Goal: Task Accomplishment & Management: Use online tool/utility

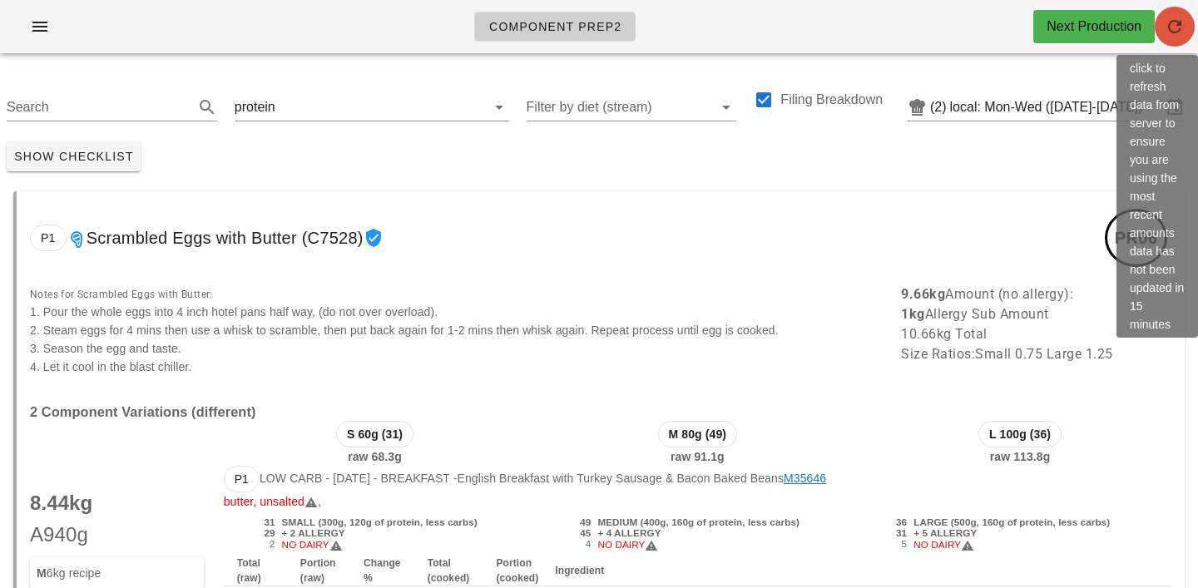
click at [1179, 25] on icon "button" at bounding box center [1174, 27] width 20 height 20
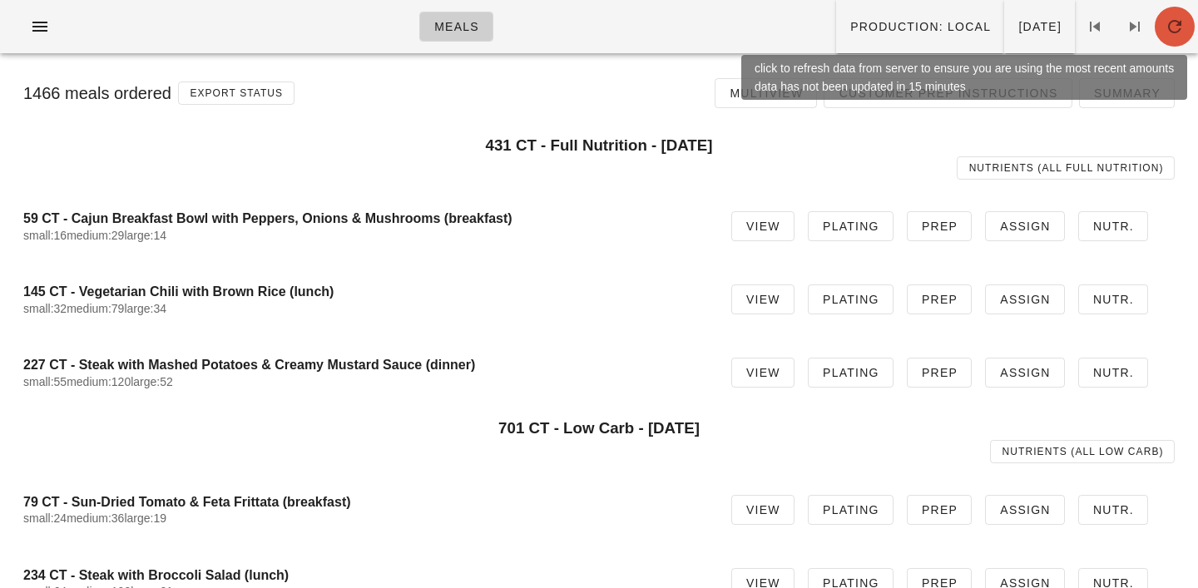
click at [1172, 17] on icon "button" at bounding box center [1174, 27] width 20 height 20
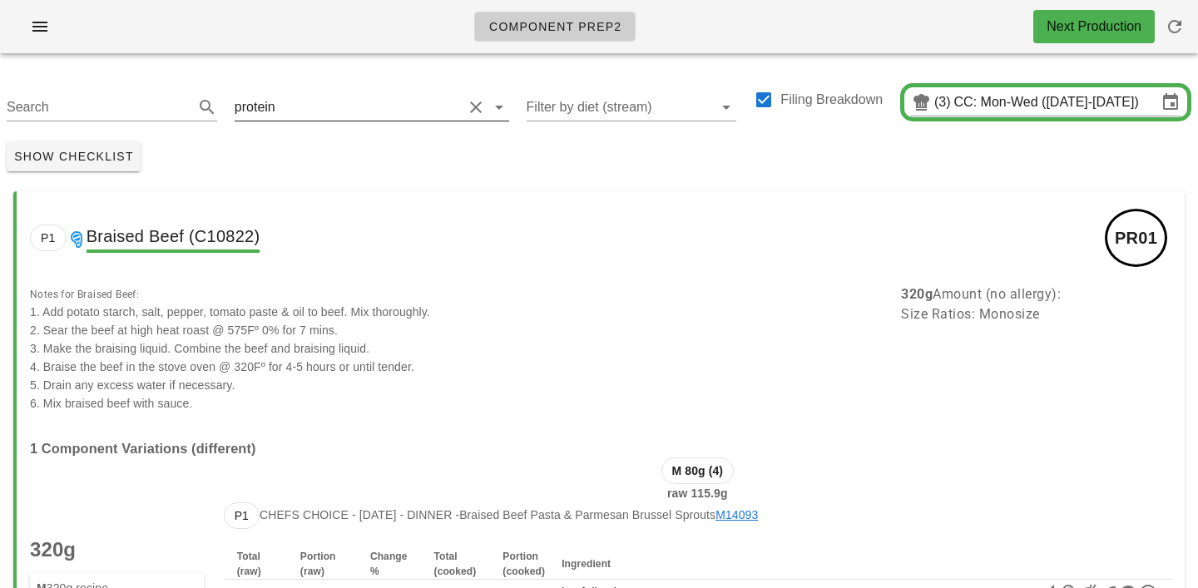
click at [279, 110] on input "text" at bounding box center [371, 107] width 184 height 27
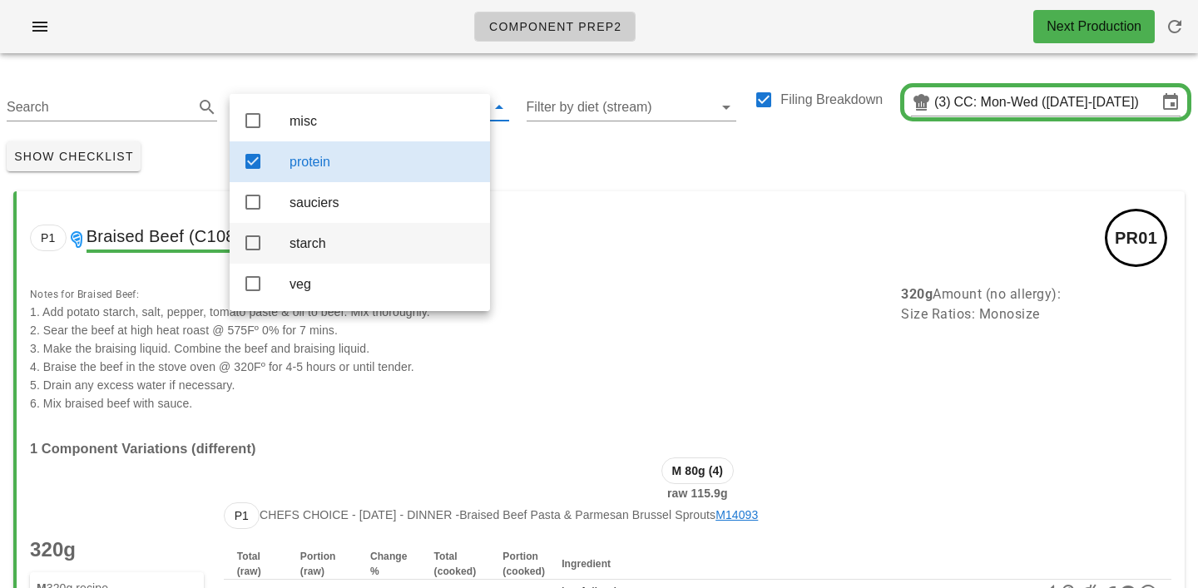
click at [304, 251] on div "starch" at bounding box center [382, 243] width 187 height 16
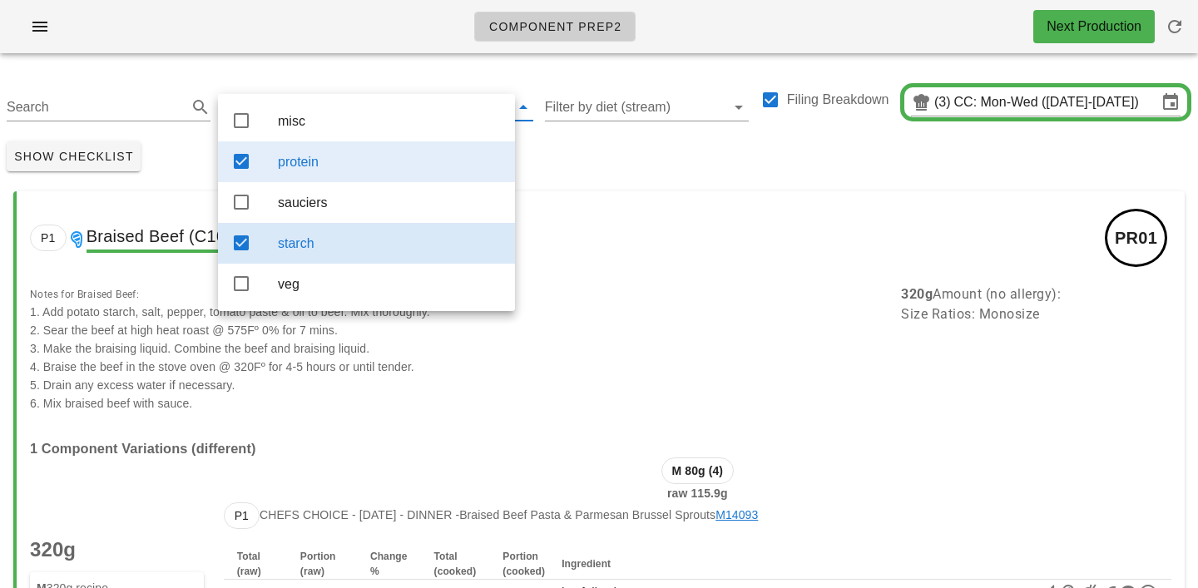
click at [311, 157] on div "protein" at bounding box center [390, 162] width 224 height 16
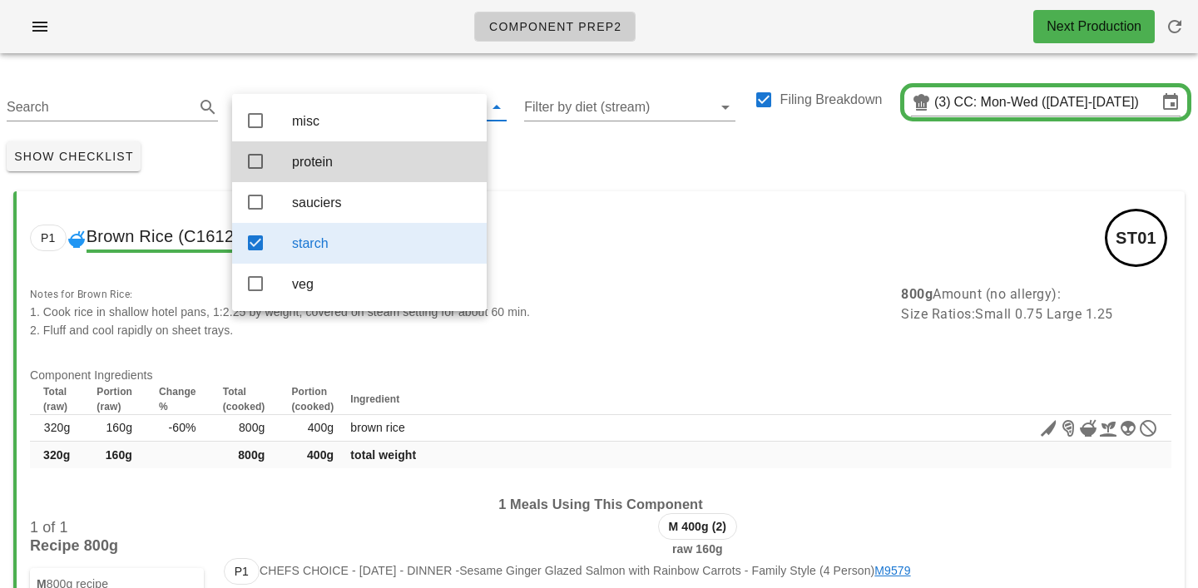
click at [572, 170] on div "Show Checklist" at bounding box center [599, 156] width 1198 height 43
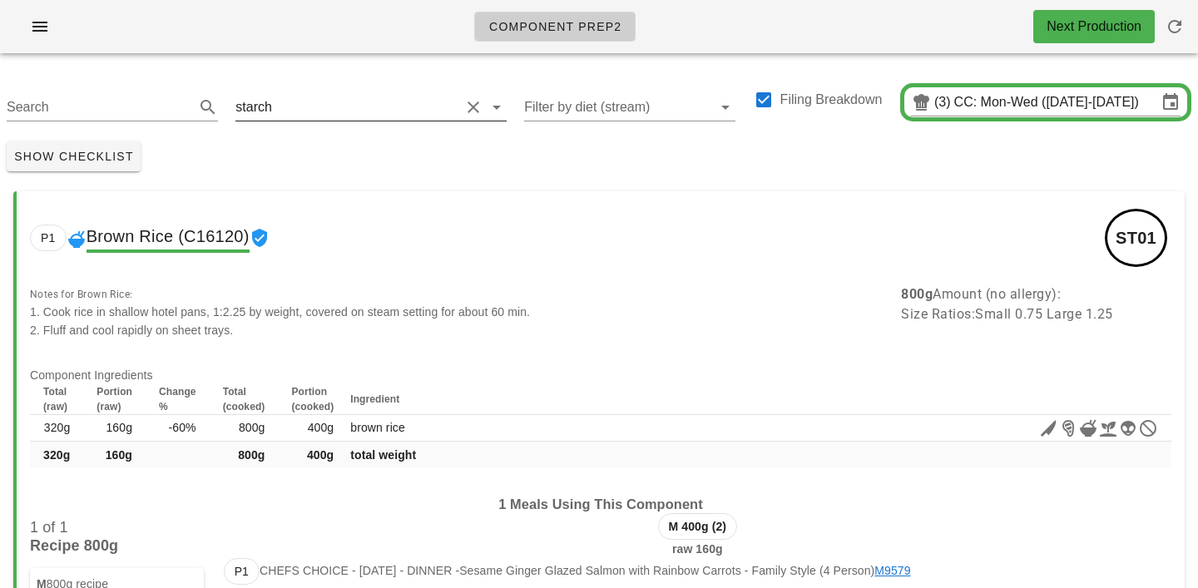
click at [321, 92] on div "starch" at bounding box center [370, 102] width 270 height 37
click at [295, 97] on input "text" at bounding box center [367, 107] width 185 height 27
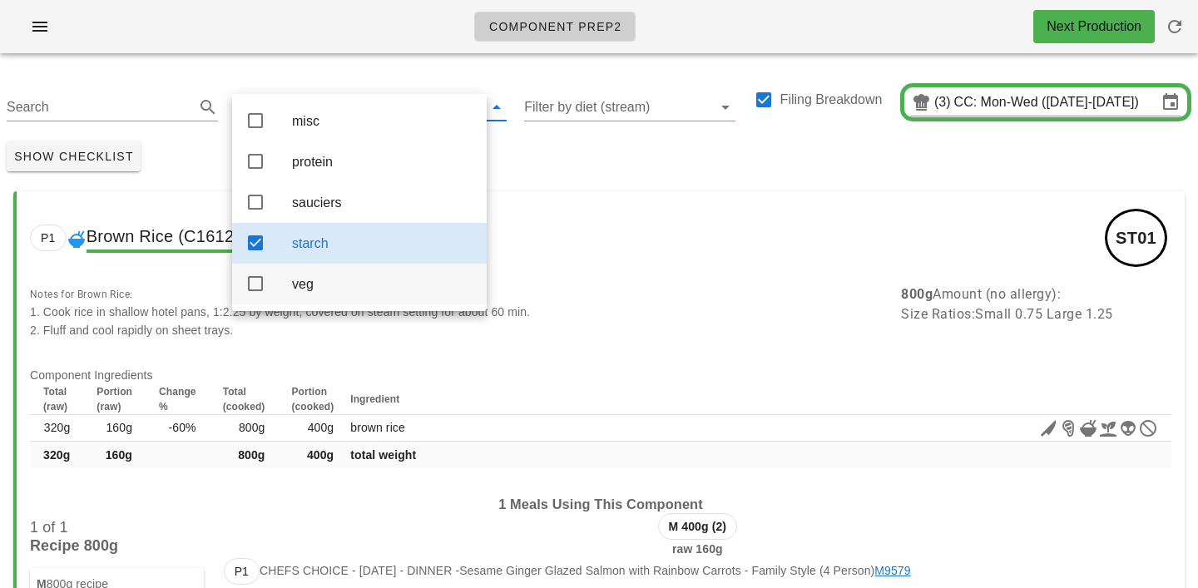
click at [321, 283] on div "veg" at bounding box center [382, 284] width 181 height 16
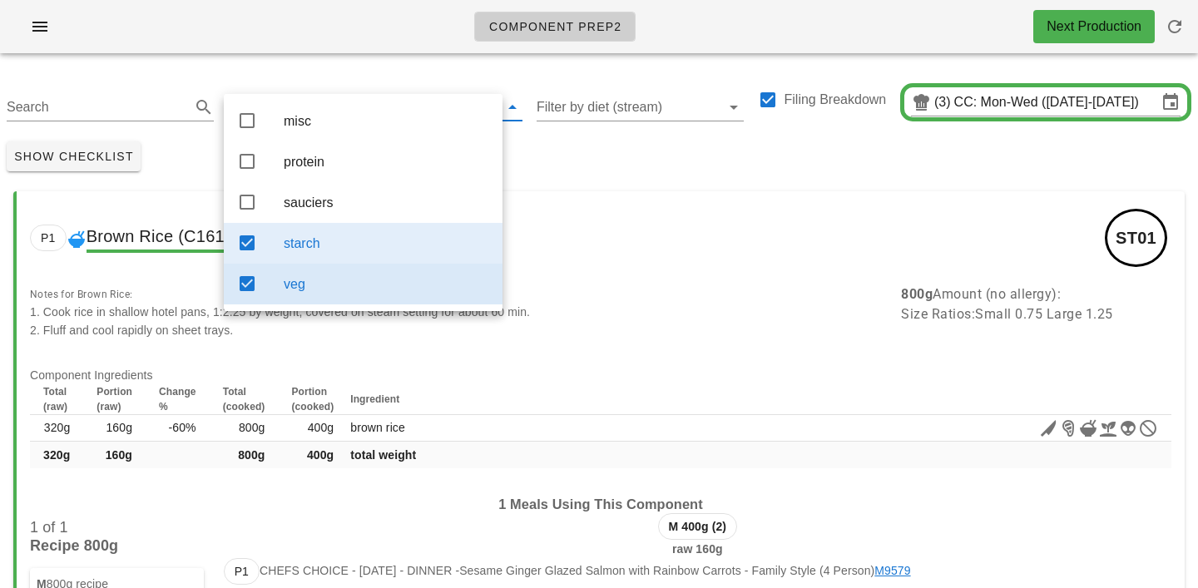
click at [314, 250] on div "starch" at bounding box center [386, 243] width 205 height 16
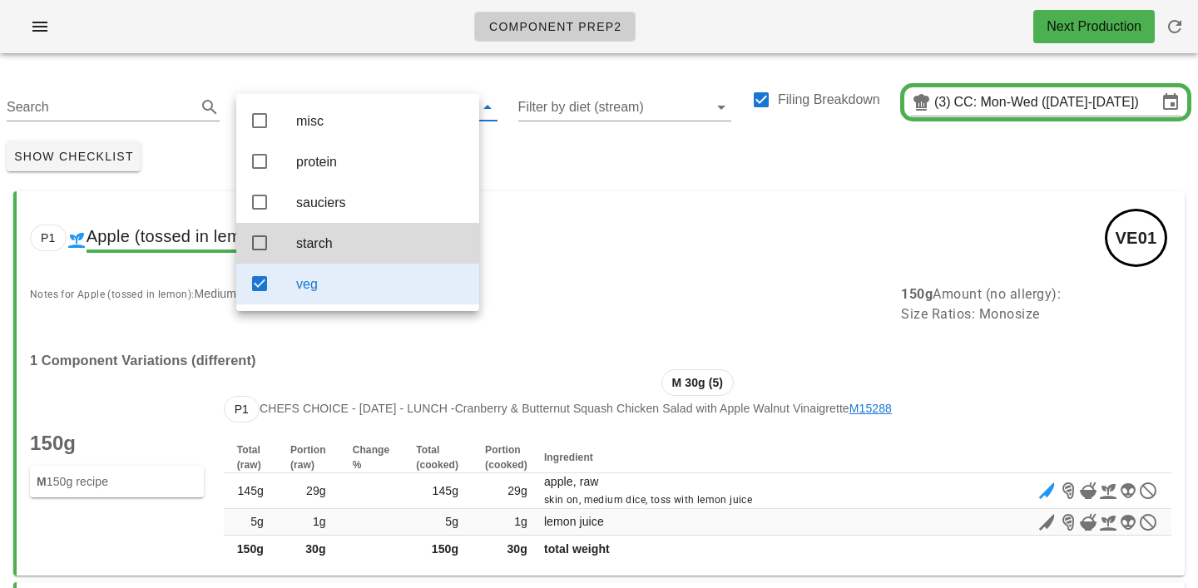
click at [551, 159] on div "Show Checklist" at bounding box center [599, 156] width 1198 height 43
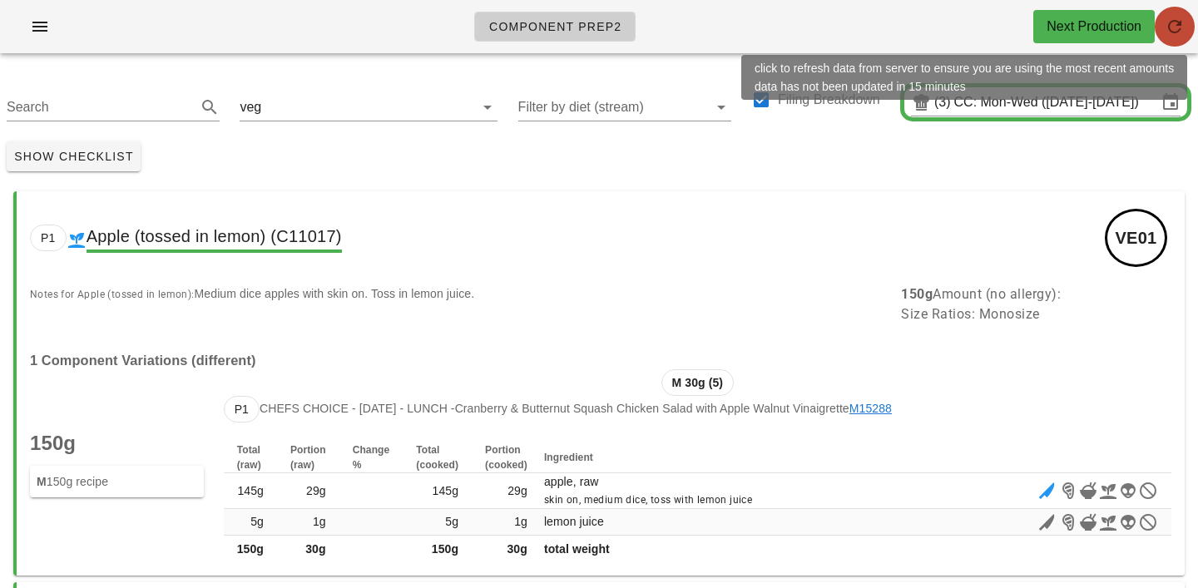
click at [1180, 24] on icon "button" at bounding box center [1174, 27] width 20 height 20
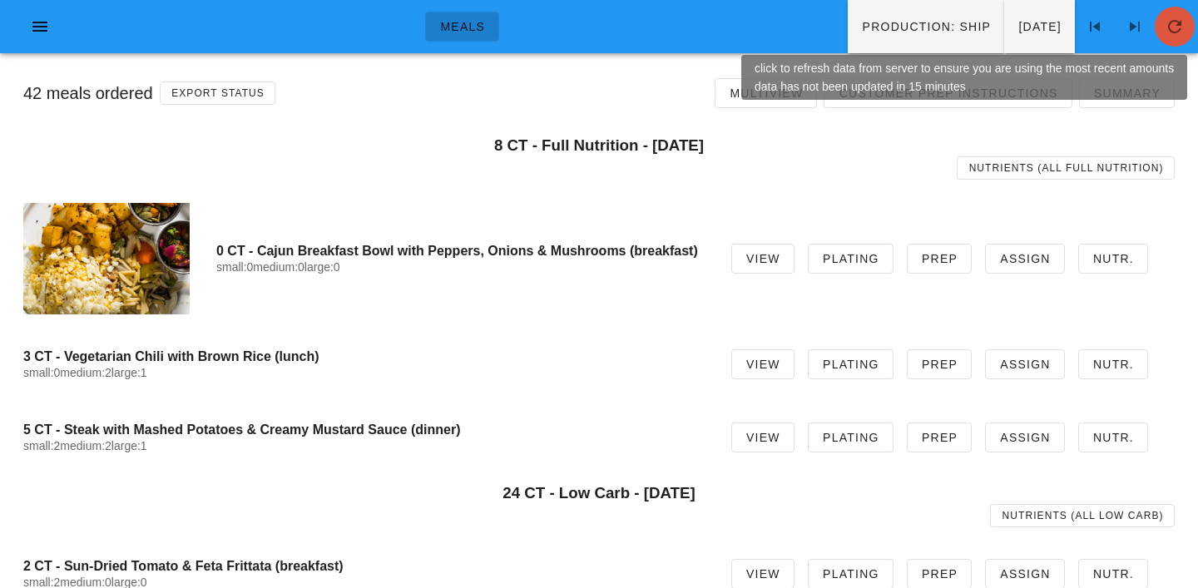
click at [1189, 33] on span "button" at bounding box center [1174, 27] width 40 height 20
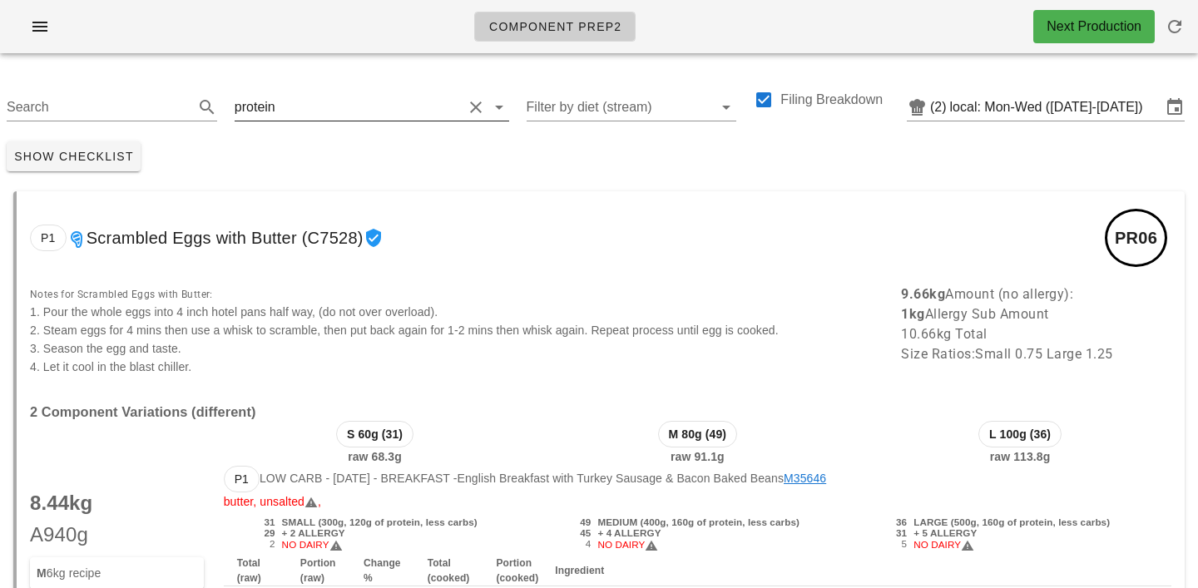
click at [288, 109] on input "text" at bounding box center [371, 107] width 184 height 27
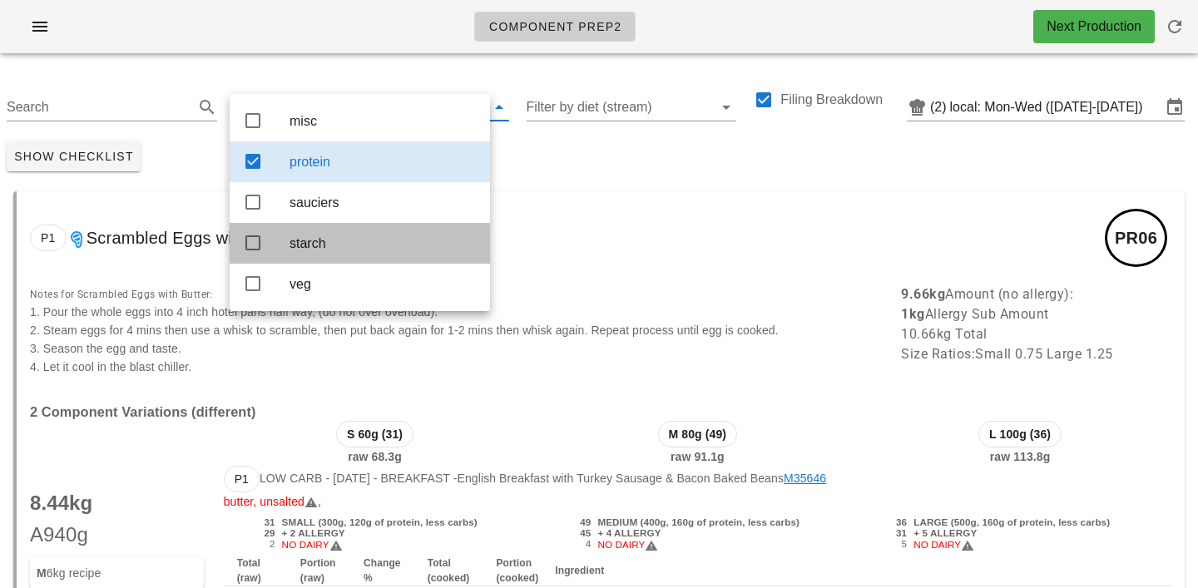
click at [314, 241] on div "starch" at bounding box center [382, 243] width 187 height 16
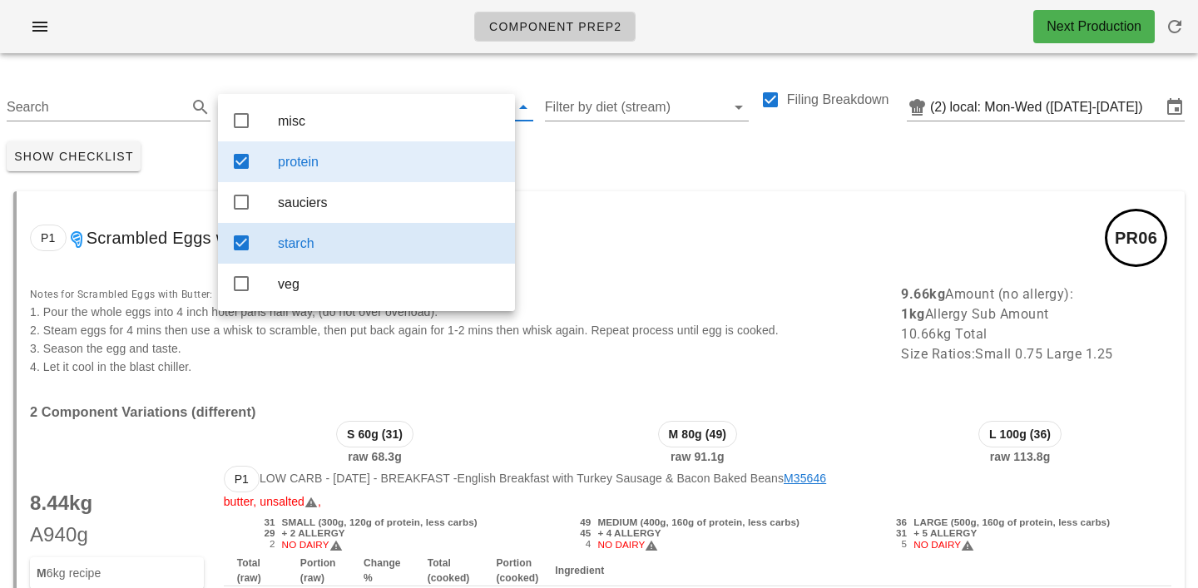
click at [342, 166] on div "protein" at bounding box center [390, 162] width 224 height 16
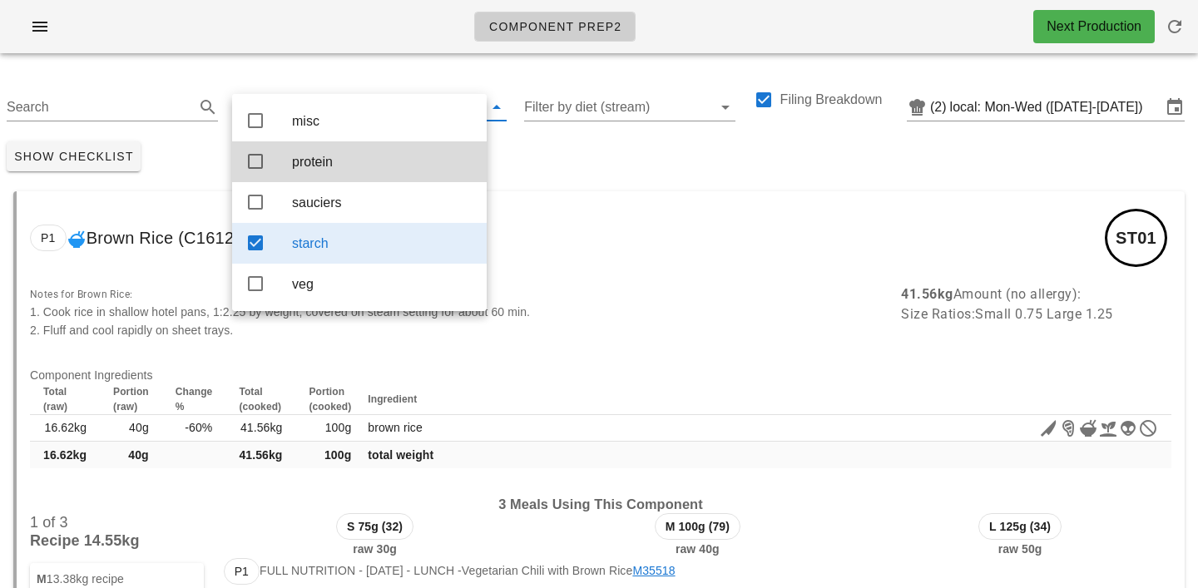
click at [582, 170] on div "Show Checklist" at bounding box center [599, 156] width 1198 height 43
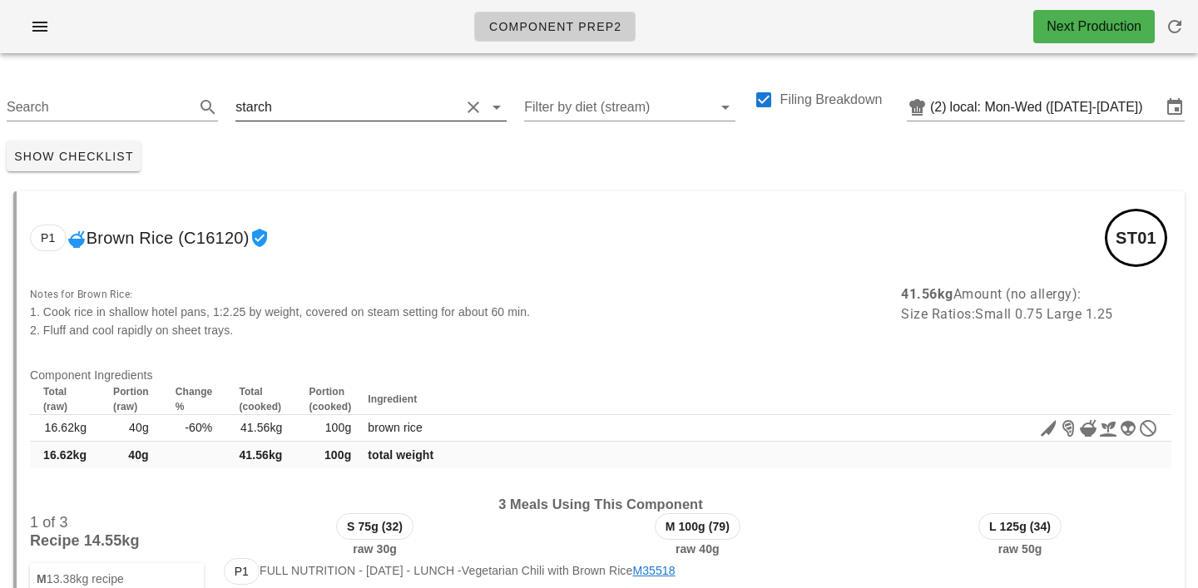
click at [275, 104] on input "text" at bounding box center [367, 107] width 185 height 27
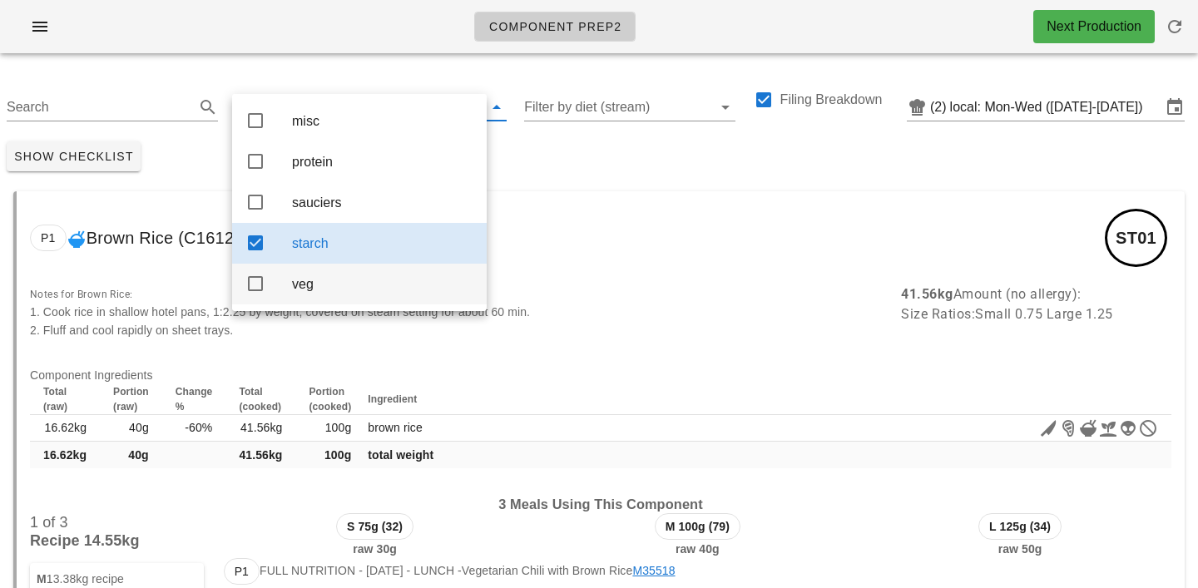
click at [294, 289] on div "veg" at bounding box center [382, 284] width 181 height 16
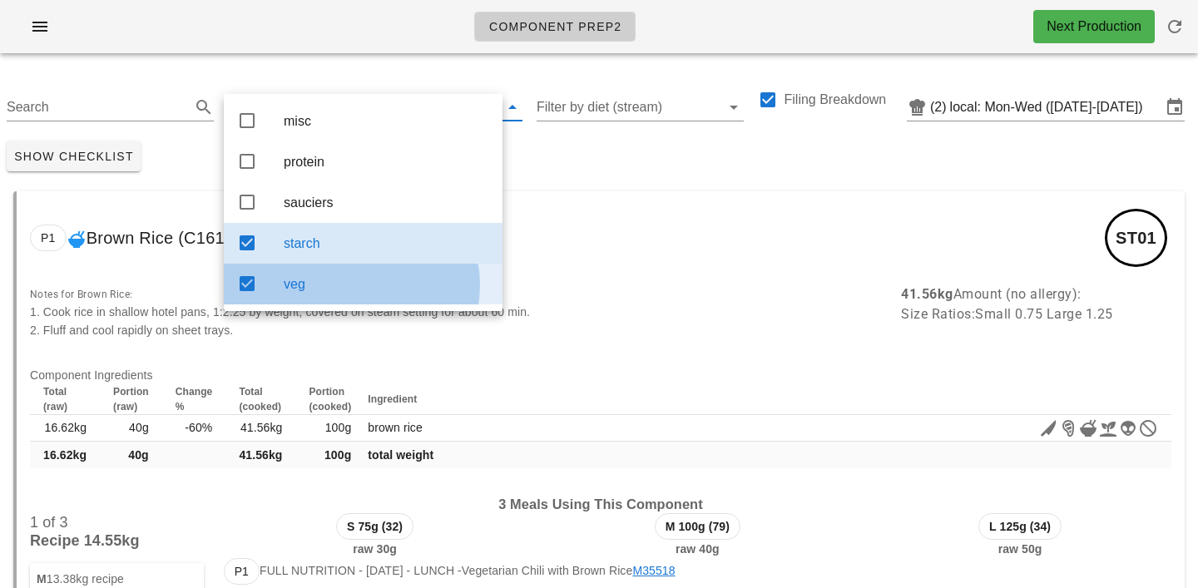
click at [295, 248] on div "starch" at bounding box center [386, 243] width 205 height 16
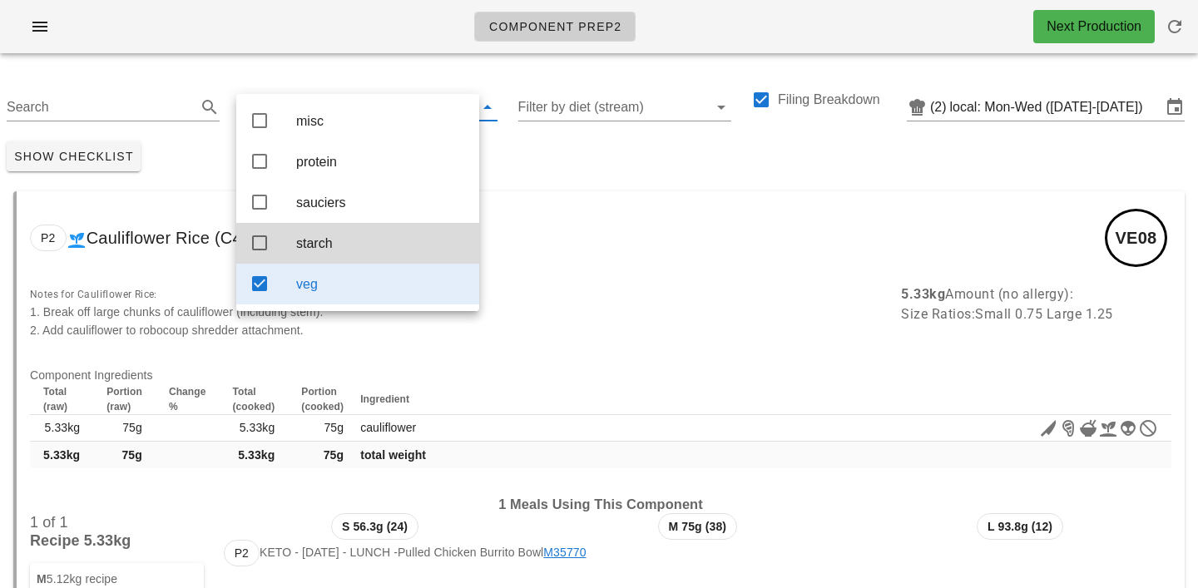
click at [543, 169] on div "Show Checklist" at bounding box center [599, 156] width 1198 height 43
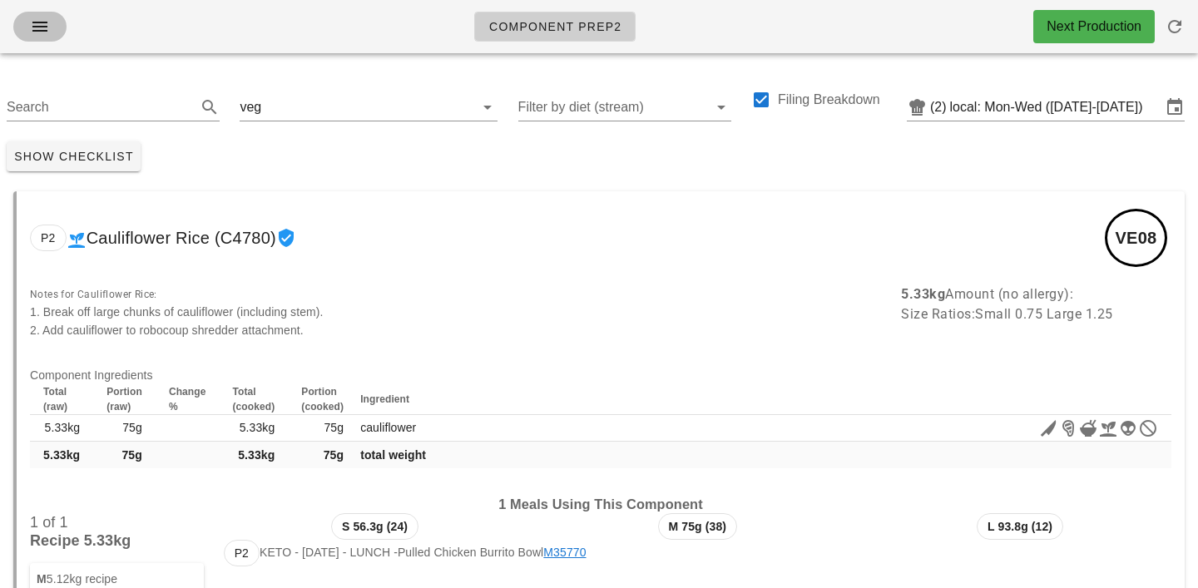
click at [42, 32] on icon "button" at bounding box center [40, 27] width 20 height 20
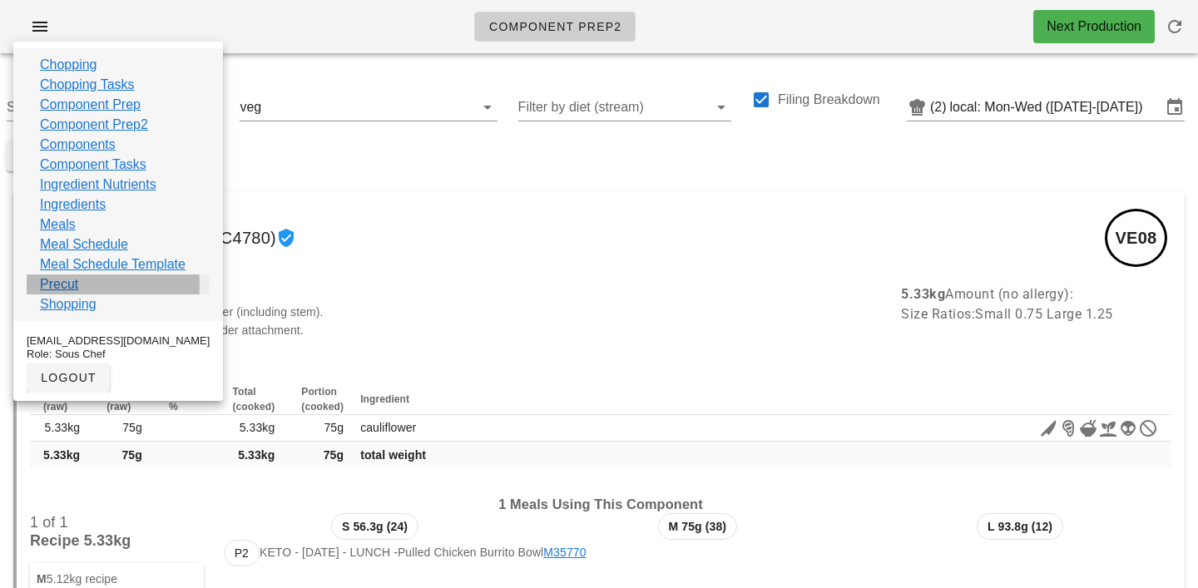
click at [62, 287] on link "Precut" at bounding box center [59, 284] width 38 height 20
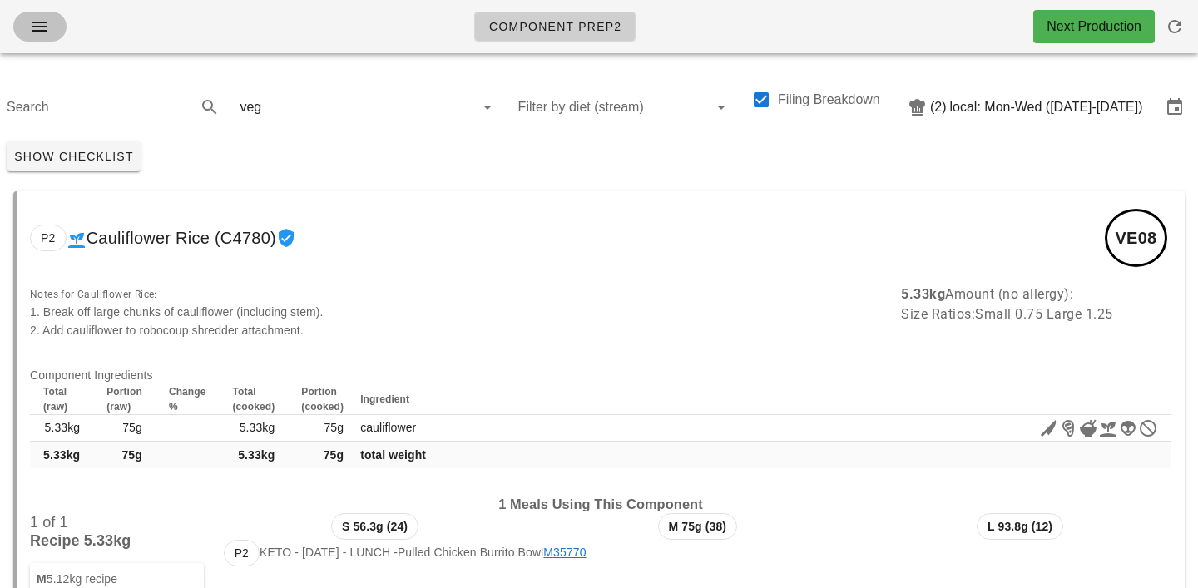
click at [37, 23] on icon "button" at bounding box center [40, 27] width 20 height 20
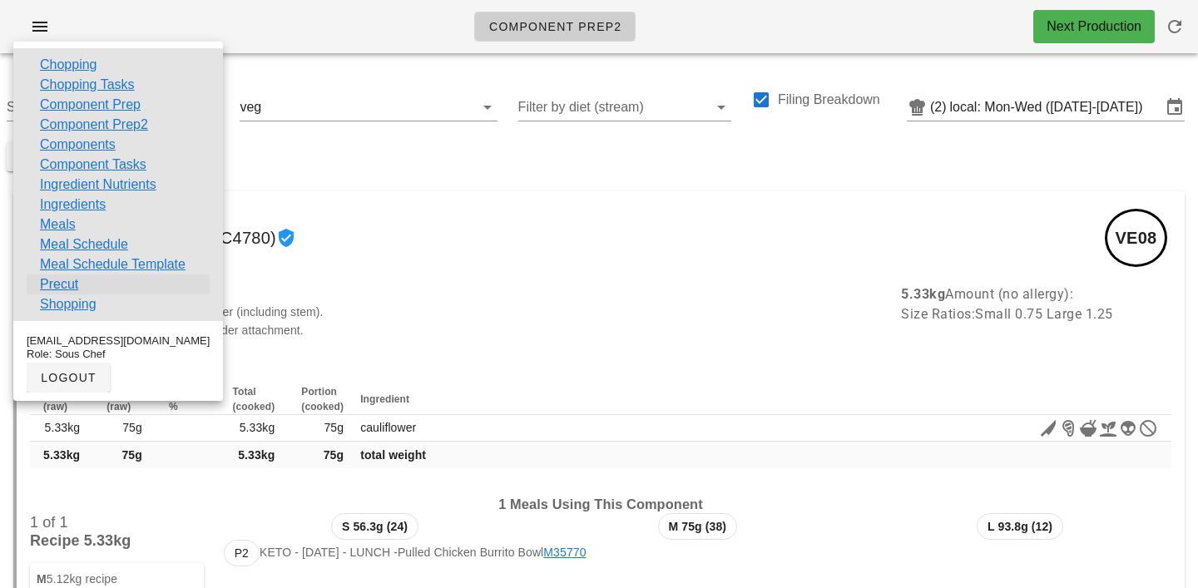
click at [64, 284] on link "Precut" at bounding box center [59, 284] width 38 height 20
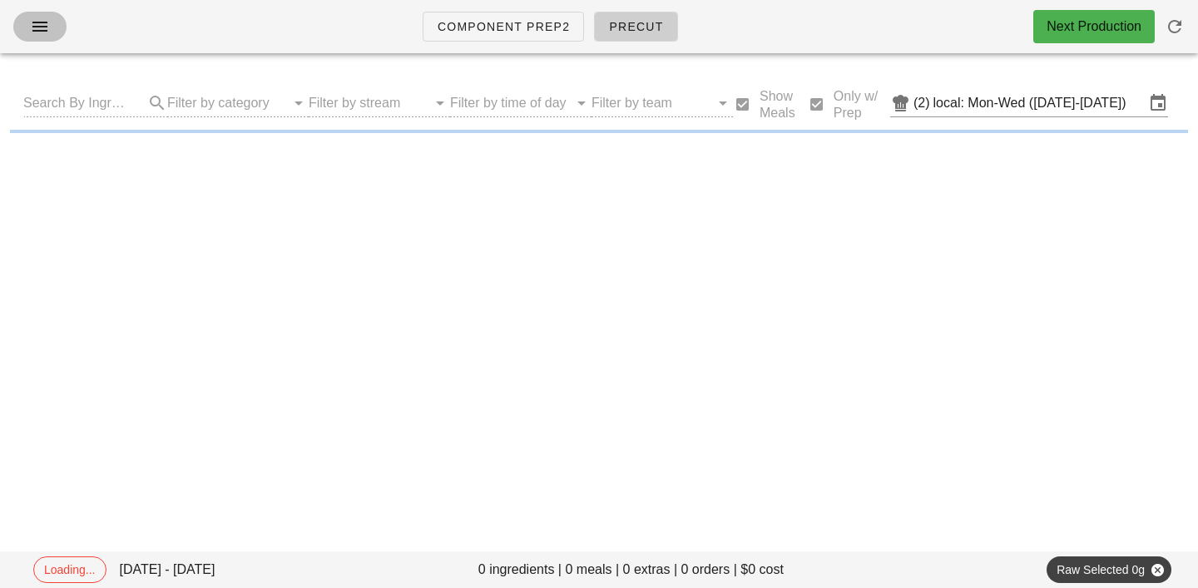
click at [52, 27] on span "button" at bounding box center [40, 27] width 27 height 20
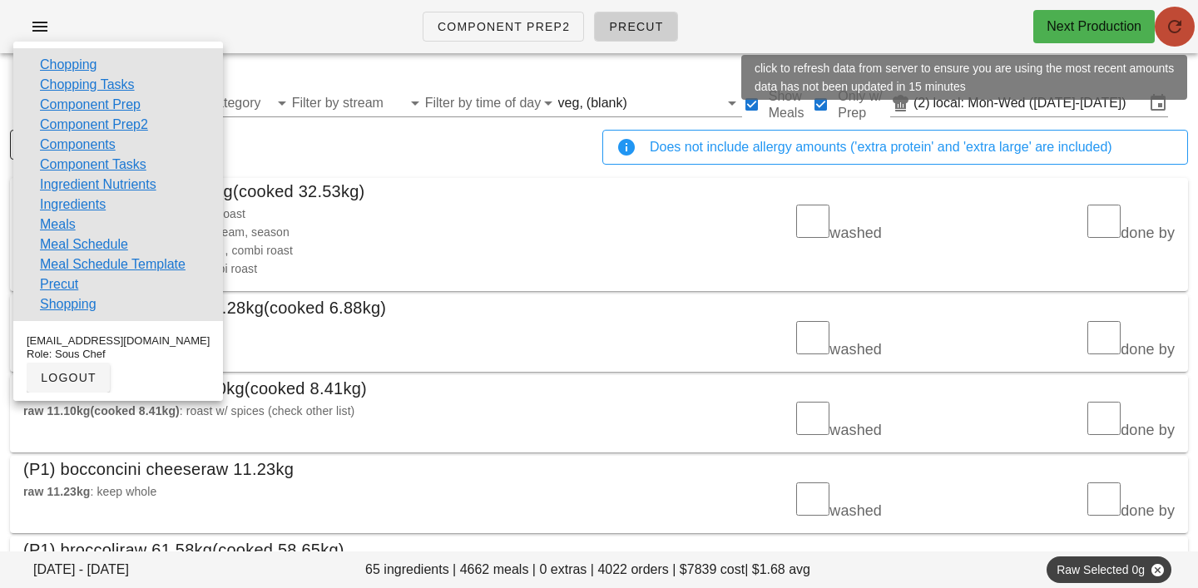
click at [1173, 26] on icon "button" at bounding box center [1174, 27] width 20 height 20
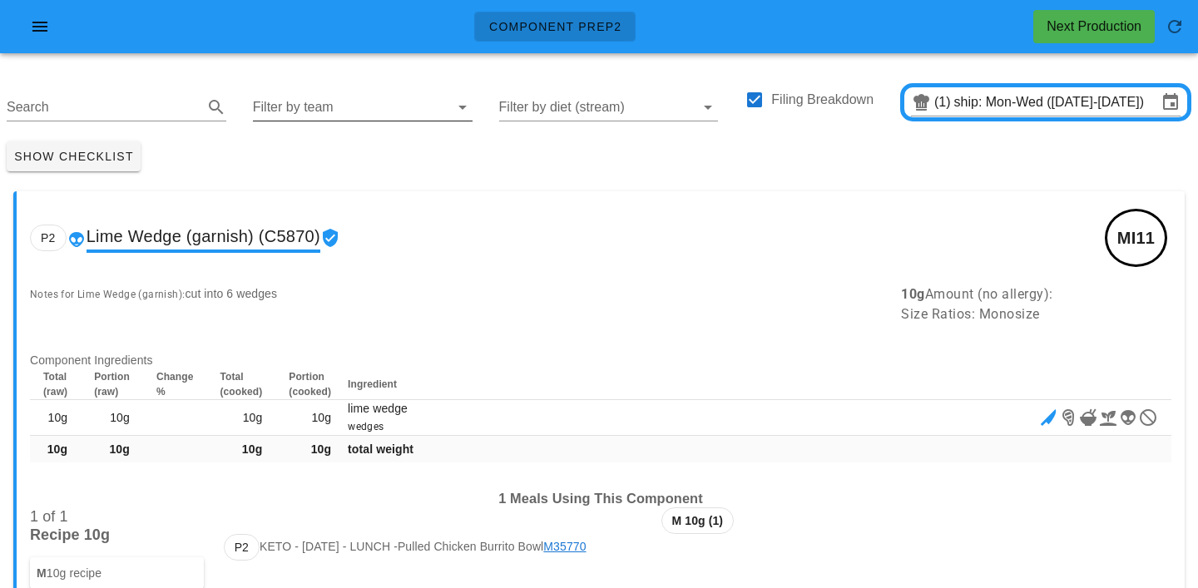
click at [304, 108] on input "Filter by team" at bounding box center [349, 107] width 193 height 27
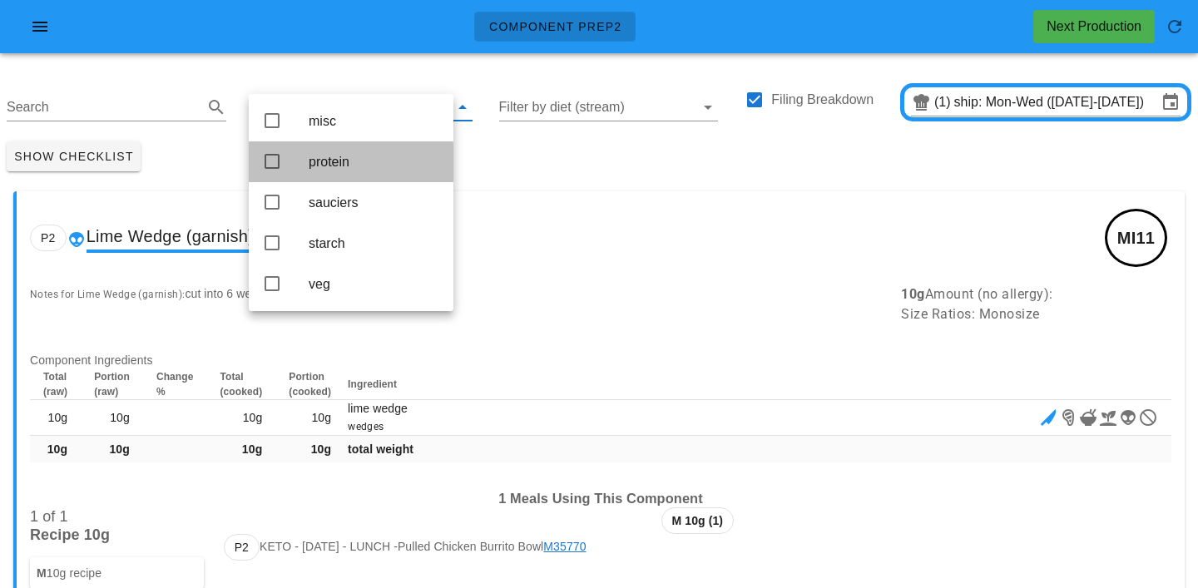
click at [318, 163] on div "protein" at bounding box center [374, 162] width 131 height 16
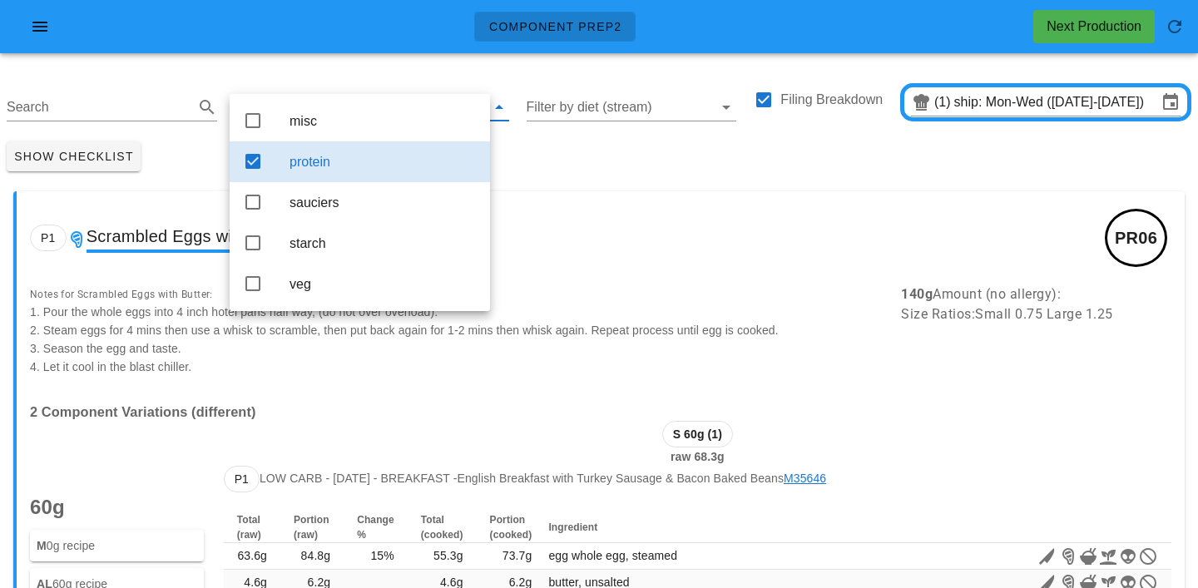
click at [532, 151] on div "Show Checklist" at bounding box center [599, 156] width 1198 height 43
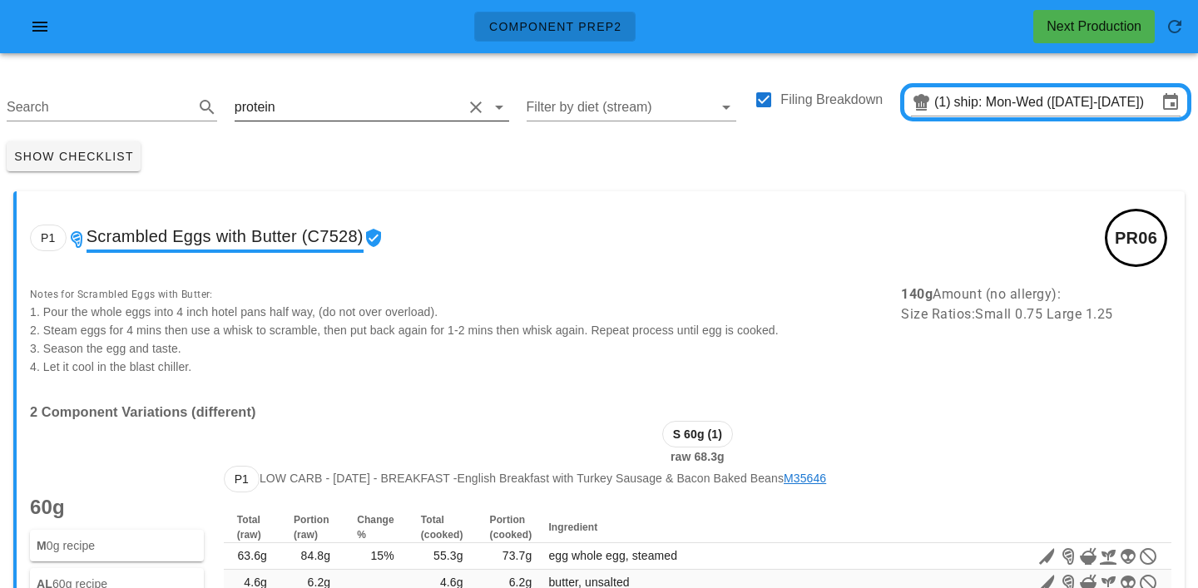
click at [291, 101] on input "text" at bounding box center [371, 107] width 184 height 27
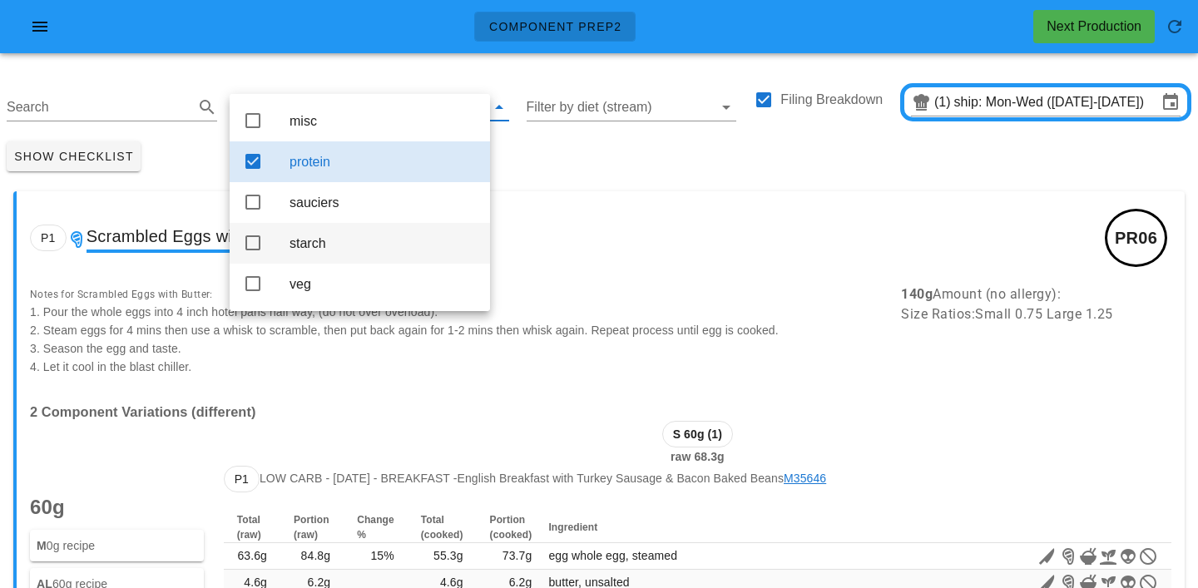
click at [309, 251] on div "starch" at bounding box center [382, 243] width 187 height 16
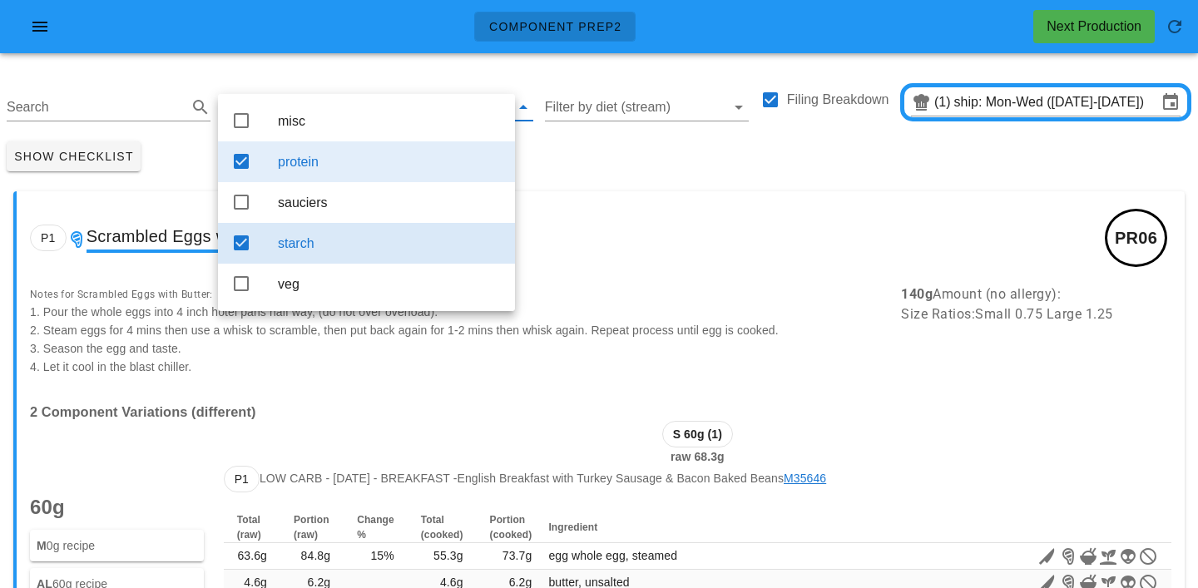
click at [331, 168] on div "protein" at bounding box center [390, 162] width 224 height 16
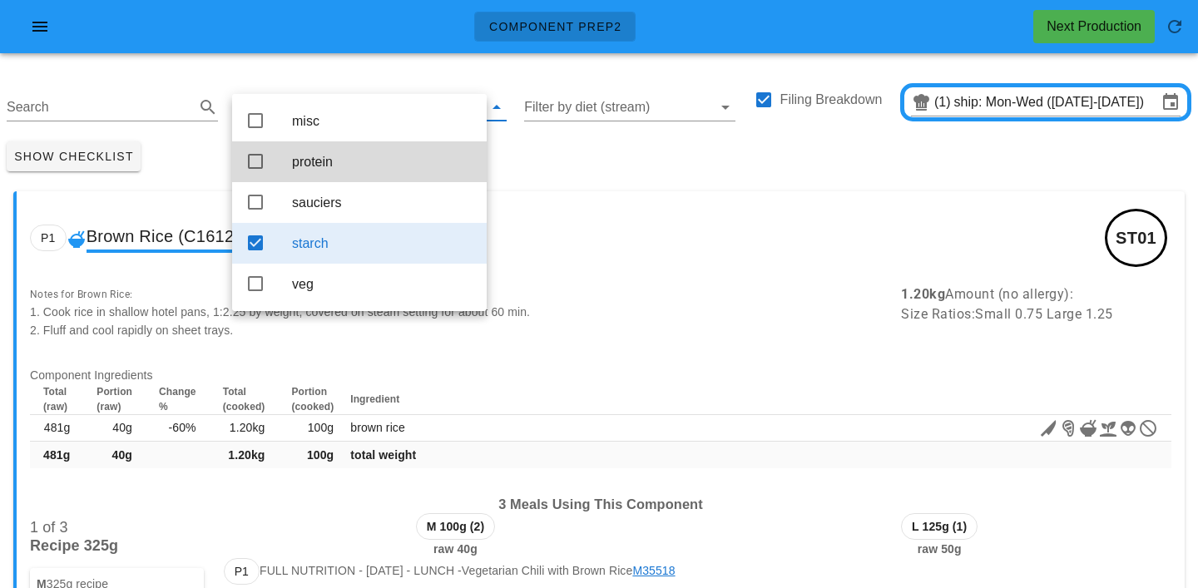
click at [586, 147] on div "Show Checklist" at bounding box center [599, 156] width 1198 height 43
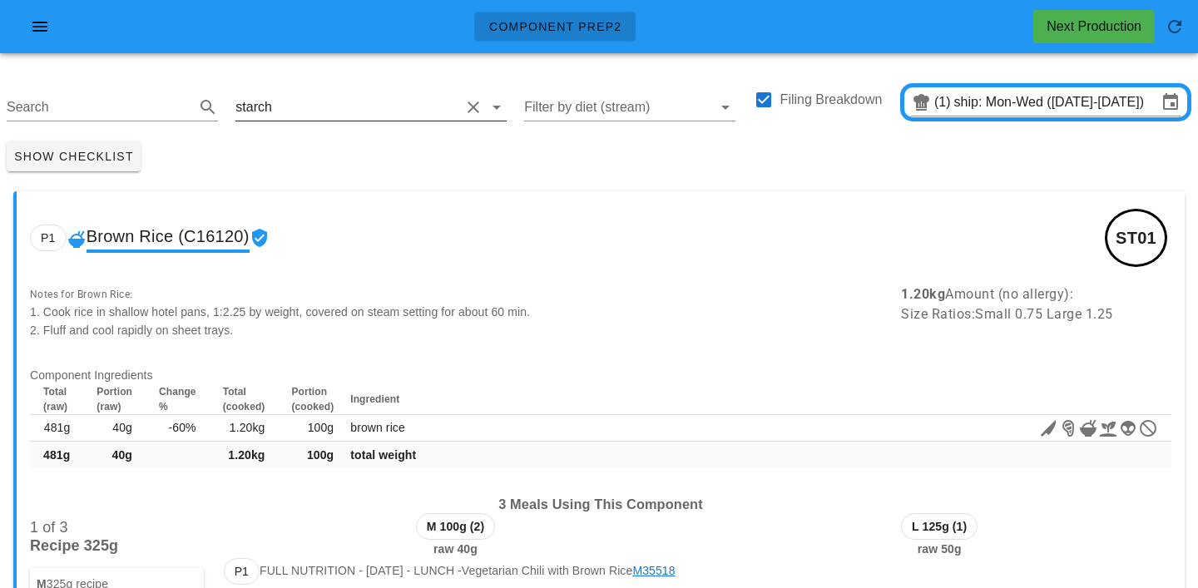
click at [284, 116] on input "text" at bounding box center [367, 107] width 185 height 27
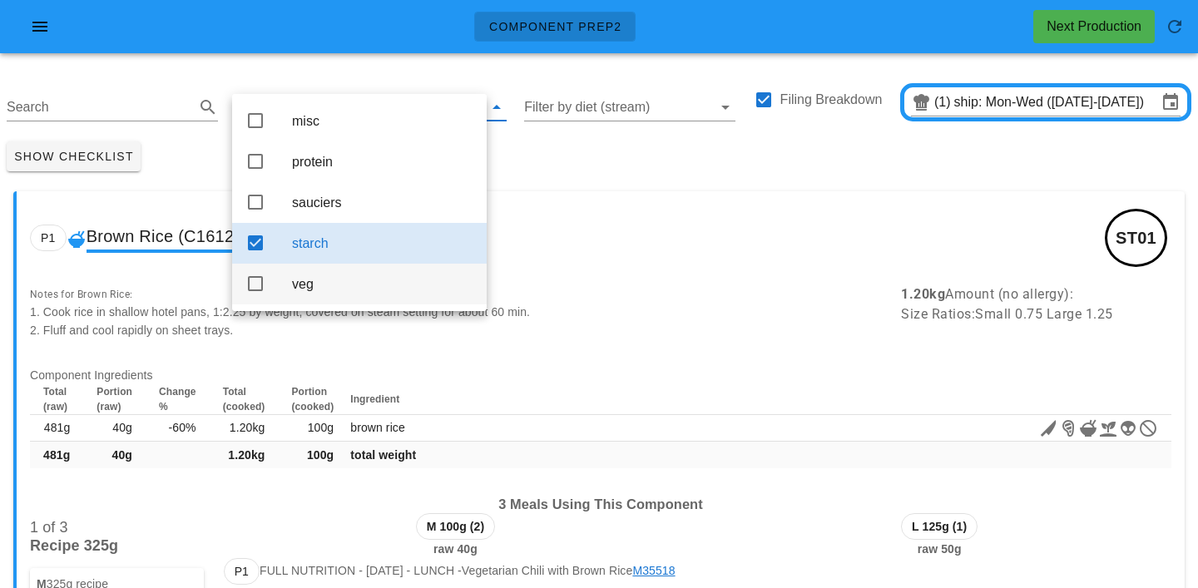
click at [309, 299] on div "veg" at bounding box center [382, 284] width 181 height 36
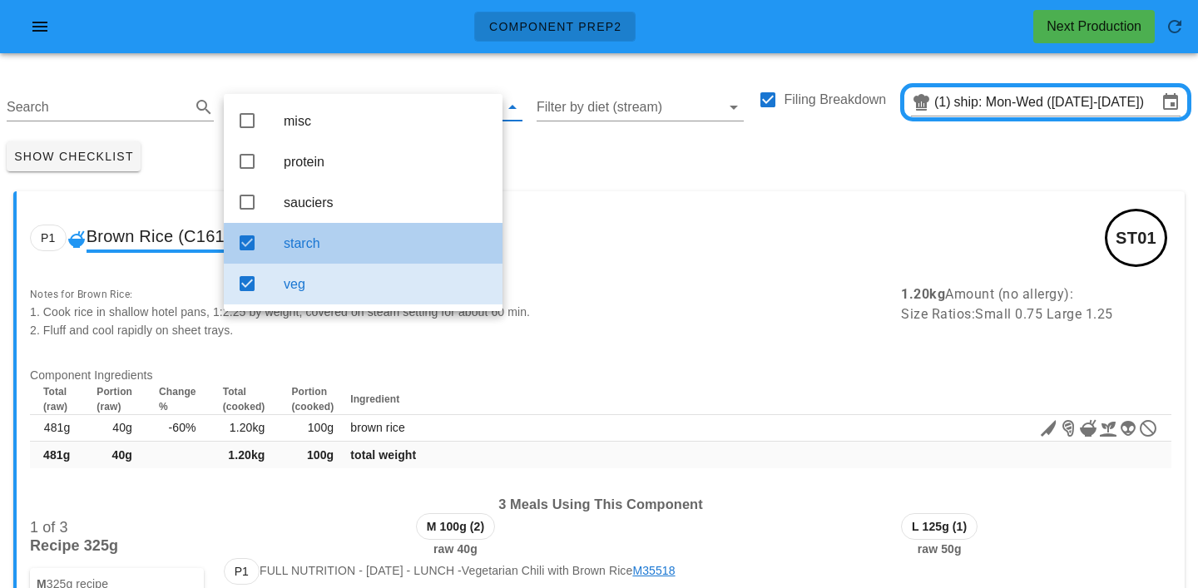
click at [309, 259] on div "starch" at bounding box center [386, 243] width 205 height 36
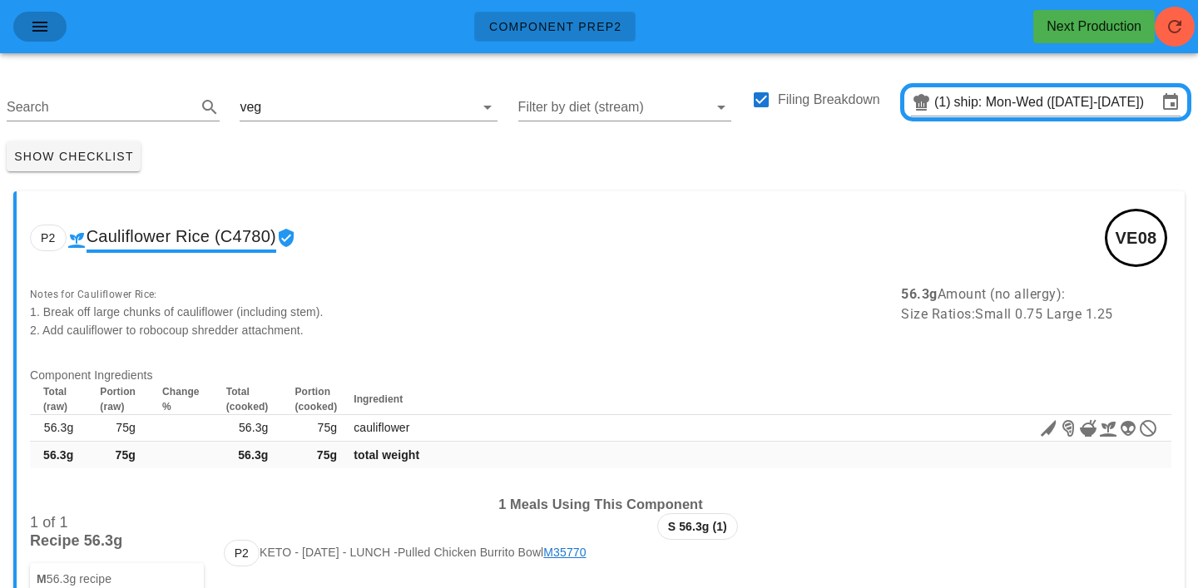
click at [40, 21] on icon "button" at bounding box center [40, 27] width 20 height 20
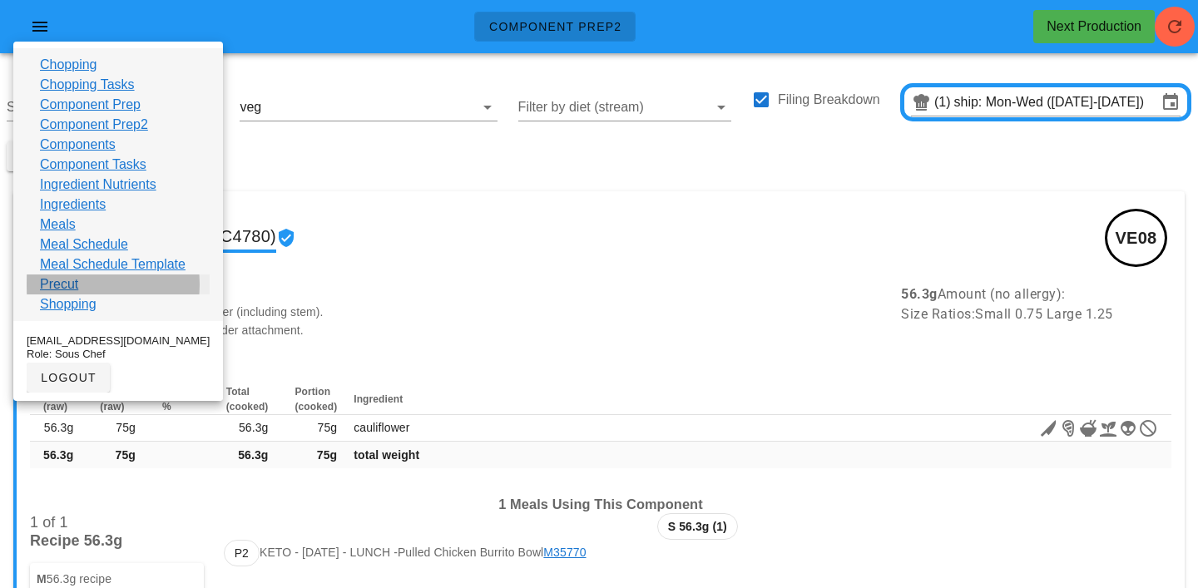
click at [49, 284] on link "Precut" at bounding box center [59, 284] width 38 height 20
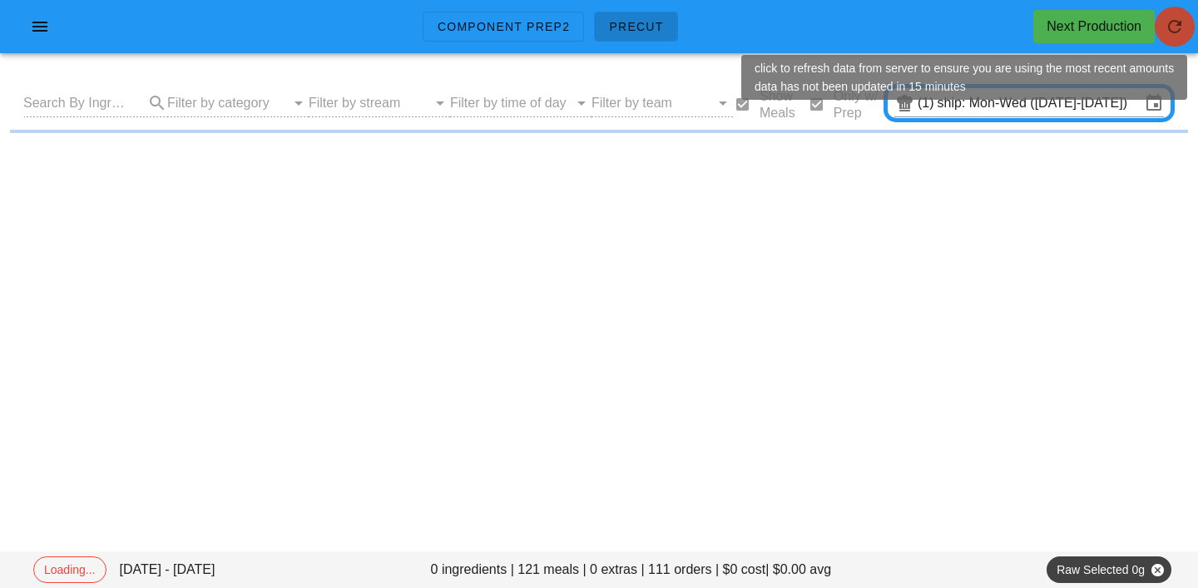
click at [1174, 23] on icon "button" at bounding box center [1174, 27] width 20 height 20
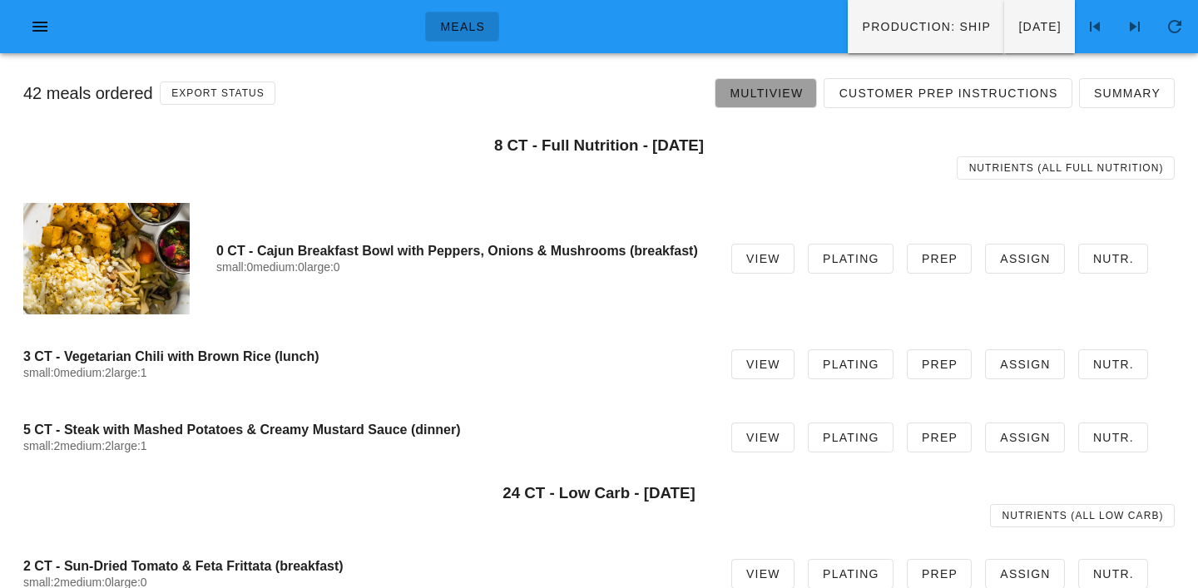
click at [771, 89] on span "Multiview" at bounding box center [766, 92] width 74 height 13
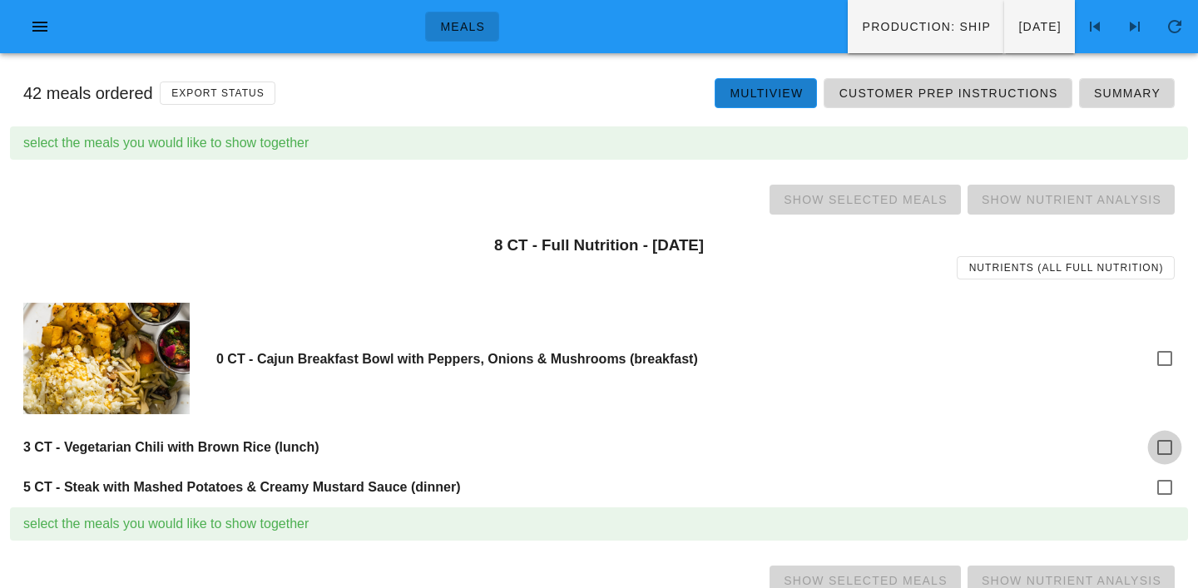
click at [1163, 460] on div at bounding box center [1164, 447] width 28 height 28
checkbox input "true"
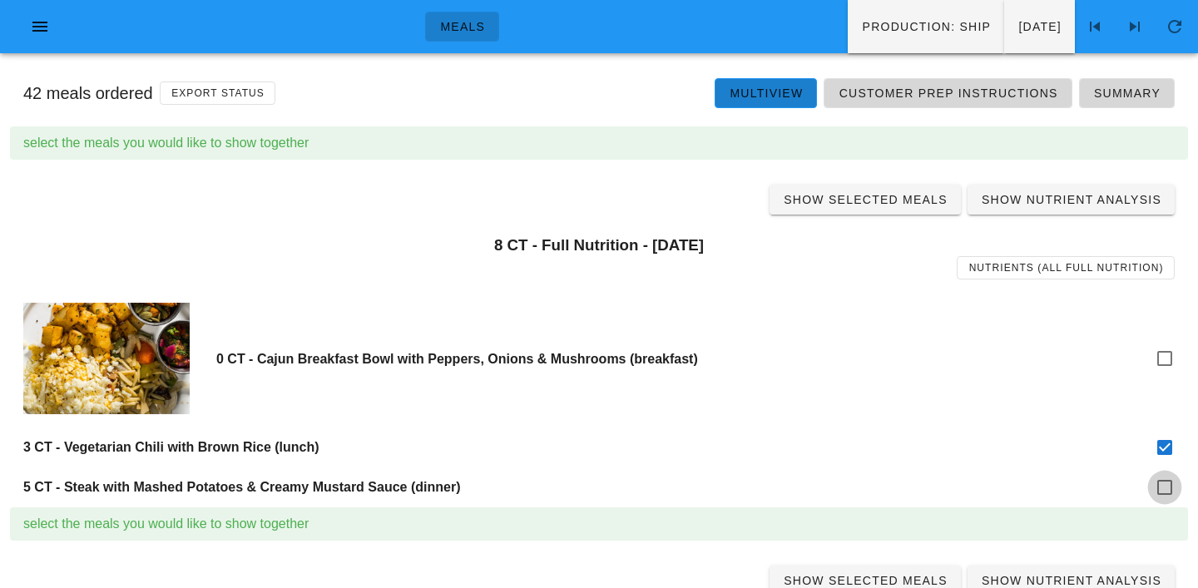
click at [1164, 487] on div at bounding box center [1164, 487] width 28 height 28
checkbox input "true"
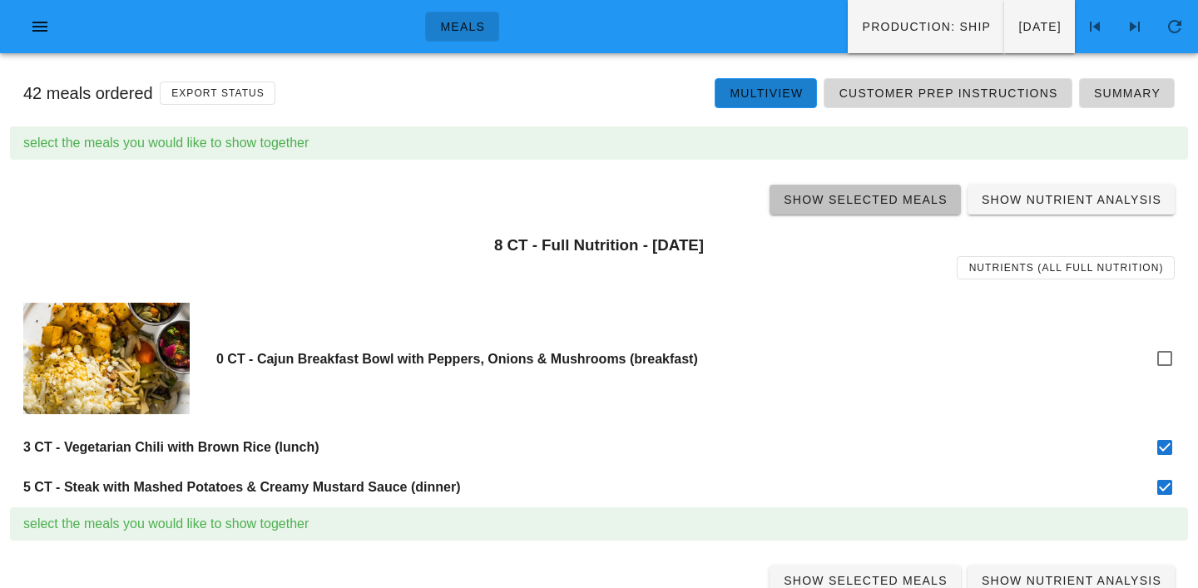
click at [877, 205] on span "Show Selected Meals" at bounding box center [865, 199] width 165 height 13
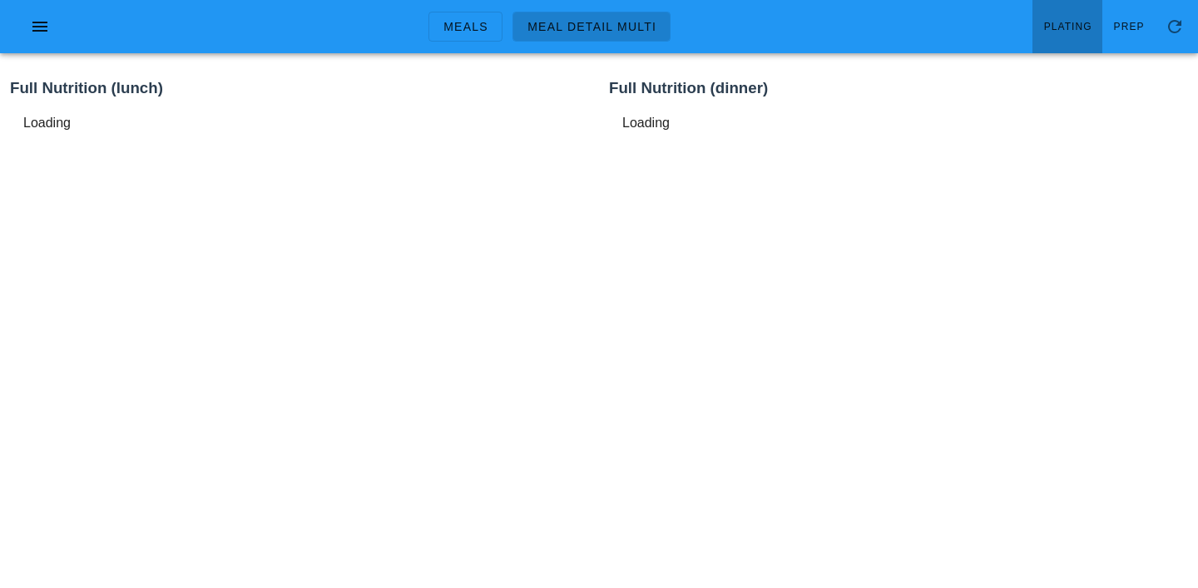
click at [1069, 29] on span "Plating" at bounding box center [1067, 27] width 49 height 12
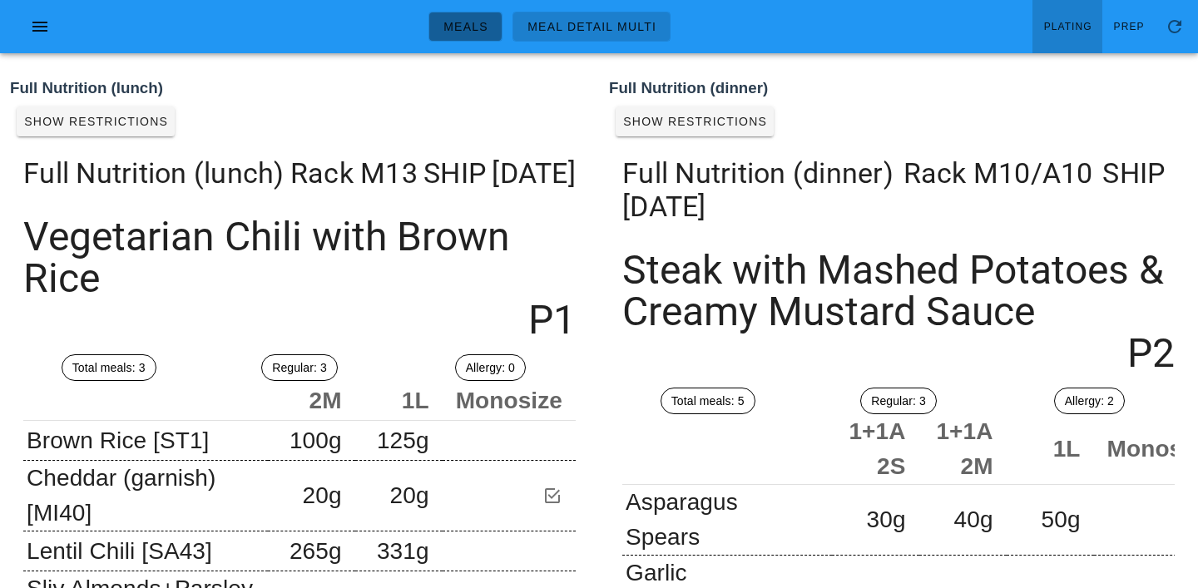
click at [472, 27] on span "Meals" at bounding box center [465, 26] width 46 height 13
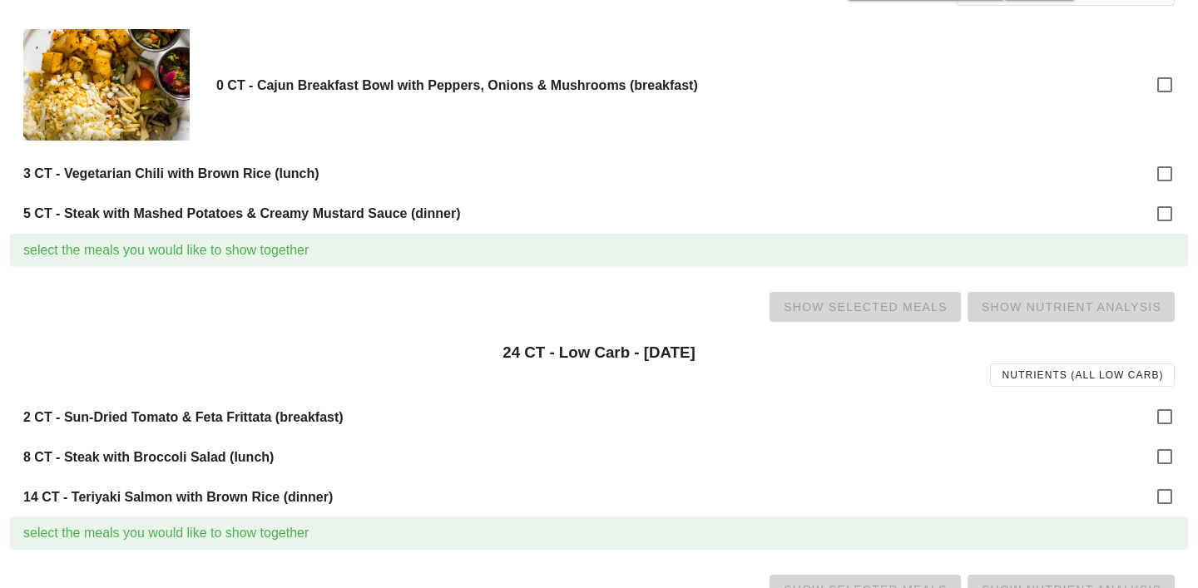
scroll to position [279, 0]
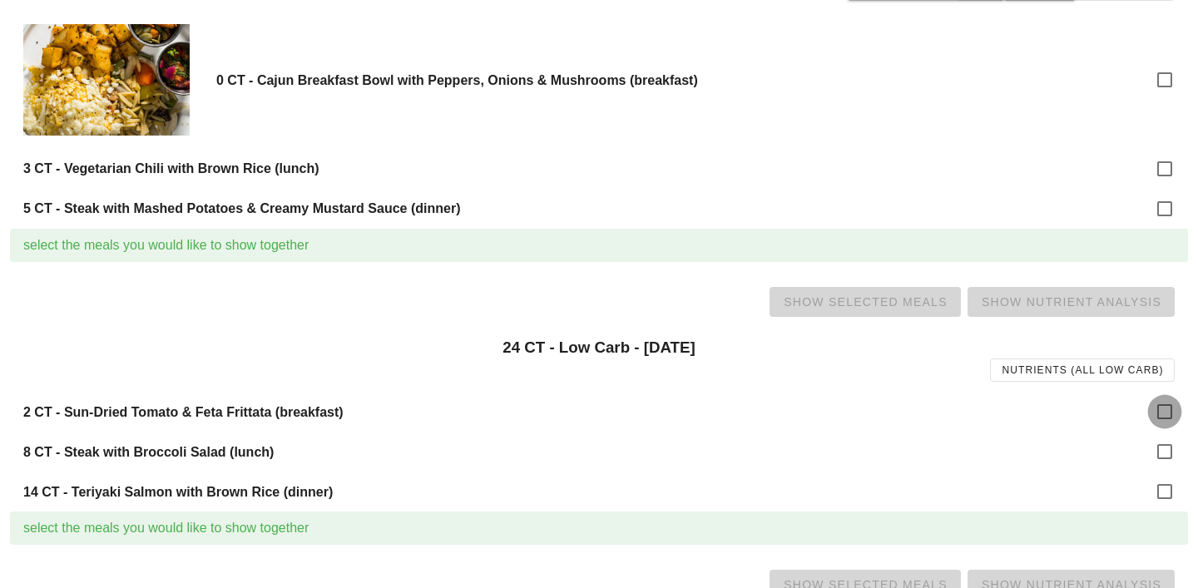
click at [1163, 406] on div at bounding box center [1164, 412] width 28 height 28
checkbox input "true"
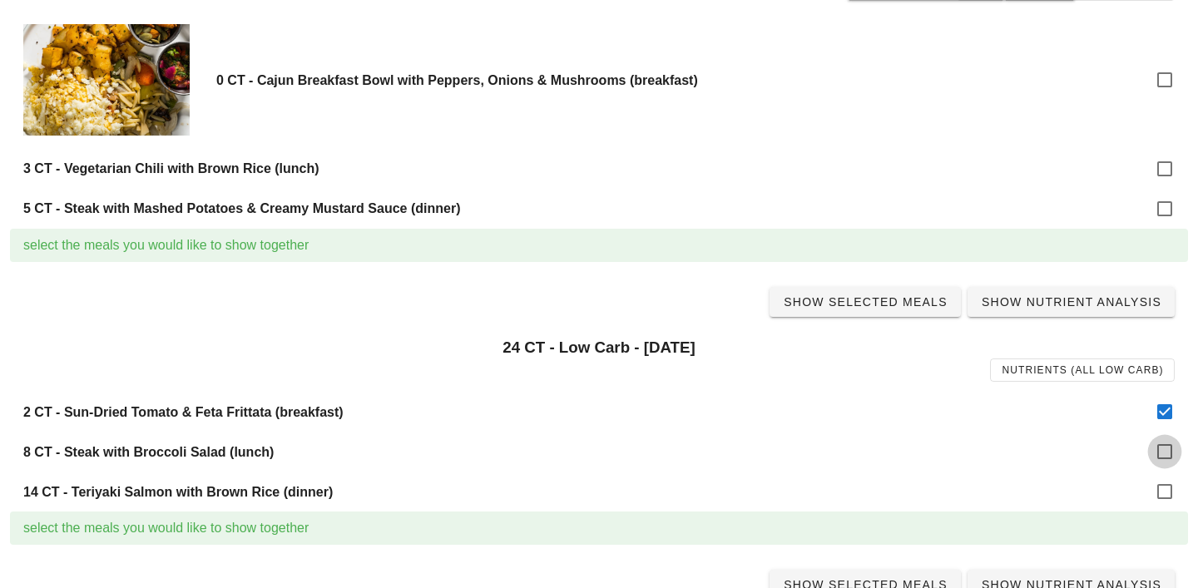
click at [1164, 452] on div at bounding box center [1164, 451] width 28 height 28
checkbox input "true"
click at [1164, 489] on div at bounding box center [1164, 491] width 28 height 28
checkbox input "true"
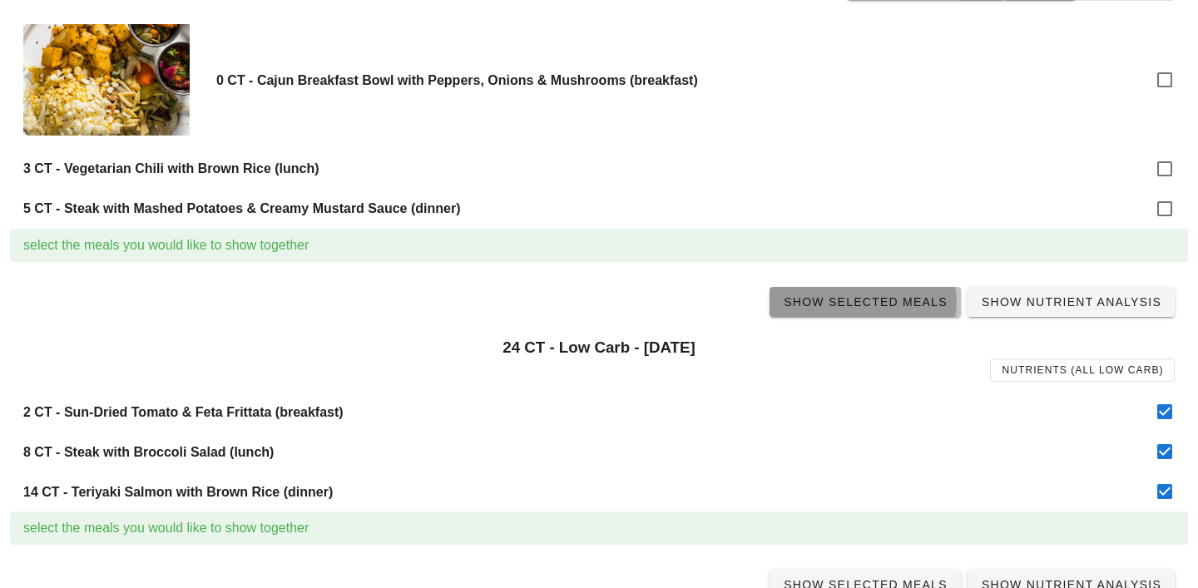
click at [899, 309] on span "Show Selected Meals" at bounding box center [865, 301] width 165 height 13
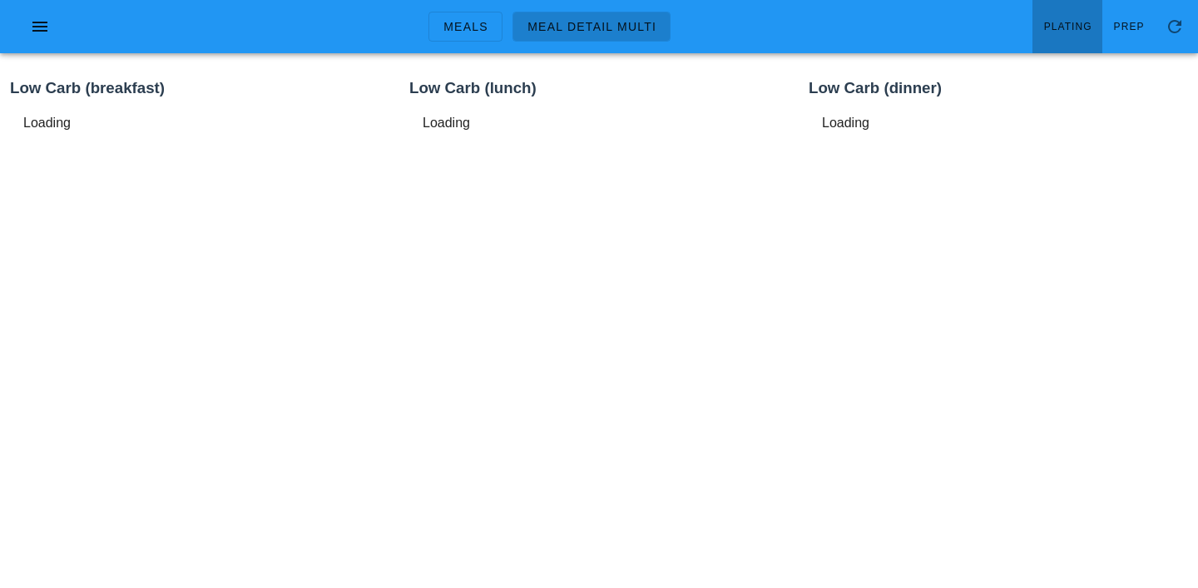
click at [1057, 32] on span "Plating" at bounding box center [1067, 27] width 49 height 12
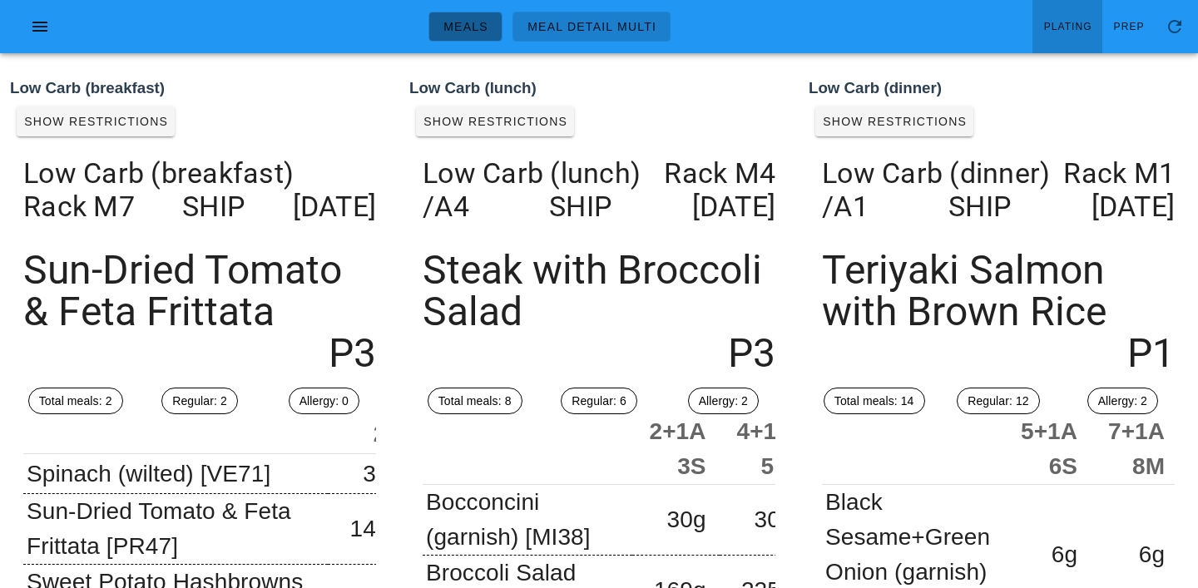
click at [442, 37] on link "Meals" at bounding box center [465, 27] width 74 height 30
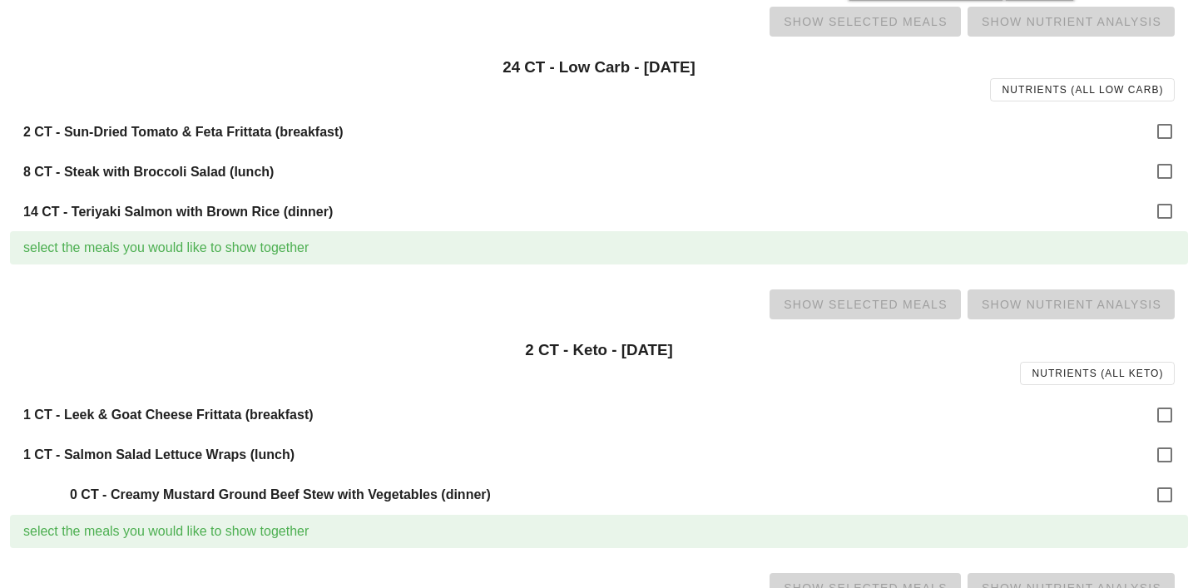
scroll to position [567, 0]
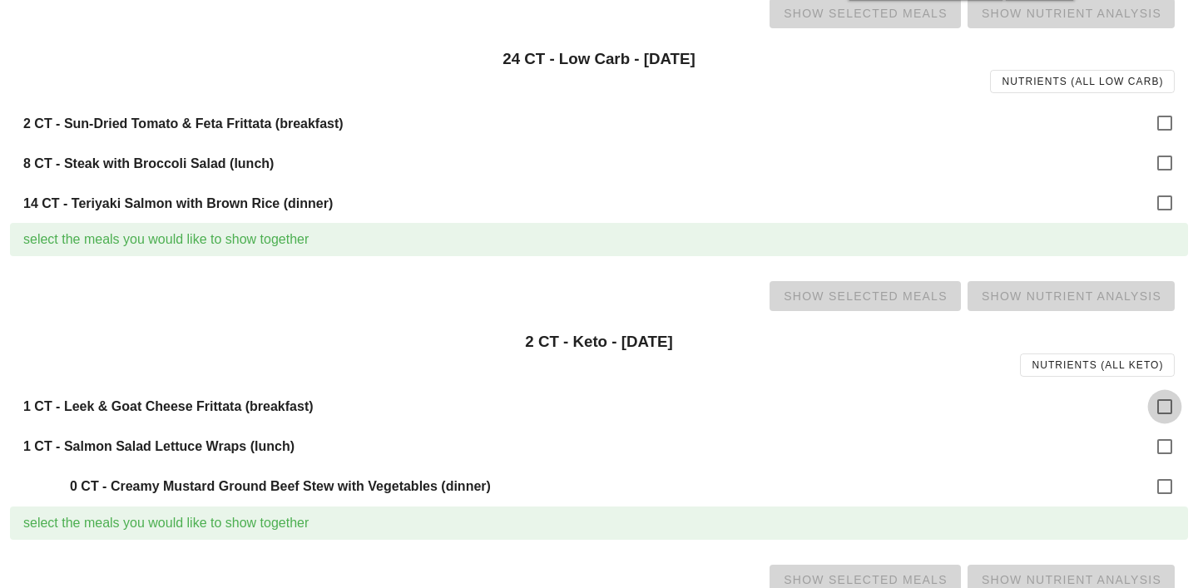
click at [1166, 414] on div at bounding box center [1164, 407] width 28 height 28
checkbox input "true"
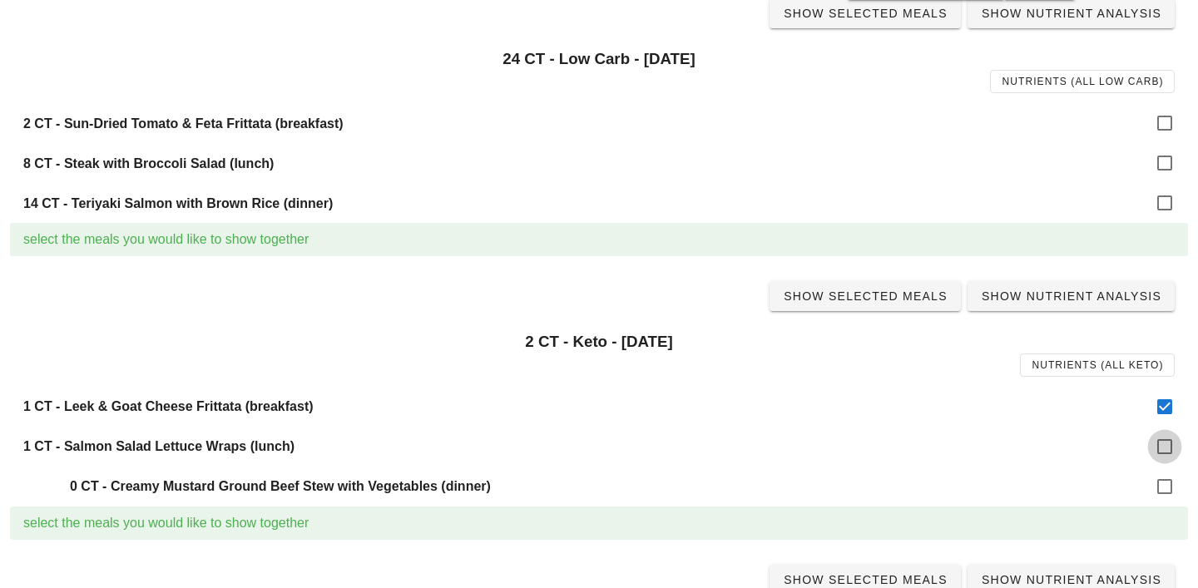
click at [1169, 445] on div at bounding box center [1164, 446] width 28 height 28
checkbox input "true"
click at [905, 298] on span "Show Selected Meals" at bounding box center [865, 295] width 165 height 13
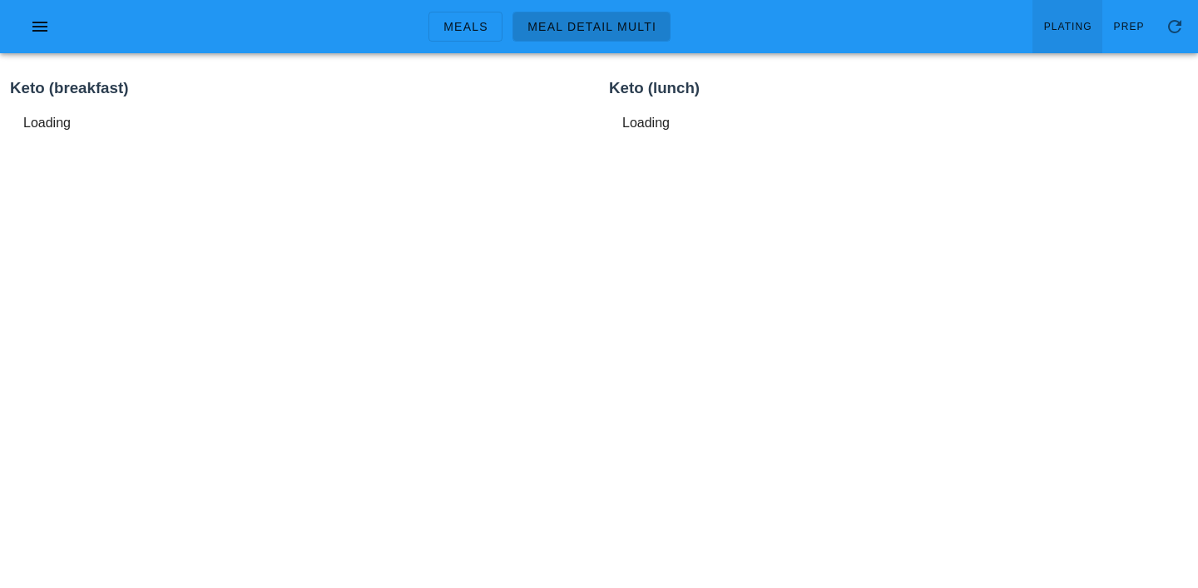
click at [1081, 37] on link "Plating" at bounding box center [1067, 26] width 70 height 53
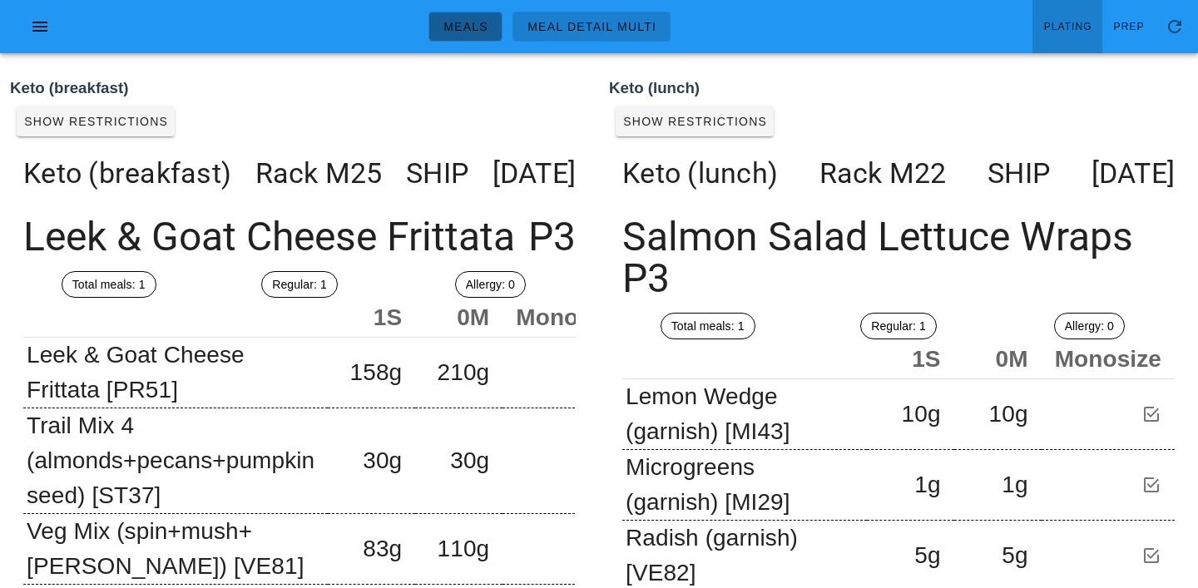
click at [463, 37] on link "Meals" at bounding box center [465, 27] width 74 height 30
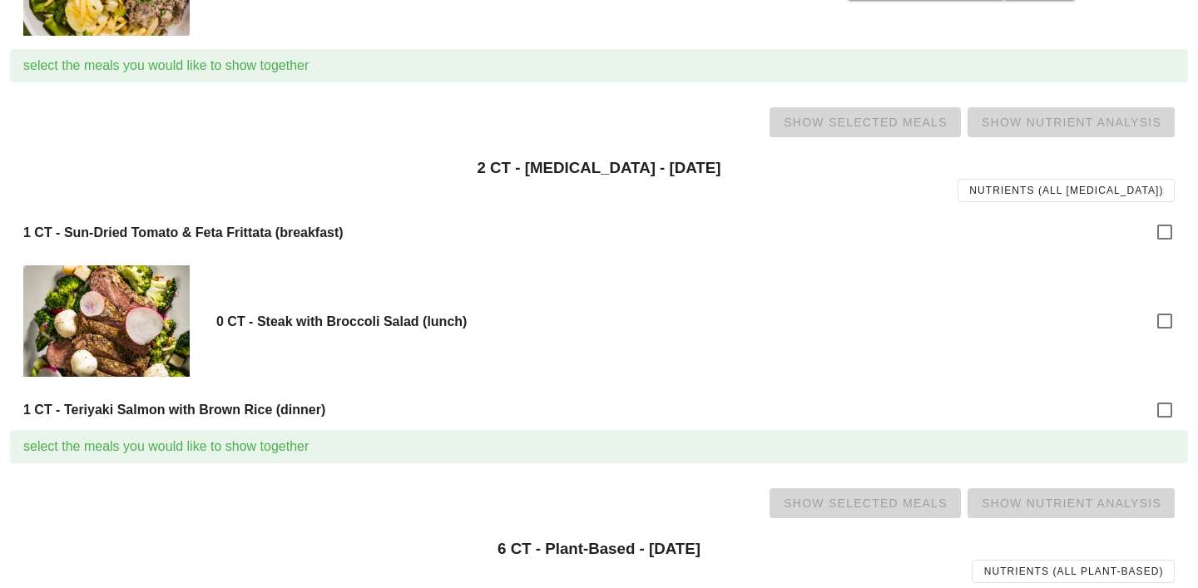
scroll to position [1126, 0]
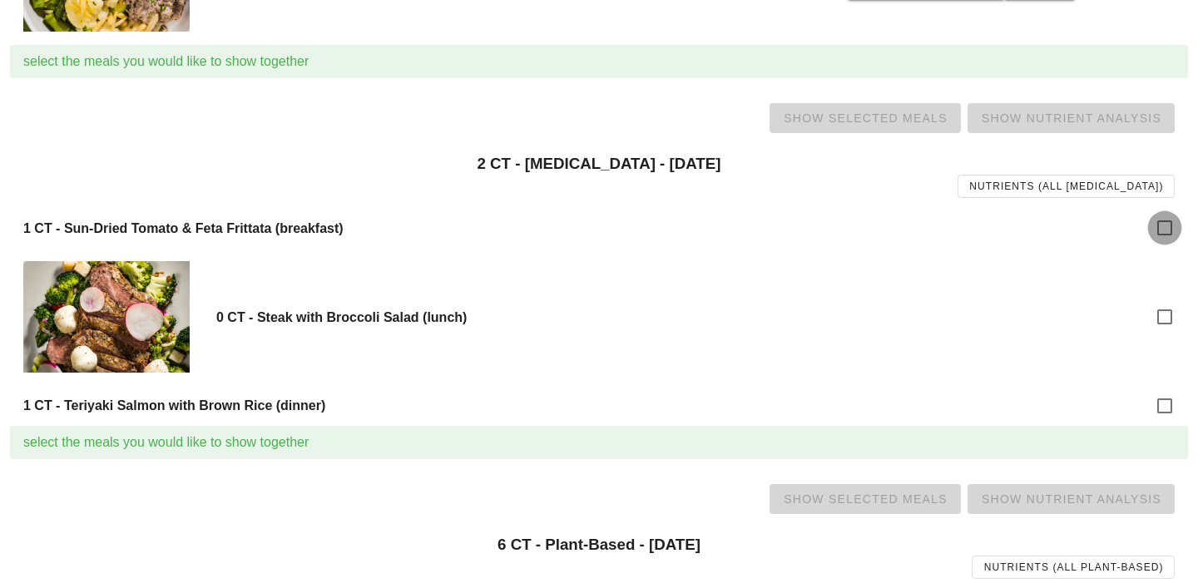
click at [1158, 223] on div at bounding box center [1164, 228] width 28 height 28
checkbox input "true"
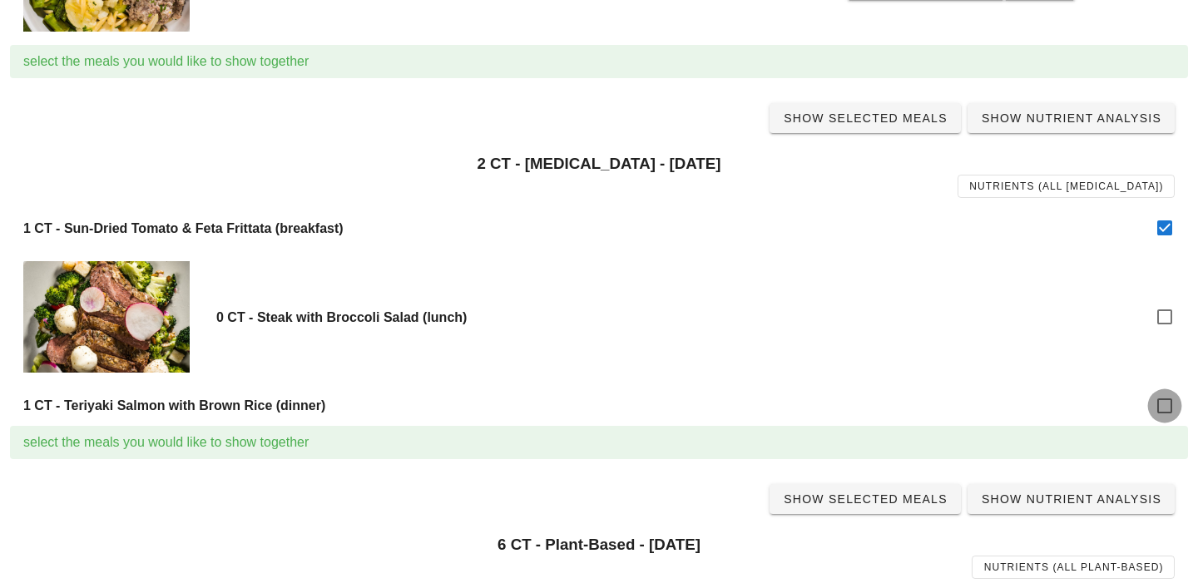
click at [1173, 395] on div at bounding box center [1164, 406] width 28 height 28
checkbox input "true"
click at [883, 111] on span "Show Selected Meals" at bounding box center [865, 117] width 165 height 13
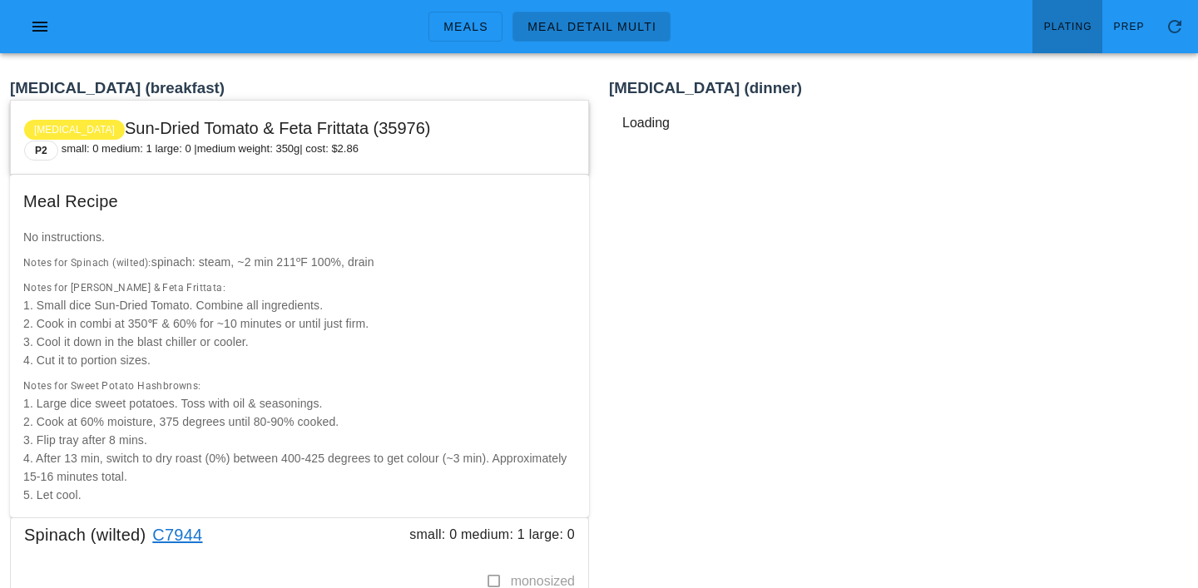
click at [1081, 26] on span "Plating" at bounding box center [1067, 27] width 49 height 12
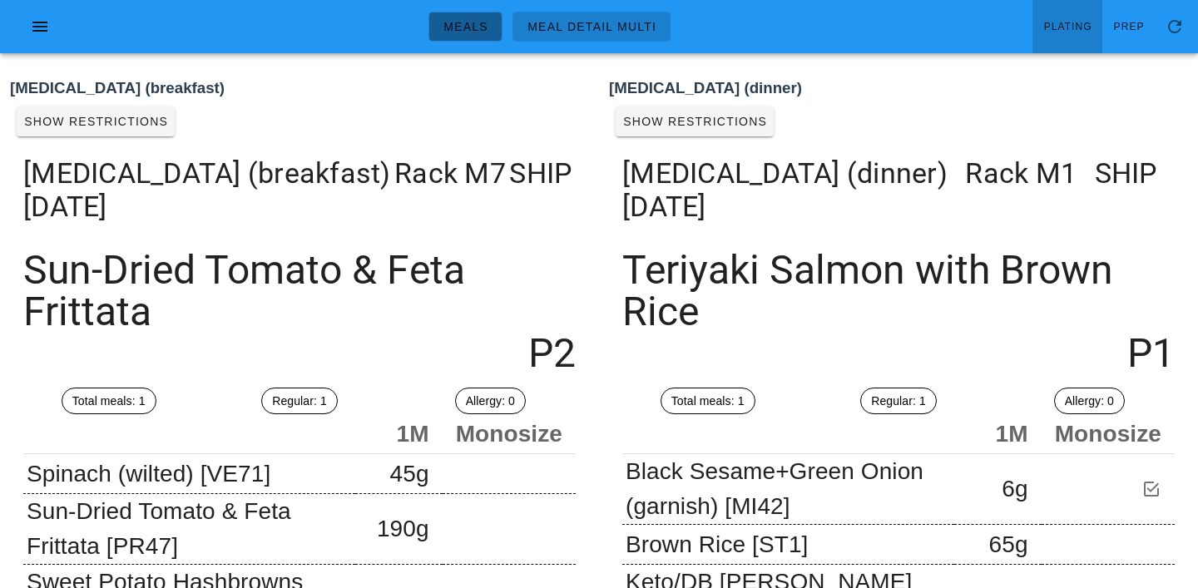
click at [466, 20] on span "Meals" at bounding box center [465, 26] width 46 height 13
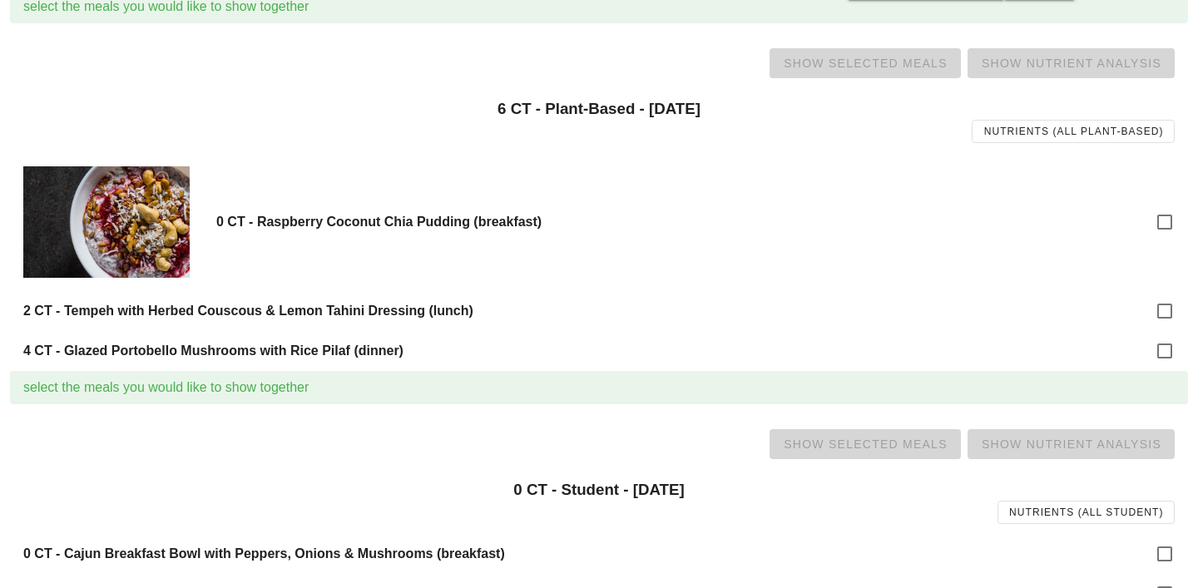
scroll to position [1564, 0]
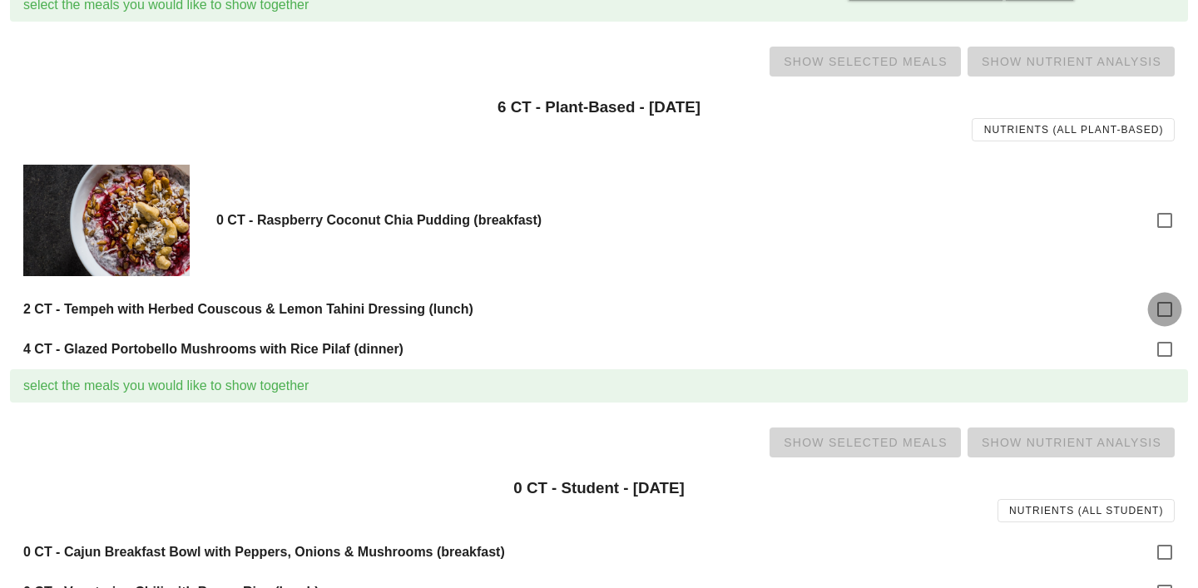
click at [1157, 315] on div at bounding box center [1164, 309] width 28 height 28
checkbox input "true"
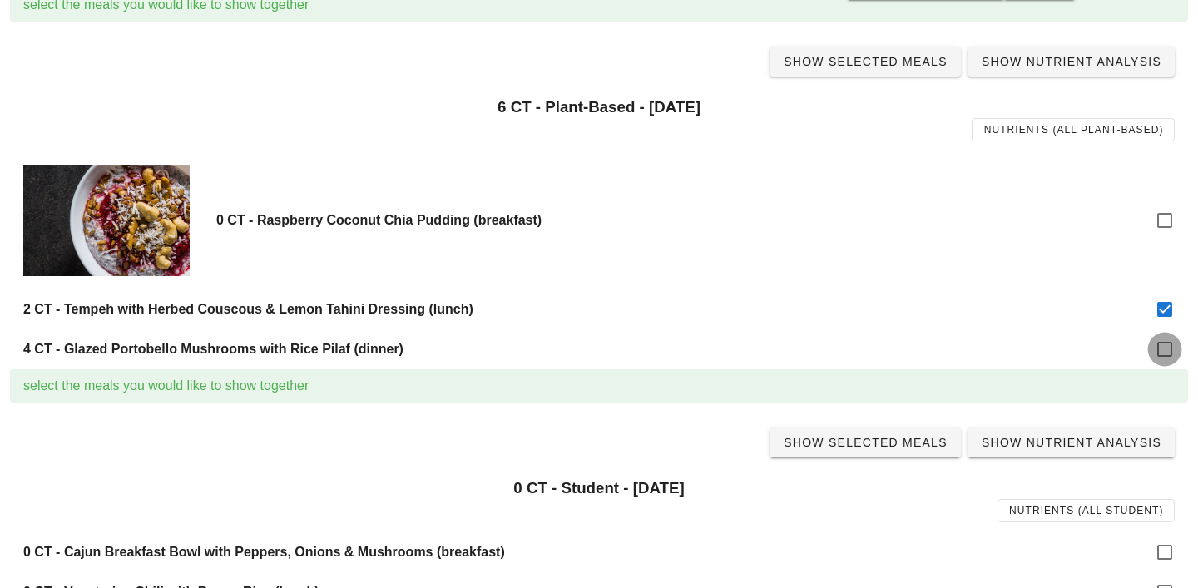
click at [1164, 348] on div at bounding box center [1164, 349] width 28 height 28
checkbox input "true"
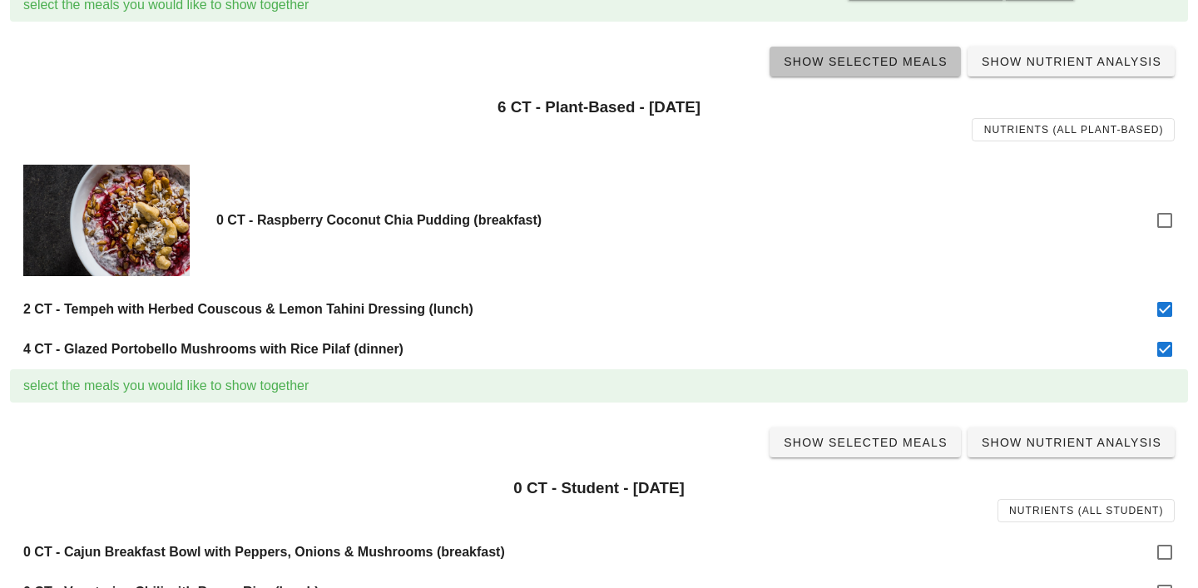
click at [874, 69] on link "Show Selected Meals" at bounding box center [864, 62] width 191 height 30
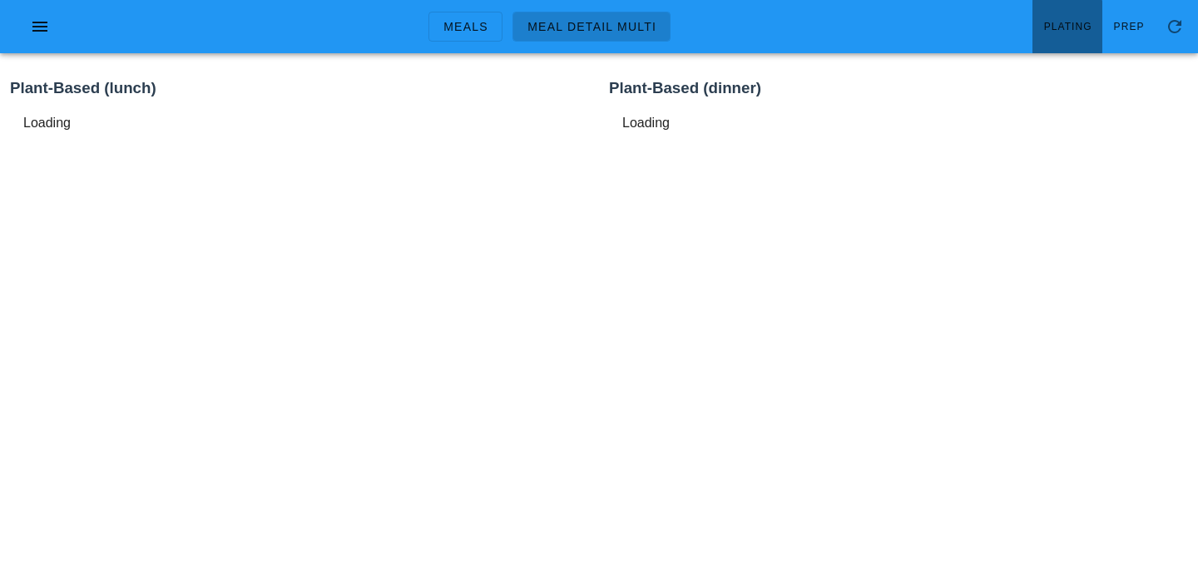
click at [1068, 29] on span "Plating" at bounding box center [1067, 27] width 49 height 12
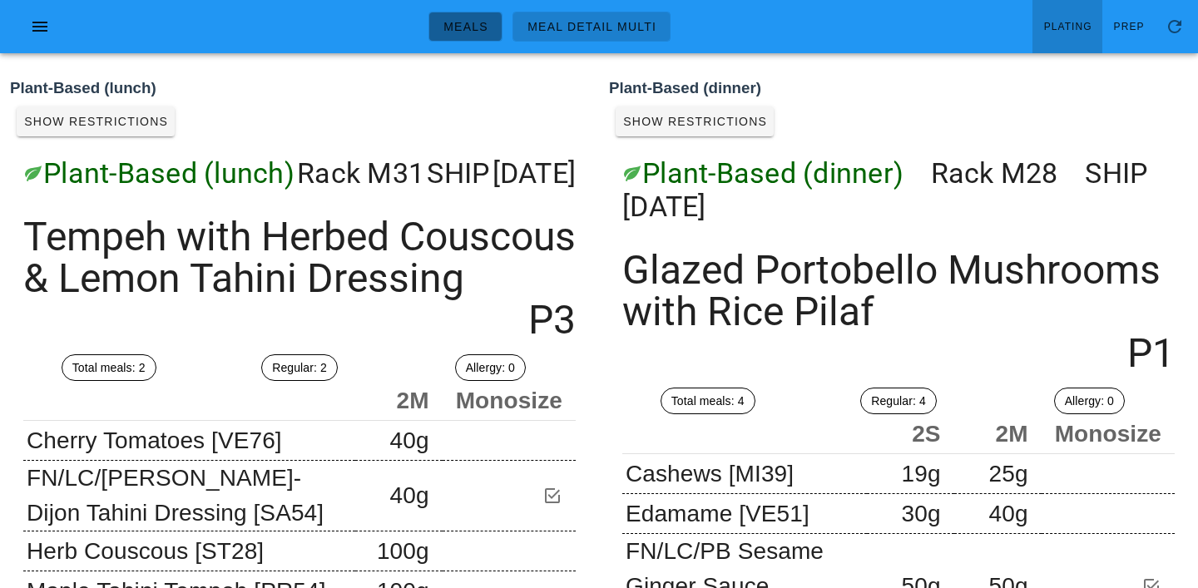
click at [450, 14] on link "Meals" at bounding box center [465, 27] width 74 height 30
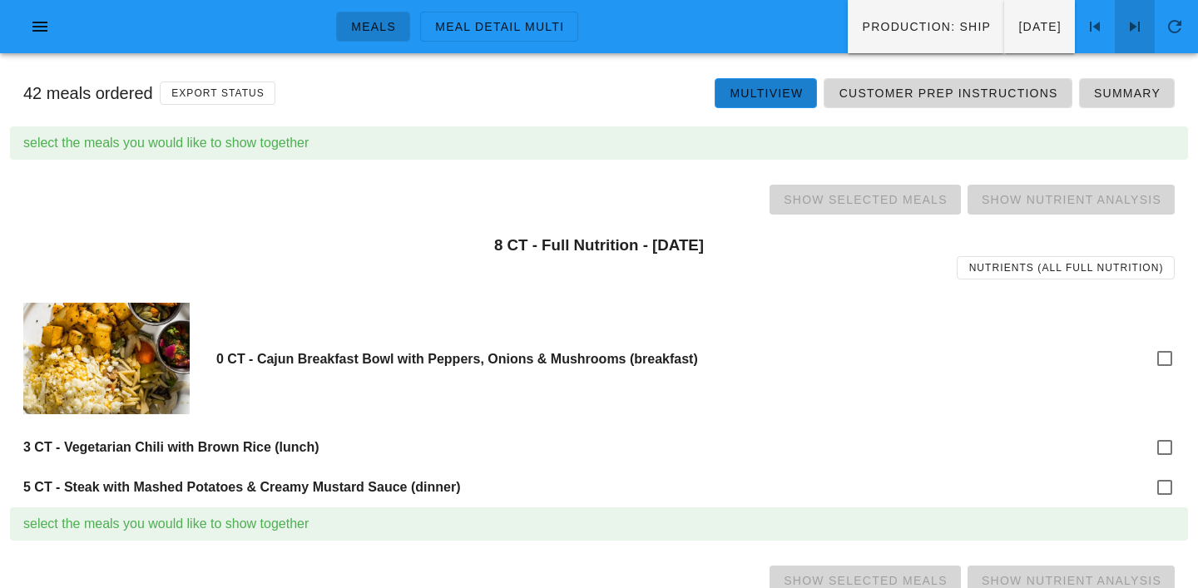
click at [1138, 17] on icon at bounding box center [1134, 27] width 20 height 20
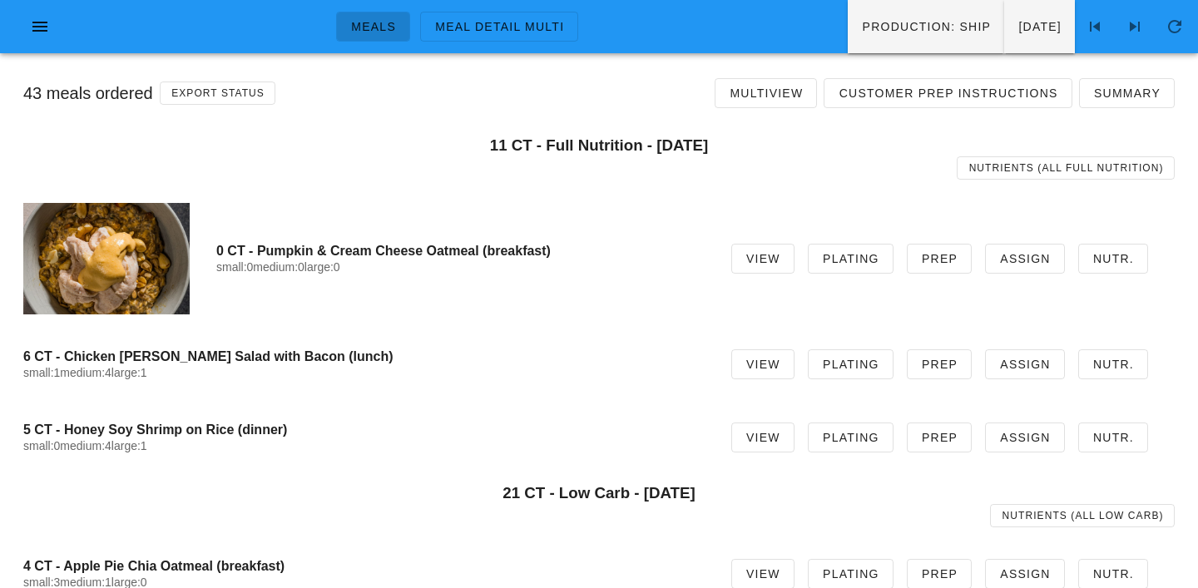
click at [771, 108] on div "43 meals ordered Export Status Multiview Customer Prep Instructions Summary" at bounding box center [599, 93] width 1178 height 53
click at [770, 100] on span "Multiview" at bounding box center [766, 92] width 74 height 13
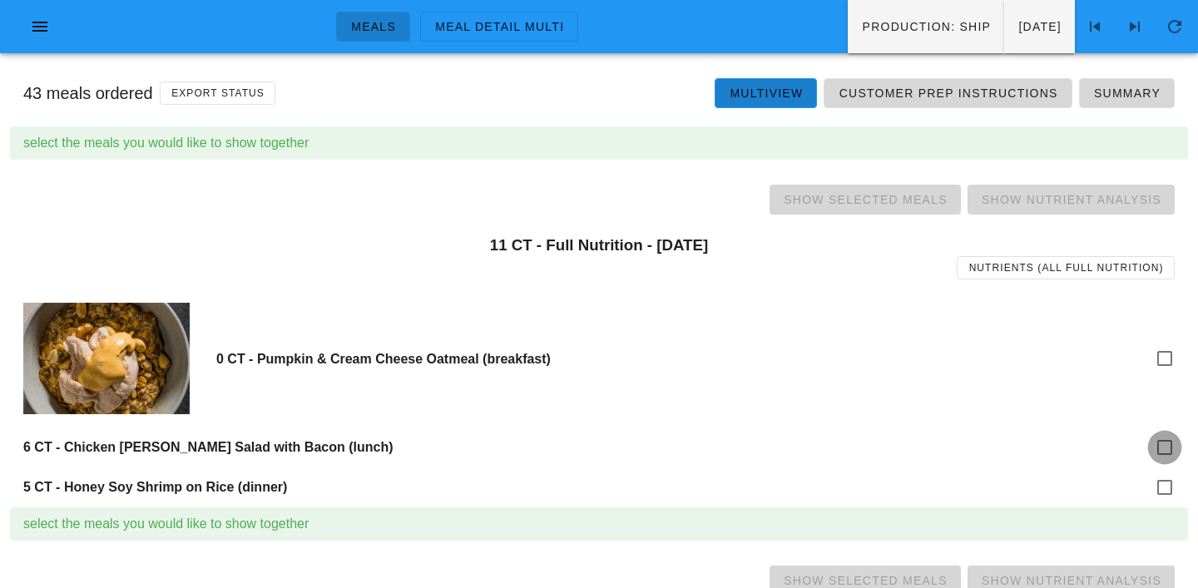
click at [1164, 437] on div at bounding box center [1164, 447] width 28 height 28
checkbox input "true"
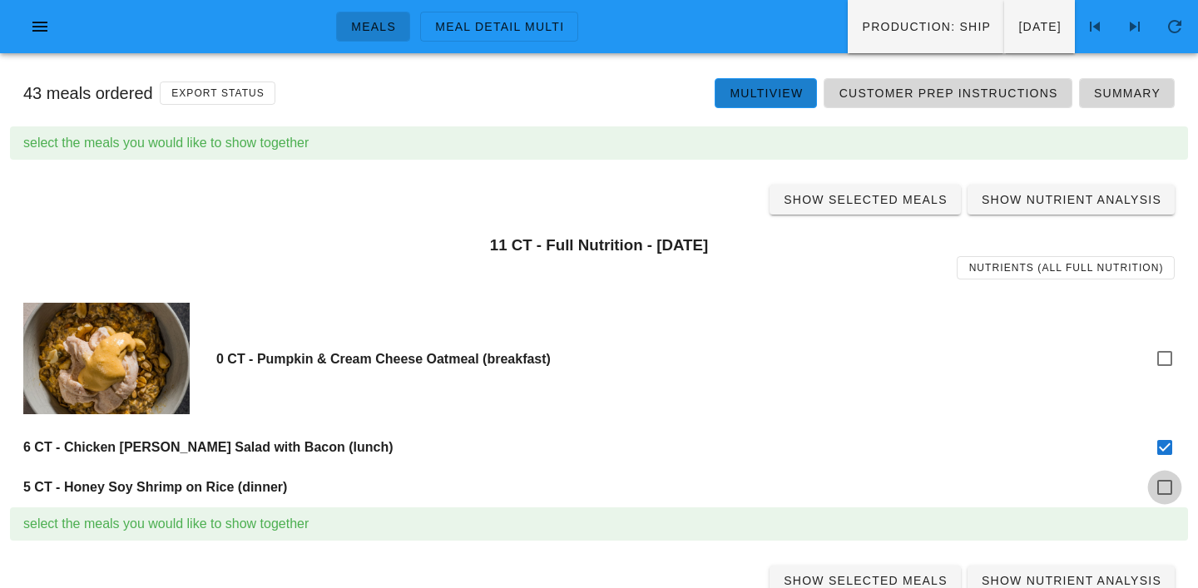
click at [1167, 487] on div at bounding box center [1164, 487] width 28 height 28
checkbox input "true"
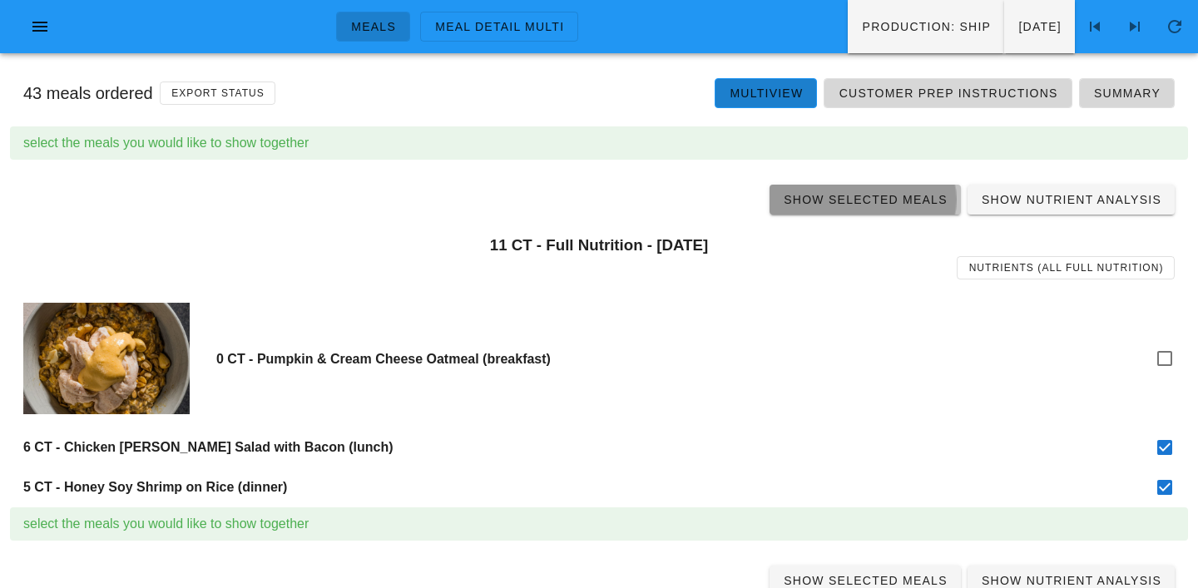
click at [871, 203] on span "Show Selected Meals" at bounding box center [865, 199] width 165 height 13
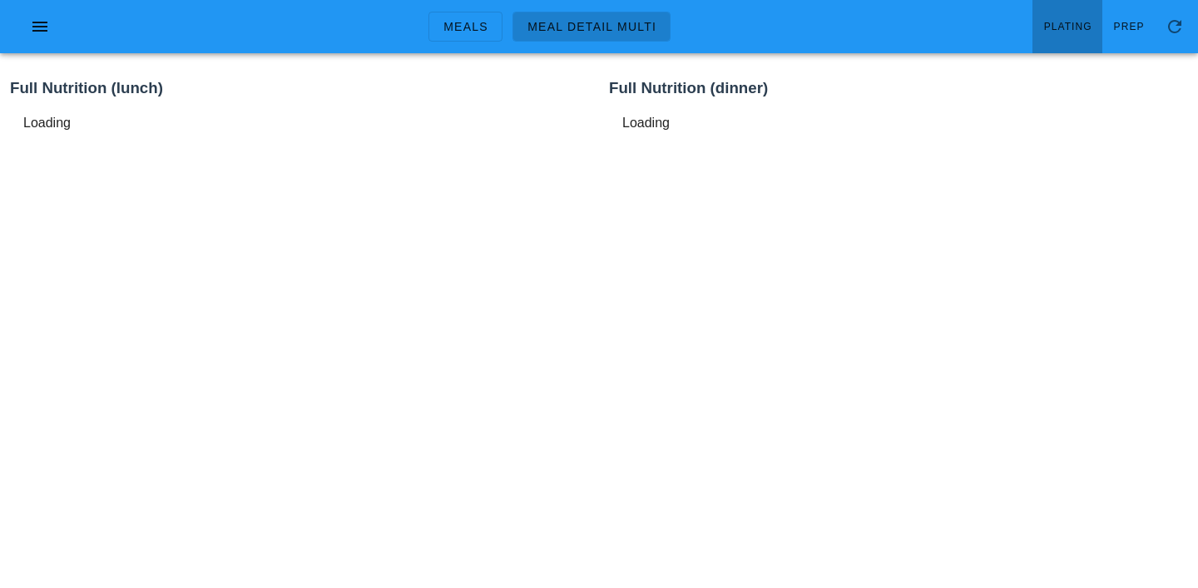
click at [1074, 32] on span "Plating" at bounding box center [1067, 27] width 49 height 12
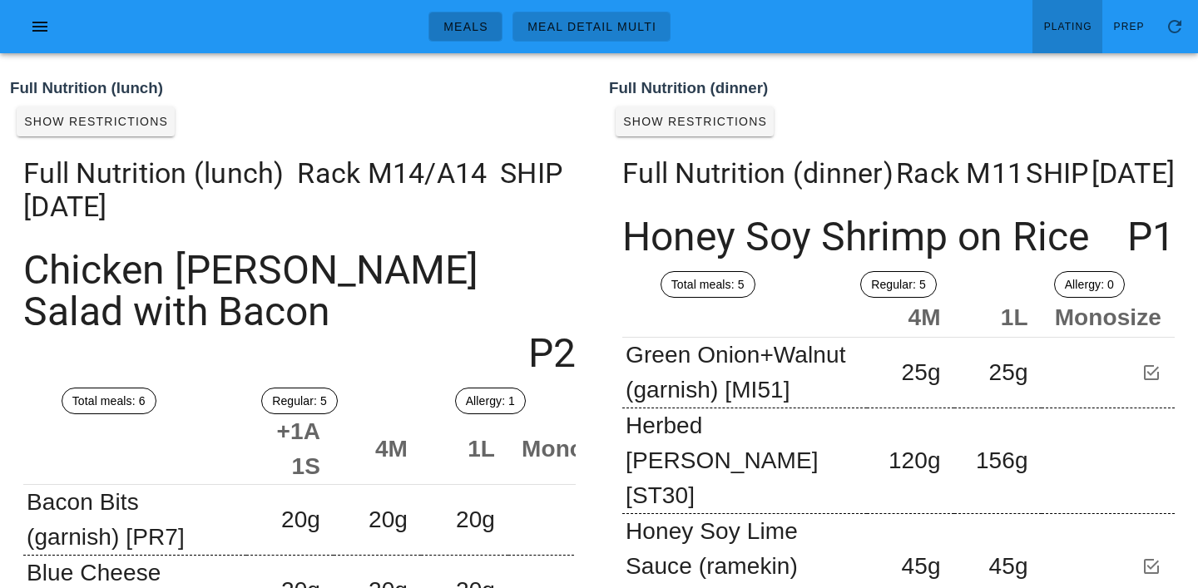
click at [466, 31] on span "Meals" at bounding box center [465, 26] width 46 height 13
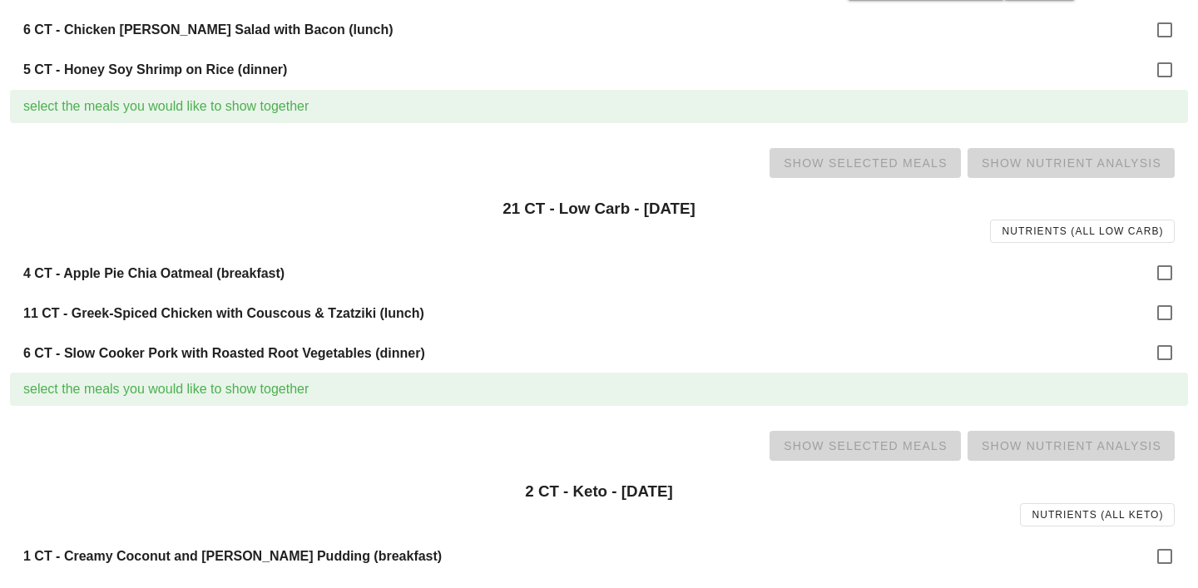
scroll to position [435, 0]
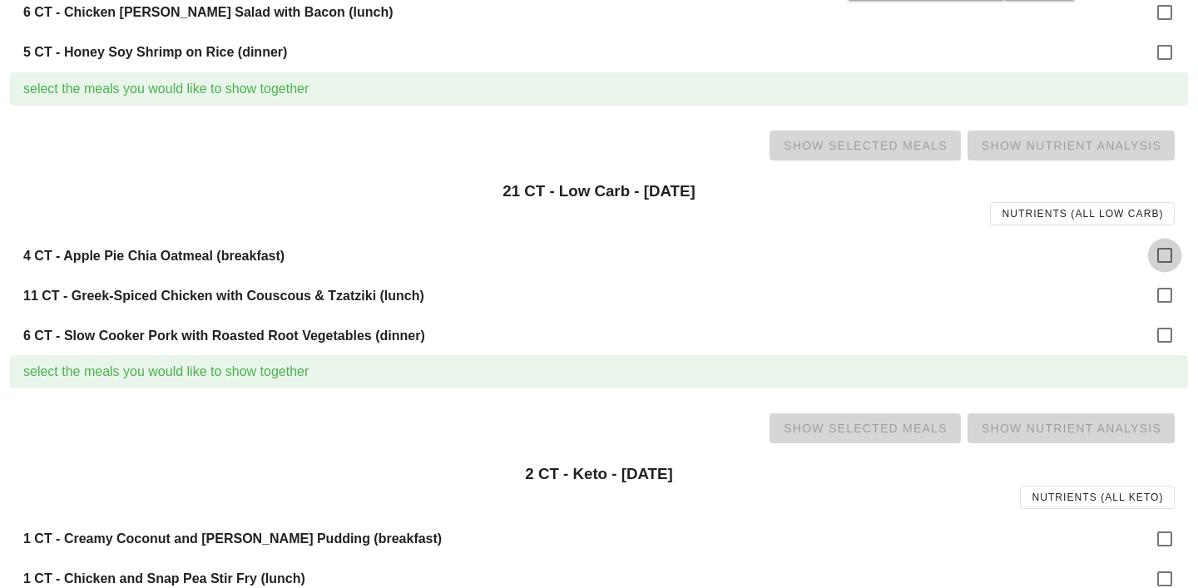
click at [1167, 250] on div at bounding box center [1164, 255] width 28 height 28
checkbox input "true"
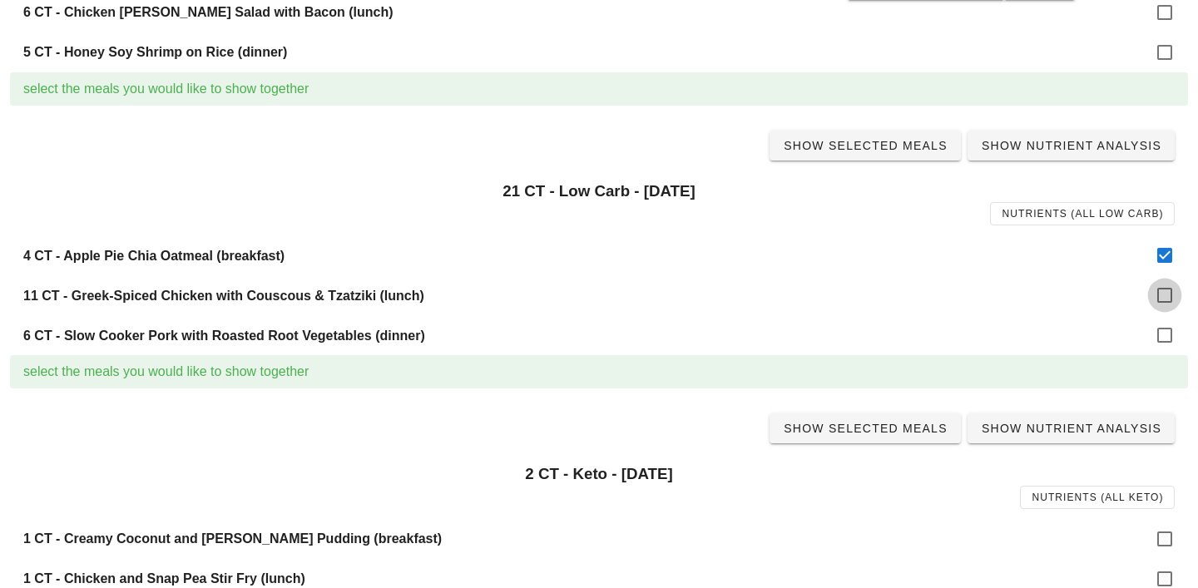
click at [1169, 295] on div at bounding box center [1164, 295] width 28 height 28
checkbox input "true"
click at [1169, 346] on div at bounding box center [1164, 335] width 28 height 28
checkbox input "true"
click at [873, 141] on span "Show Selected Meals" at bounding box center [865, 145] width 165 height 13
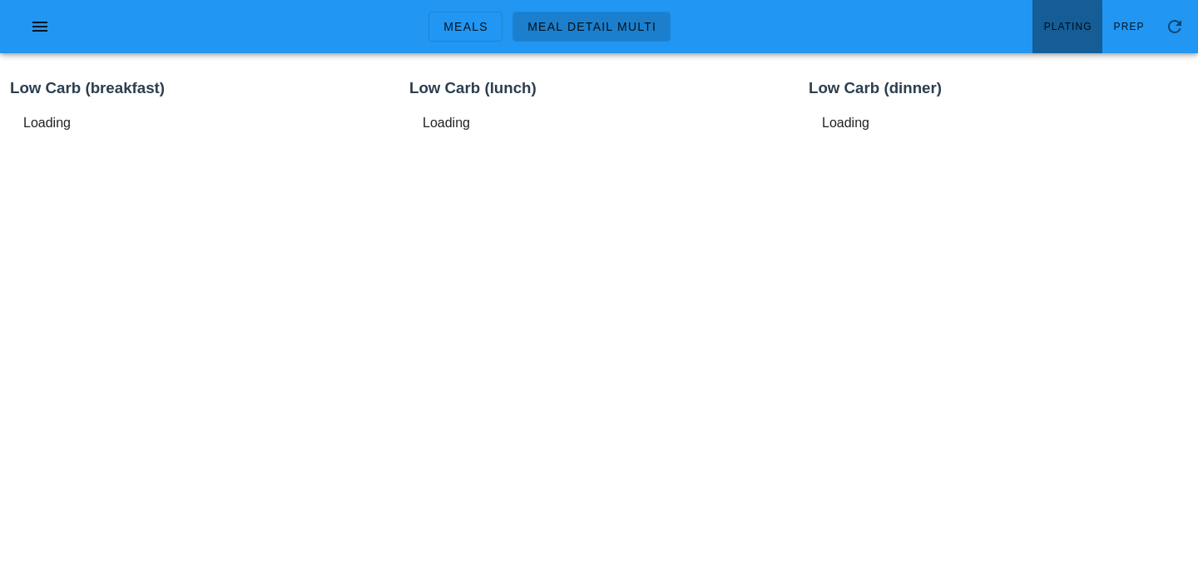
click at [1079, 46] on link "Plating" at bounding box center [1067, 26] width 70 height 53
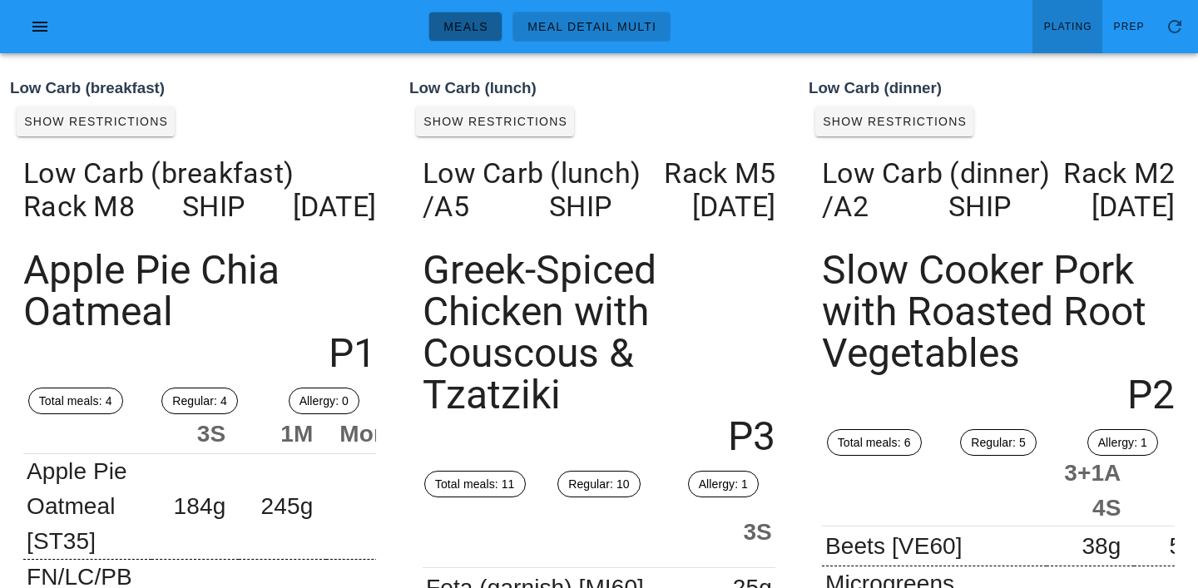
click at [467, 29] on span "Meals" at bounding box center [465, 26] width 46 height 13
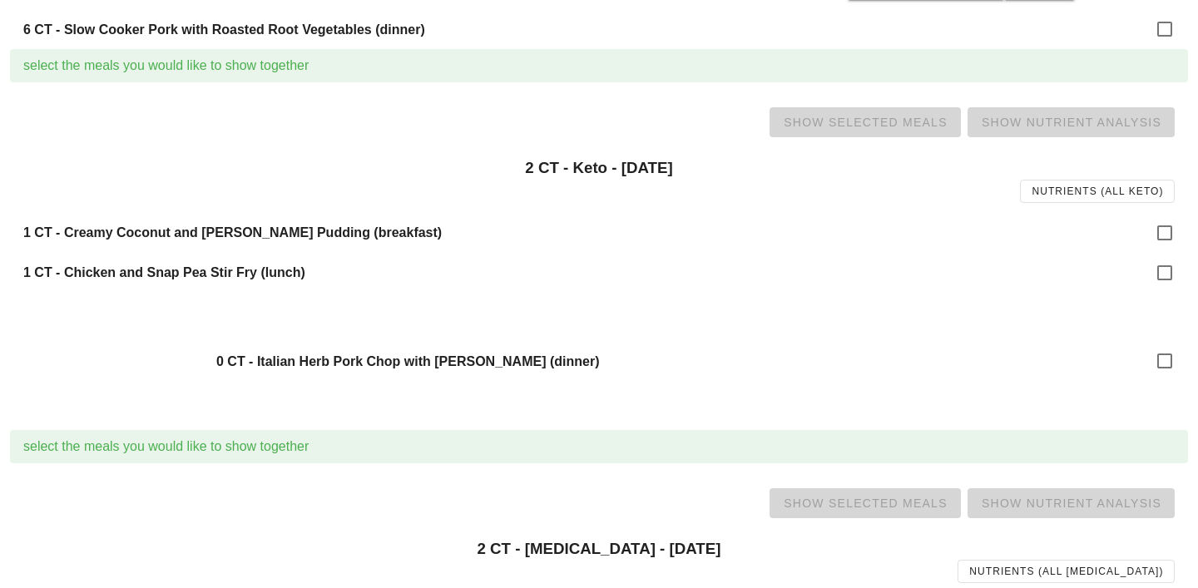
scroll to position [754, 0]
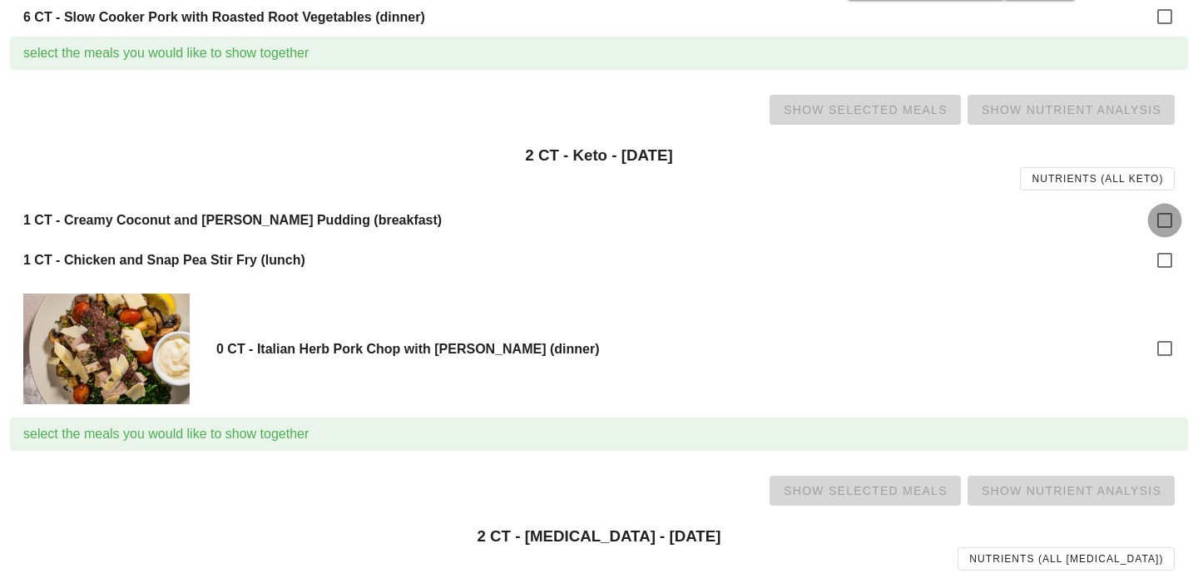
click at [1167, 224] on div at bounding box center [1164, 220] width 28 height 28
checkbox input "true"
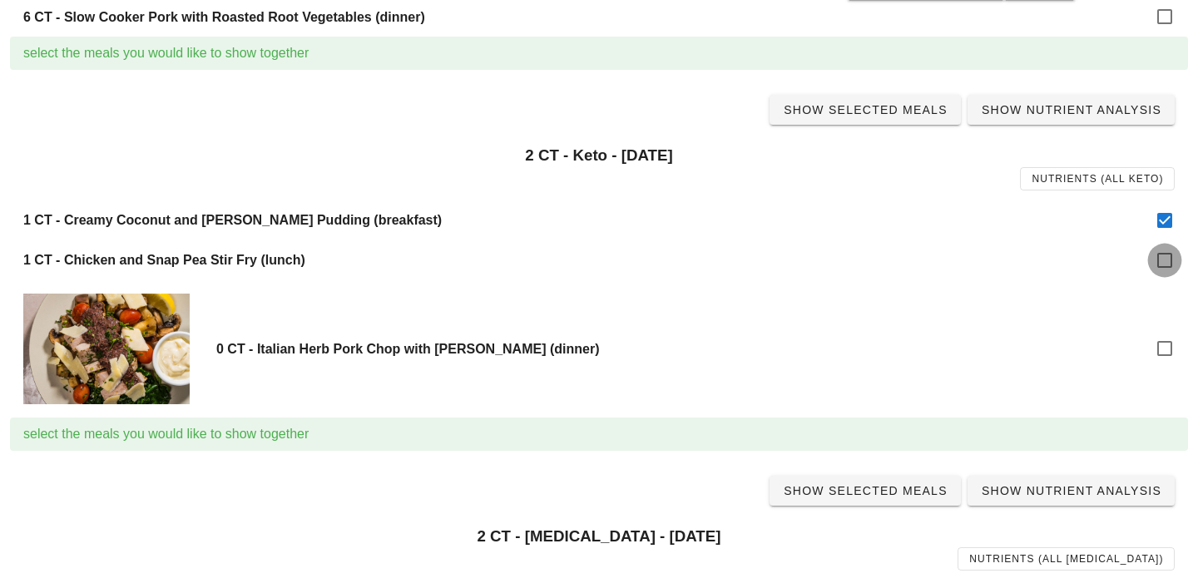
click at [1167, 259] on div at bounding box center [1164, 260] width 28 height 28
checkbox input "true"
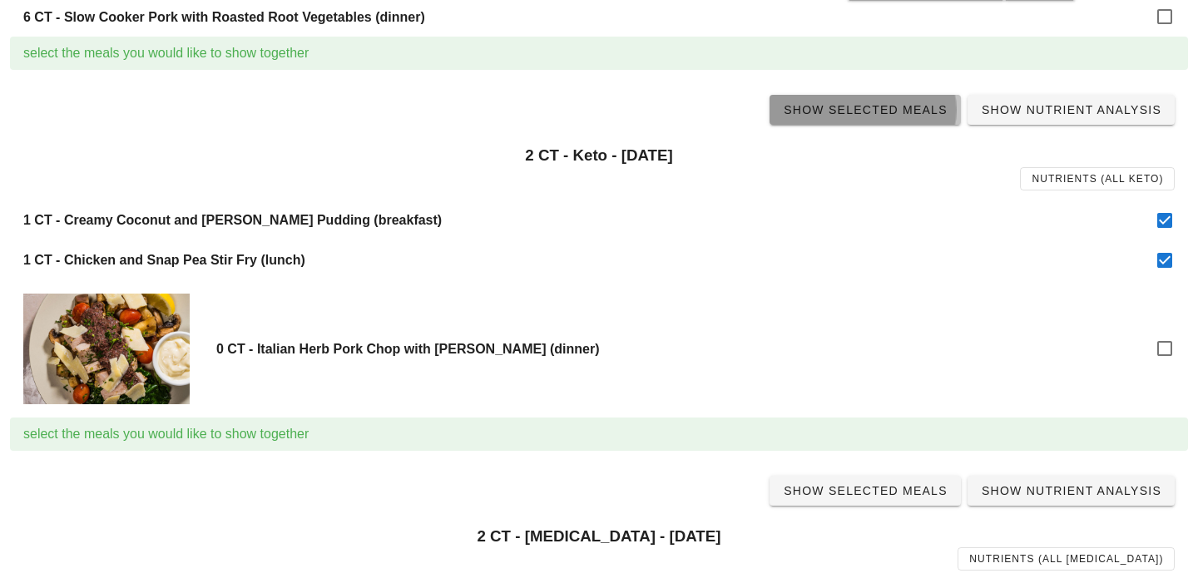
click at [886, 111] on span "Show Selected Meals" at bounding box center [865, 109] width 165 height 13
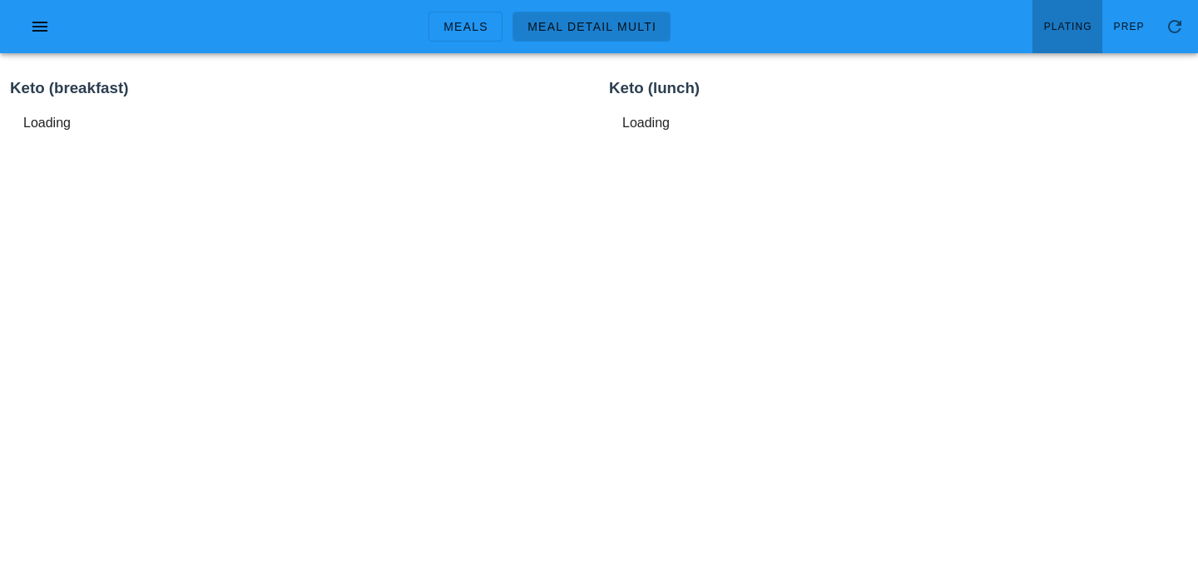
click at [1078, 22] on span "Plating" at bounding box center [1067, 27] width 49 height 12
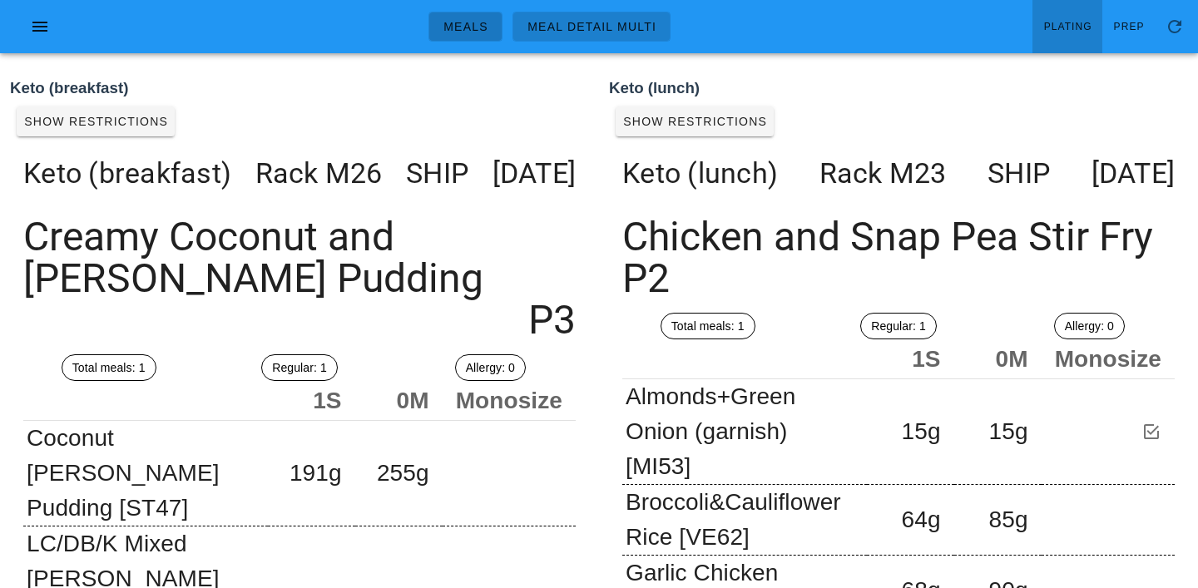
click at [461, 24] on span "Meals" at bounding box center [465, 26] width 46 height 13
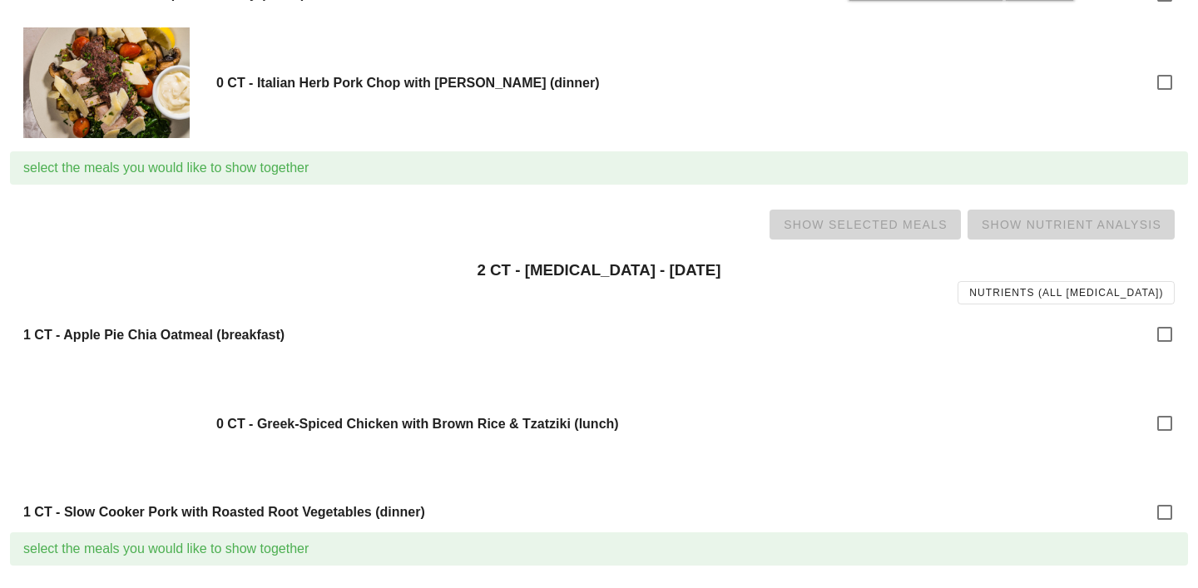
scroll to position [1035, 0]
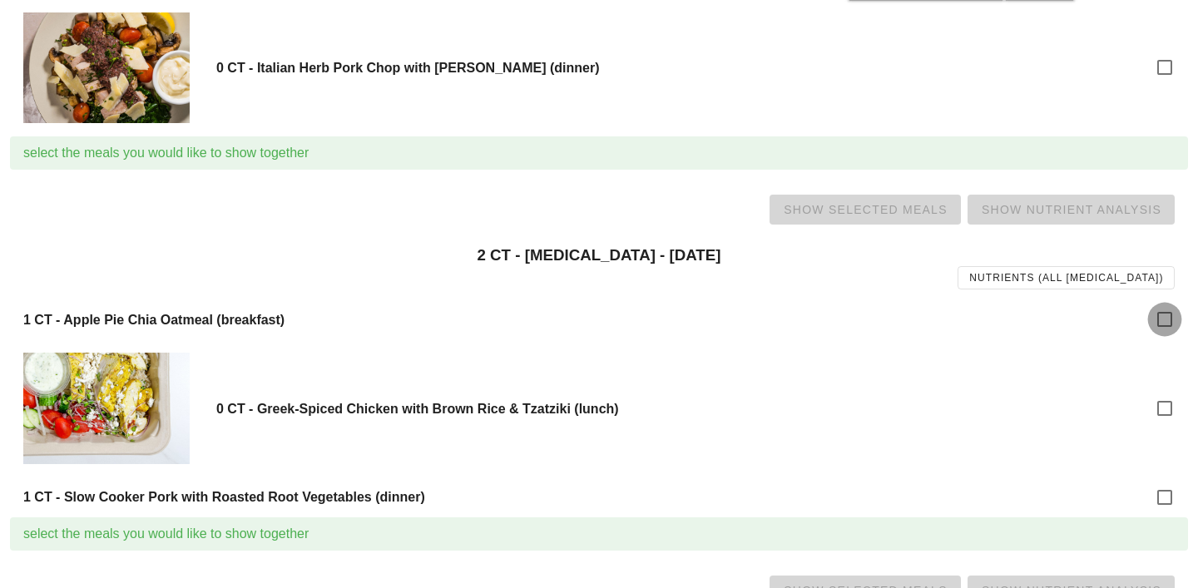
click at [1150, 315] on div at bounding box center [1164, 319] width 28 height 28
checkbox input "true"
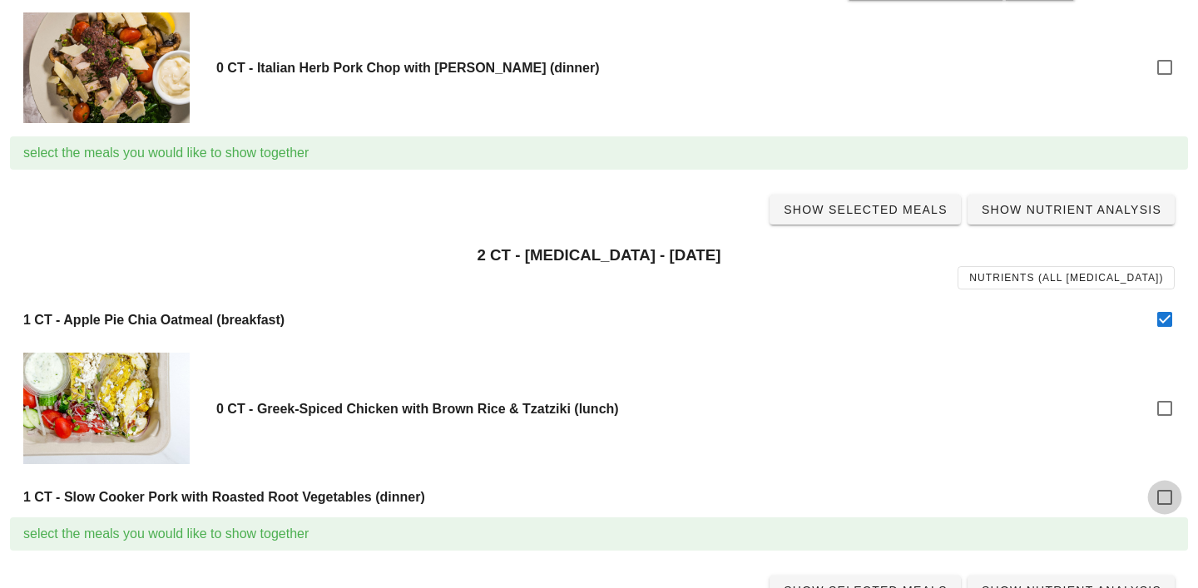
click at [1166, 489] on div at bounding box center [1164, 497] width 28 height 28
checkbox input "true"
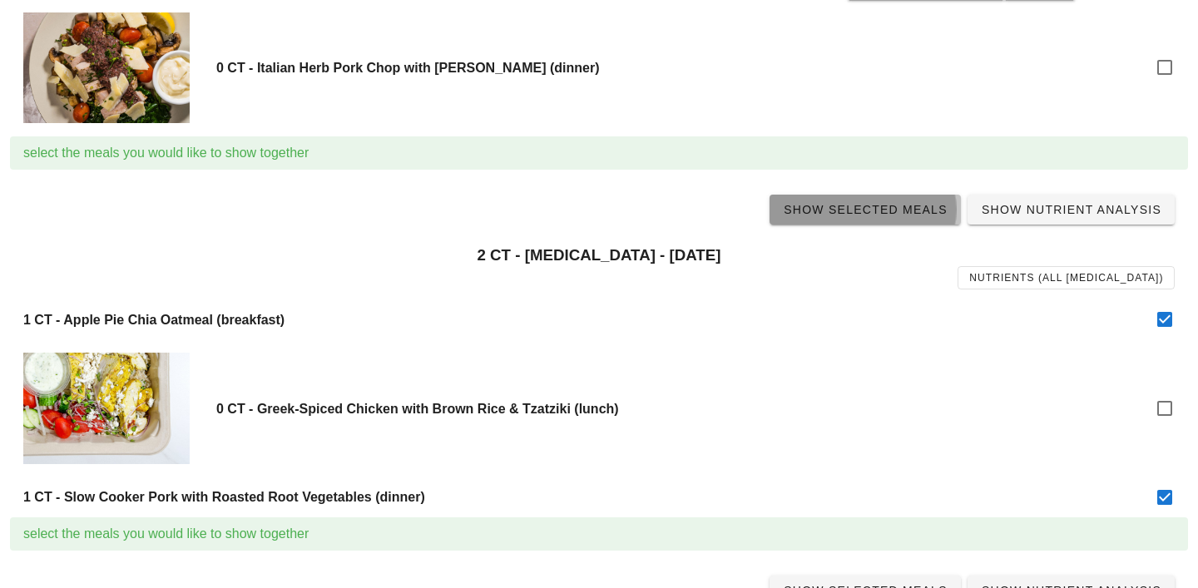
click at [864, 209] on span "Show Selected Meals" at bounding box center [865, 209] width 165 height 13
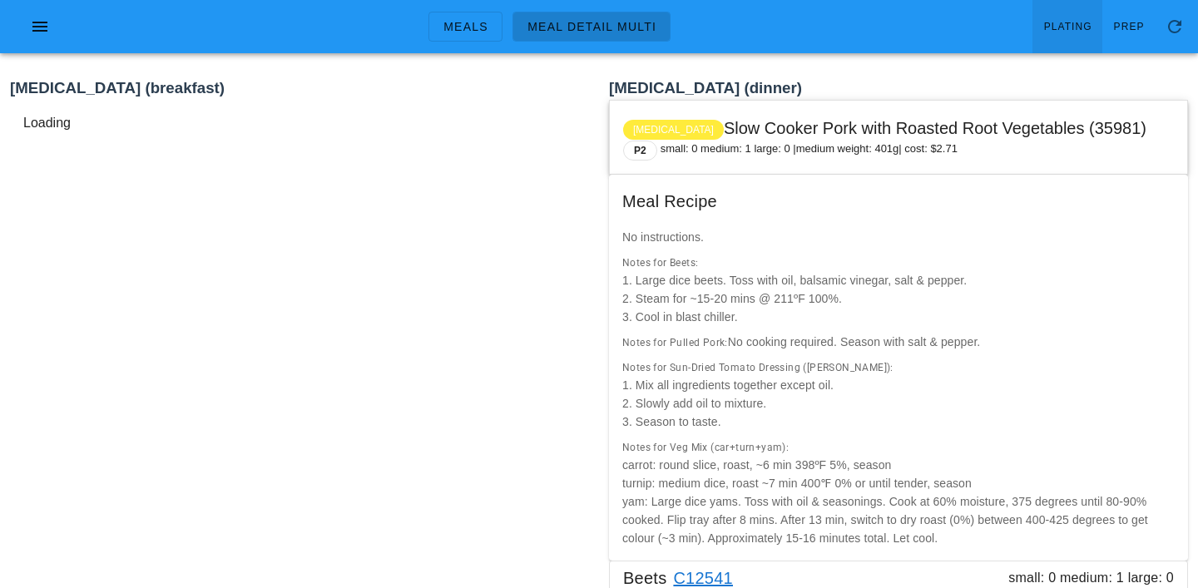
click at [1069, 13] on link "Plating" at bounding box center [1067, 26] width 70 height 53
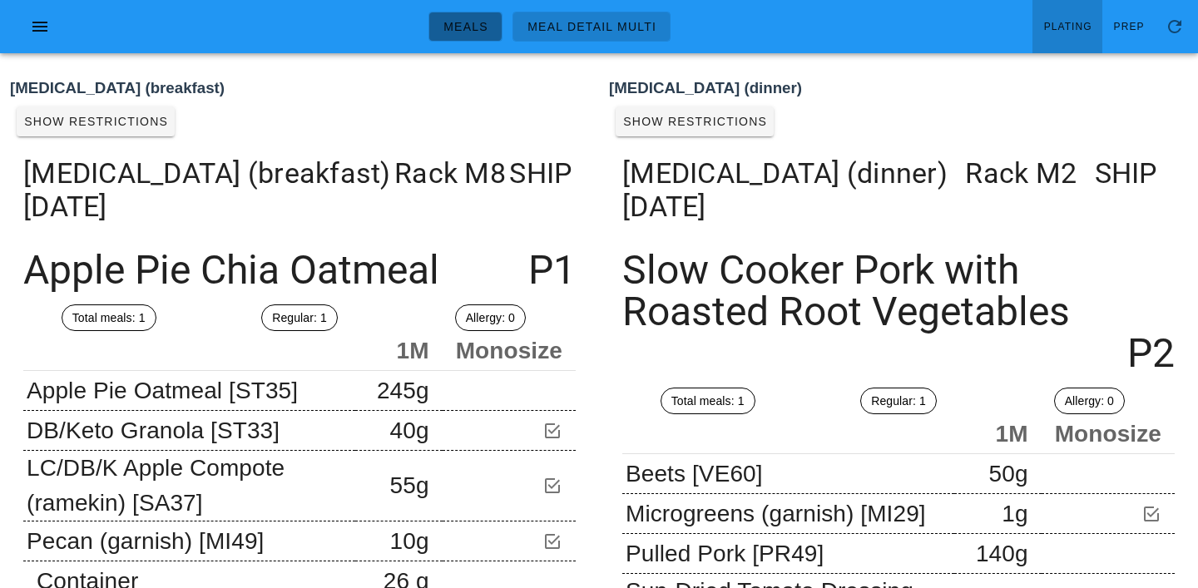
click at [462, 28] on span "Meals" at bounding box center [465, 26] width 46 height 13
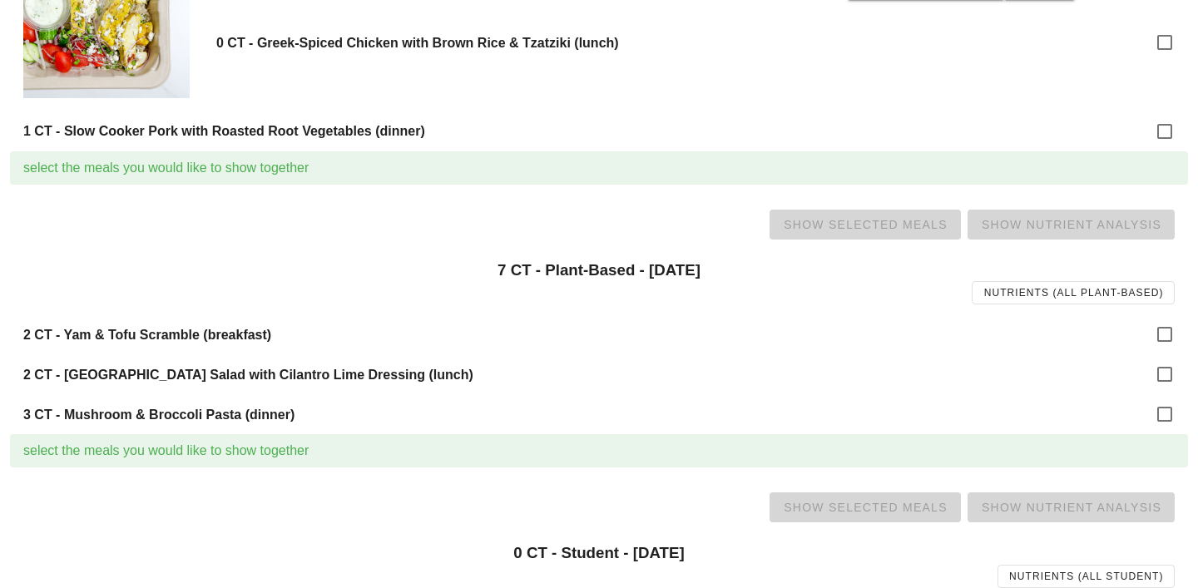
scroll to position [1402, 0]
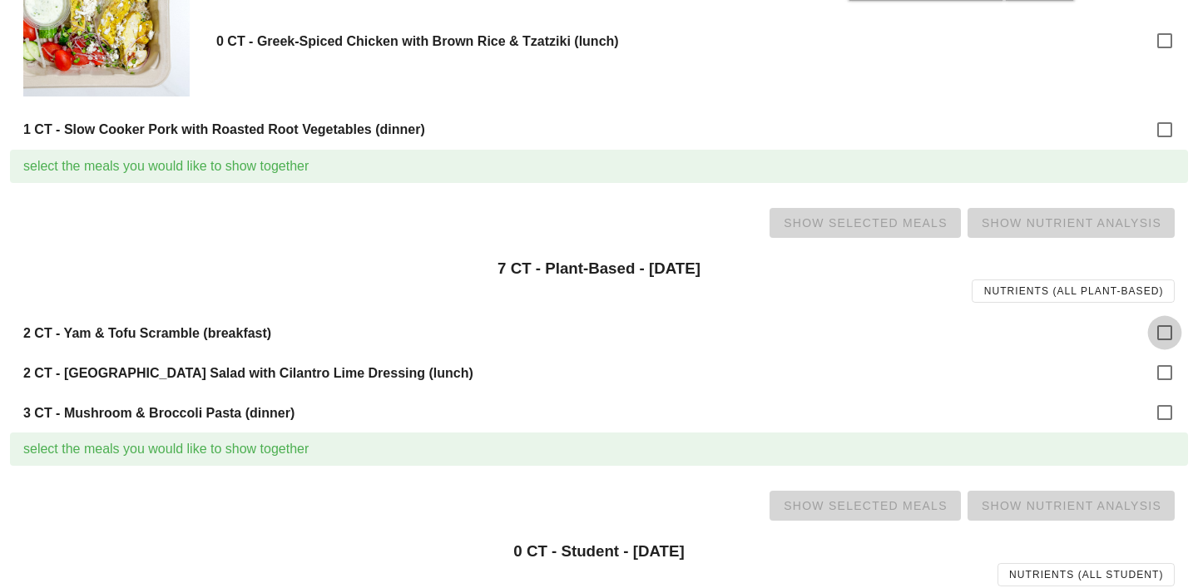
click at [1153, 329] on div at bounding box center [1164, 333] width 28 height 28
checkbox input "true"
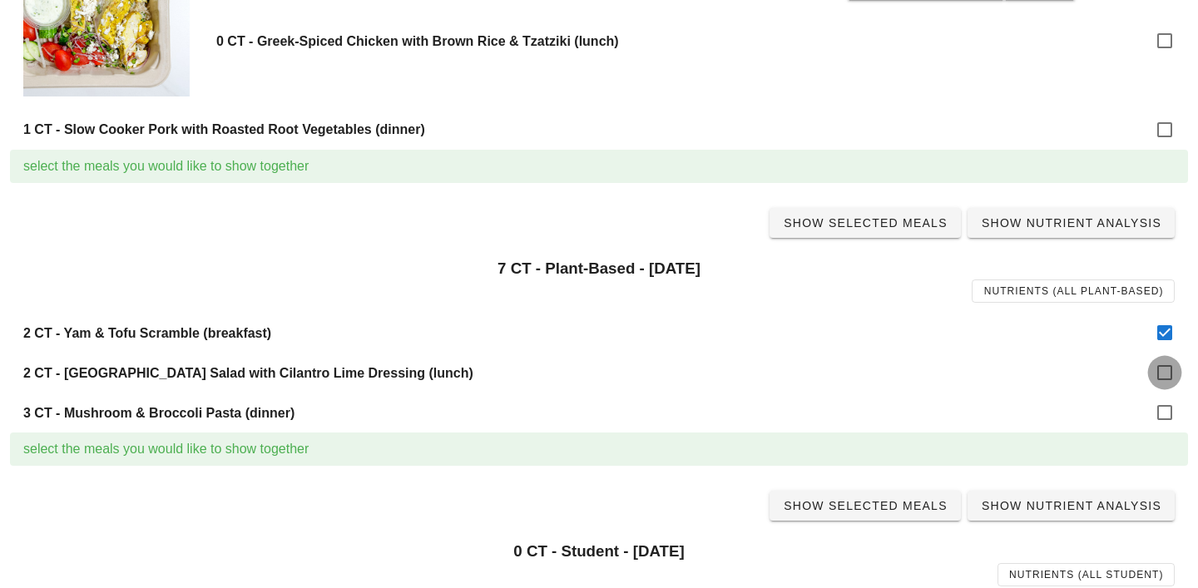
click at [1172, 370] on div at bounding box center [1164, 372] width 28 height 28
checkbox input "true"
click at [1169, 414] on div at bounding box center [1164, 412] width 28 height 28
checkbox input "true"
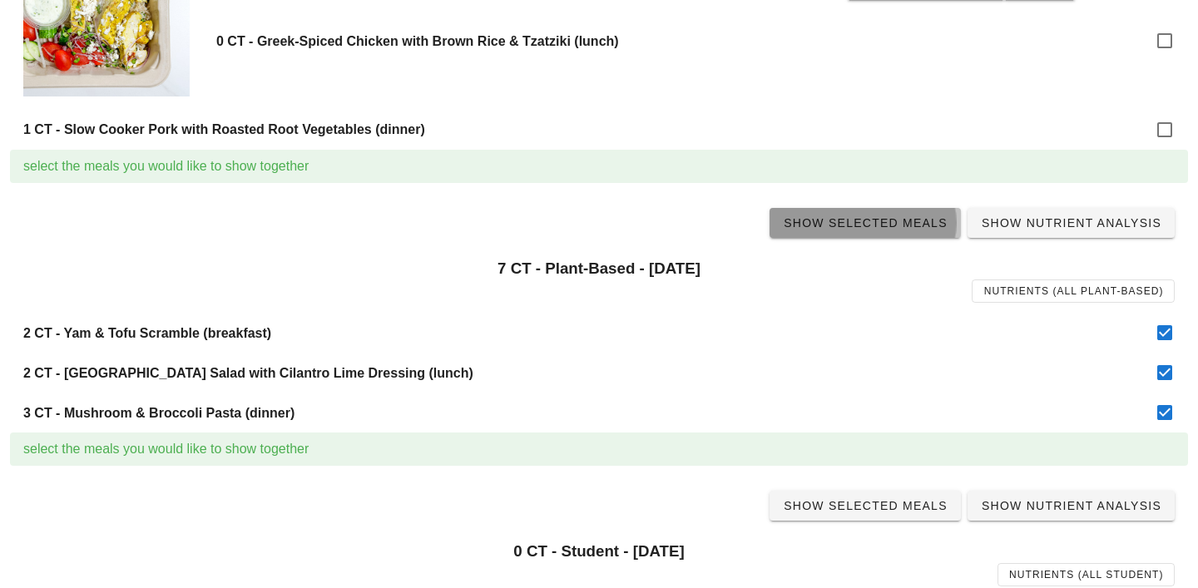
click at [849, 216] on span "Show Selected Meals" at bounding box center [865, 222] width 165 height 13
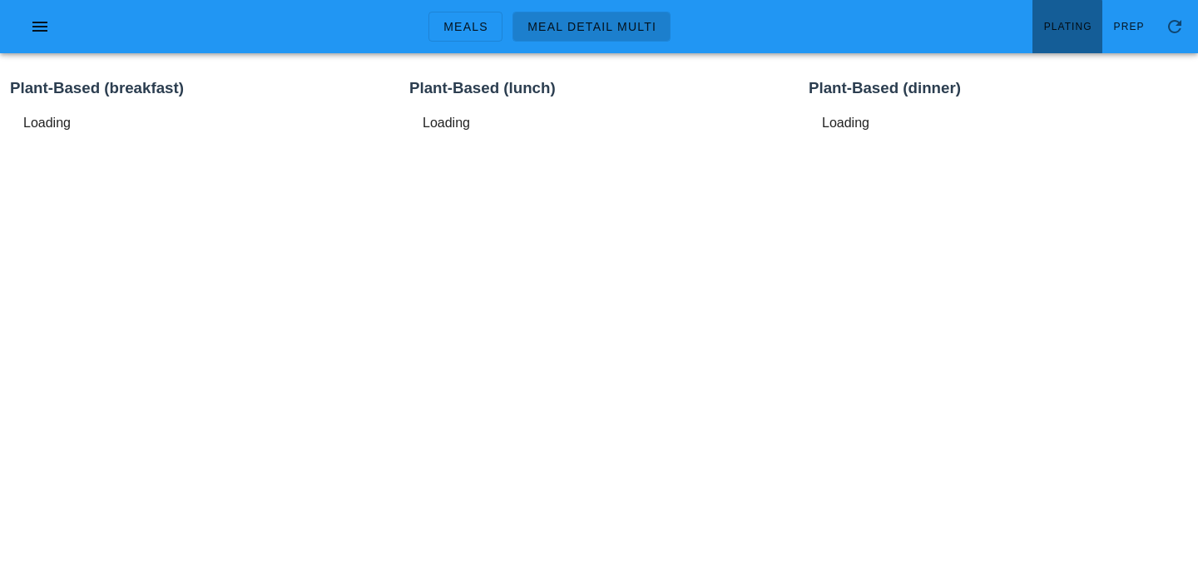
click at [1078, 12] on link "Plating" at bounding box center [1067, 26] width 70 height 53
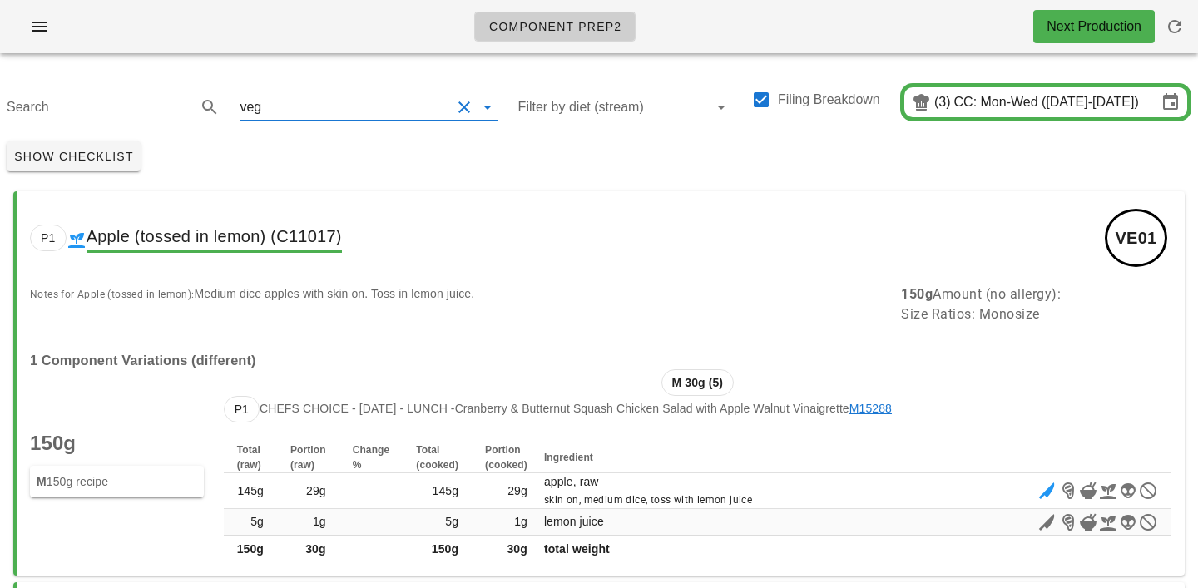
click at [271, 105] on input "text" at bounding box center [357, 107] width 186 height 27
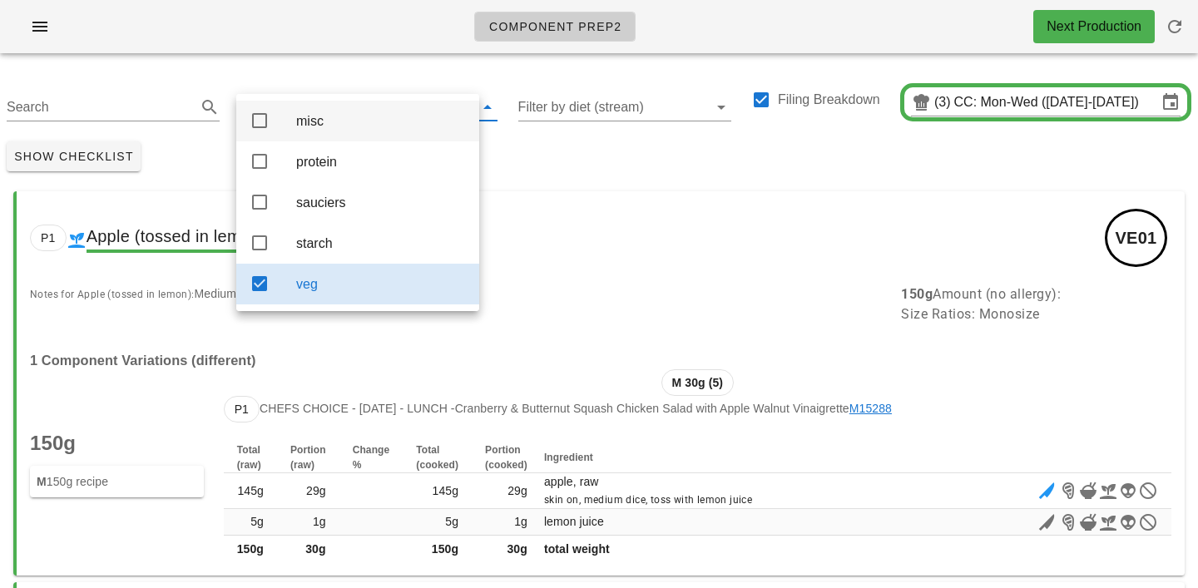
click at [302, 123] on div "misc" at bounding box center [381, 121] width 170 height 16
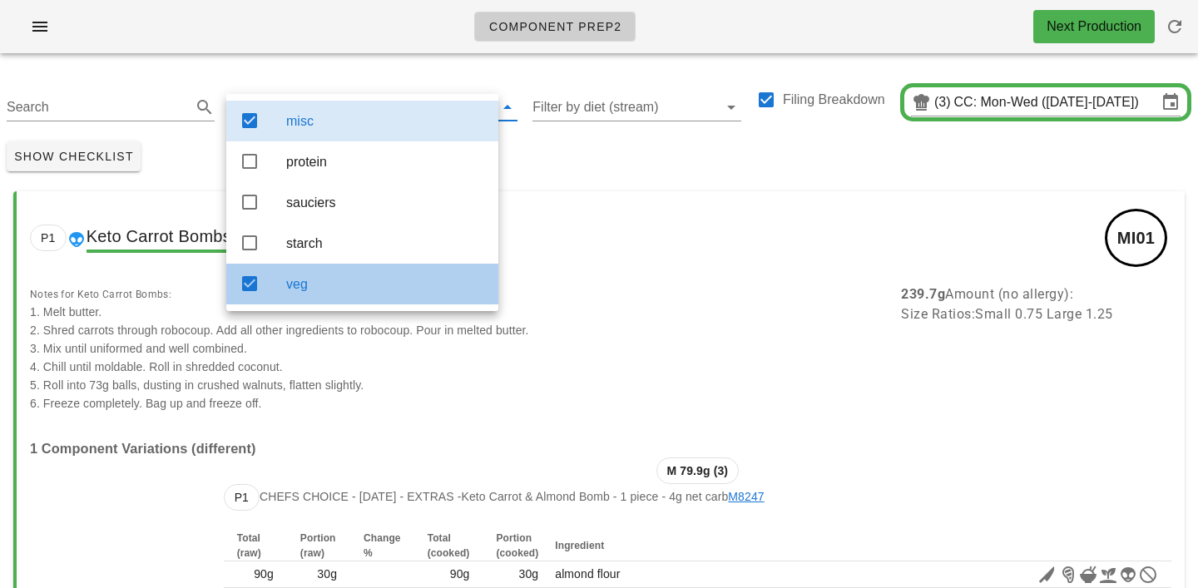
click at [321, 292] on div "veg" at bounding box center [385, 284] width 199 height 16
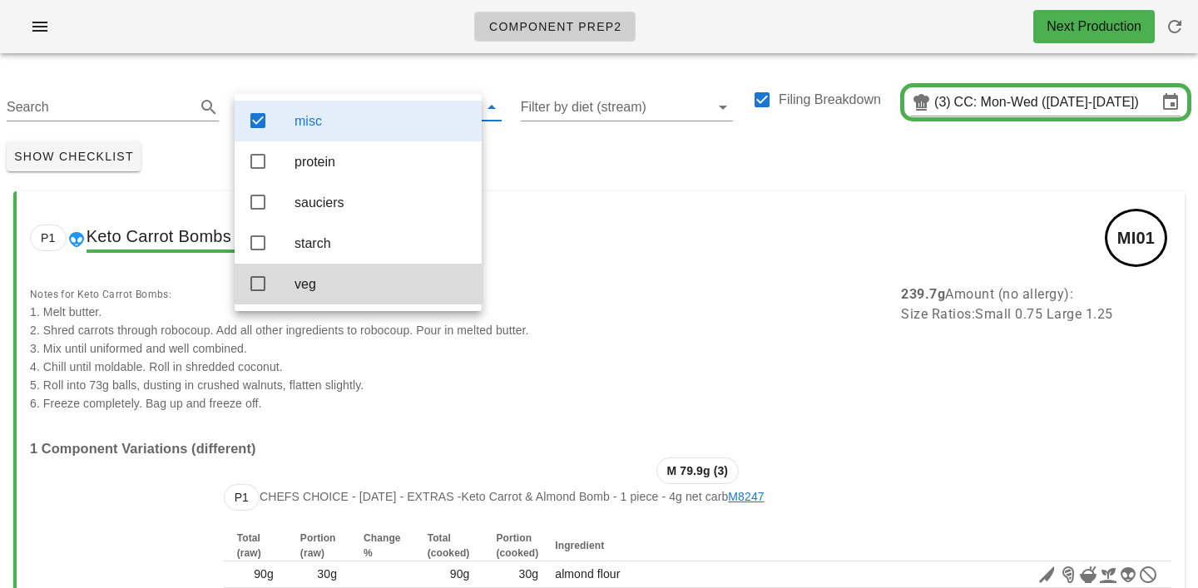
click at [552, 172] on div "Show Checklist" at bounding box center [599, 156] width 1198 height 43
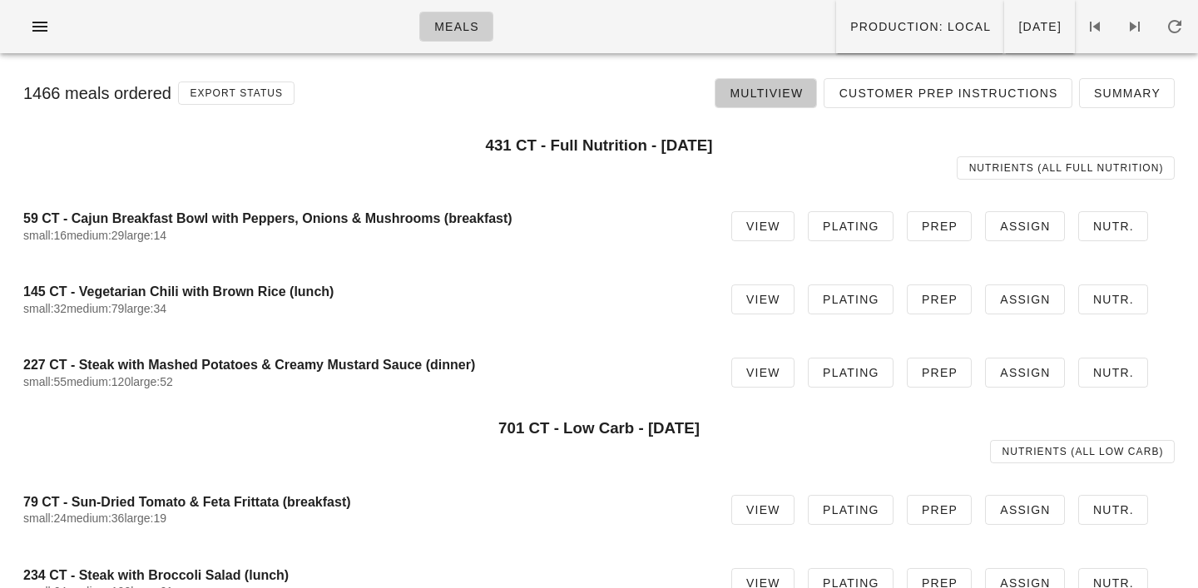
click at [774, 90] on span "Multiview" at bounding box center [766, 92] width 74 height 13
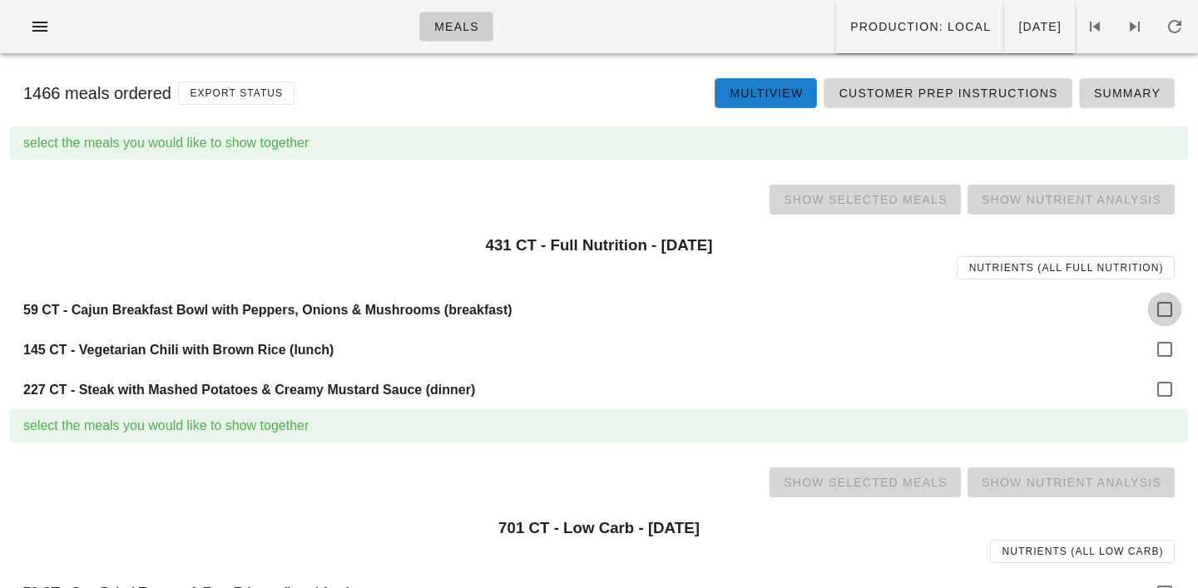
click at [1174, 309] on div at bounding box center [1164, 309] width 28 height 28
checkbox input "true"
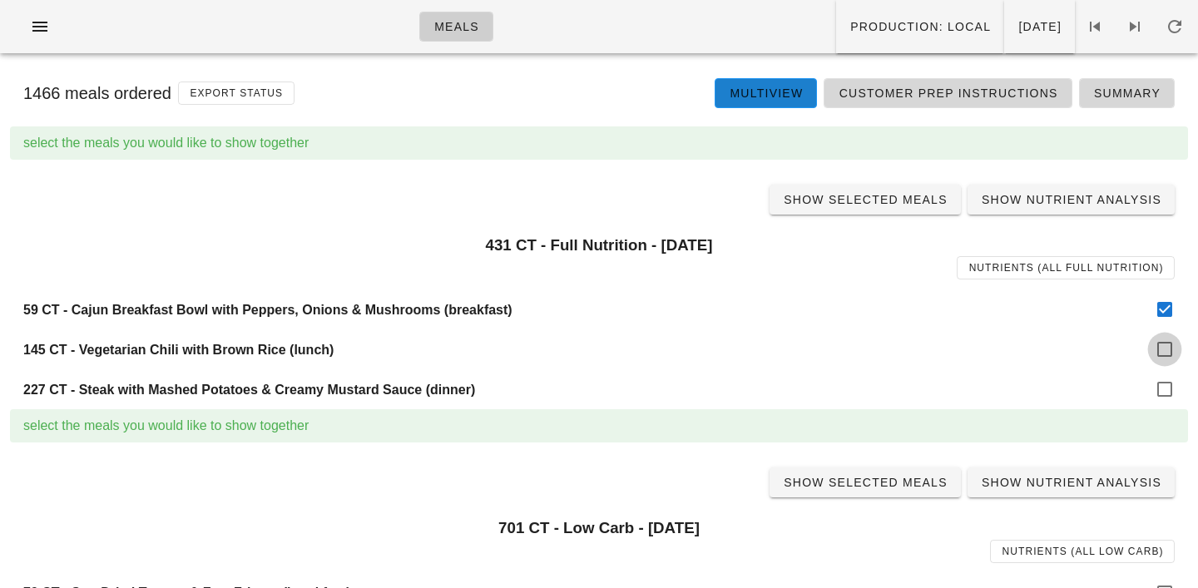
click at [1170, 340] on div at bounding box center [1164, 349] width 28 height 28
checkbox input "true"
click at [1170, 383] on div at bounding box center [1164, 389] width 28 height 28
checkbox input "true"
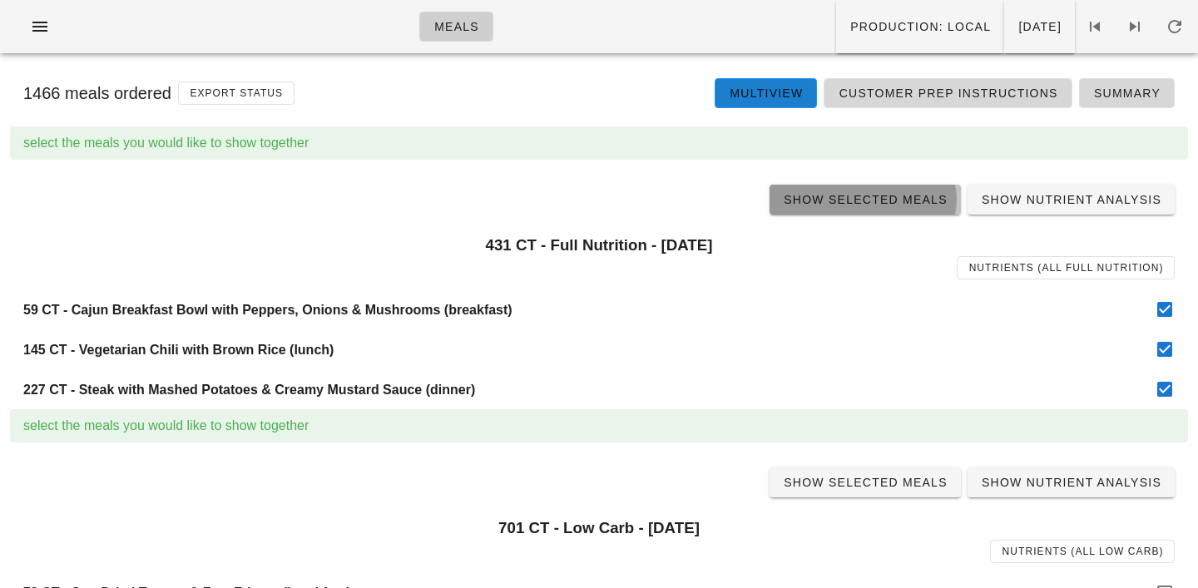
click at [881, 206] on span "Show Selected Meals" at bounding box center [865, 199] width 165 height 13
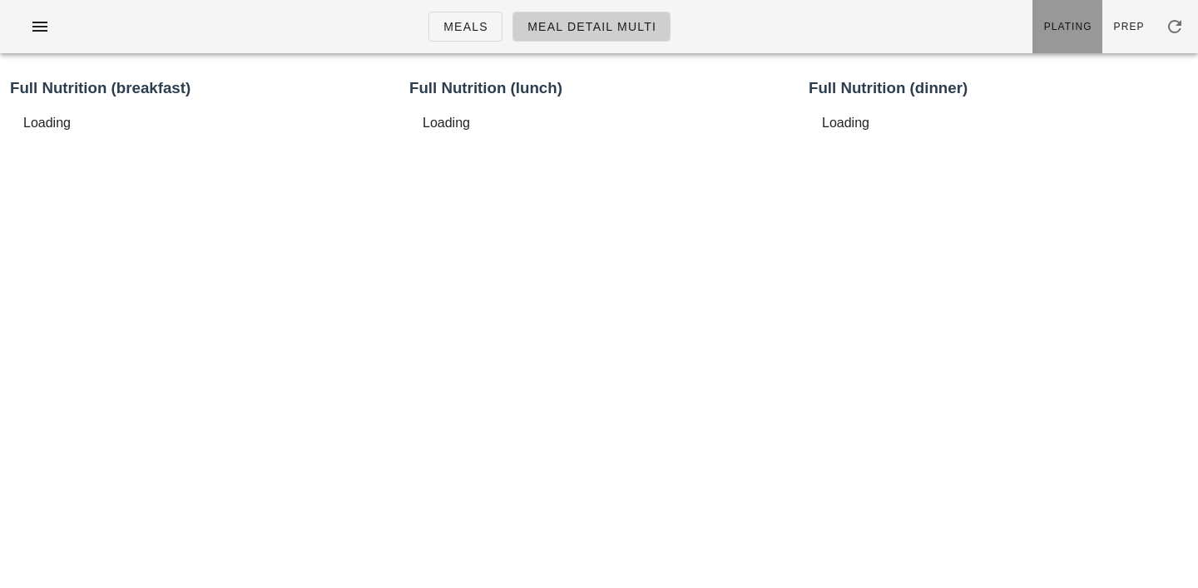
click at [1075, 22] on span "Plating" at bounding box center [1067, 27] width 49 height 12
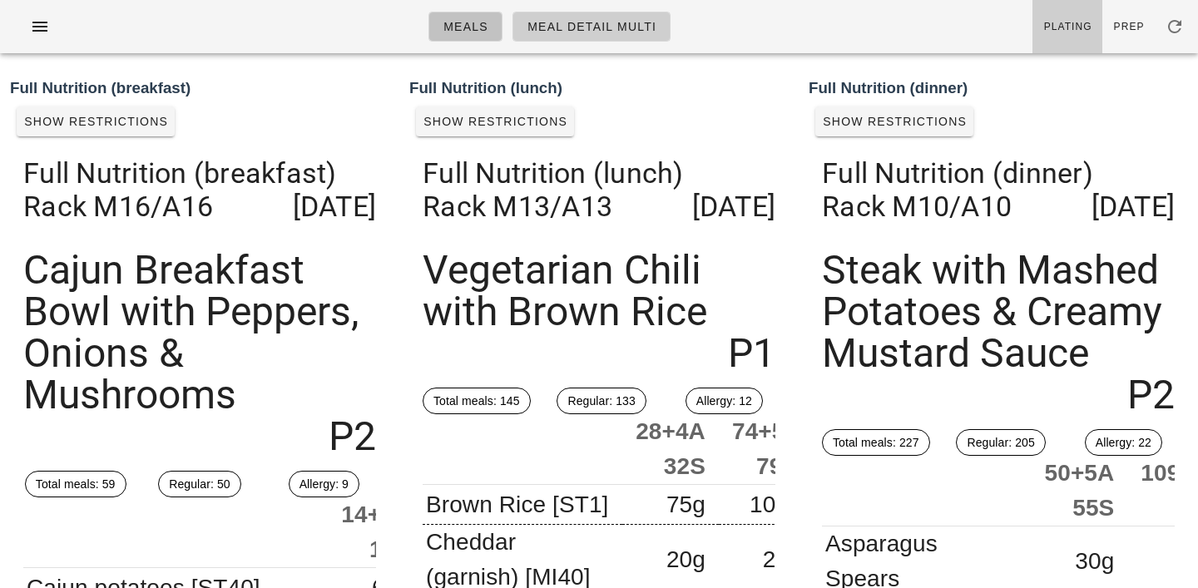
click at [460, 22] on span "Meals" at bounding box center [465, 26] width 46 height 13
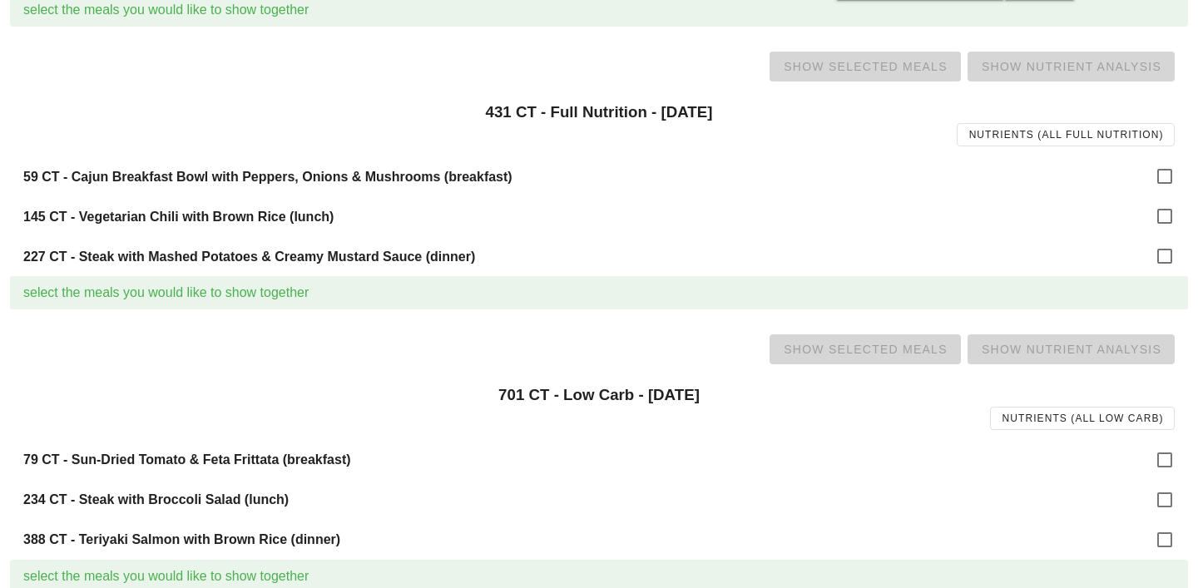
scroll to position [146, 0]
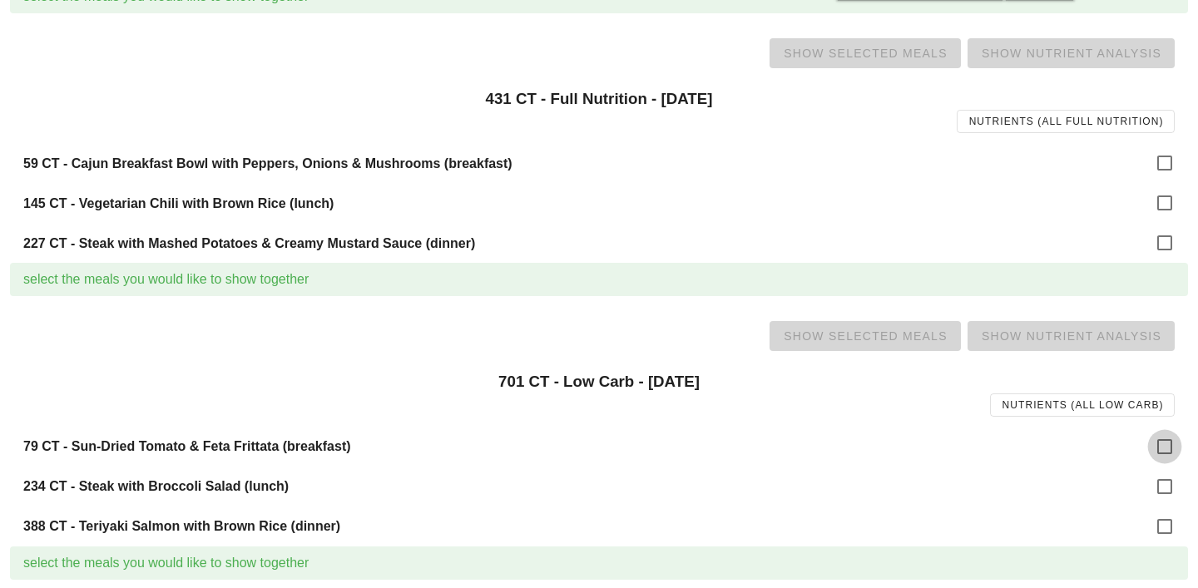
click at [1164, 451] on div at bounding box center [1164, 446] width 28 height 28
checkbox input "true"
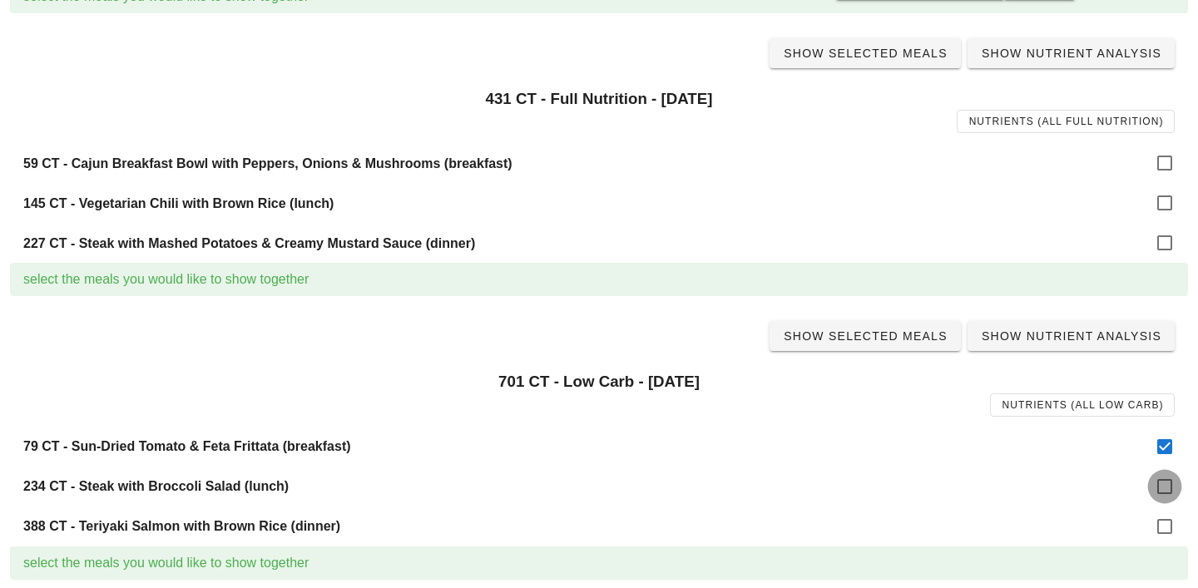
click at [1166, 489] on div at bounding box center [1164, 486] width 28 height 28
checkbox input "true"
click at [1166, 531] on div at bounding box center [1164, 526] width 28 height 28
checkbox input "true"
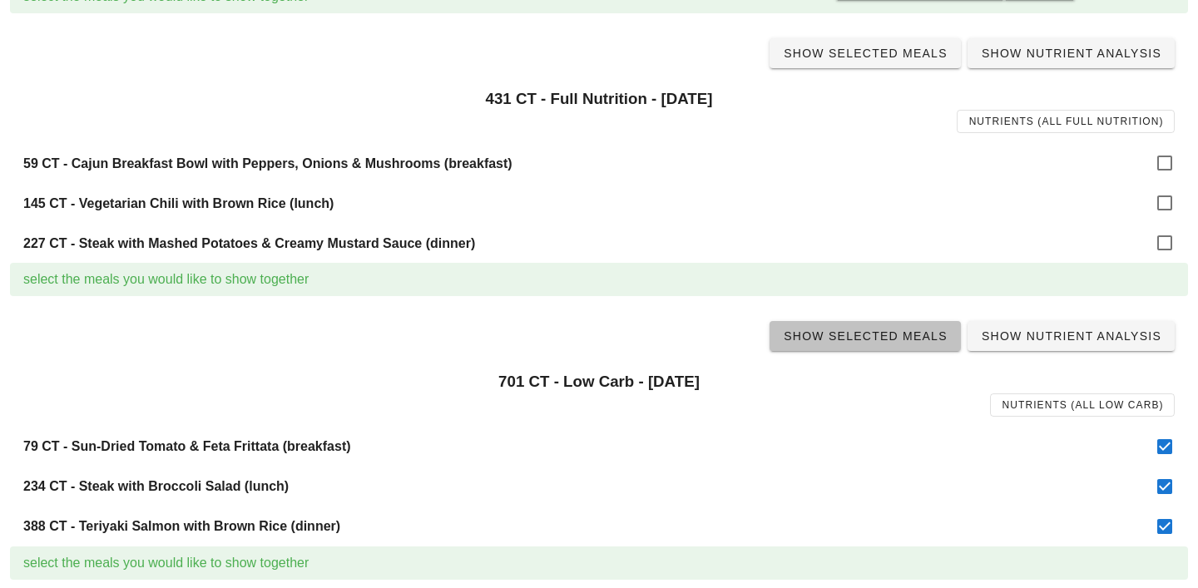
click at [902, 337] on span "Show Selected Meals" at bounding box center [865, 335] width 165 height 13
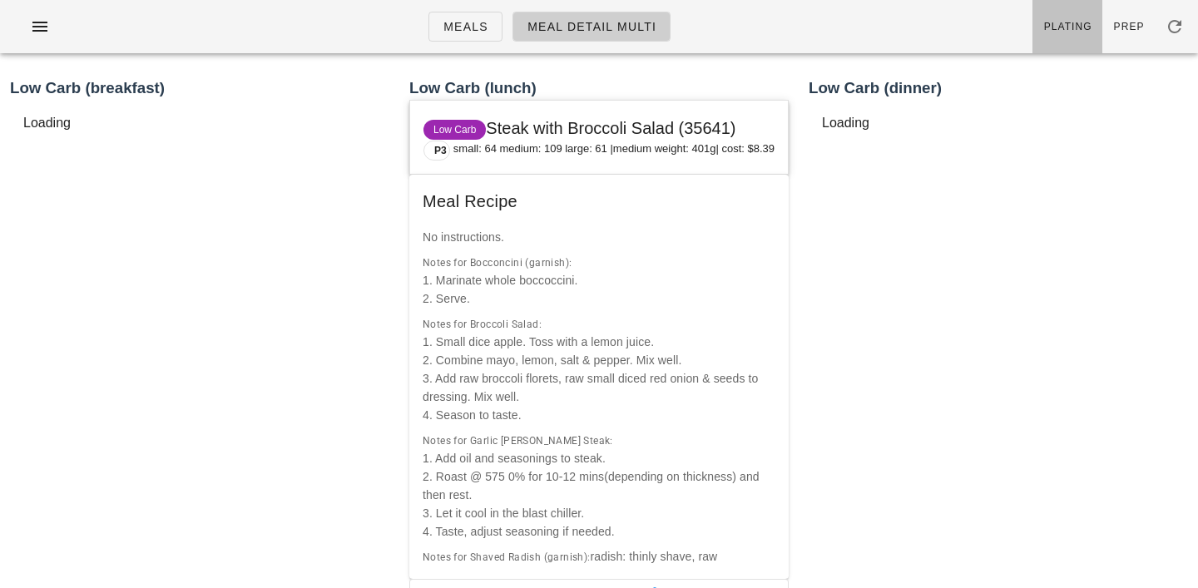
click at [1061, 28] on span "Plating" at bounding box center [1067, 27] width 49 height 12
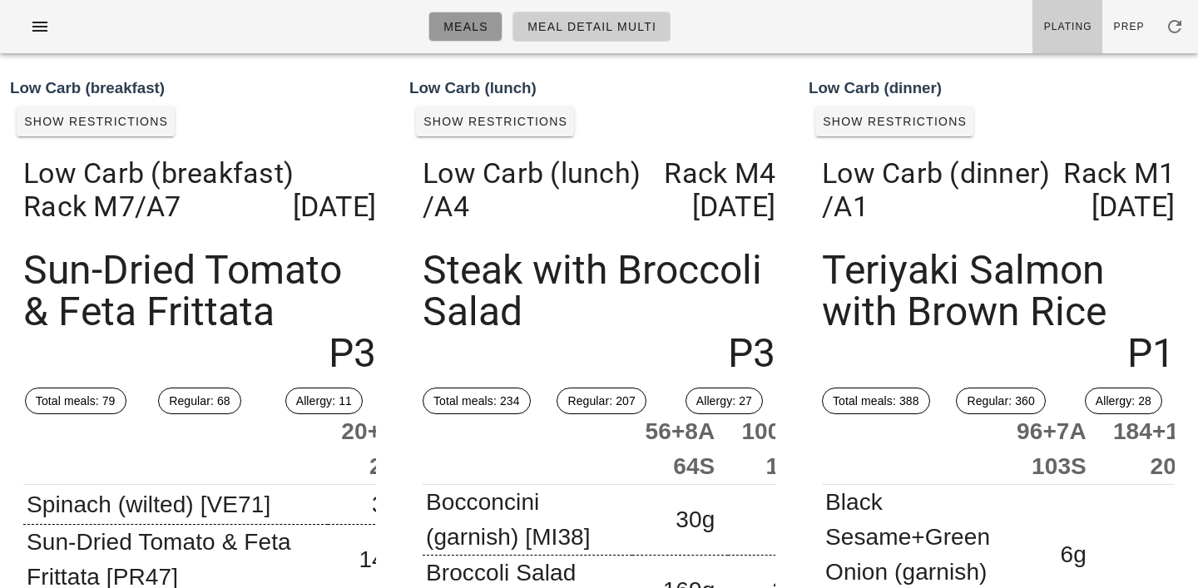
click at [472, 29] on span "Meals" at bounding box center [465, 26] width 46 height 13
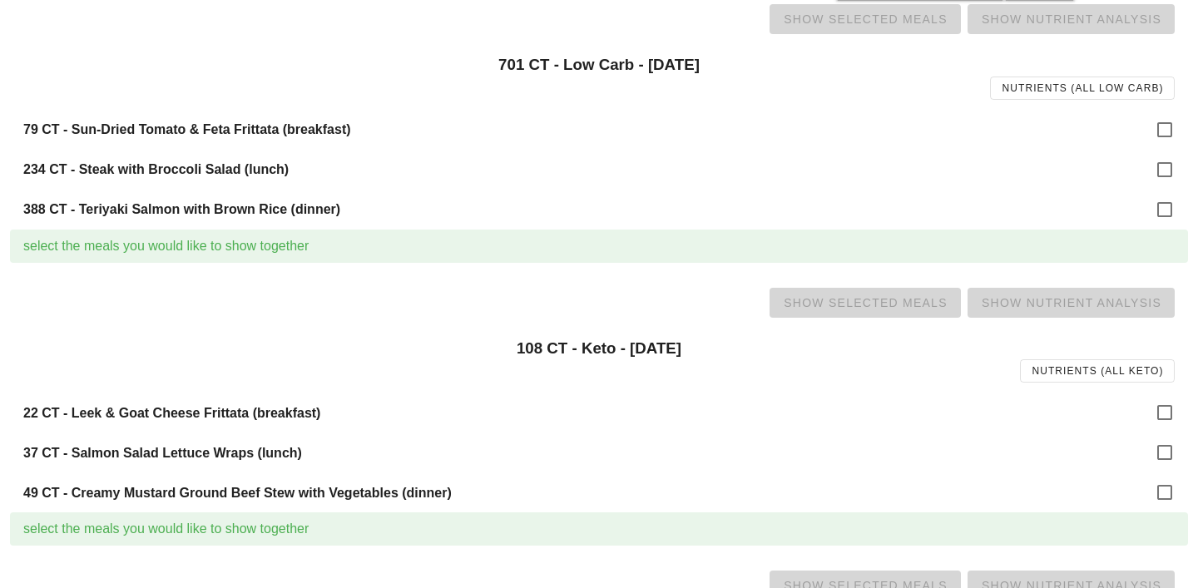
scroll to position [508, 0]
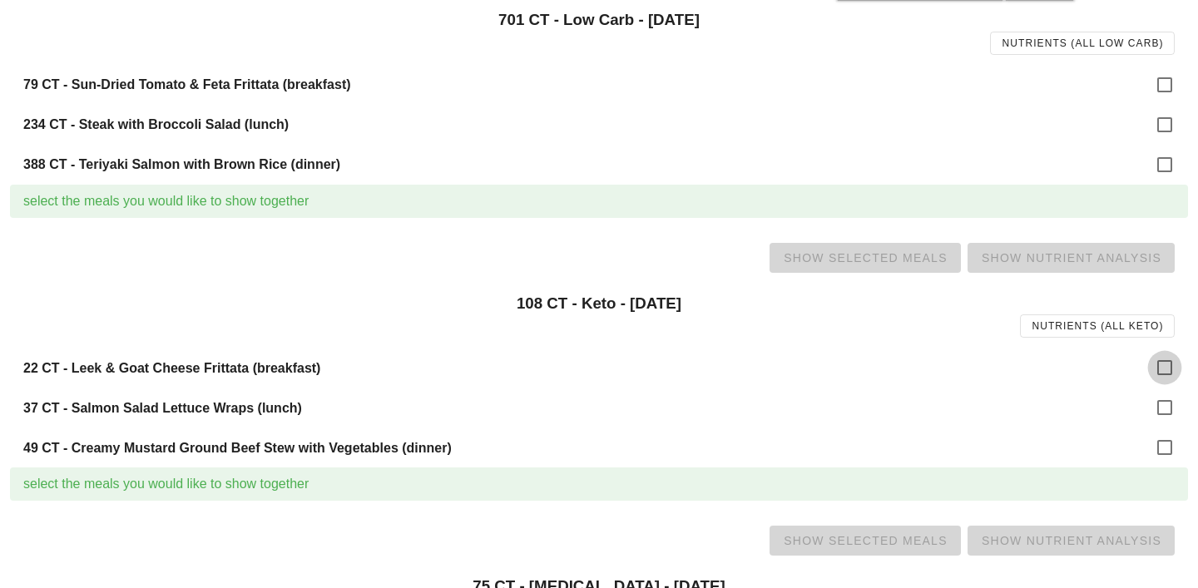
click at [1156, 369] on div at bounding box center [1164, 367] width 28 height 28
checkbox input "true"
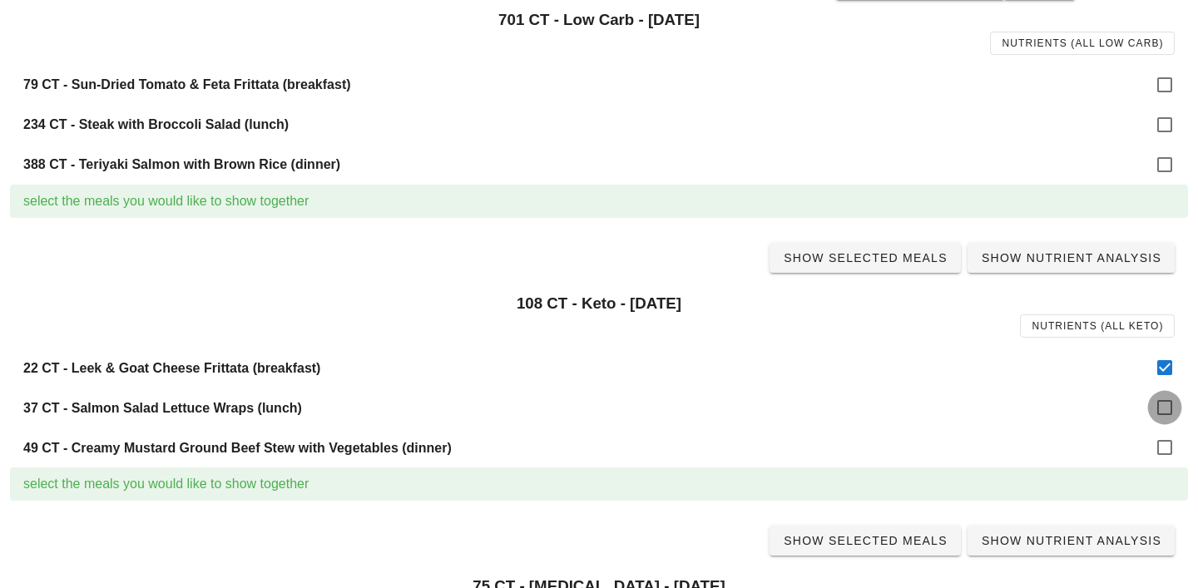
click at [1166, 412] on div at bounding box center [1164, 407] width 28 height 28
checkbox input "true"
click at [1166, 449] on div at bounding box center [1164, 447] width 28 height 28
checkbox input "true"
click at [891, 252] on span "Show Selected Meals" at bounding box center [865, 257] width 165 height 13
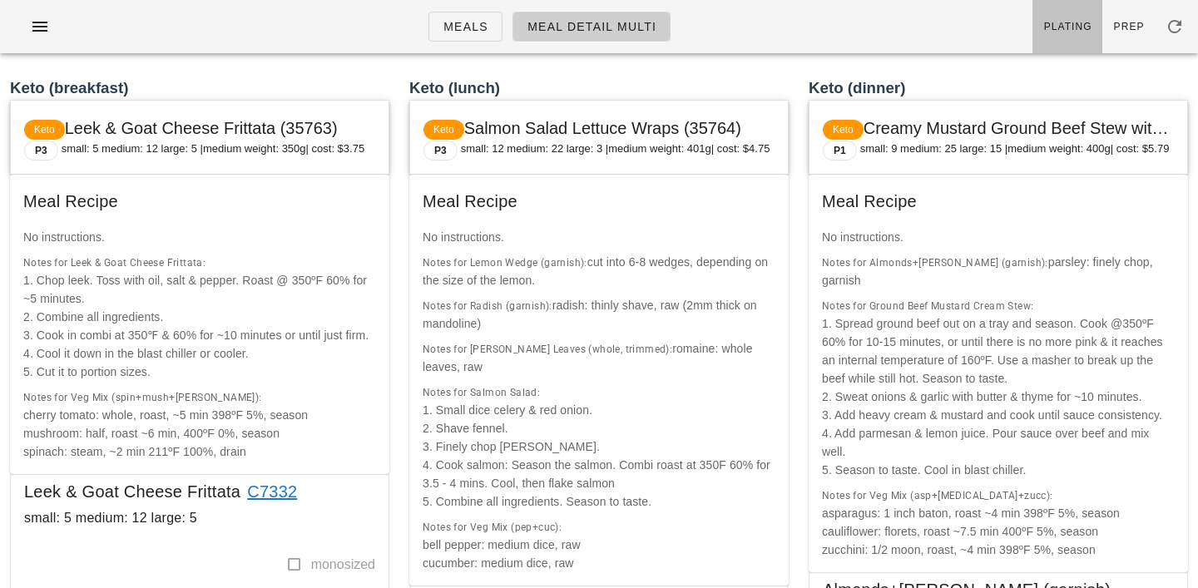
click at [1066, 29] on span "Plating" at bounding box center [1067, 27] width 49 height 12
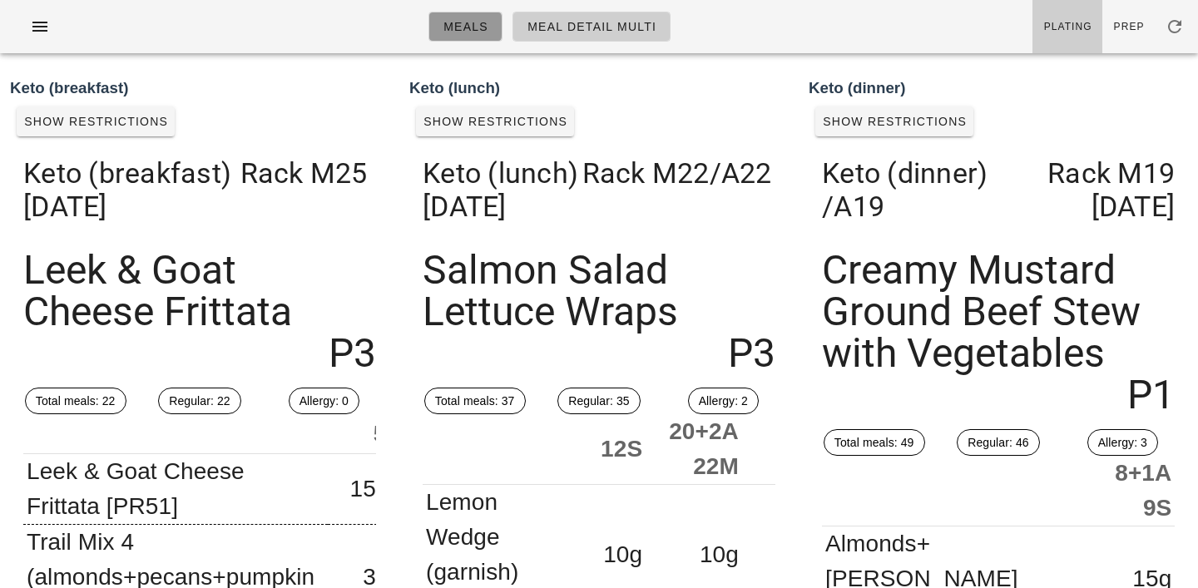
click at [461, 33] on span "Meals" at bounding box center [465, 26] width 46 height 13
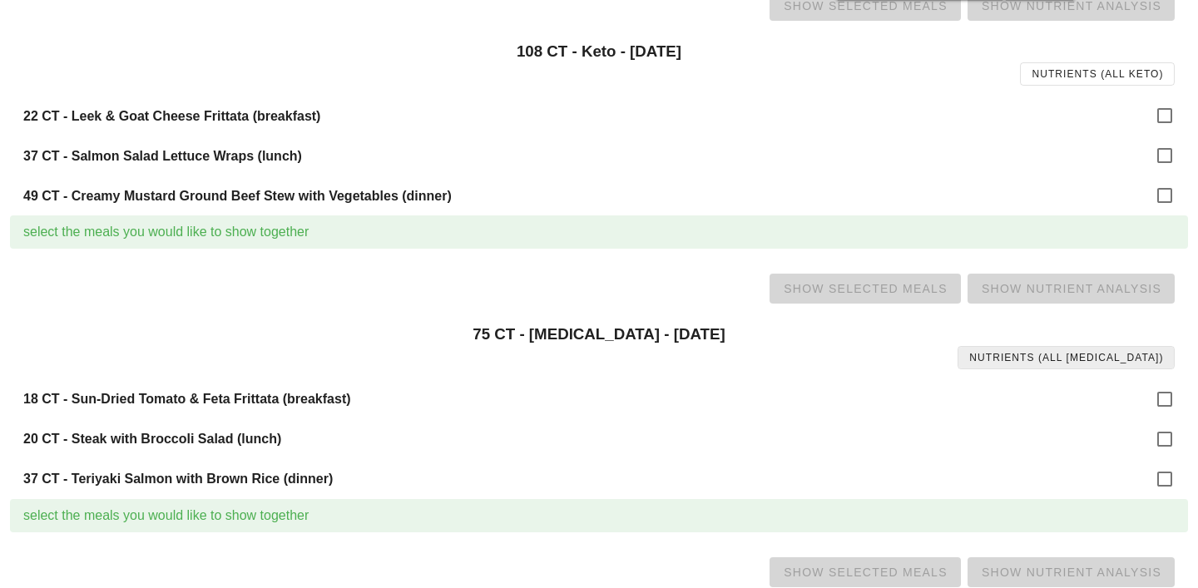
scroll to position [776, 0]
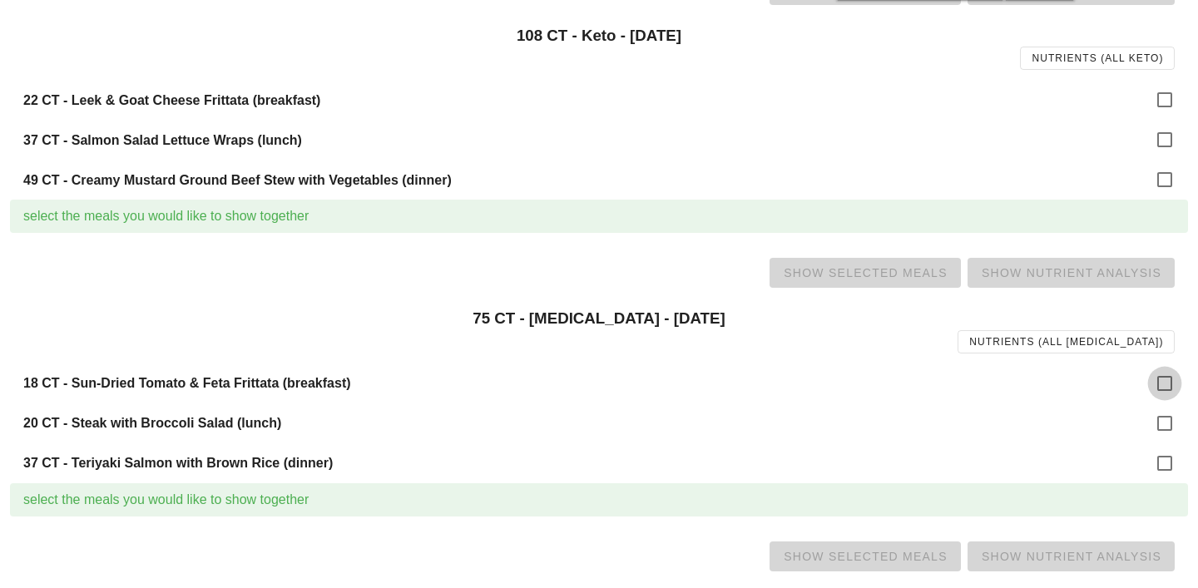
click at [1164, 380] on div at bounding box center [1164, 383] width 28 height 28
checkbox input "true"
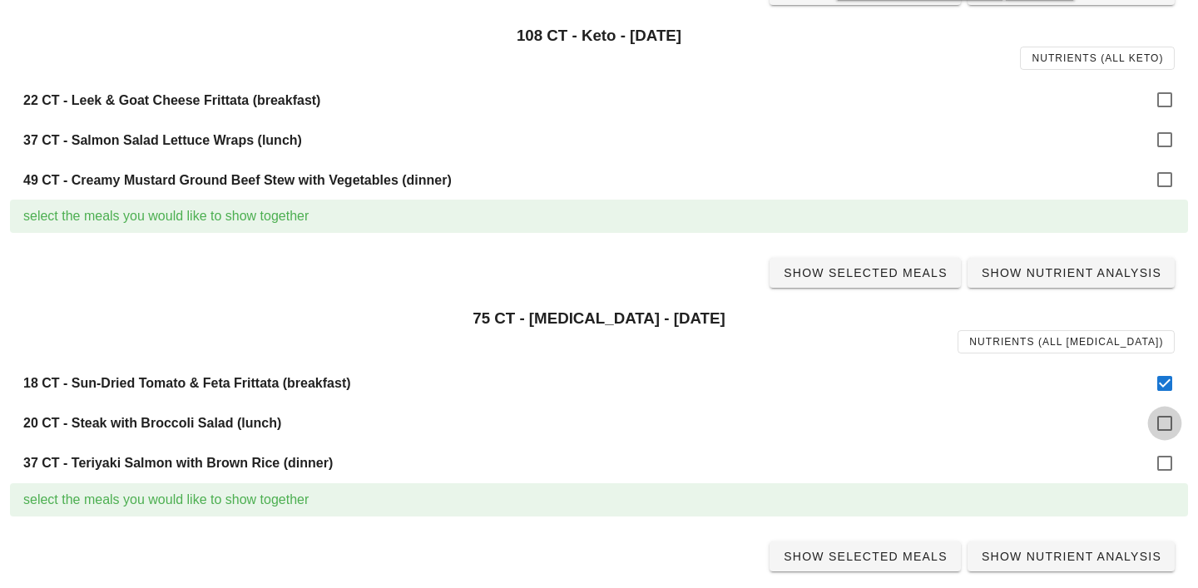
click at [1167, 431] on div at bounding box center [1164, 423] width 28 height 28
checkbox input "true"
click at [1167, 470] on div at bounding box center [1164, 463] width 28 height 28
checkbox input "true"
click at [878, 274] on span "Show Selected Meals" at bounding box center [865, 272] width 165 height 13
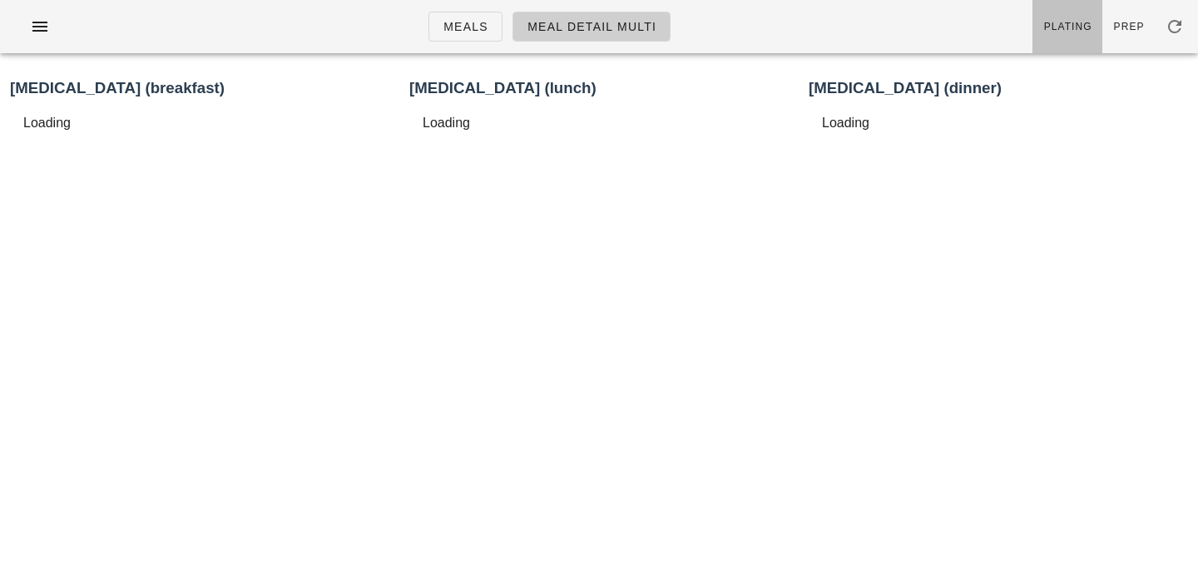
click at [1053, 25] on span "Plating" at bounding box center [1067, 27] width 49 height 12
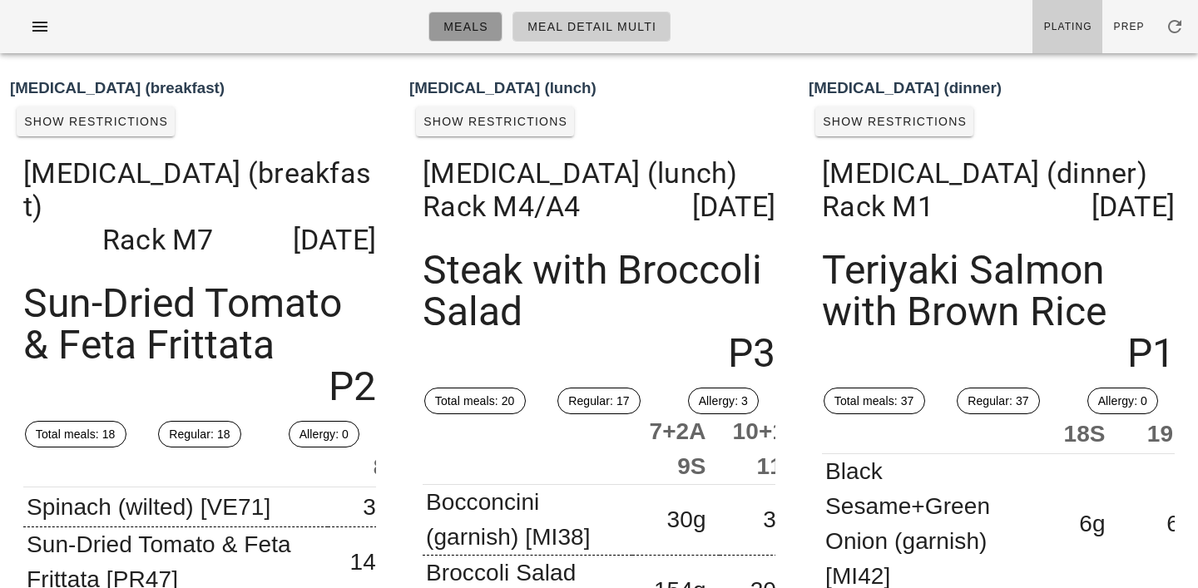
click at [476, 34] on link "Meals" at bounding box center [465, 27] width 74 height 30
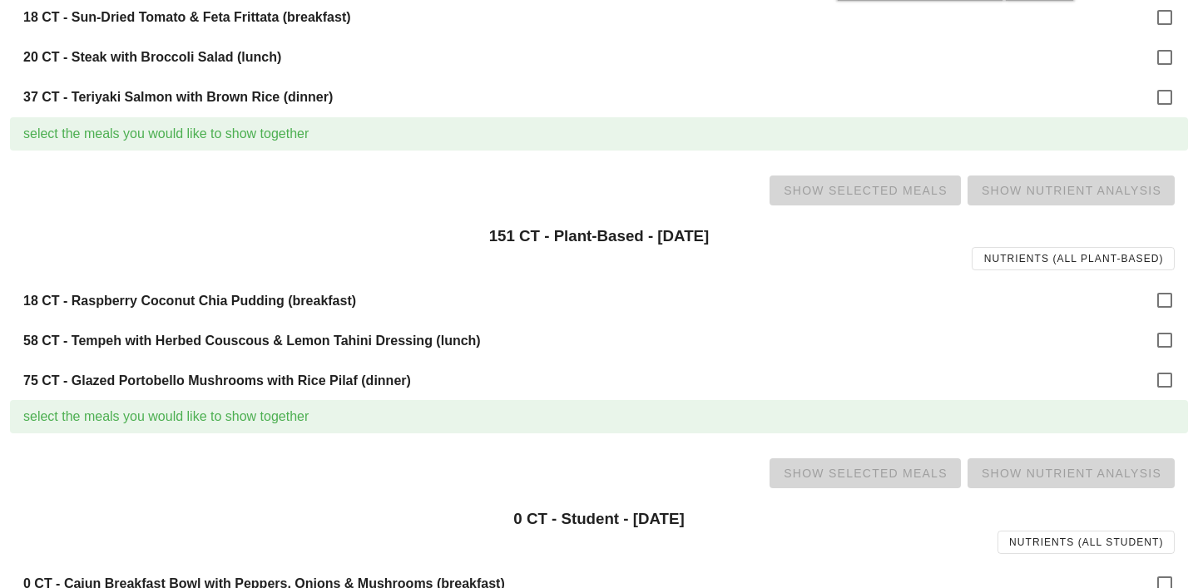
scroll to position [1152, 0]
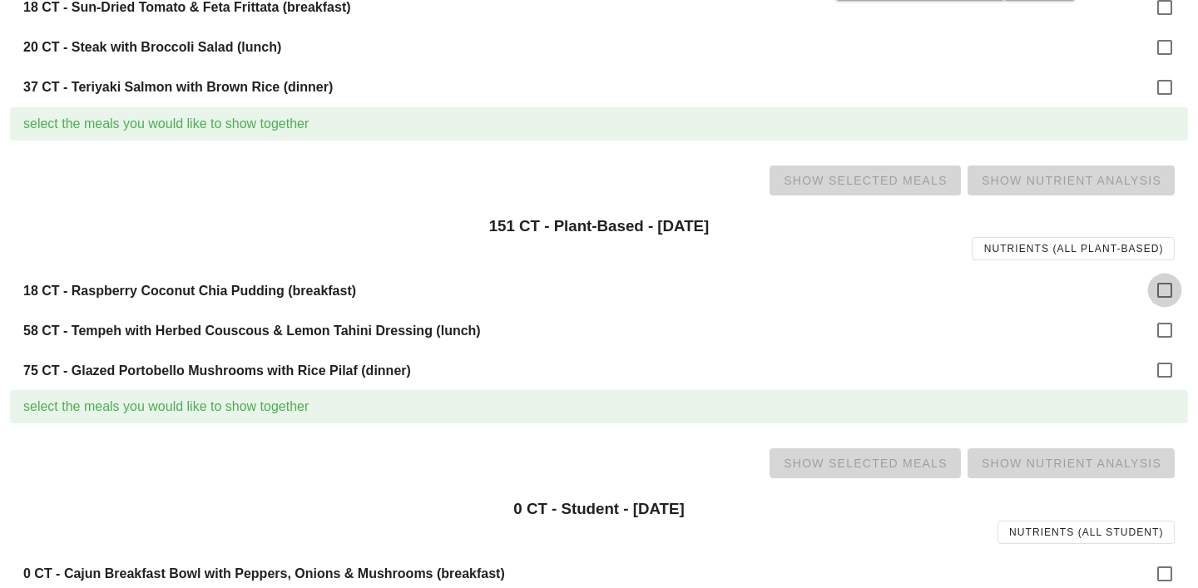
click at [1160, 292] on div at bounding box center [1164, 290] width 28 height 28
checkbox input "true"
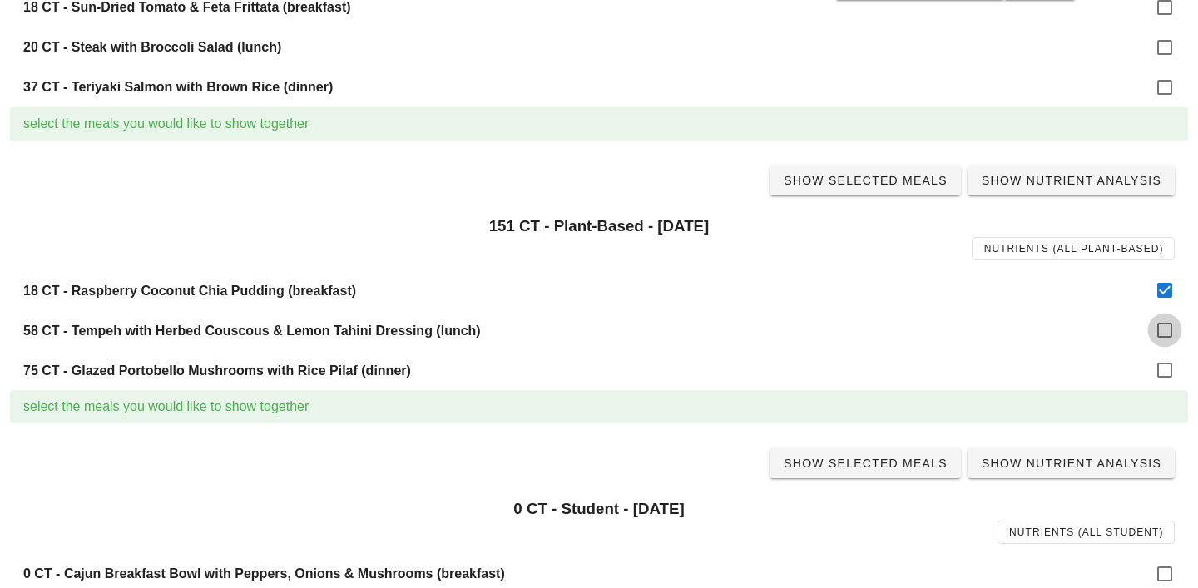
click at [1160, 341] on div at bounding box center [1164, 330] width 28 height 28
checkbox input "true"
click at [1162, 358] on div at bounding box center [1164, 370] width 28 height 28
checkbox input "true"
click at [836, 183] on span "Show Selected Meals" at bounding box center [865, 180] width 165 height 13
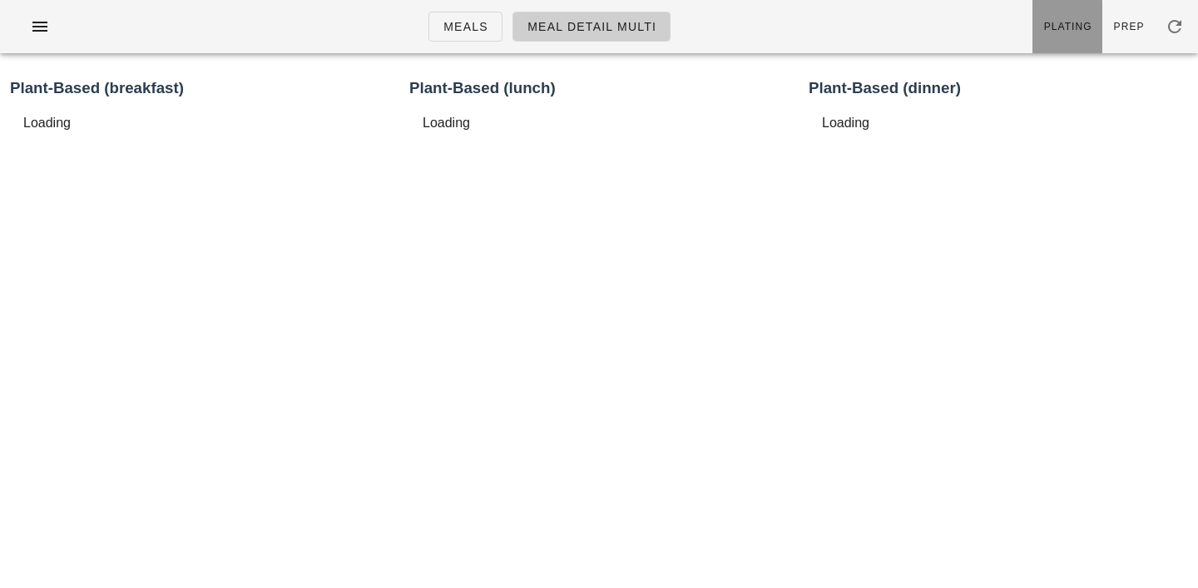
click at [1063, 28] on span "Plating" at bounding box center [1067, 27] width 49 height 12
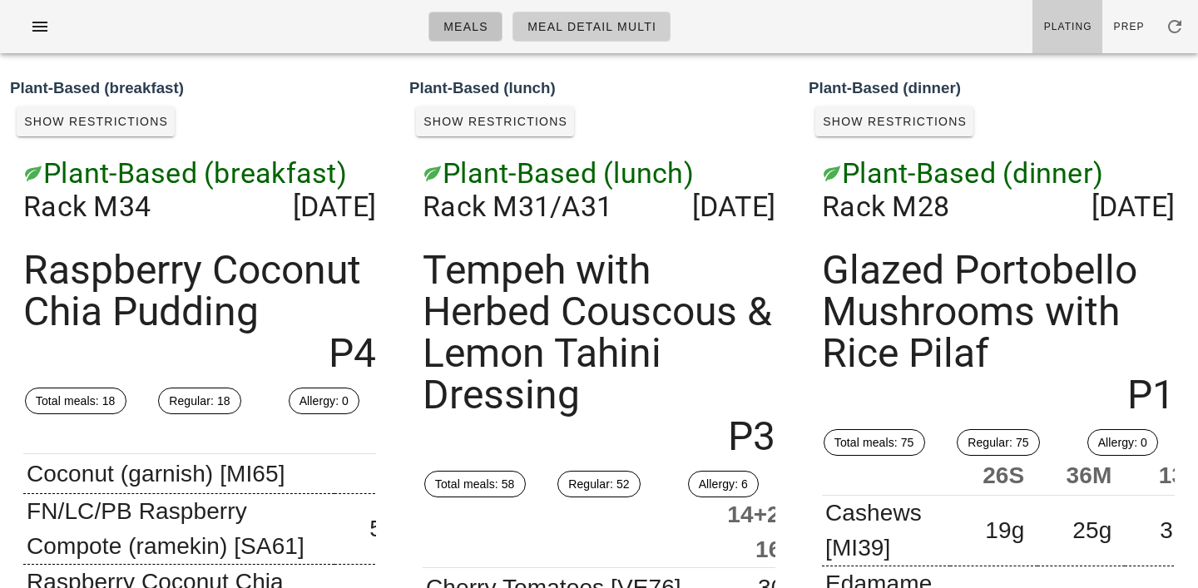
click at [475, 28] on span "Meals" at bounding box center [465, 26] width 46 height 13
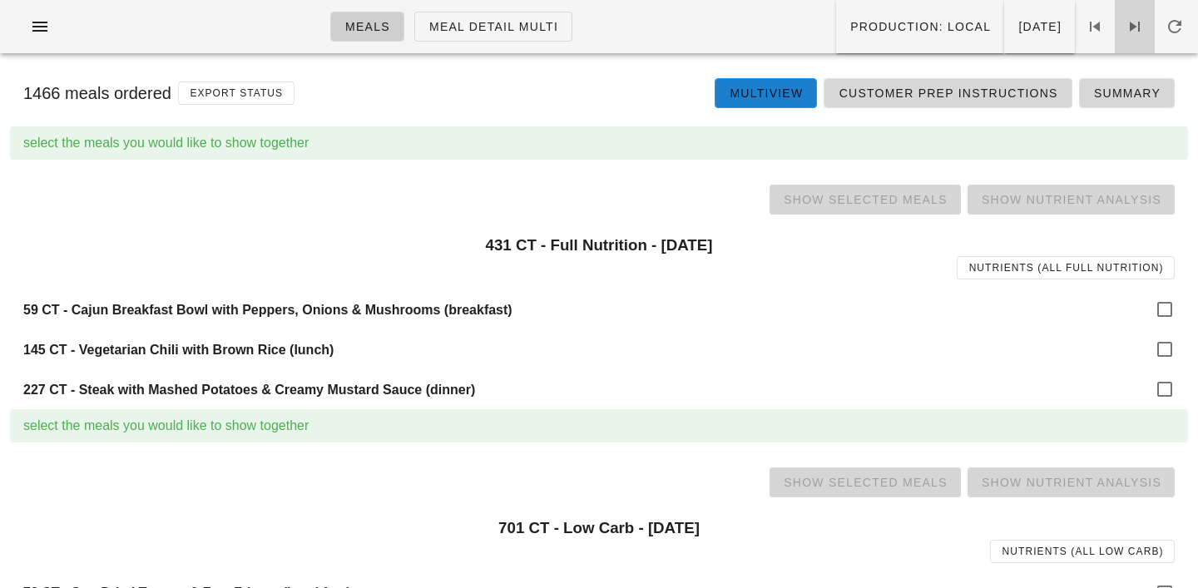
click at [1129, 27] on icon at bounding box center [1134, 27] width 20 height 20
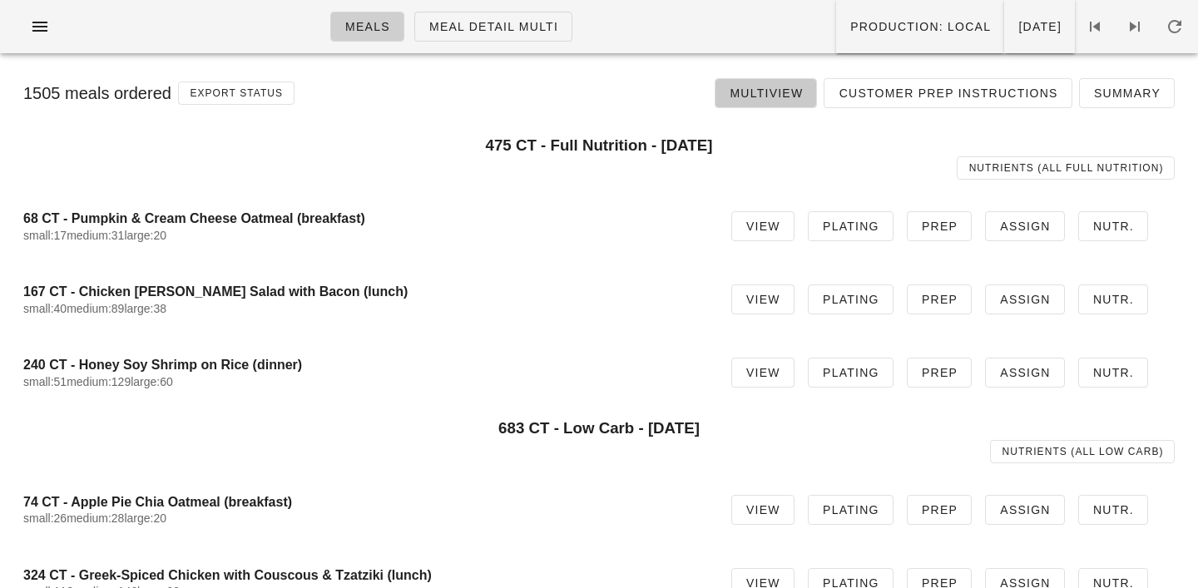
click at [793, 96] on span "Multiview" at bounding box center [766, 92] width 74 height 13
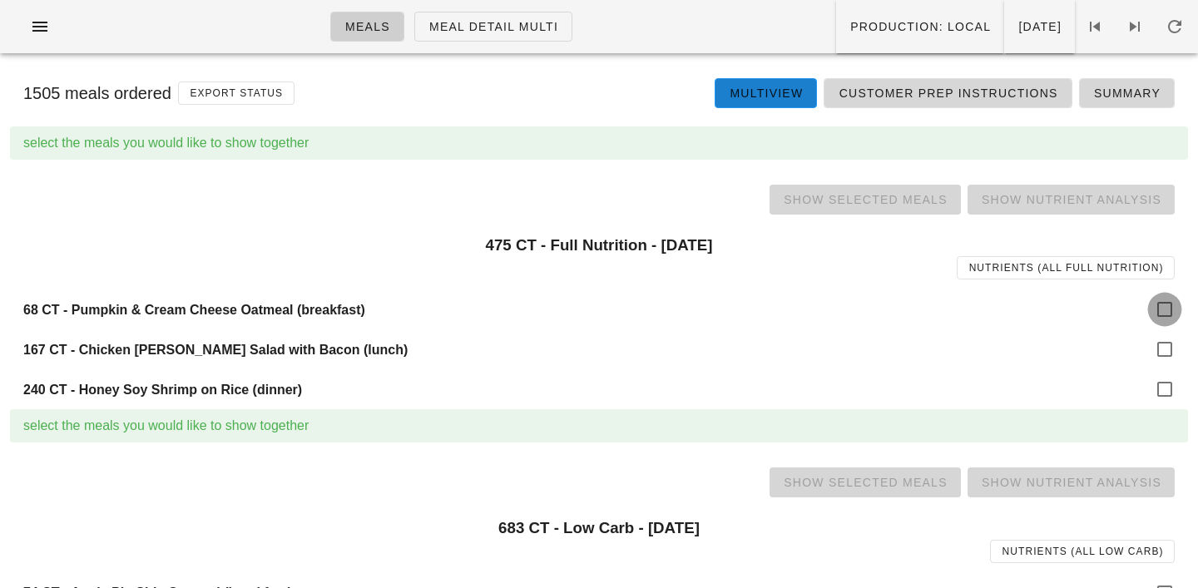
click at [1170, 304] on div at bounding box center [1164, 309] width 28 height 28
checkbox input "true"
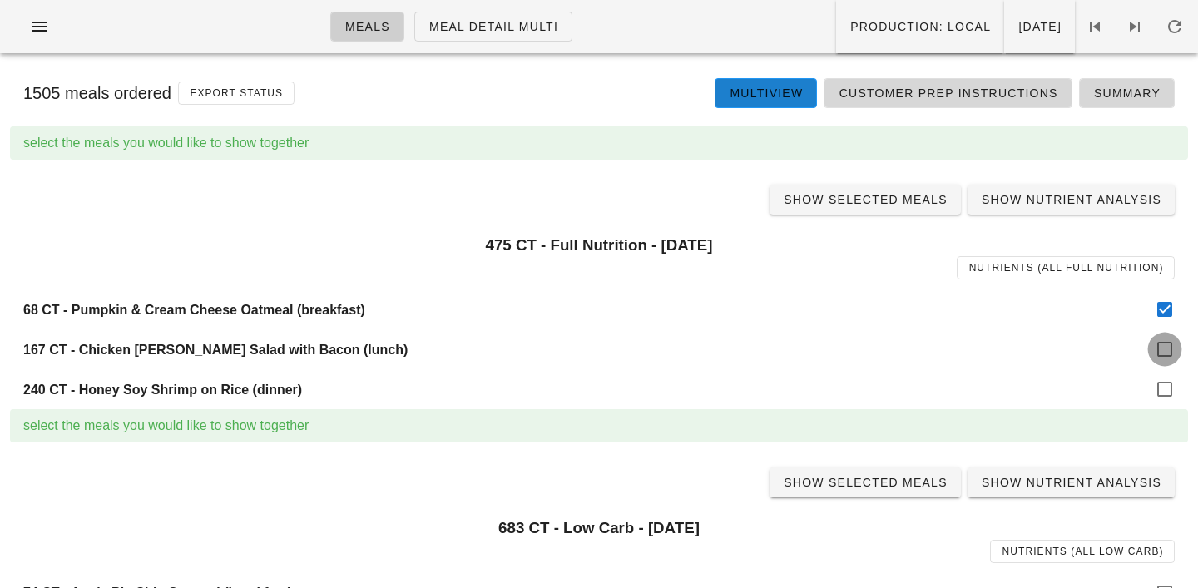
click at [1170, 351] on div at bounding box center [1164, 349] width 28 height 28
checkbox input "true"
click at [1169, 388] on div at bounding box center [1164, 389] width 28 height 28
checkbox input "true"
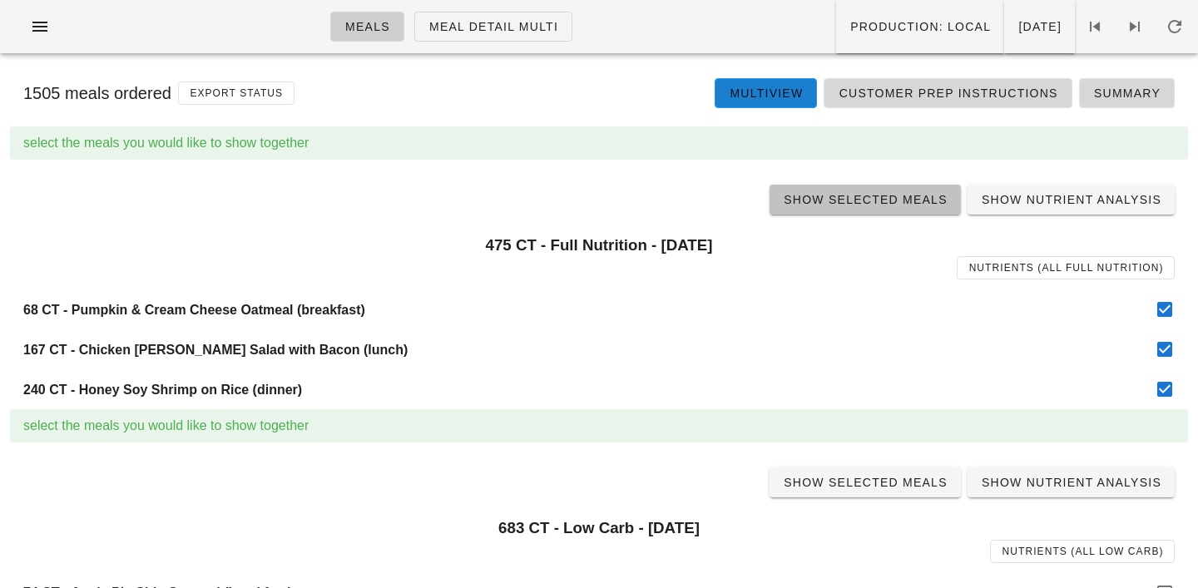
click at [857, 196] on span "Show Selected Meals" at bounding box center [865, 199] width 165 height 13
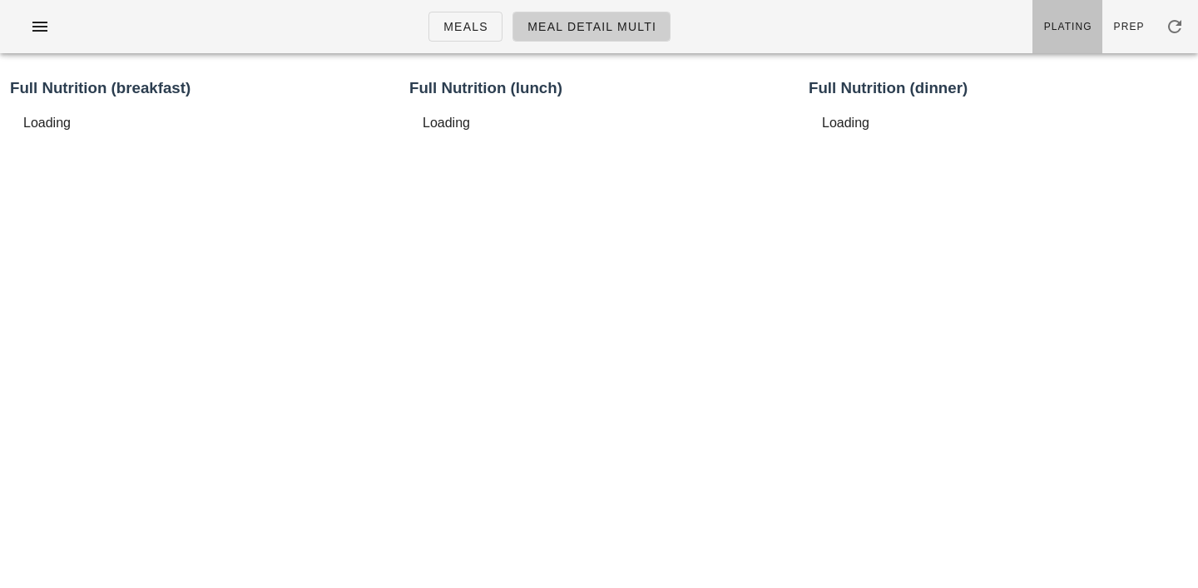
click at [1065, 38] on link "Plating" at bounding box center [1067, 26] width 70 height 53
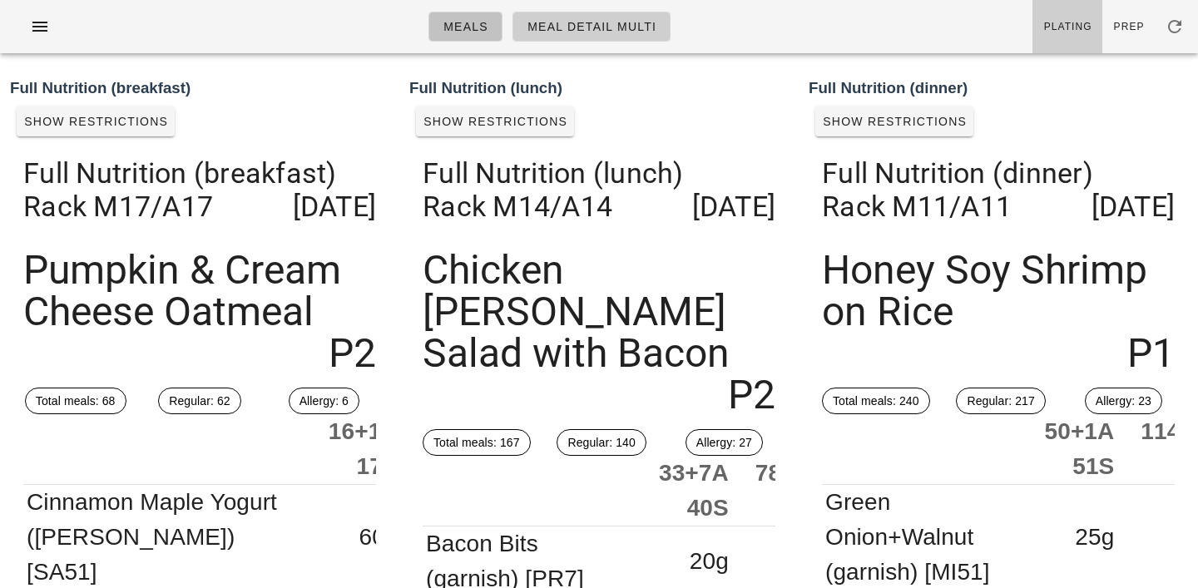
click at [467, 22] on span "Meals" at bounding box center [465, 26] width 46 height 13
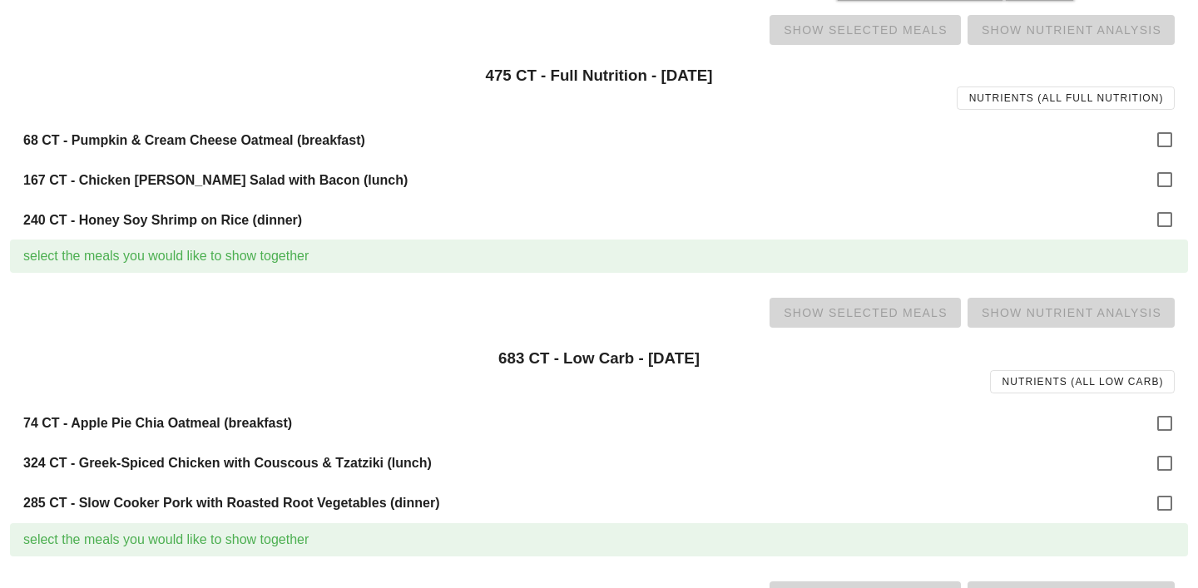
scroll to position [224, 0]
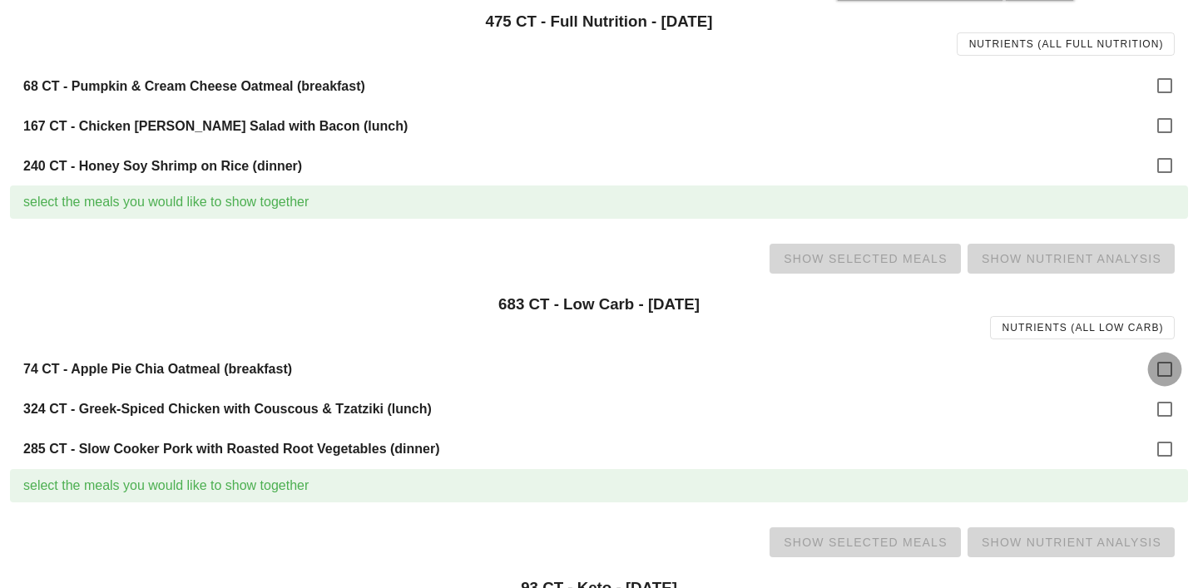
click at [1167, 373] on div at bounding box center [1164, 369] width 28 height 28
checkbox input "true"
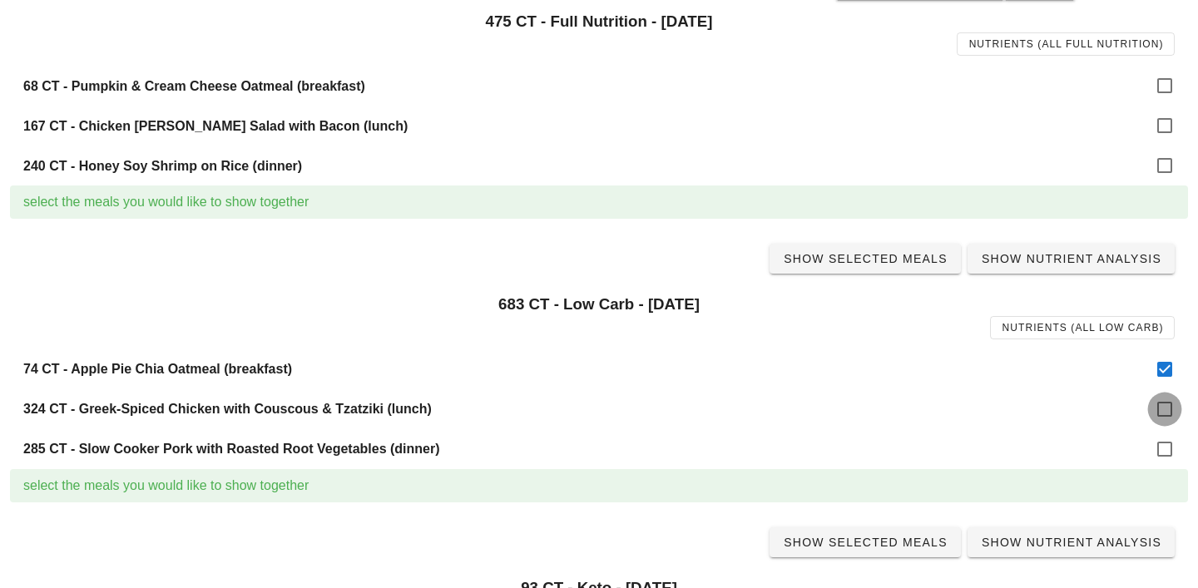
click at [1168, 412] on div at bounding box center [1164, 409] width 28 height 28
checkbox input "true"
click at [1165, 452] on div at bounding box center [1164, 449] width 28 height 28
checkbox input "true"
click at [896, 262] on span "Show Selected Meals" at bounding box center [865, 258] width 165 height 13
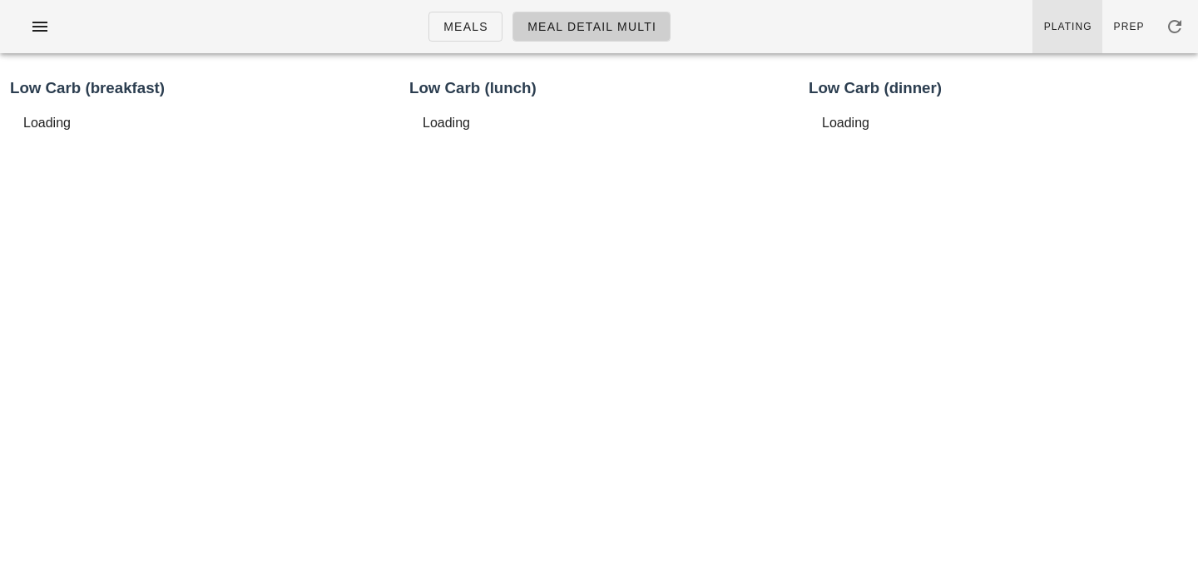
click at [1070, 31] on span "Plating" at bounding box center [1067, 27] width 49 height 12
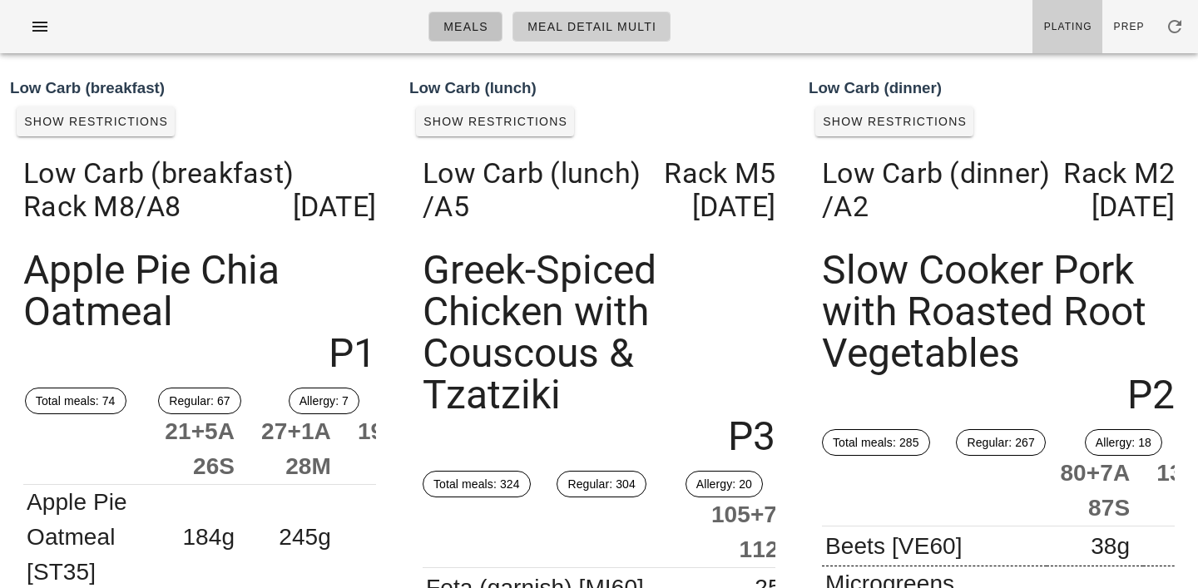
click at [478, 34] on link "Meals" at bounding box center [465, 27] width 74 height 30
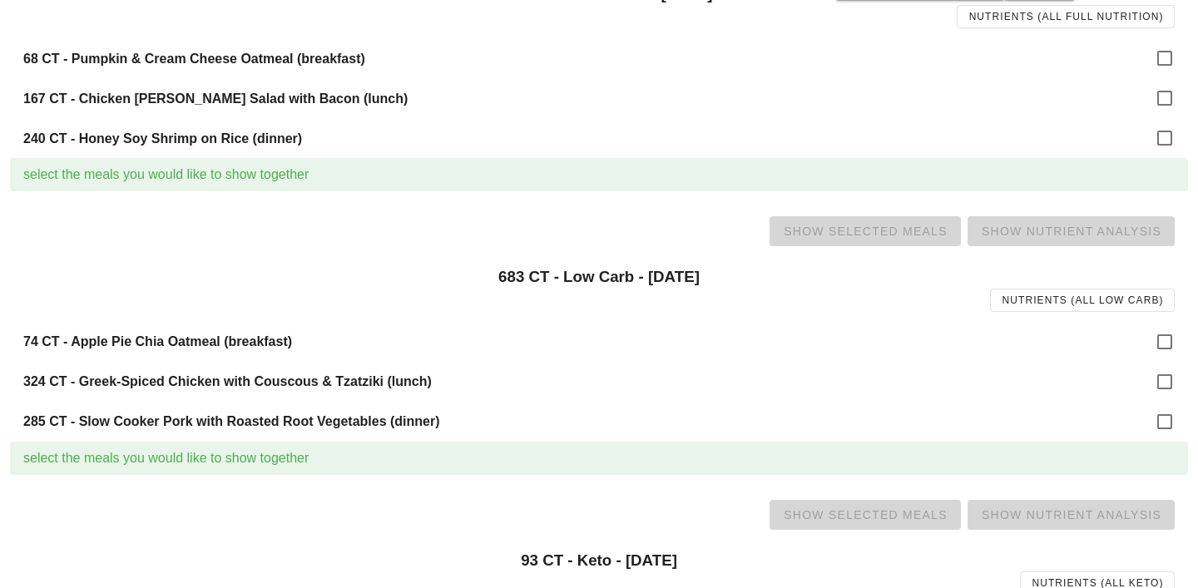
scroll to position [530, 0]
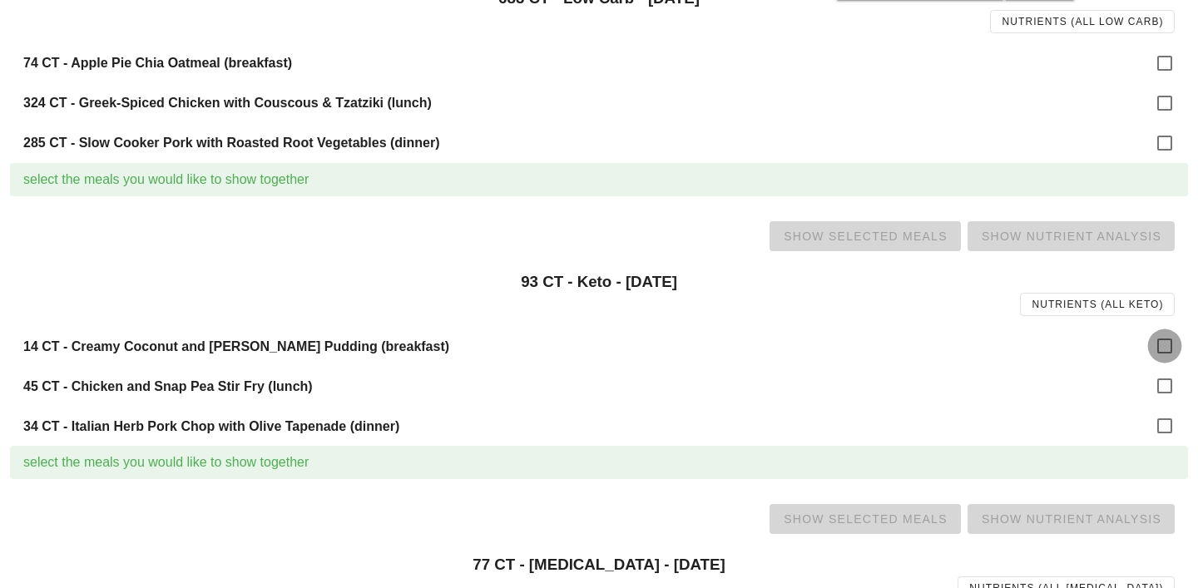
click at [1164, 346] on div at bounding box center [1164, 346] width 28 height 28
checkbox input "true"
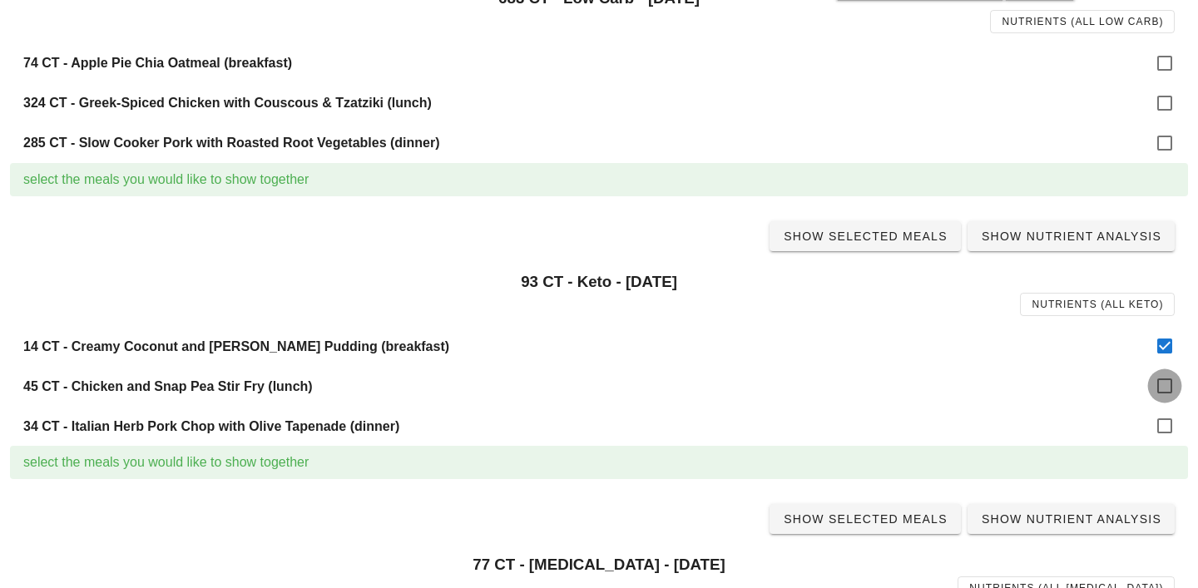
click at [1166, 383] on div at bounding box center [1164, 386] width 28 height 28
checkbox input "true"
click at [1166, 423] on div at bounding box center [1164, 426] width 28 height 28
checkbox input "true"
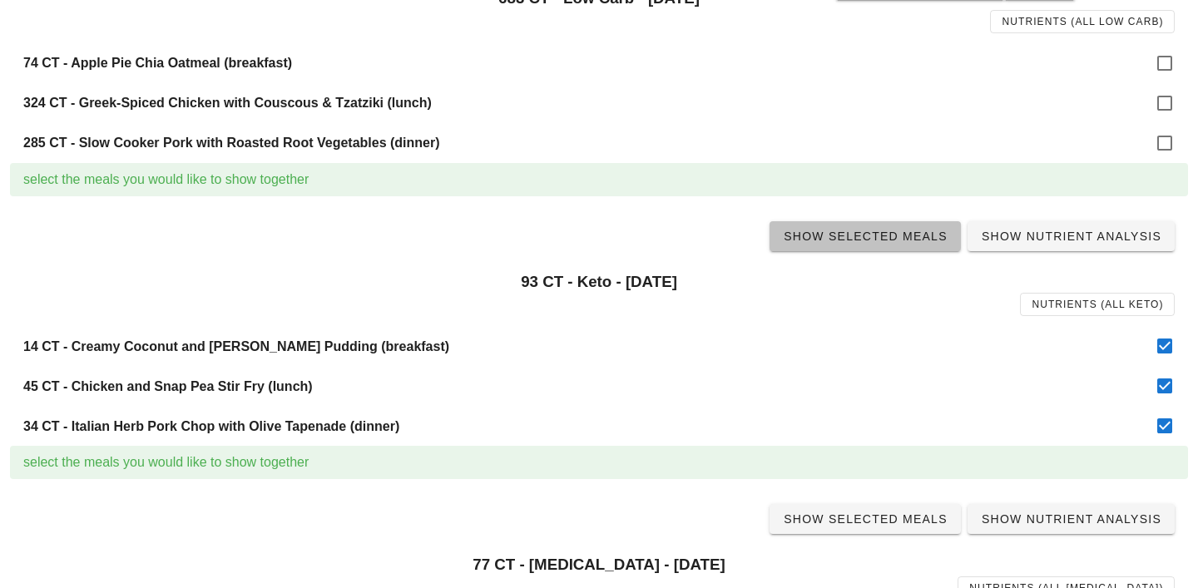
click at [901, 236] on span "Show Selected Meals" at bounding box center [865, 236] width 165 height 13
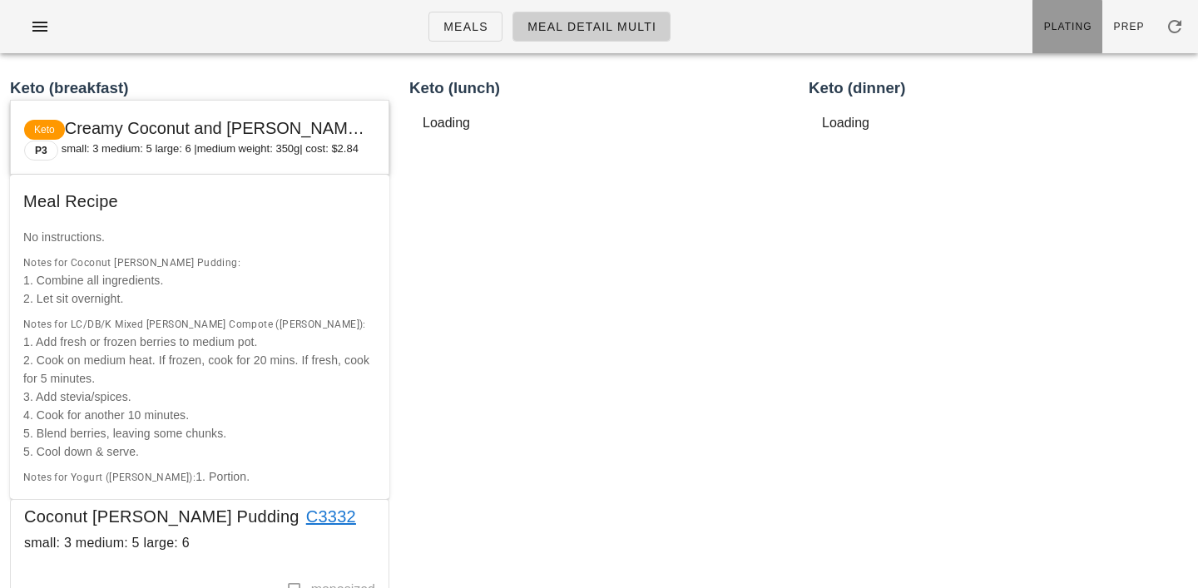
click at [1077, 28] on span "Plating" at bounding box center [1067, 27] width 49 height 12
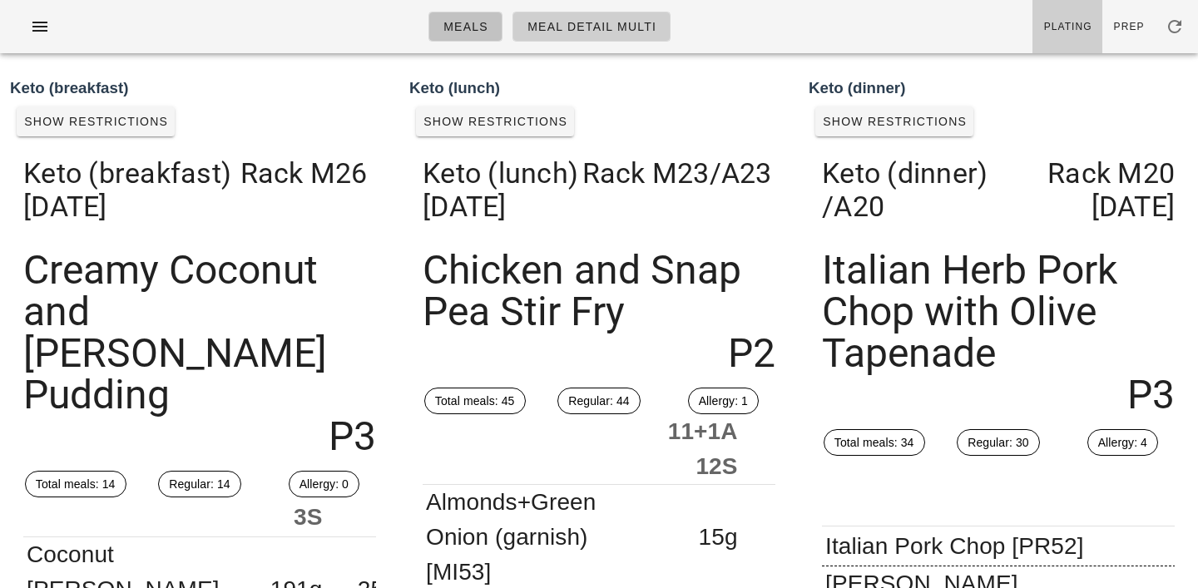
click at [473, 20] on span "Meals" at bounding box center [465, 26] width 46 height 13
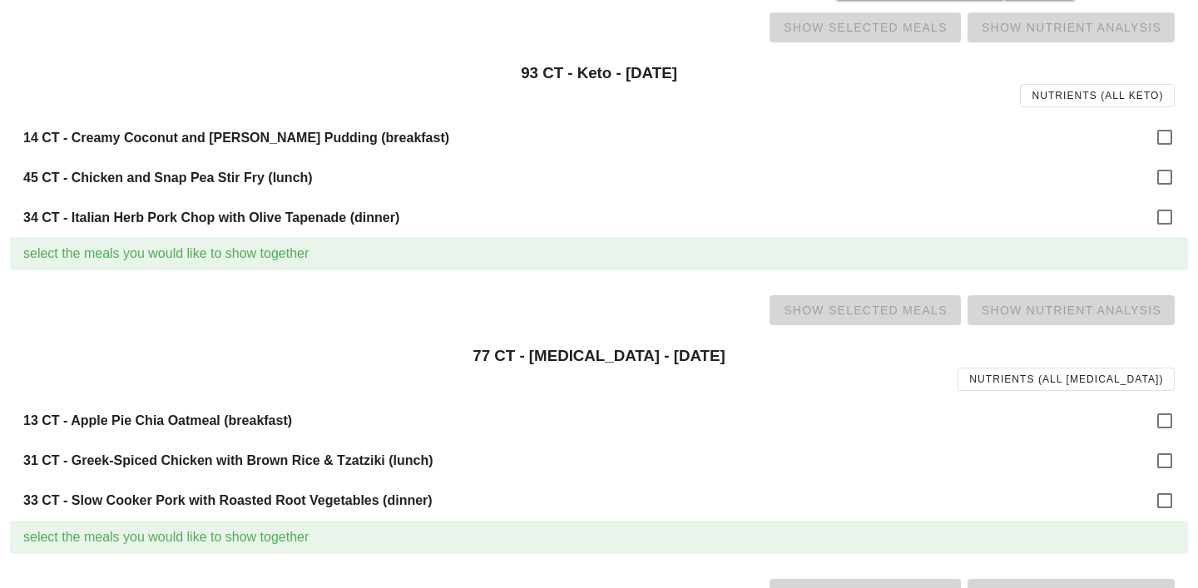
scroll to position [792, 0]
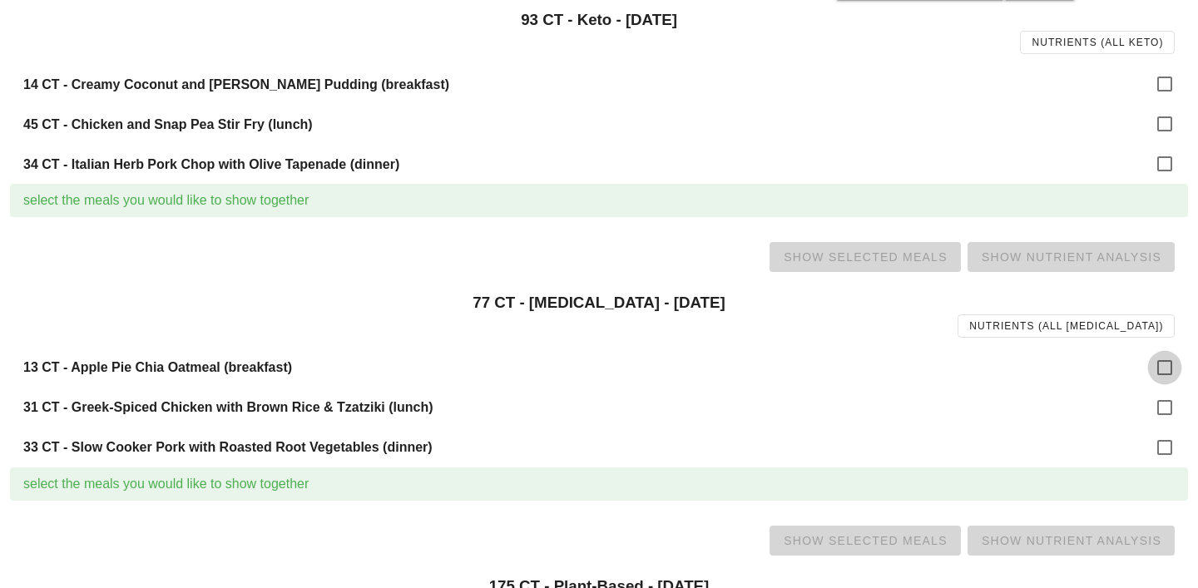
click at [1165, 362] on div at bounding box center [1164, 367] width 28 height 28
checkbox input "true"
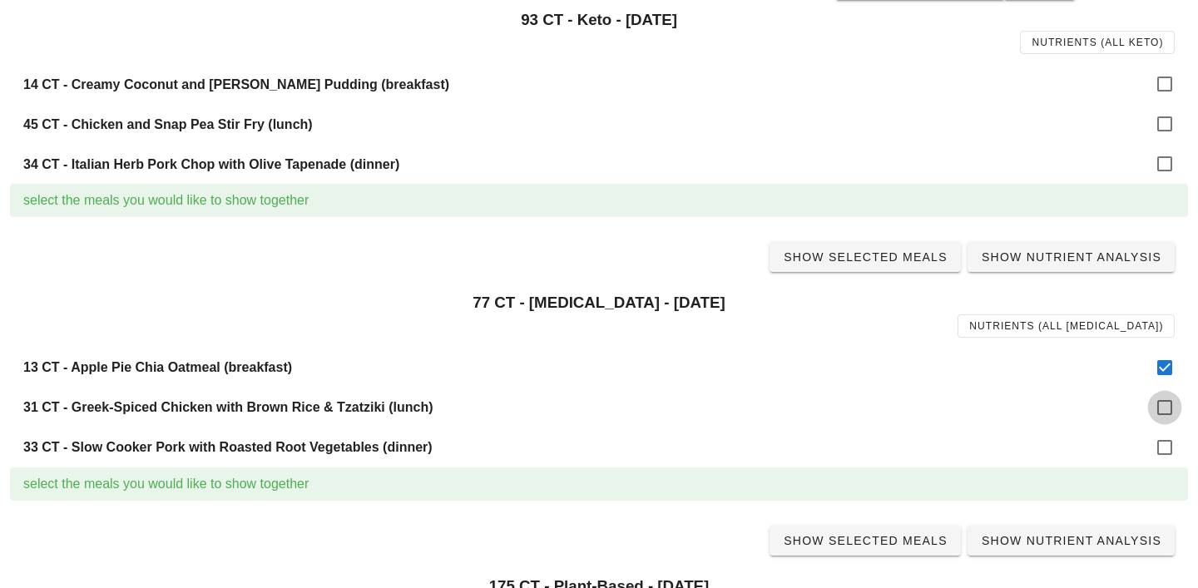
click at [1165, 406] on div at bounding box center [1164, 407] width 28 height 28
checkbox input "true"
click at [1163, 451] on div at bounding box center [1164, 447] width 28 height 28
checkbox input "true"
click at [896, 258] on span "Show Selected Meals" at bounding box center [865, 256] width 165 height 13
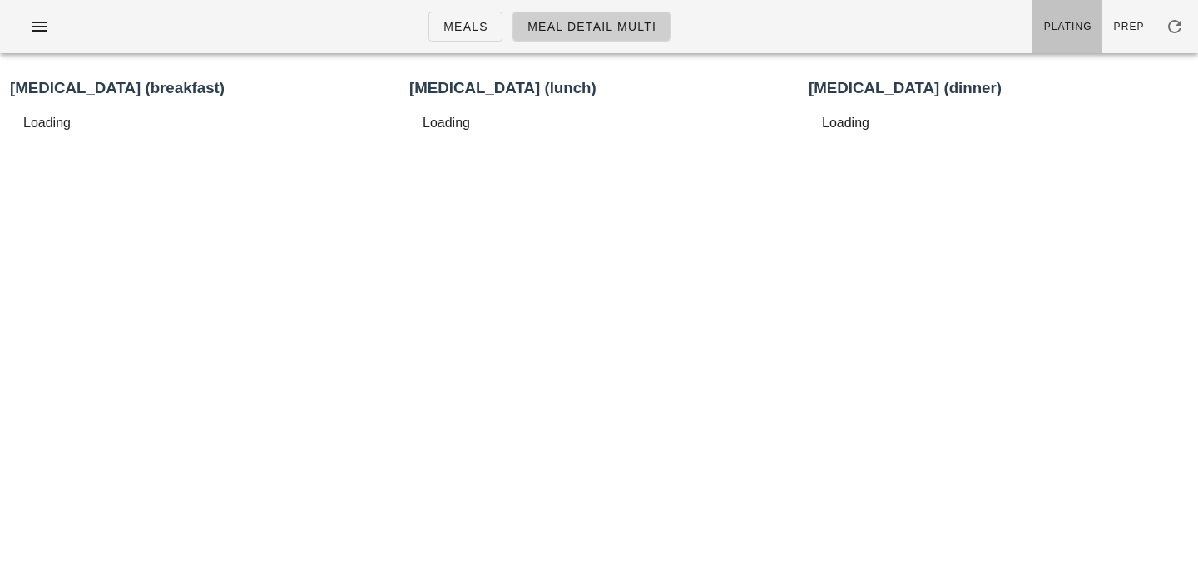
click at [1074, 17] on link "Plating" at bounding box center [1067, 26] width 70 height 53
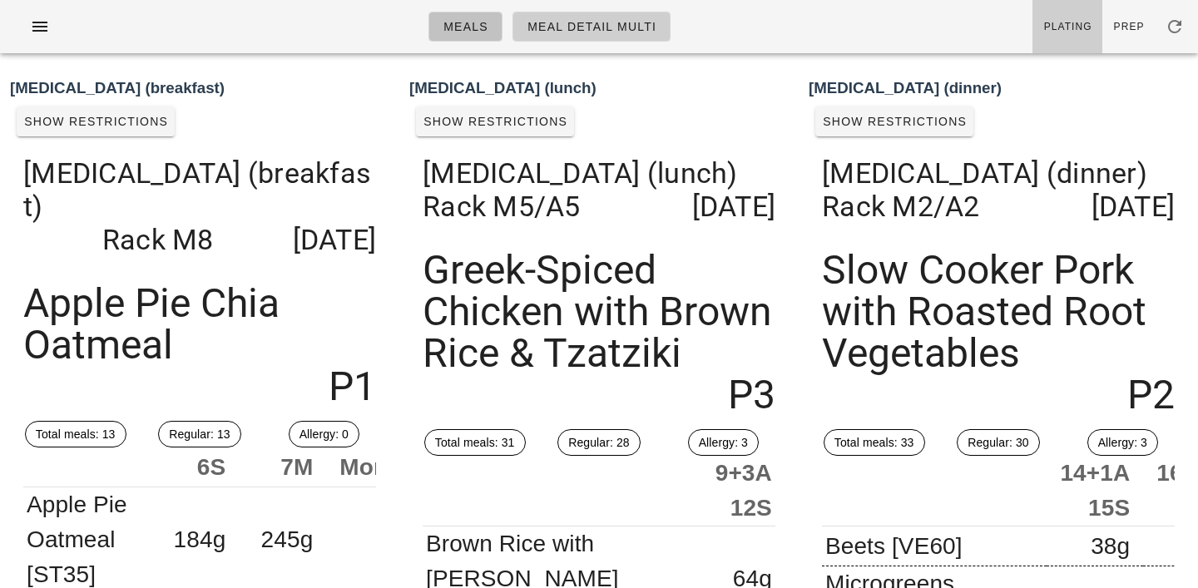
click at [479, 22] on span "Meals" at bounding box center [465, 26] width 46 height 13
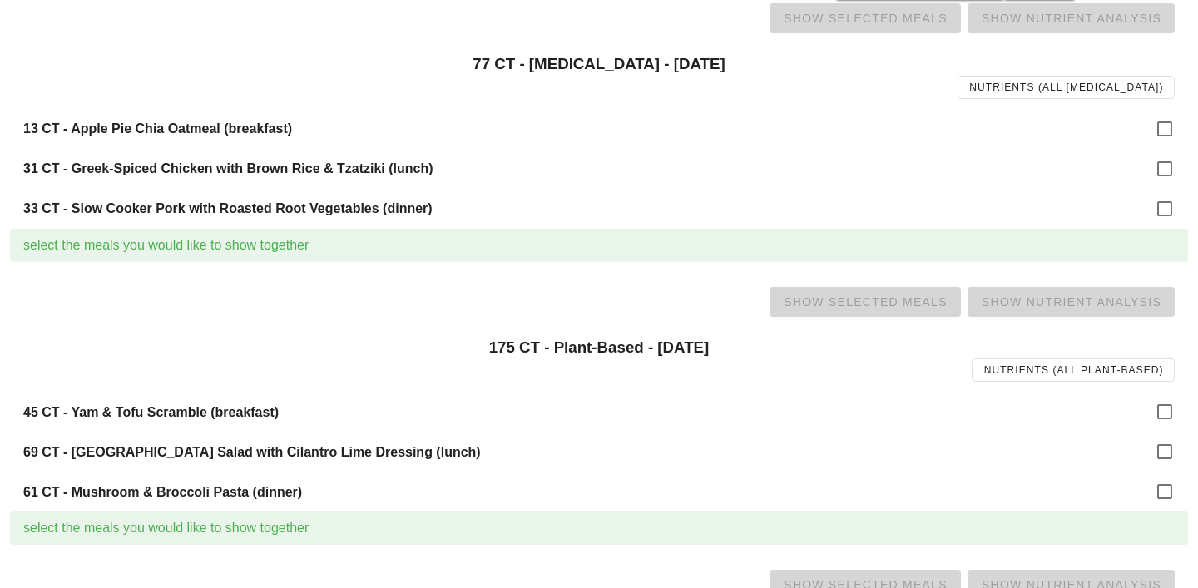
scroll to position [1087, 0]
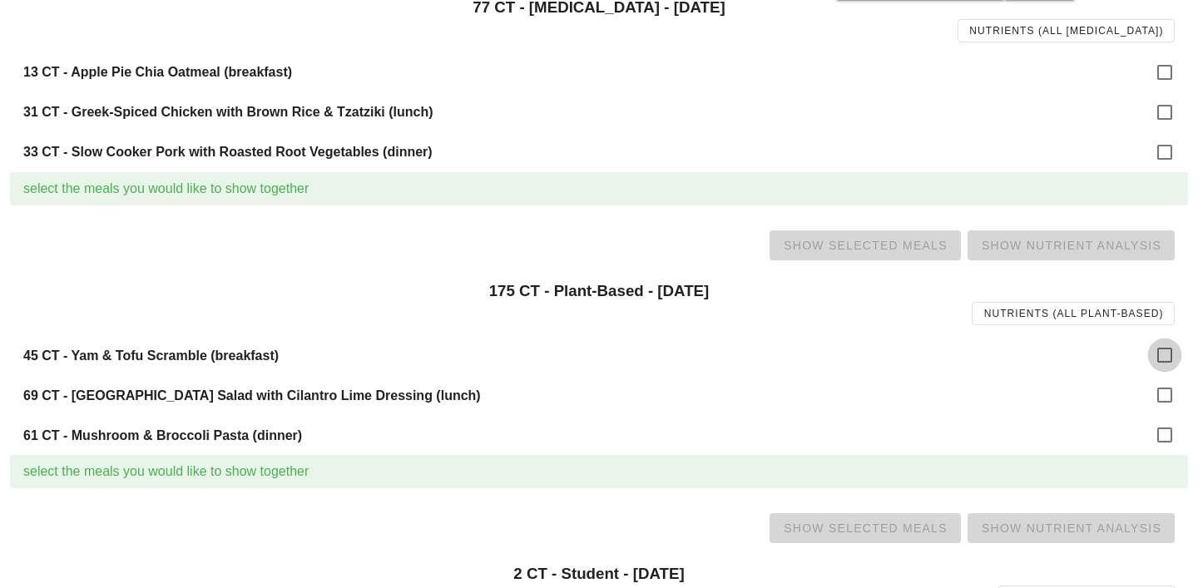
drag, startPoint x: 1188, startPoint y: 350, endPoint x: 1177, endPoint y: 350, distance: 10.8
click at [1177, 350] on div at bounding box center [1164, 355] width 28 height 28
checkbox input "true"
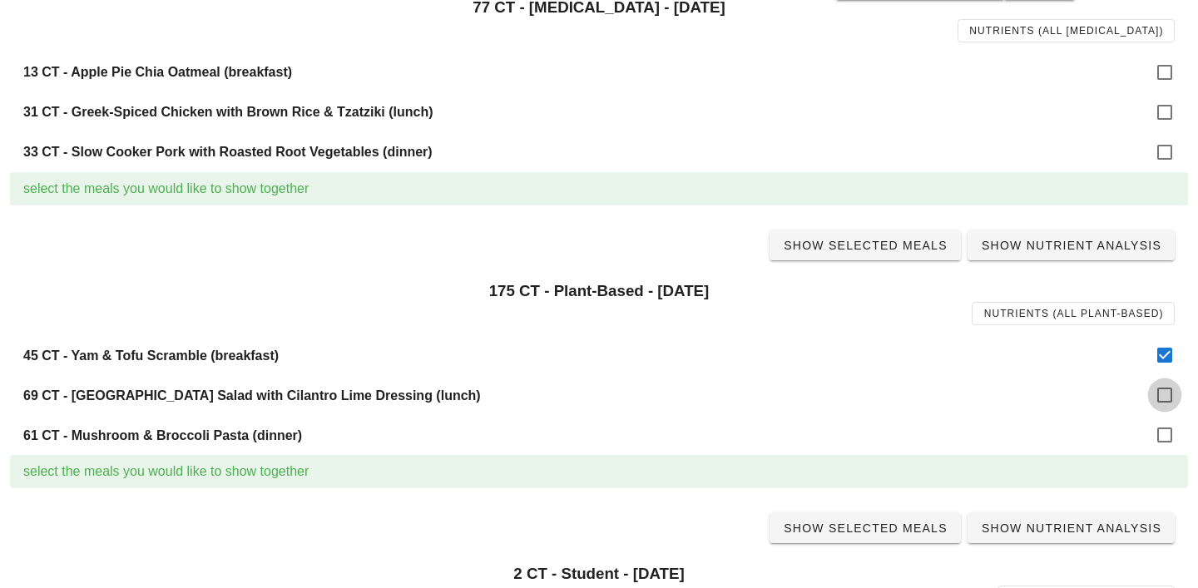
click at [1169, 401] on div at bounding box center [1164, 395] width 28 height 28
checkbox input "true"
click at [1165, 438] on div at bounding box center [1164, 435] width 28 height 28
checkbox input "true"
click at [881, 241] on span "Show Selected Meals" at bounding box center [865, 245] width 165 height 13
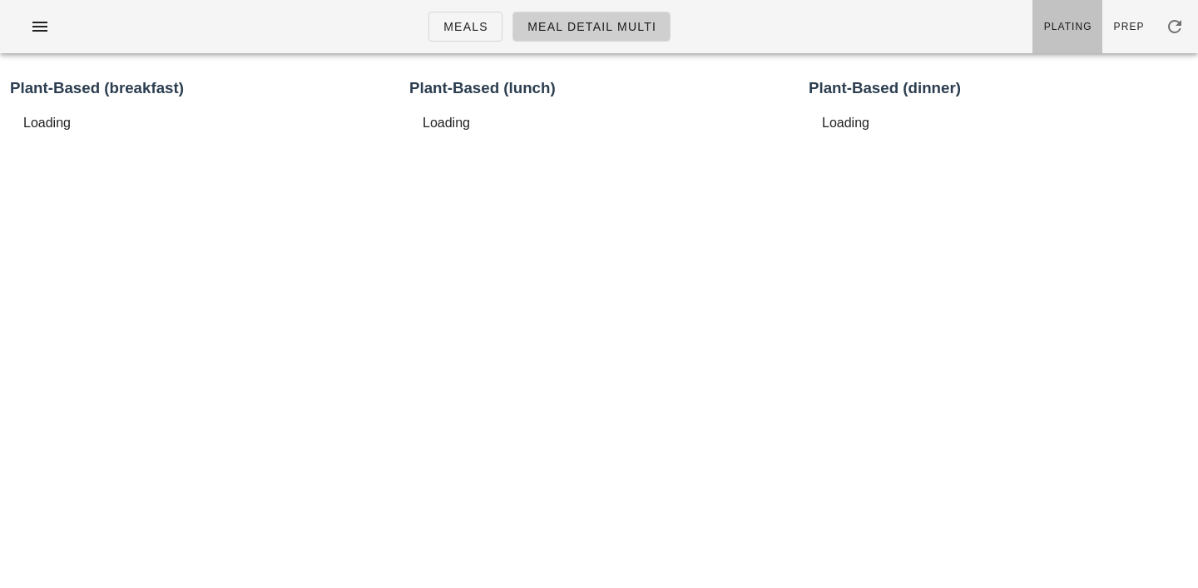
click at [1070, 28] on span "Plating" at bounding box center [1067, 27] width 49 height 12
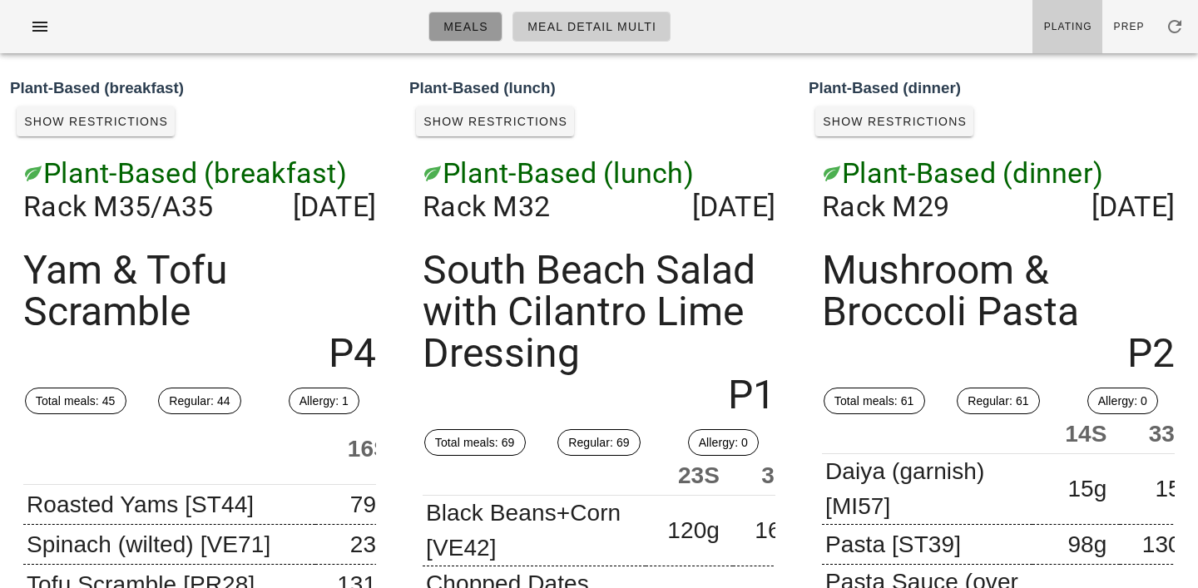
click at [474, 37] on link "Meals" at bounding box center [465, 27] width 74 height 30
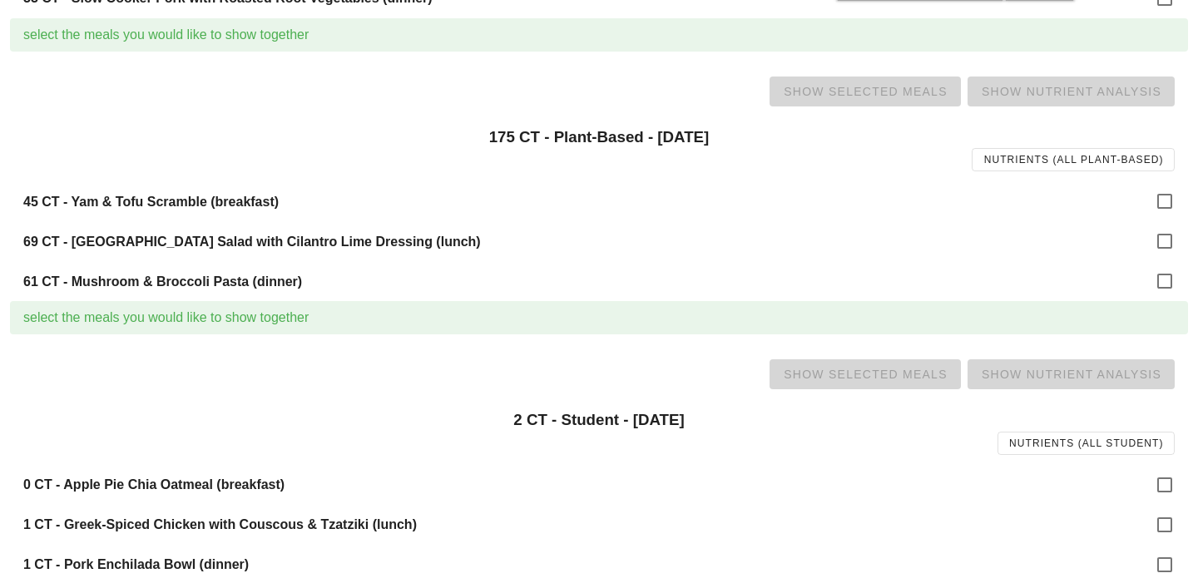
scroll to position [1254, 0]
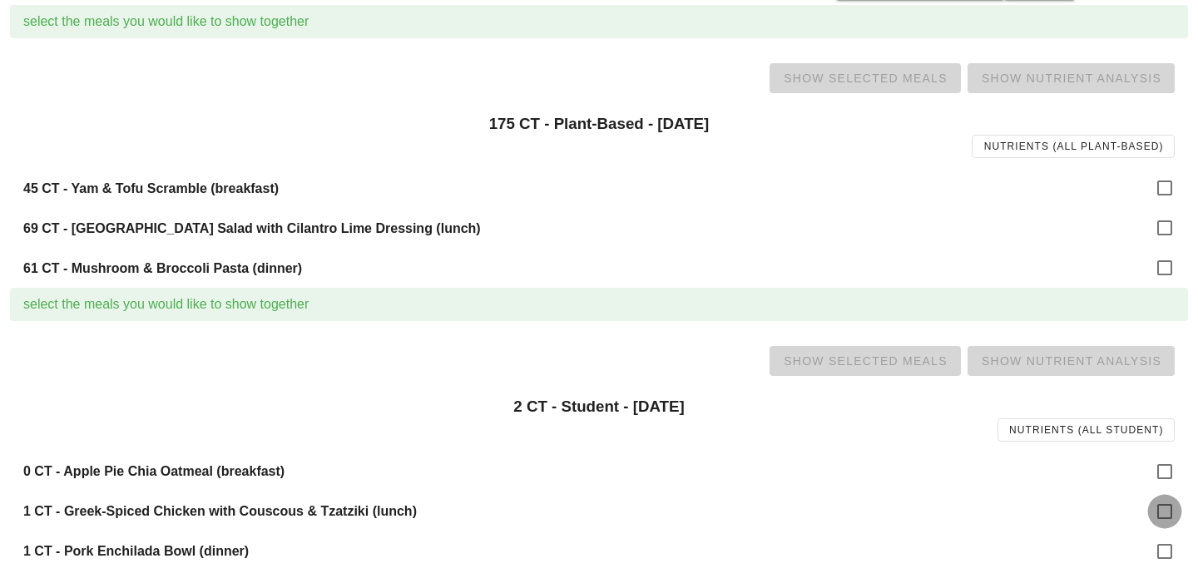
click at [1164, 512] on div at bounding box center [1164, 511] width 28 height 28
checkbox input "true"
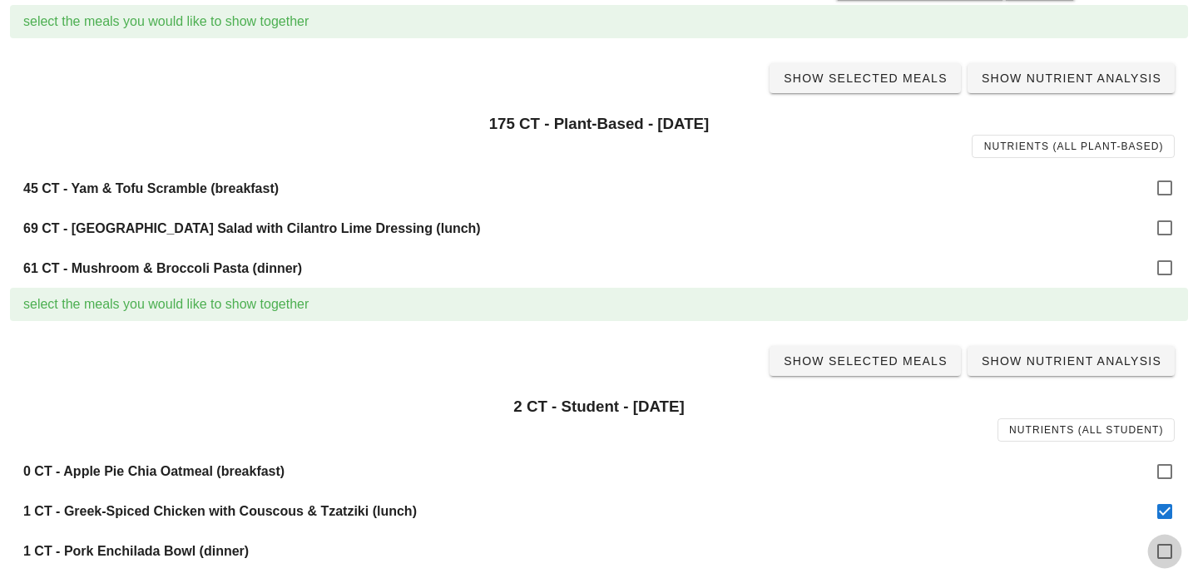
click at [1164, 544] on div at bounding box center [1164, 551] width 28 height 28
checkbox input "true"
click at [911, 376] on div "Show Selected Meals Show Nutrient Analysis" at bounding box center [599, 360] width 1178 height 53
click at [900, 365] on span "Show Selected Meals" at bounding box center [865, 360] width 165 height 13
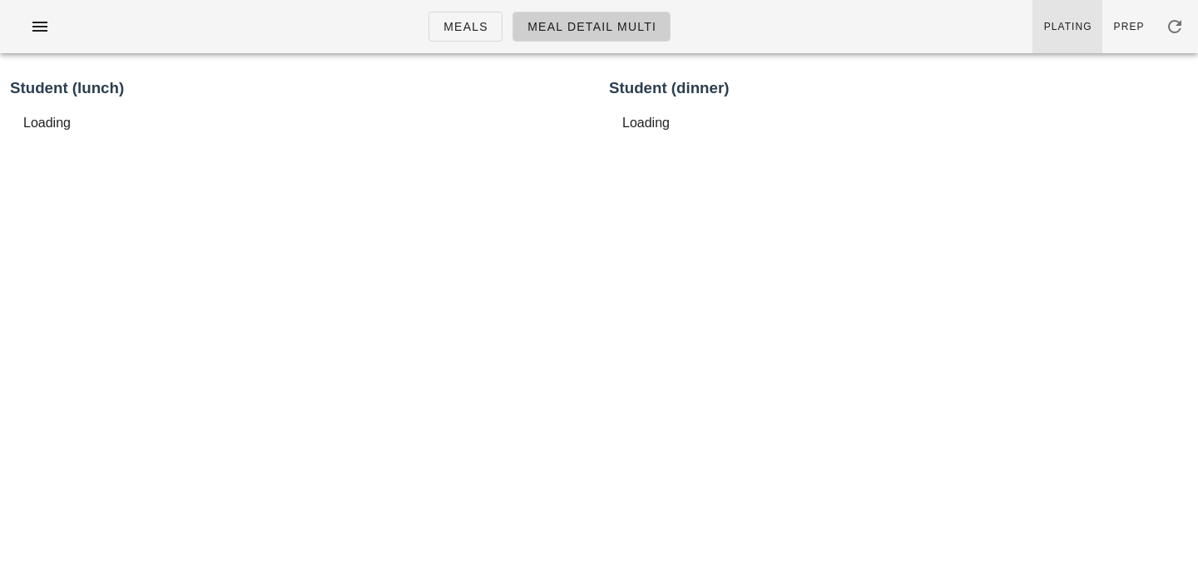
click at [1066, 22] on span "Plating" at bounding box center [1067, 27] width 49 height 12
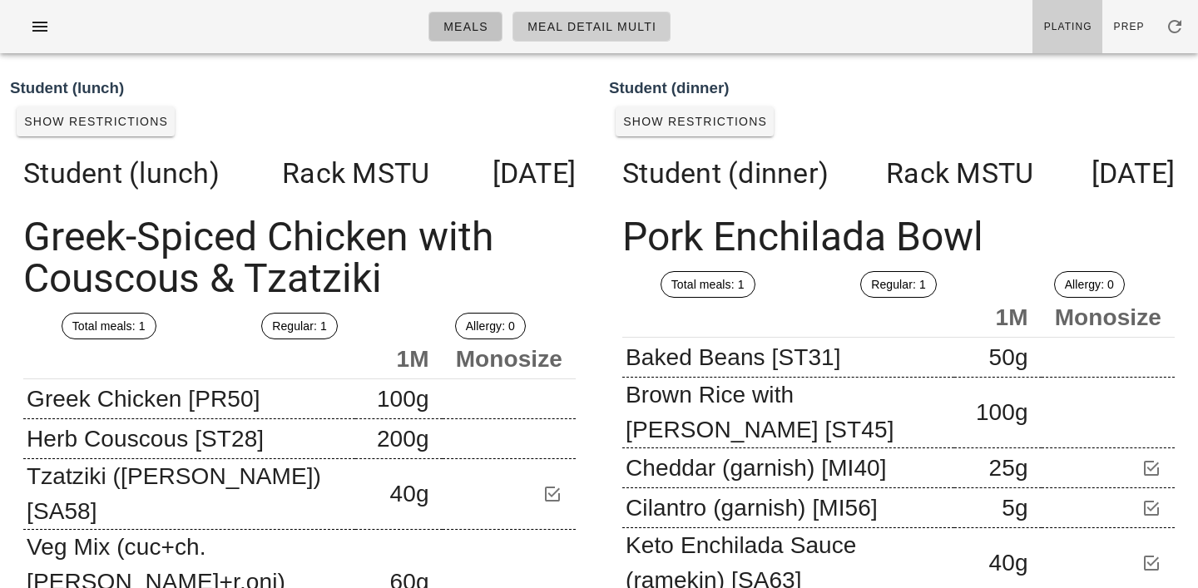
click at [466, 20] on span "Meals" at bounding box center [465, 26] width 46 height 13
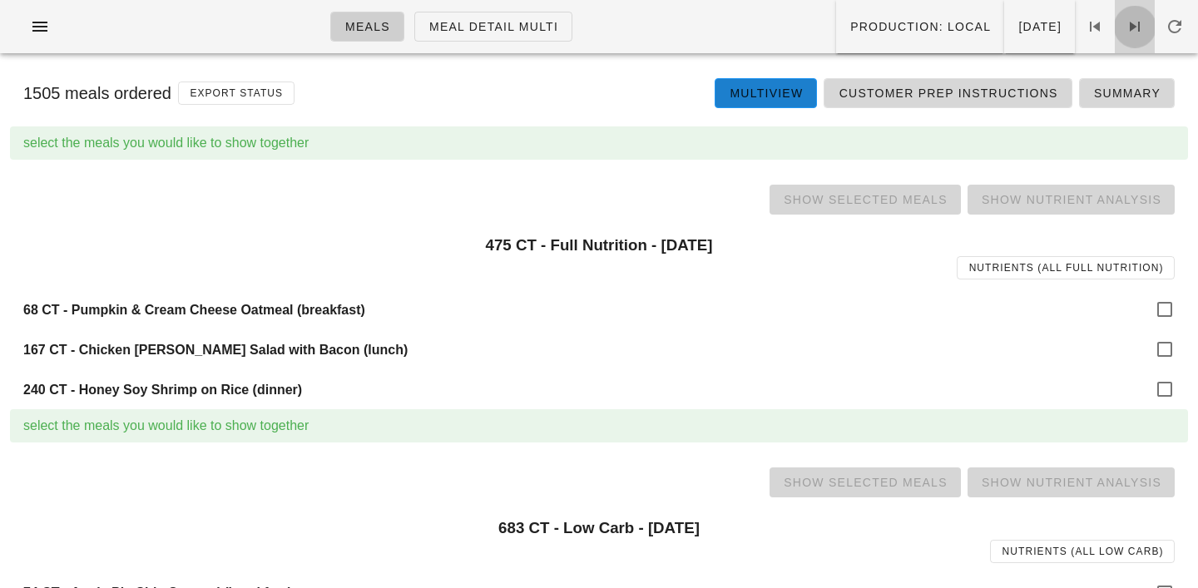
click at [1135, 24] on icon at bounding box center [1134, 27] width 20 height 20
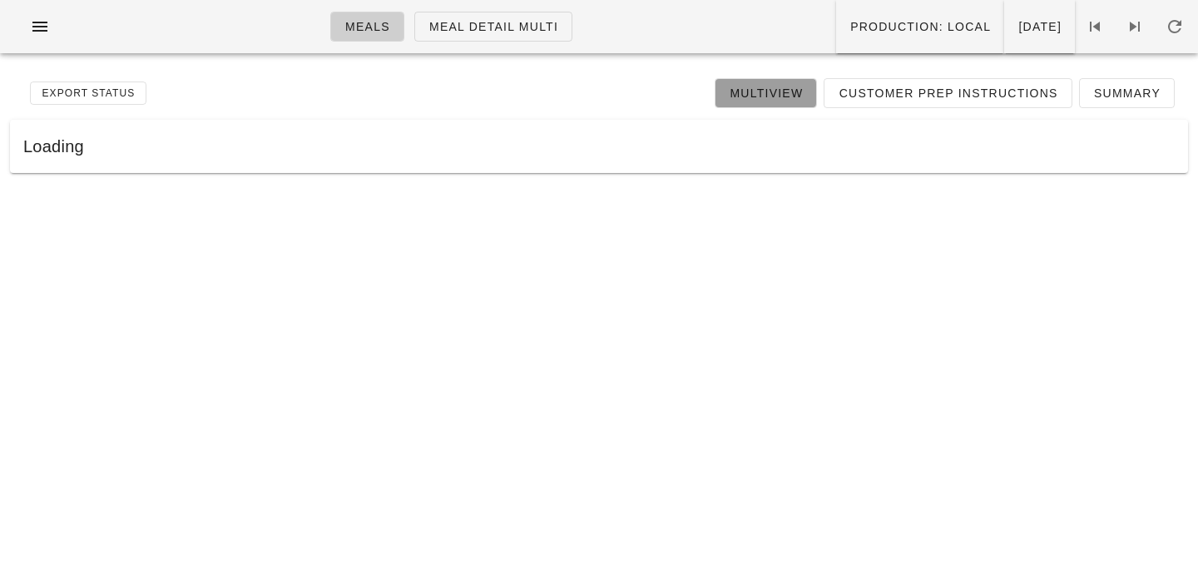
click at [774, 91] on span "Multiview" at bounding box center [766, 92] width 74 height 13
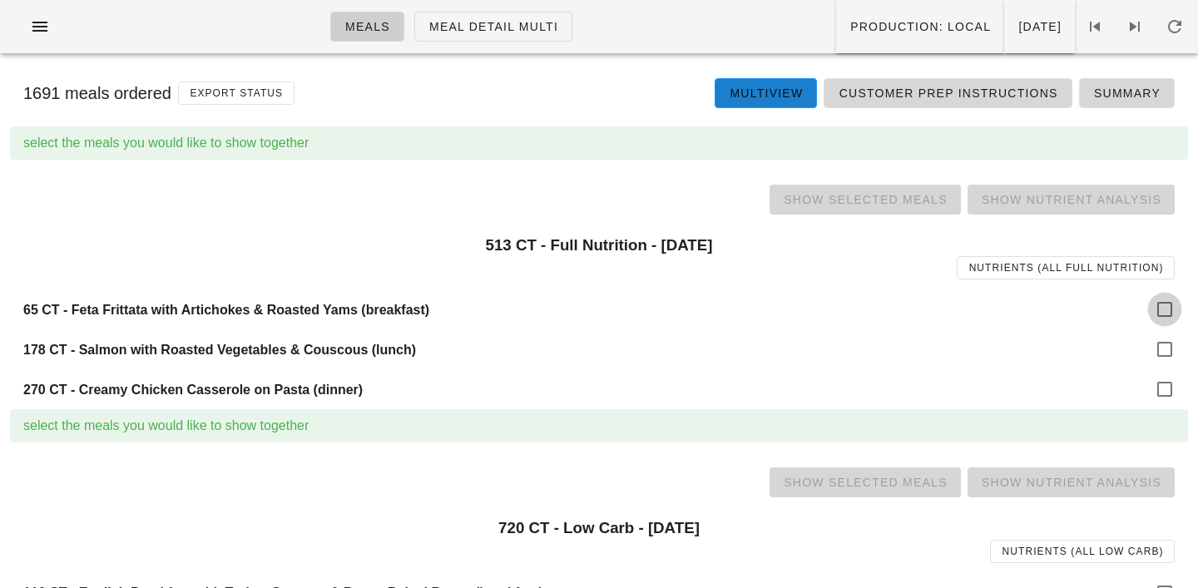
click at [1169, 304] on div at bounding box center [1164, 309] width 28 height 28
checkbox input "true"
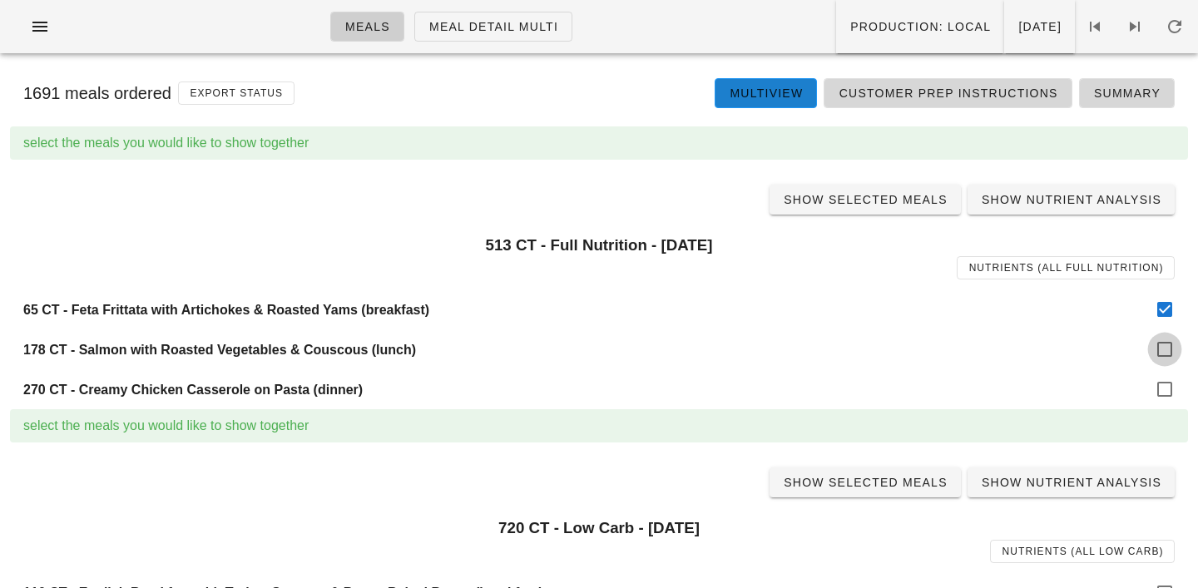
click at [1171, 343] on div at bounding box center [1164, 349] width 28 height 28
checkbox input "true"
click at [1170, 388] on div at bounding box center [1164, 389] width 28 height 28
checkbox input "true"
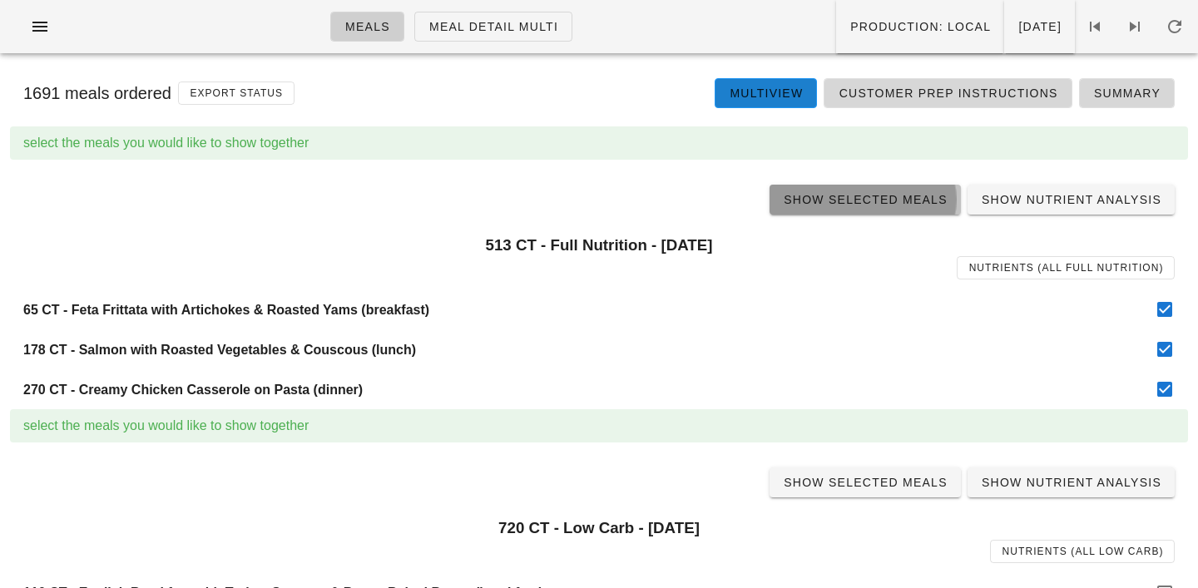
click at [823, 200] on span "Show Selected Meals" at bounding box center [865, 199] width 165 height 13
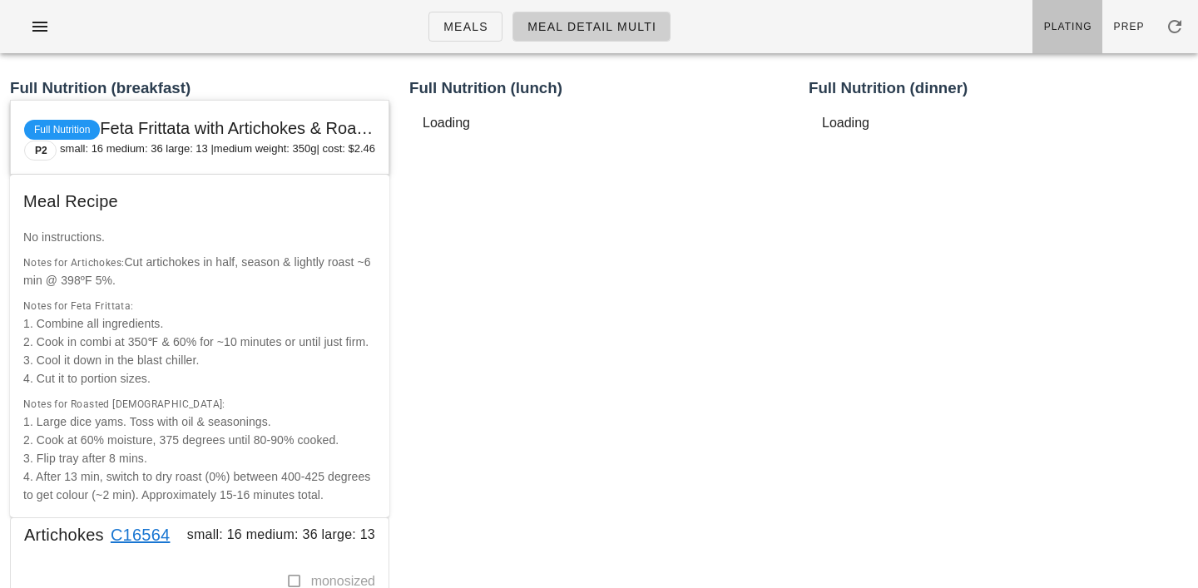
click at [1072, 27] on span "Plating" at bounding box center [1067, 27] width 49 height 12
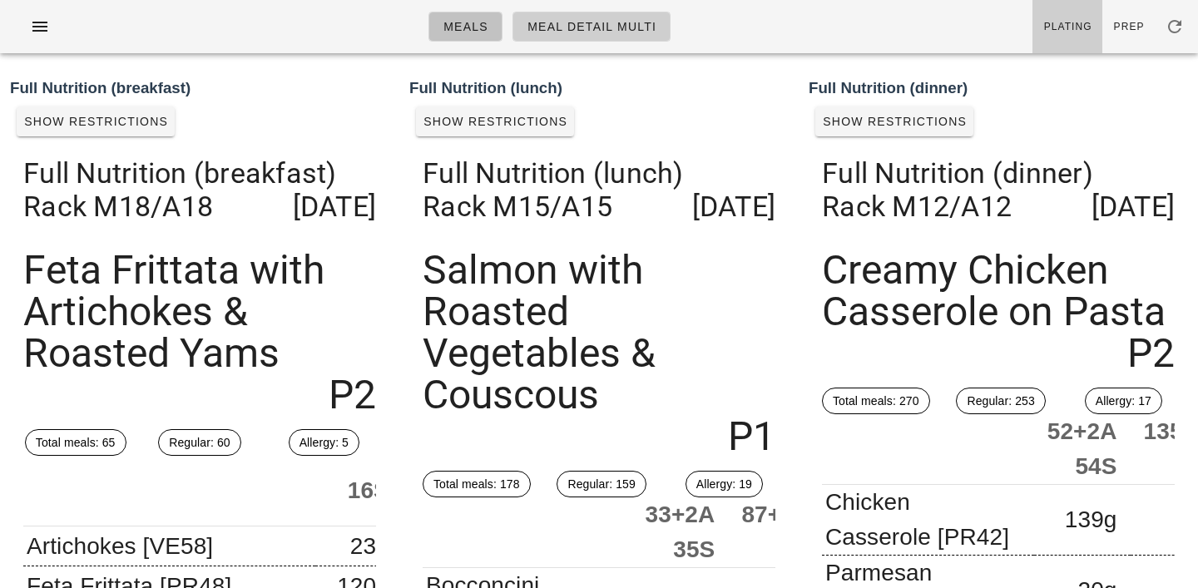
click at [465, 31] on span "Meals" at bounding box center [465, 26] width 46 height 13
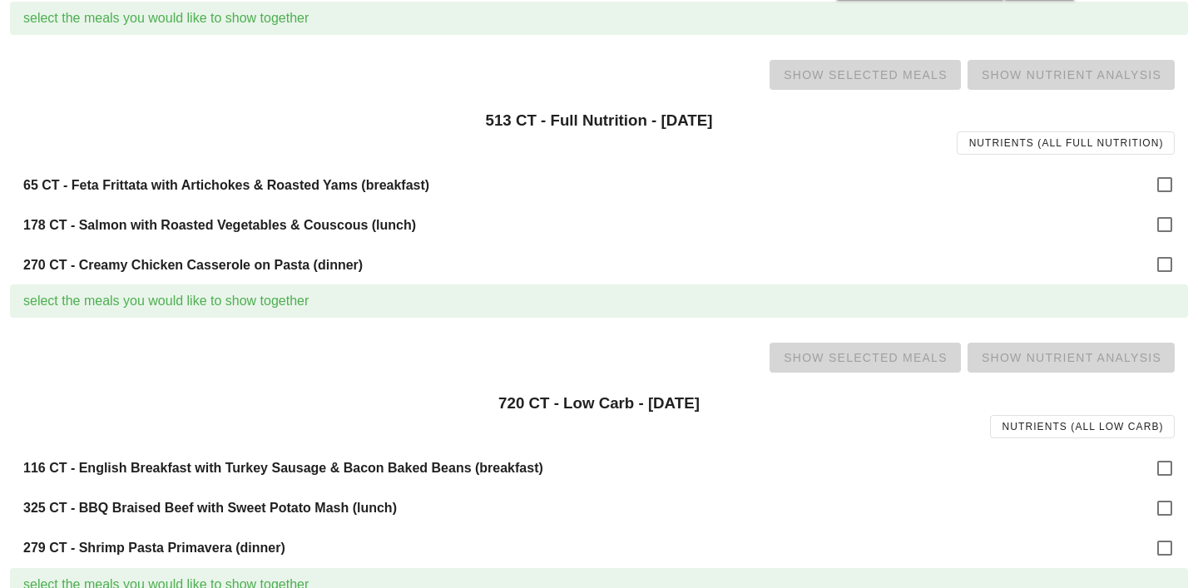
scroll to position [229, 0]
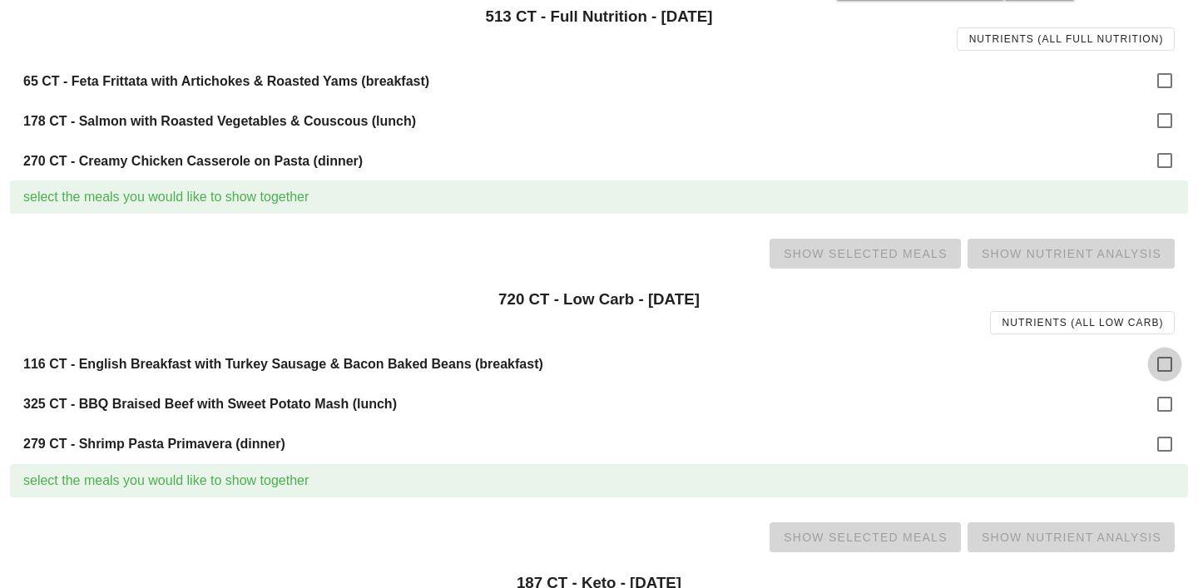
click at [1163, 363] on div at bounding box center [1164, 364] width 28 height 28
checkbox input "true"
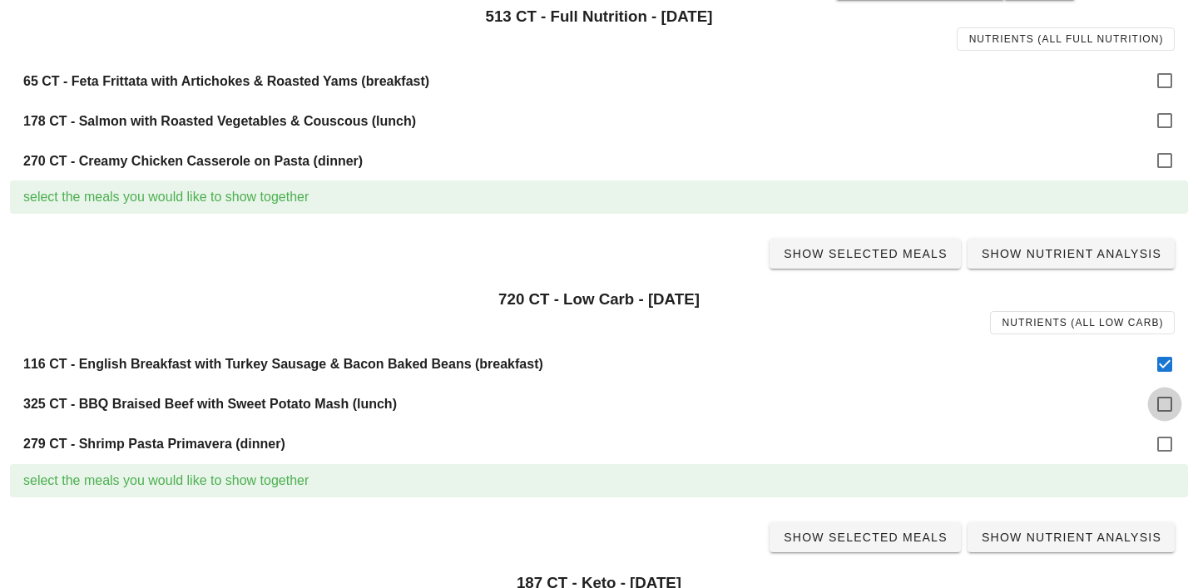
click at [1165, 401] on div at bounding box center [1164, 404] width 28 height 28
checkbox input "true"
click at [1165, 448] on div at bounding box center [1164, 444] width 28 height 28
checkbox input "true"
click at [882, 259] on span "Show Selected Meals" at bounding box center [865, 253] width 165 height 13
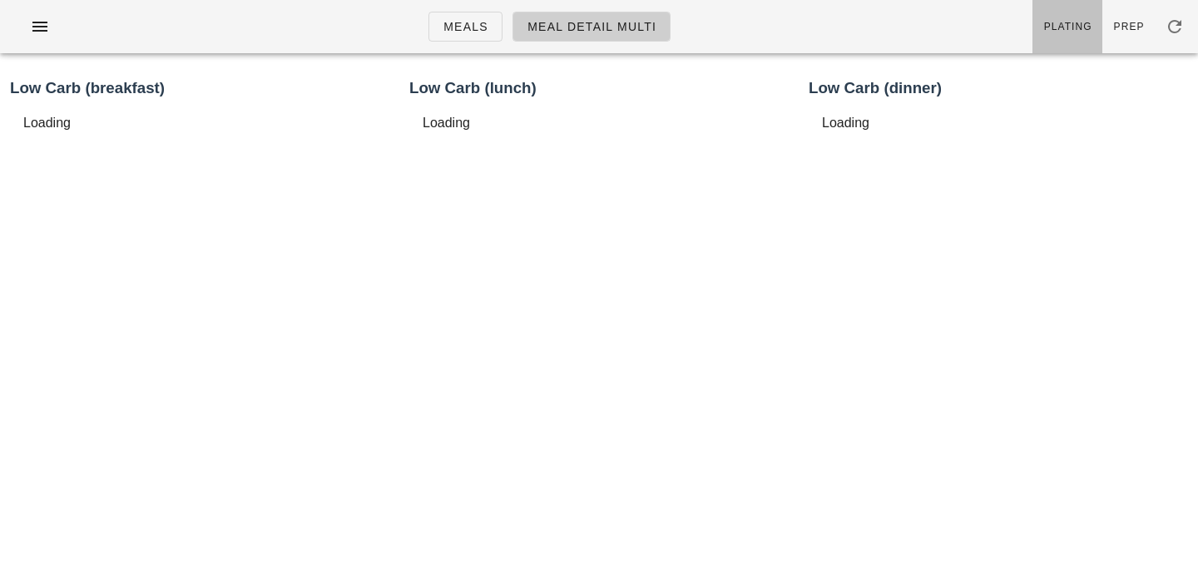
click at [1076, 33] on link "Plating" at bounding box center [1067, 26] width 70 height 53
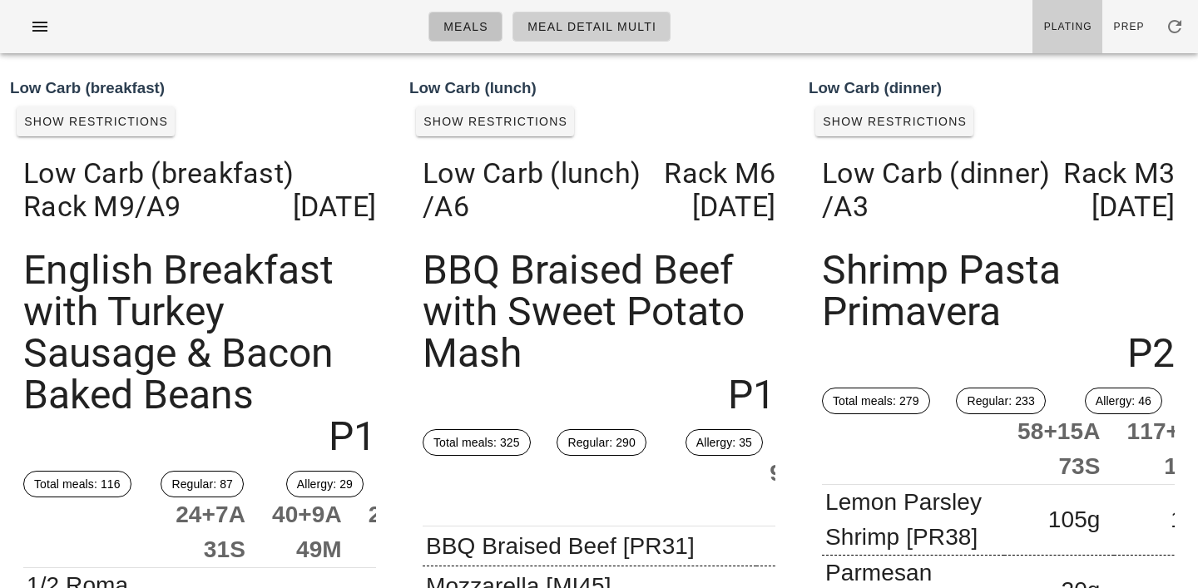
click at [482, 32] on span "Meals" at bounding box center [465, 26] width 46 height 13
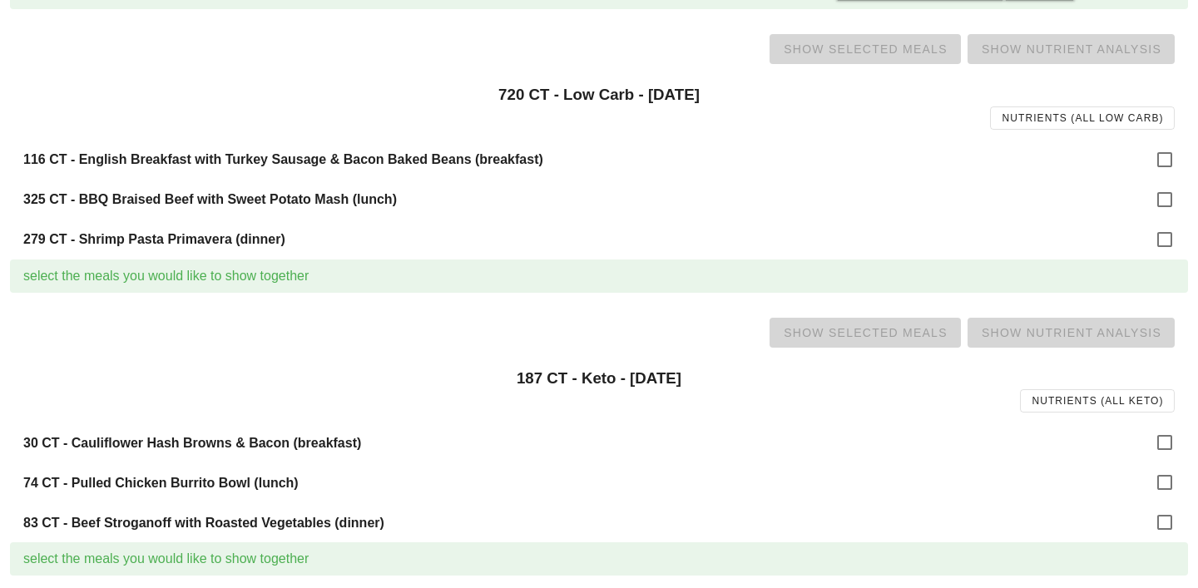
scroll to position [441, 0]
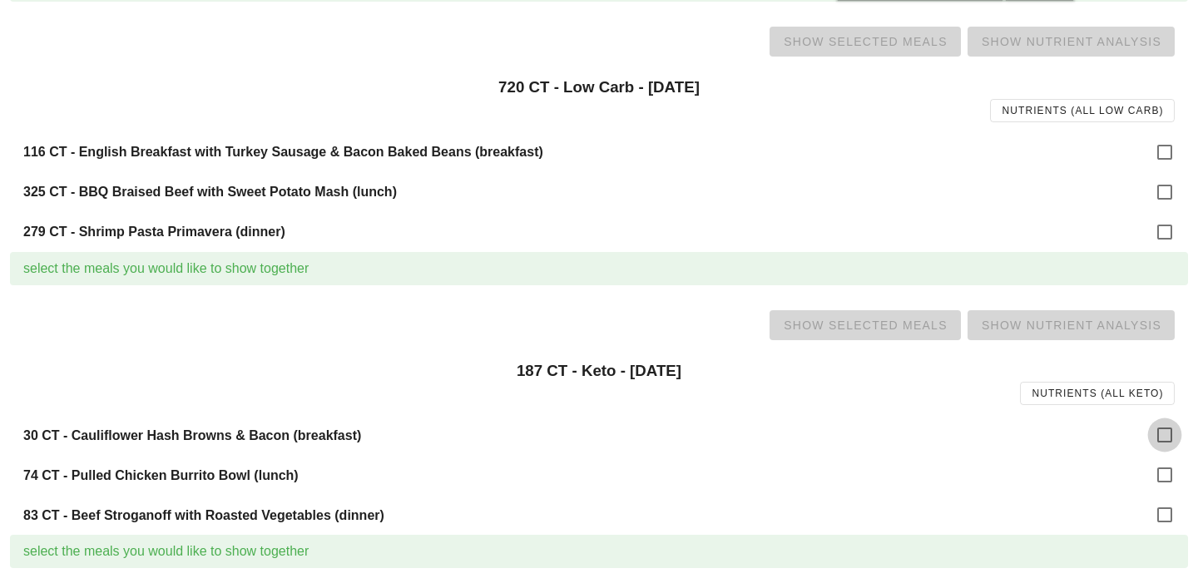
click at [1161, 434] on div at bounding box center [1164, 435] width 28 height 28
checkbox input "true"
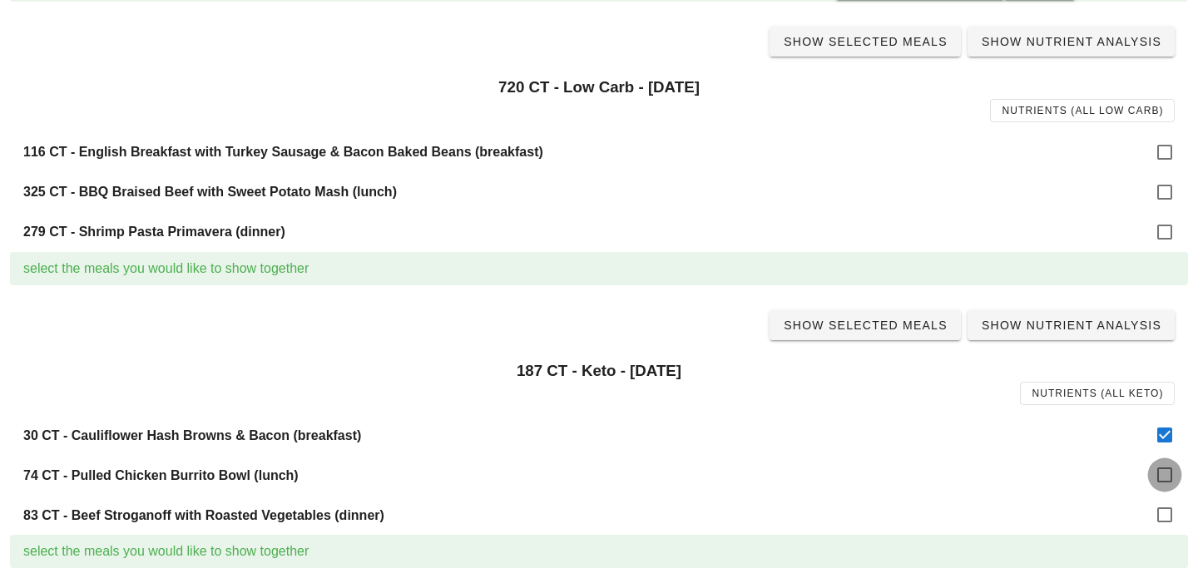
click at [1162, 471] on div at bounding box center [1164, 475] width 28 height 28
checkbox input "true"
click at [1163, 512] on div at bounding box center [1164, 515] width 28 height 28
checkbox input "true"
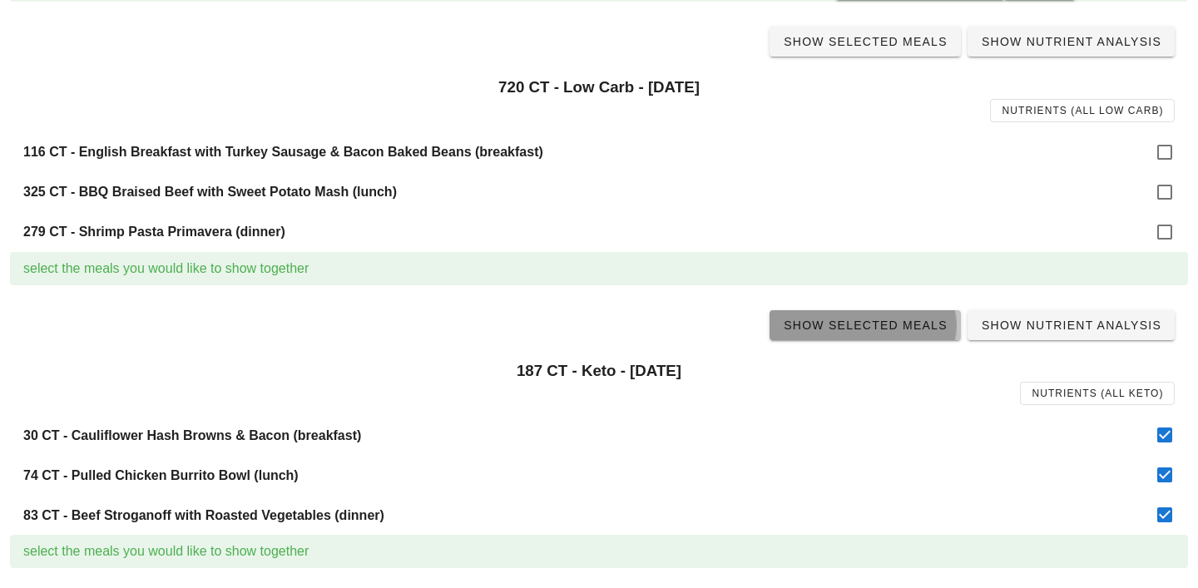
click at [894, 338] on link "Show Selected Meals" at bounding box center [864, 325] width 191 height 30
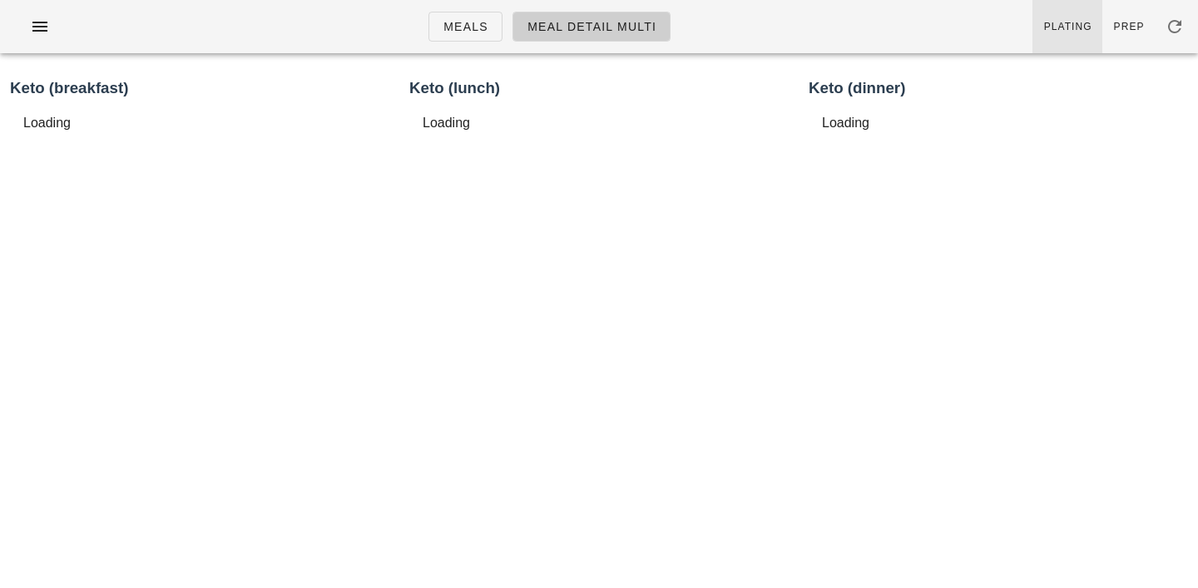
click at [1081, 11] on link "Plating" at bounding box center [1067, 26] width 70 height 53
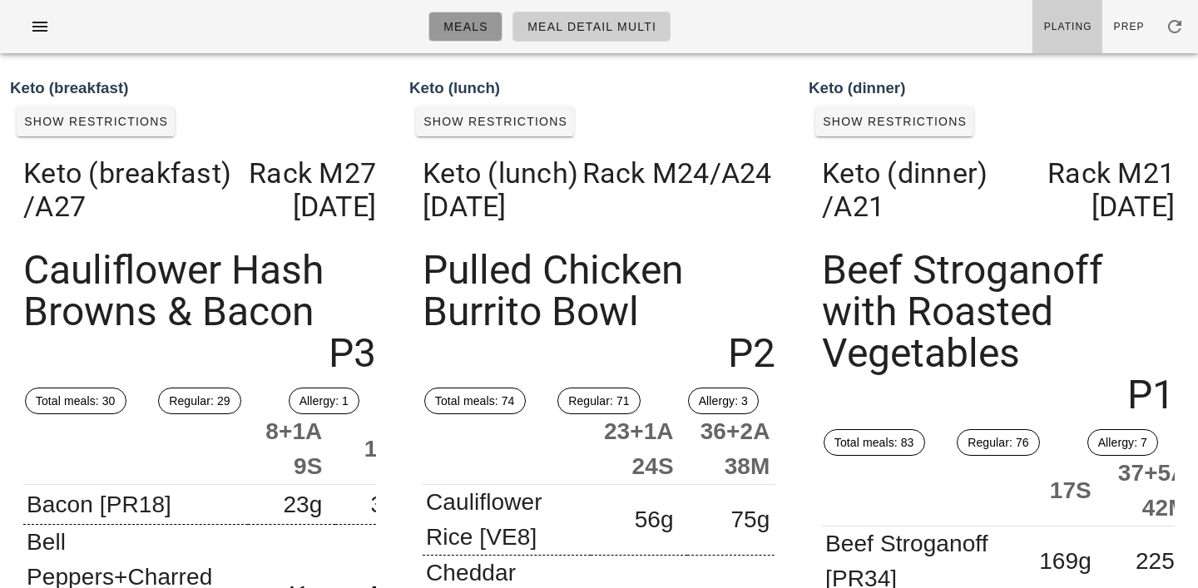
click at [472, 21] on span "Meals" at bounding box center [465, 26] width 46 height 13
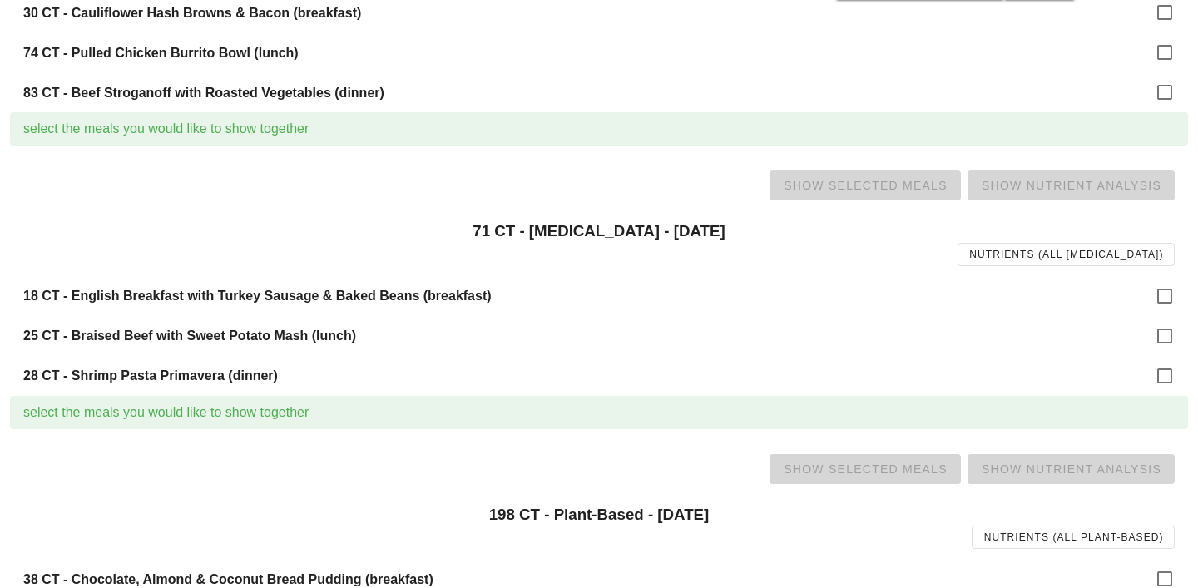
scroll to position [885, 0]
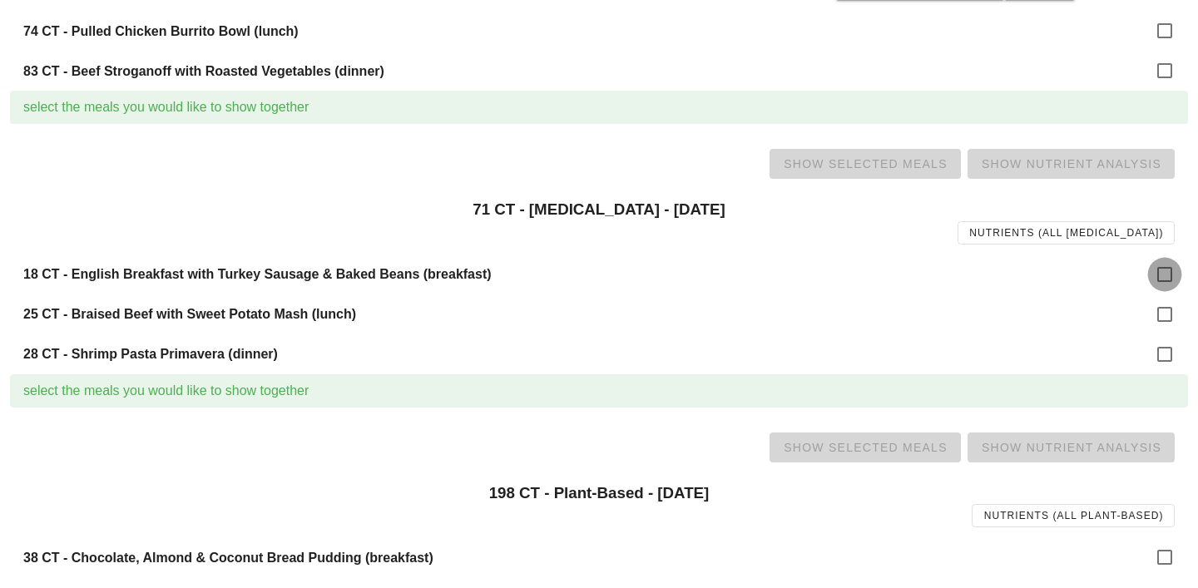
click at [1166, 279] on div at bounding box center [1164, 274] width 28 height 28
checkbox input "true"
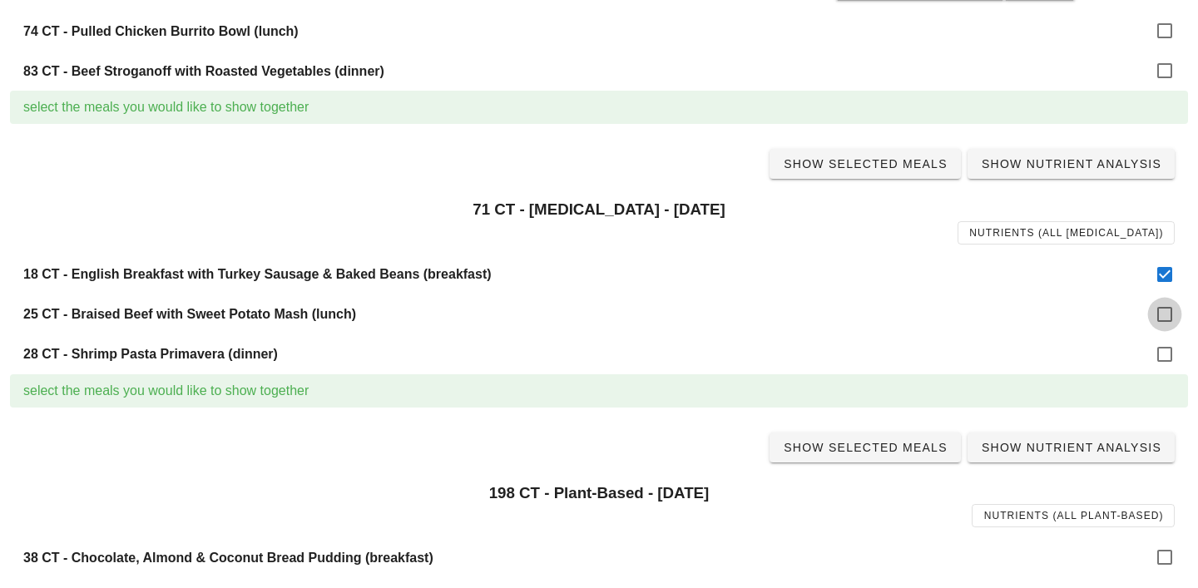
click at [1170, 310] on div at bounding box center [1164, 314] width 28 height 28
checkbox input "true"
click at [1170, 353] on div at bounding box center [1164, 354] width 28 height 28
checkbox input "true"
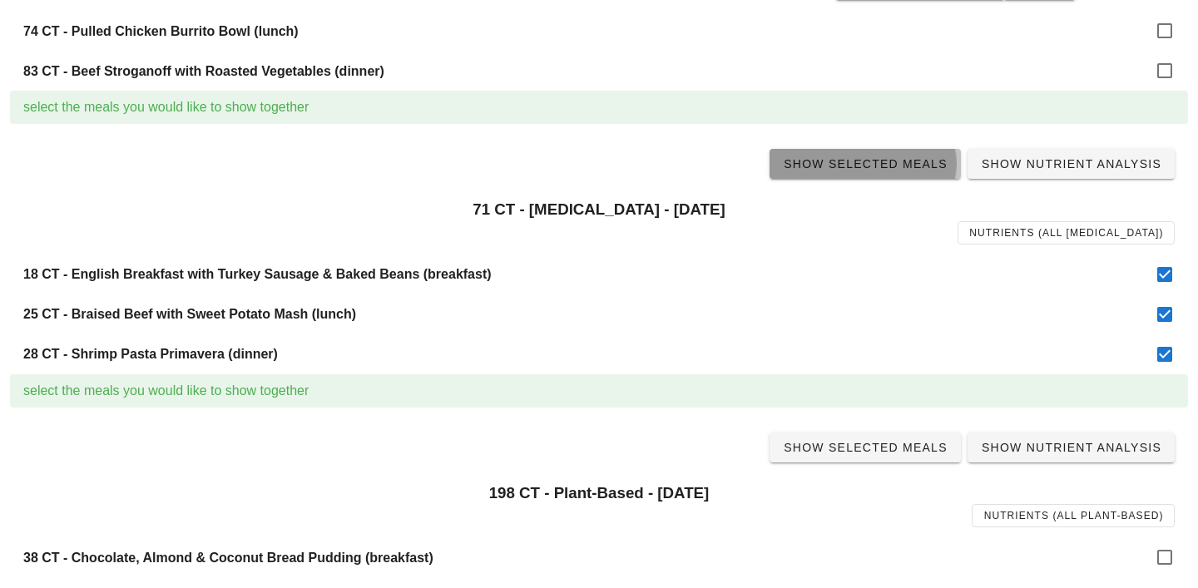
click at [884, 174] on link "Show Selected Meals" at bounding box center [864, 164] width 191 height 30
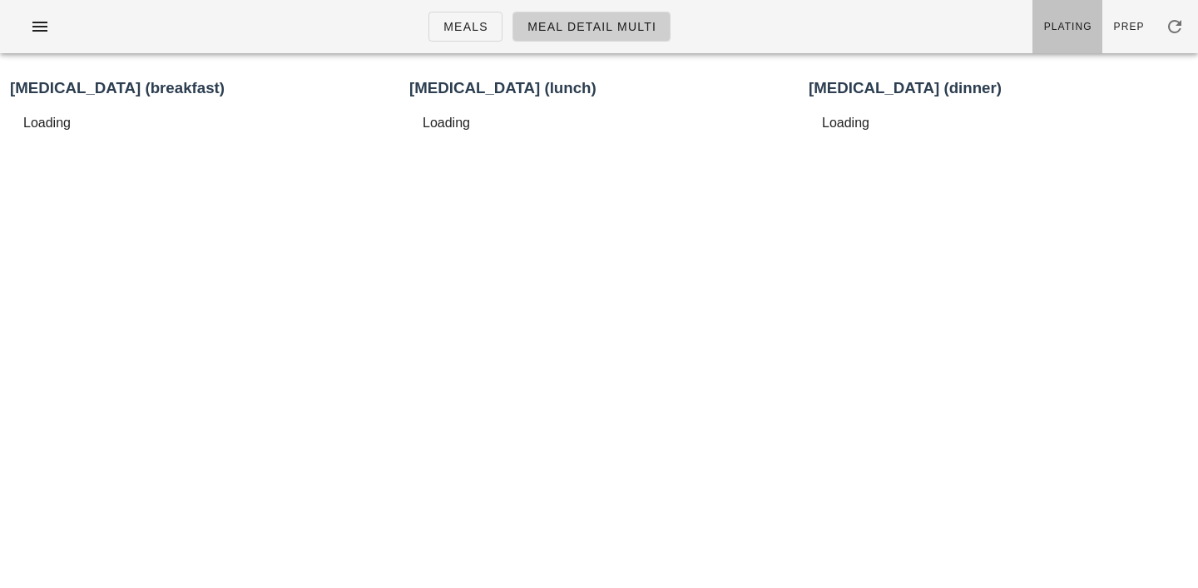
click at [1065, 17] on link "Plating" at bounding box center [1067, 26] width 70 height 53
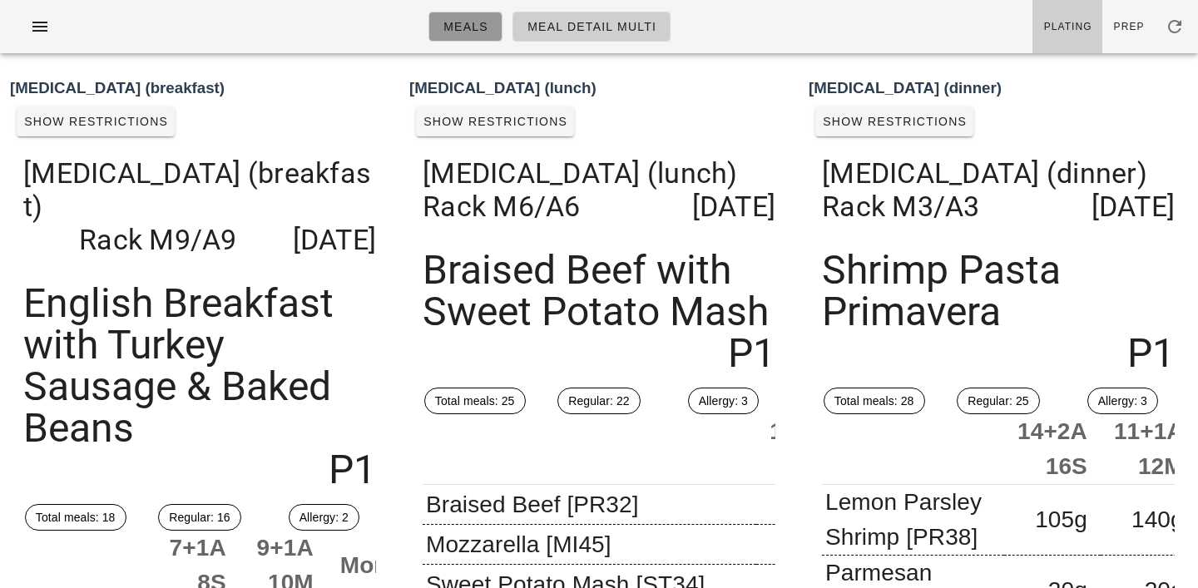
click at [460, 33] on span "Meals" at bounding box center [465, 26] width 46 height 13
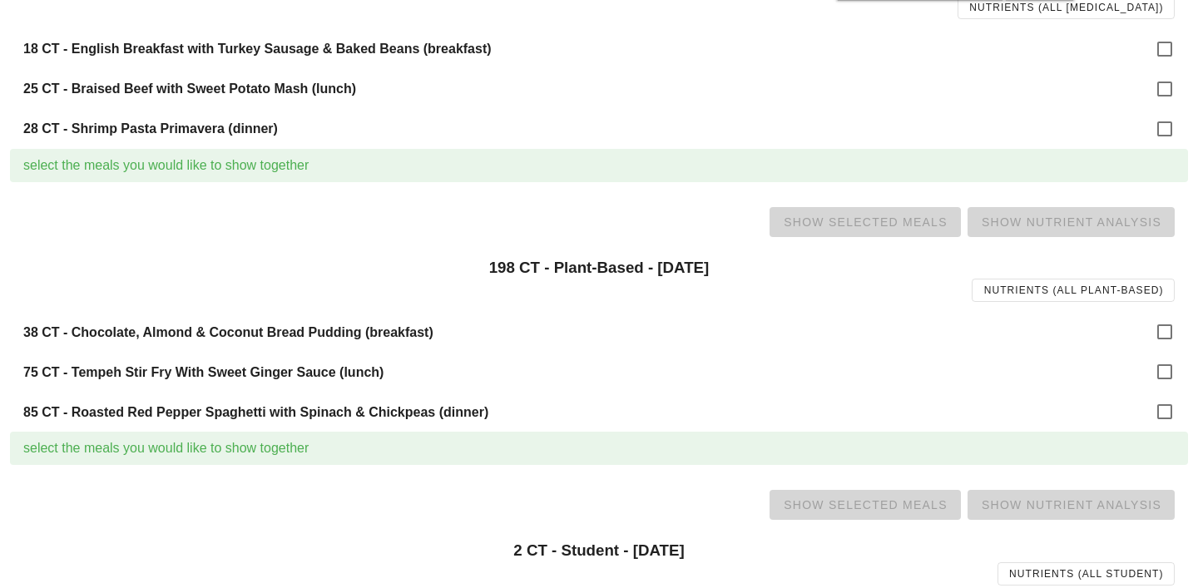
scroll to position [1153, 0]
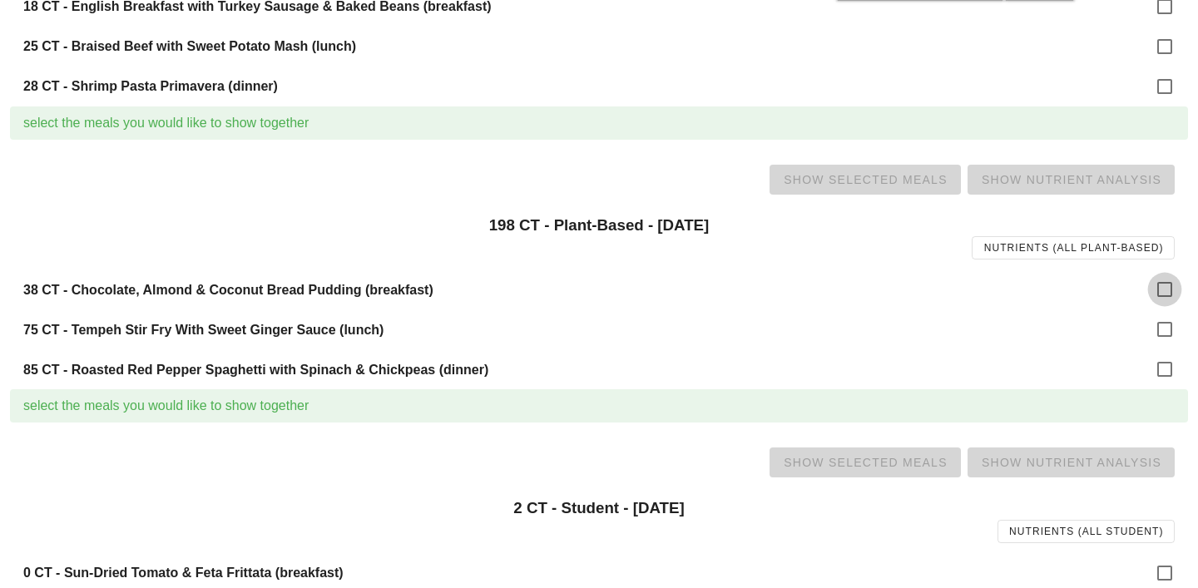
click at [1153, 291] on div at bounding box center [1164, 289] width 28 height 28
checkbox input "true"
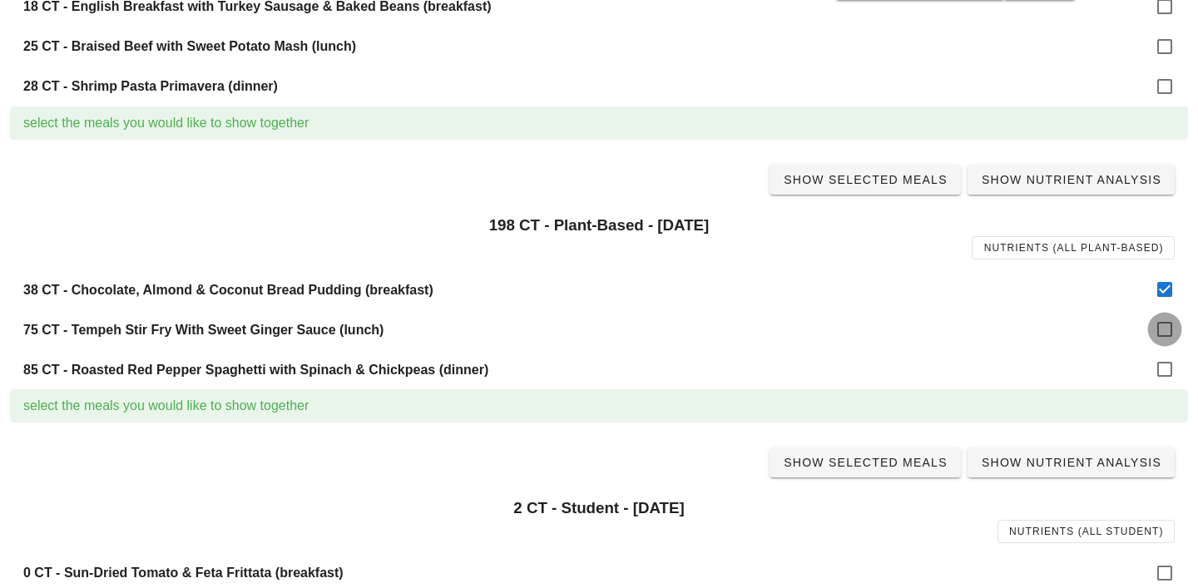
click at [1165, 328] on div at bounding box center [1164, 329] width 28 height 28
checkbox input "true"
click at [1165, 368] on div at bounding box center [1164, 369] width 28 height 28
checkbox input "true"
click at [913, 188] on link "Show Selected Meals" at bounding box center [864, 180] width 191 height 30
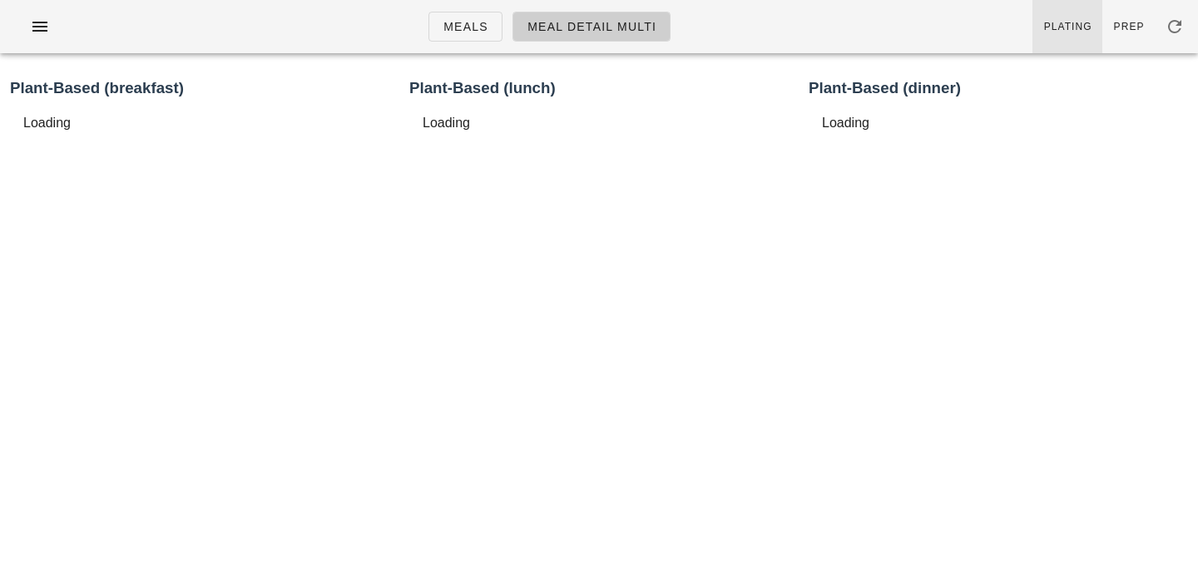
click at [1069, 24] on span "Plating" at bounding box center [1067, 27] width 49 height 12
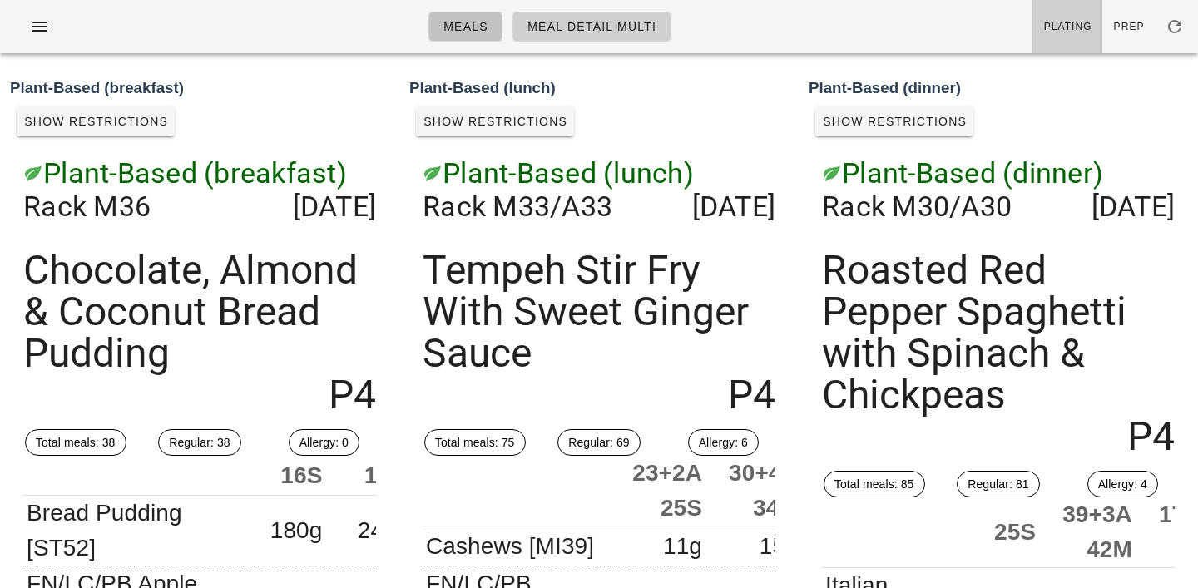
click at [482, 24] on span "Meals" at bounding box center [465, 26] width 46 height 13
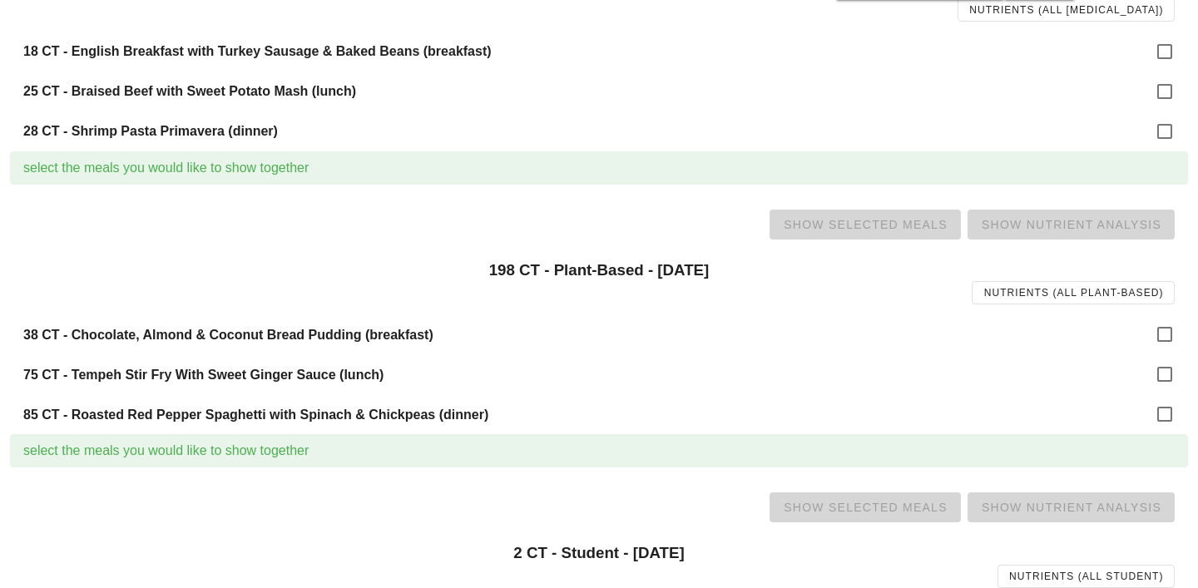
scroll to position [1254, 0]
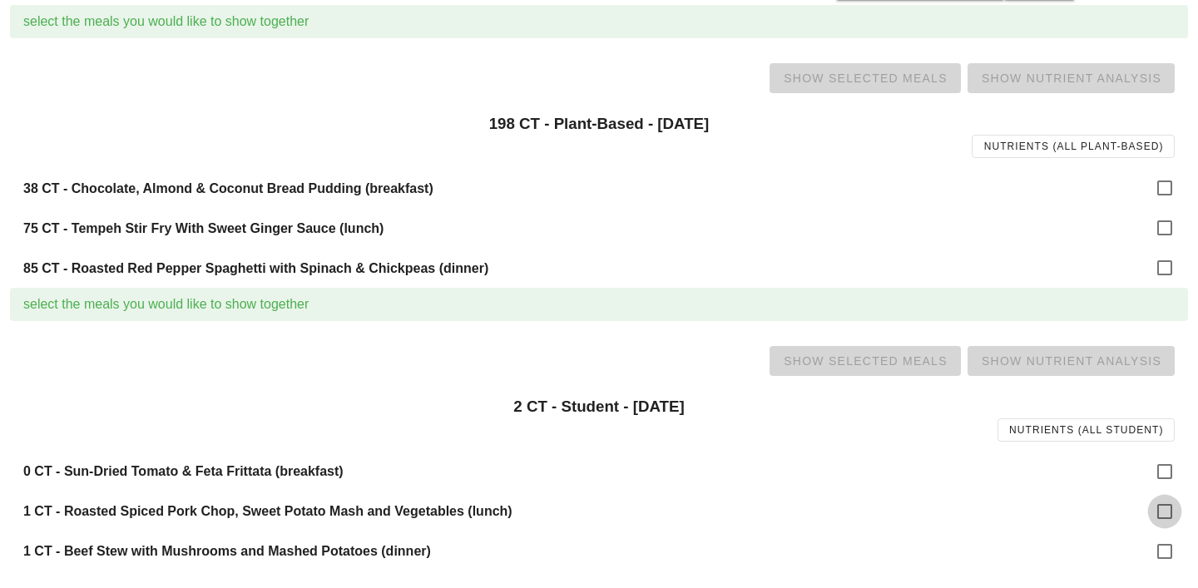
click at [1167, 513] on div at bounding box center [1164, 511] width 28 height 28
checkbox input "true"
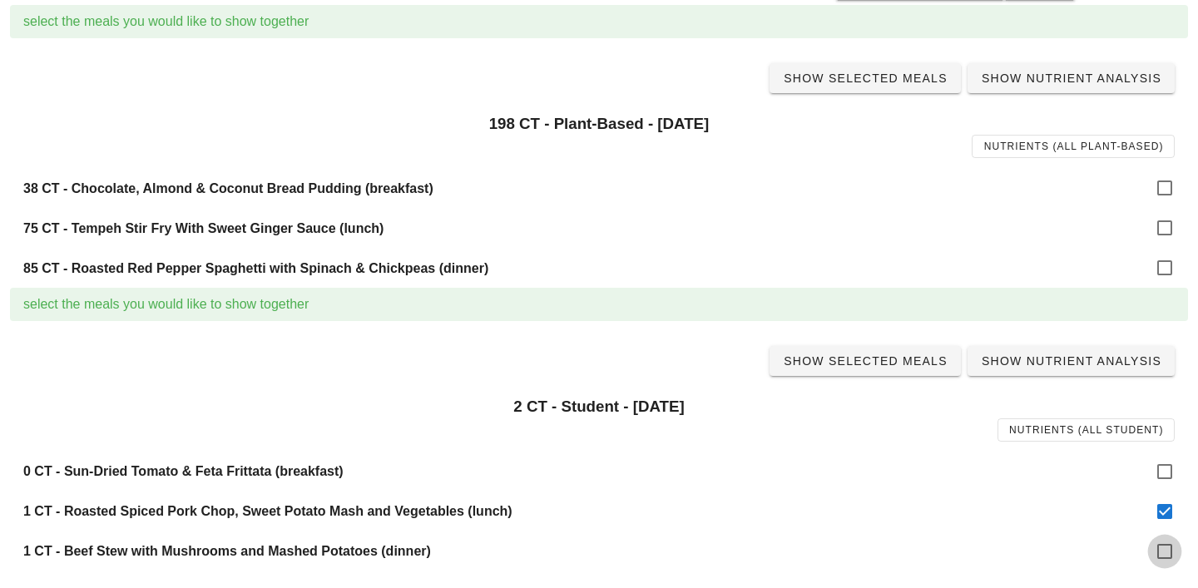
click at [1167, 547] on div at bounding box center [1164, 551] width 28 height 28
checkbox input "true"
click at [874, 375] on link "Show Selected Meals" at bounding box center [864, 361] width 191 height 30
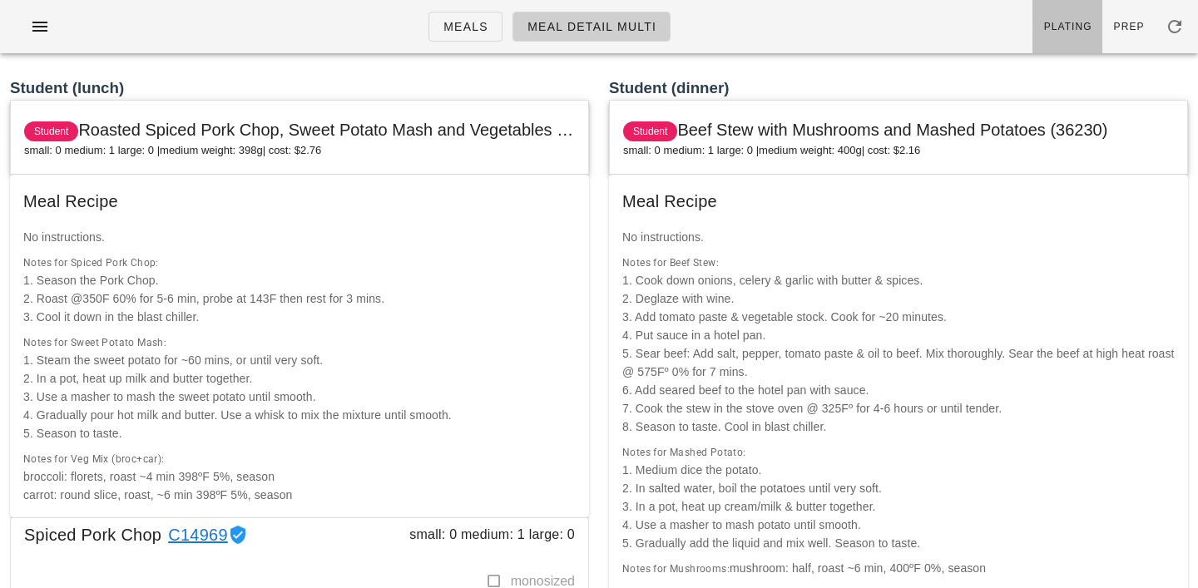
click at [1069, 37] on link "Plating" at bounding box center [1067, 26] width 70 height 53
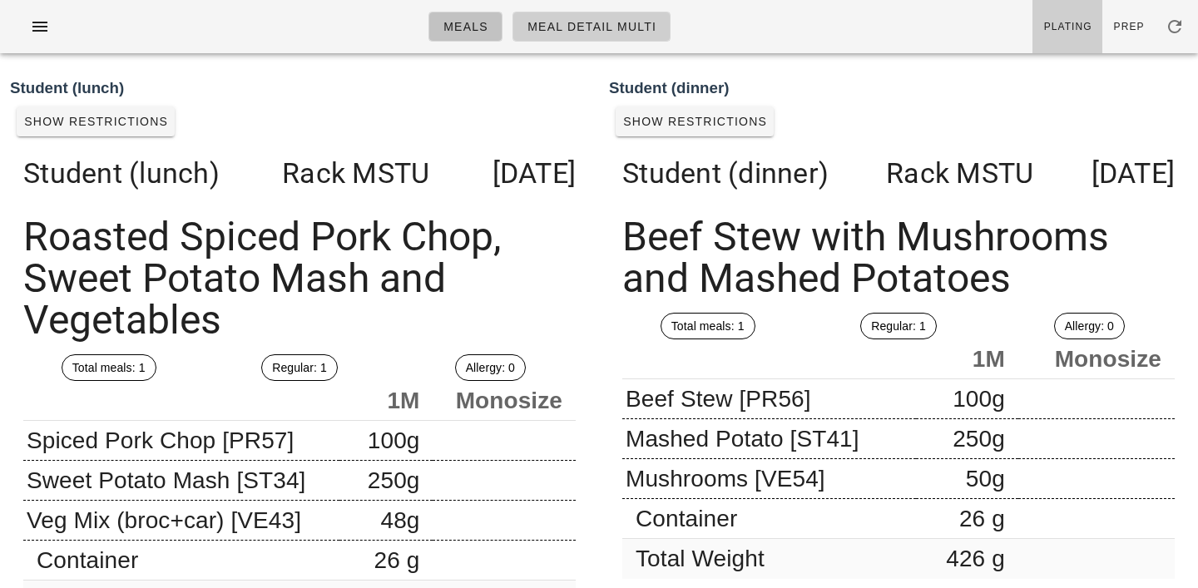
click at [472, 24] on span "Meals" at bounding box center [465, 26] width 46 height 13
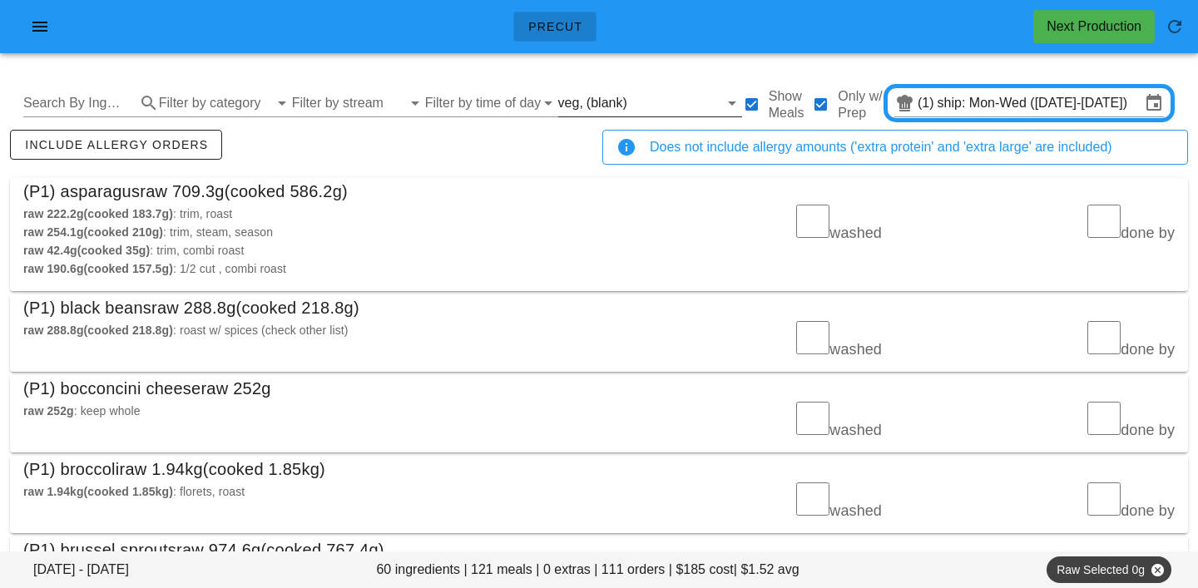
click at [630, 97] on input "text" at bounding box center [674, 103] width 88 height 27
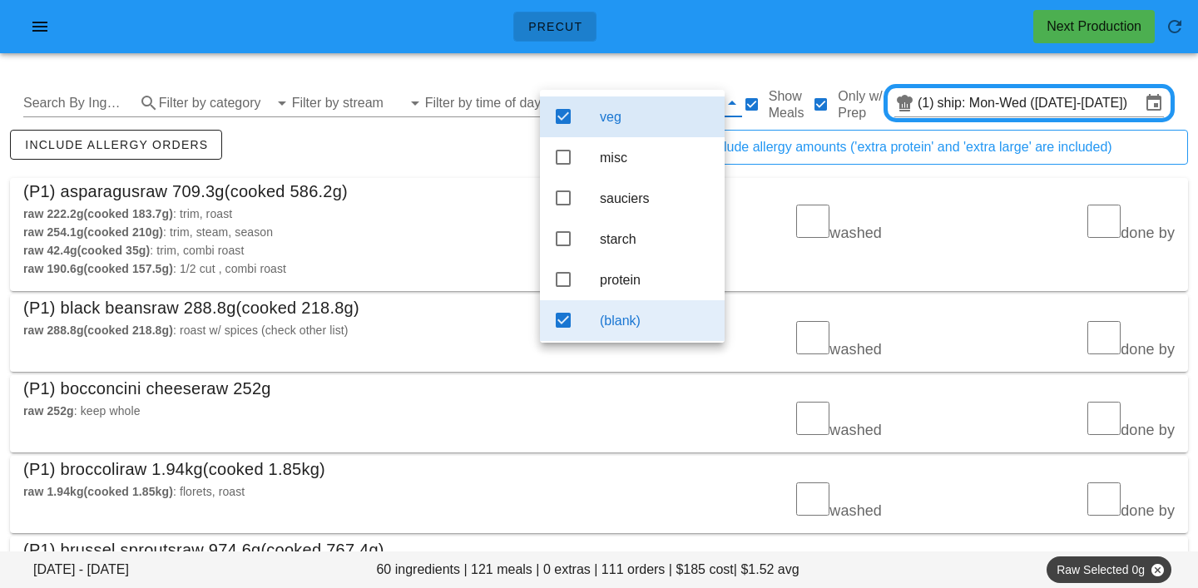
click at [628, 325] on div "(blank)" at bounding box center [655, 321] width 111 height 16
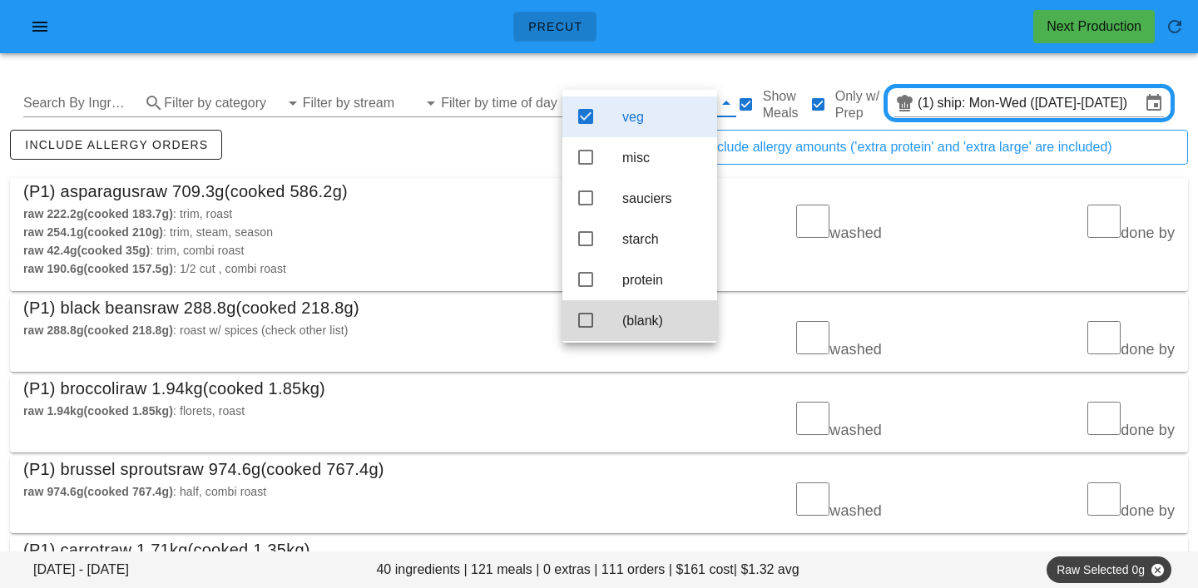
scroll to position [15, 0]
click at [479, 148] on div "include allergy orders" at bounding box center [303, 153] width 592 height 55
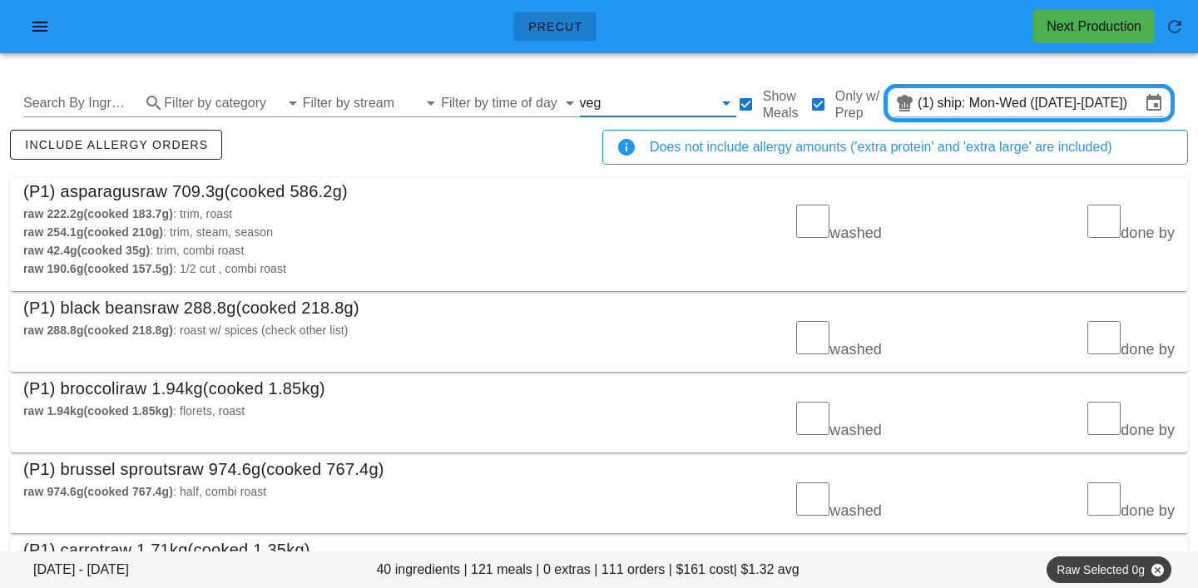
click at [604, 105] on input "text" at bounding box center [658, 103] width 108 height 27
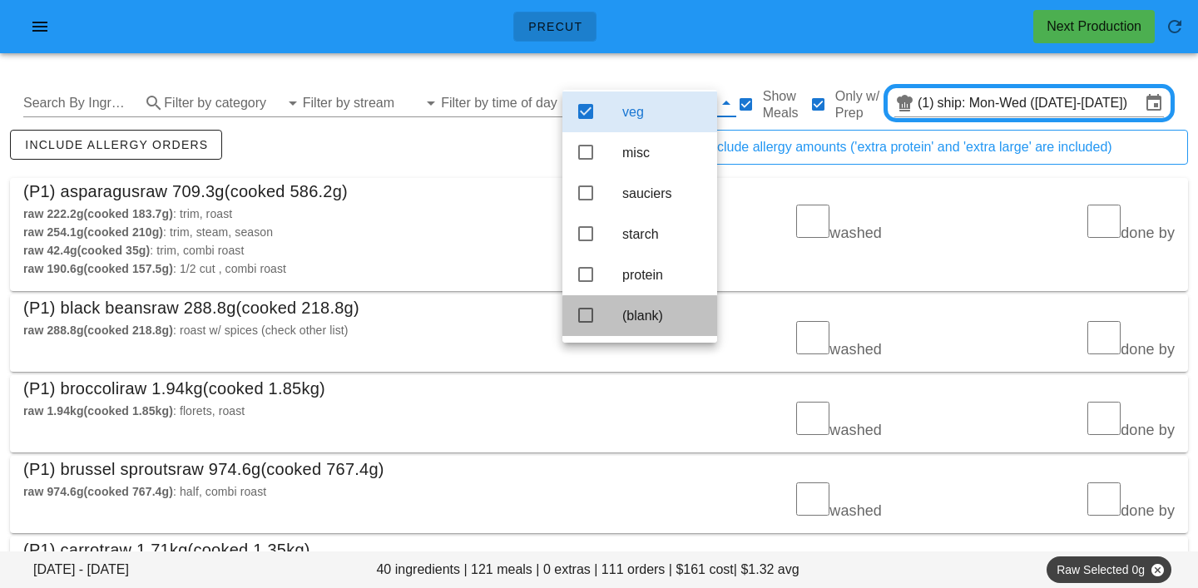
click at [636, 316] on div "(blank)" at bounding box center [663, 316] width 82 height 16
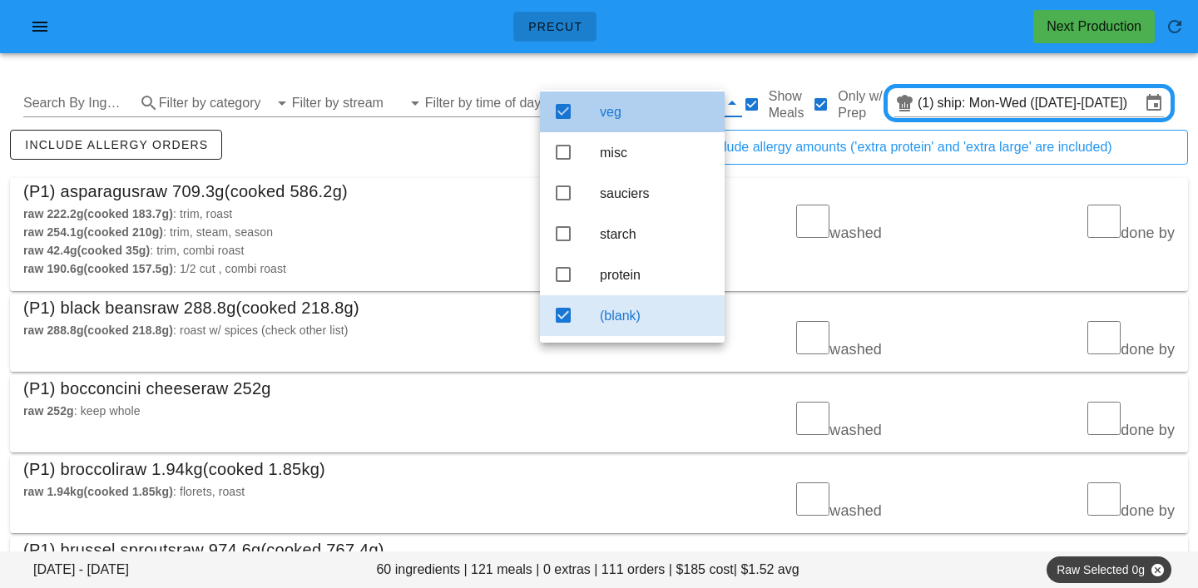
click at [617, 104] on div "veg" at bounding box center [655, 112] width 111 height 16
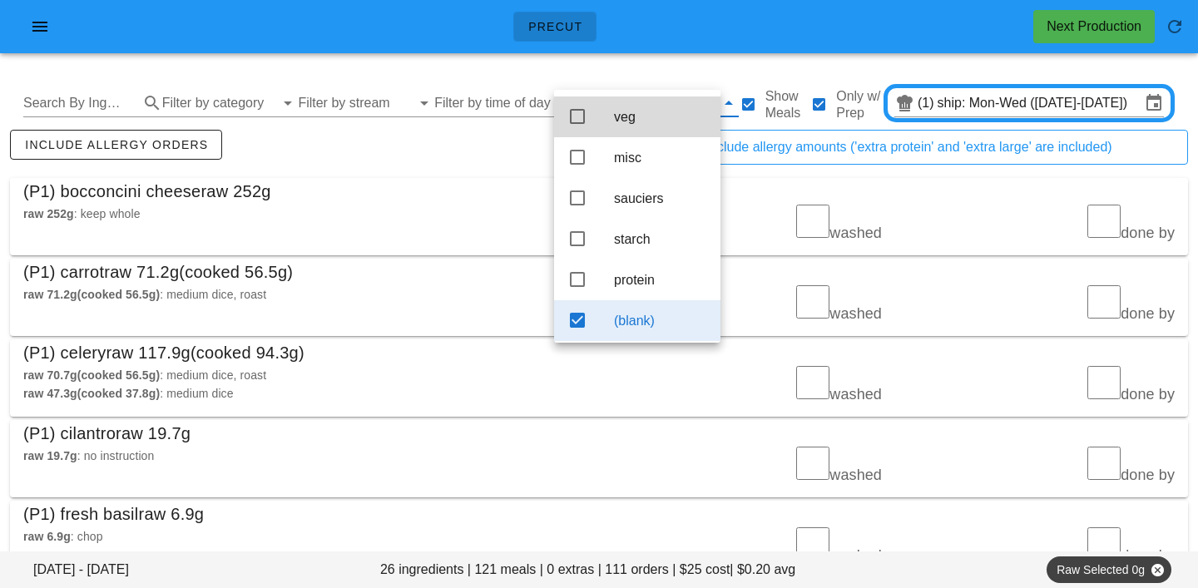
click at [474, 155] on div "include allergy orders" at bounding box center [303, 153] width 592 height 55
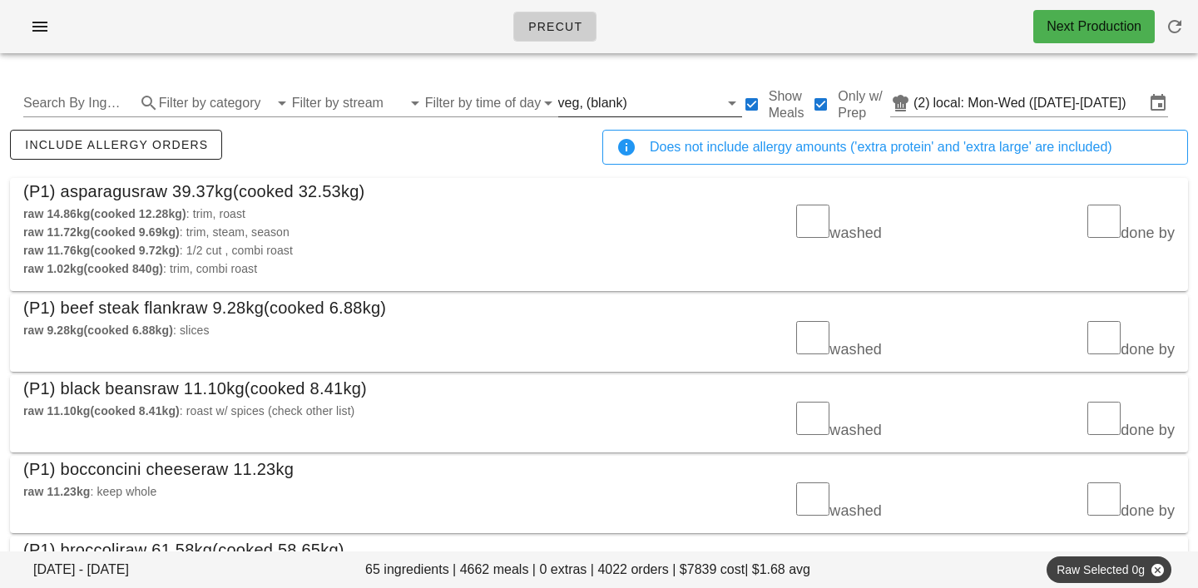
click at [634, 99] on input "text" at bounding box center [674, 103] width 88 height 27
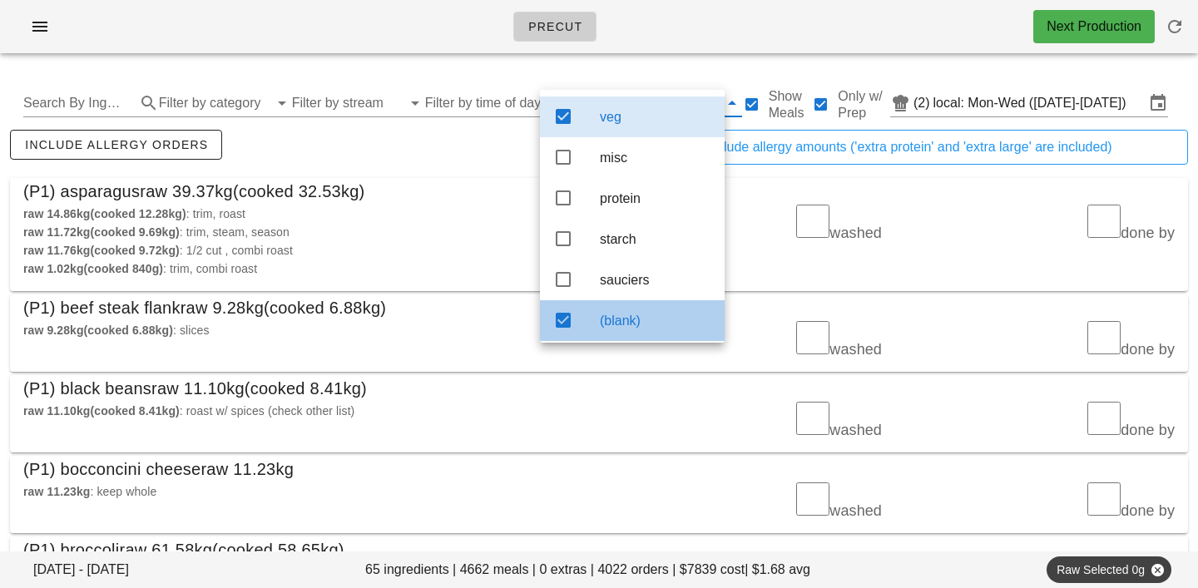
click at [623, 329] on div "(blank)" at bounding box center [655, 321] width 111 height 16
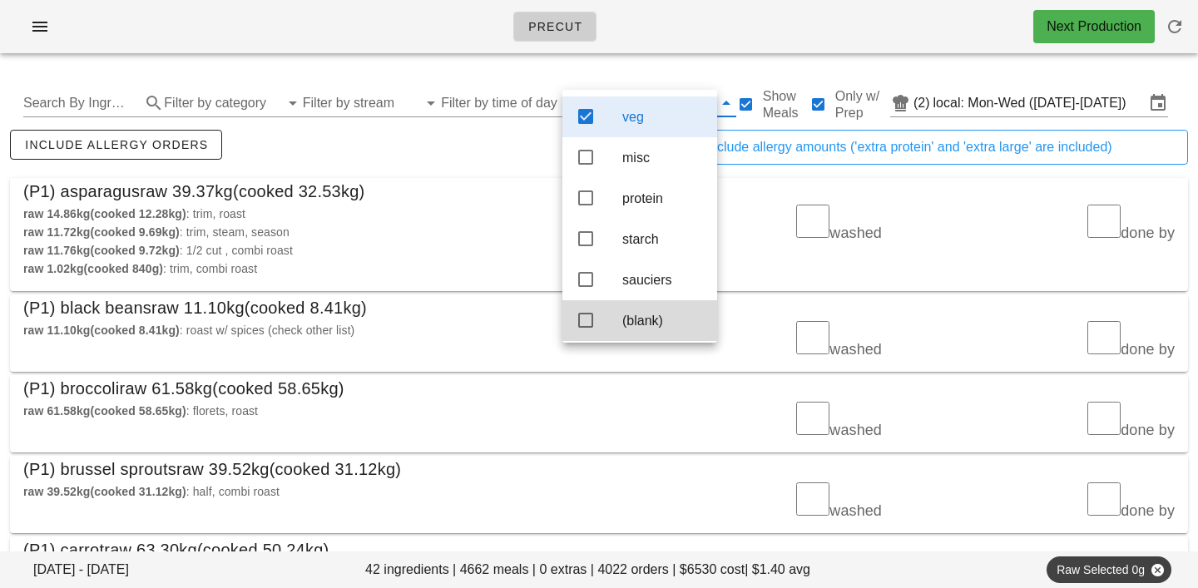
scroll to position [15, 0]
click at [497, 183] on div "(P1) asparagus raw 39.37kg (cooked 32.53kg)" at bounding box center [599, 191] width 1178 height 27
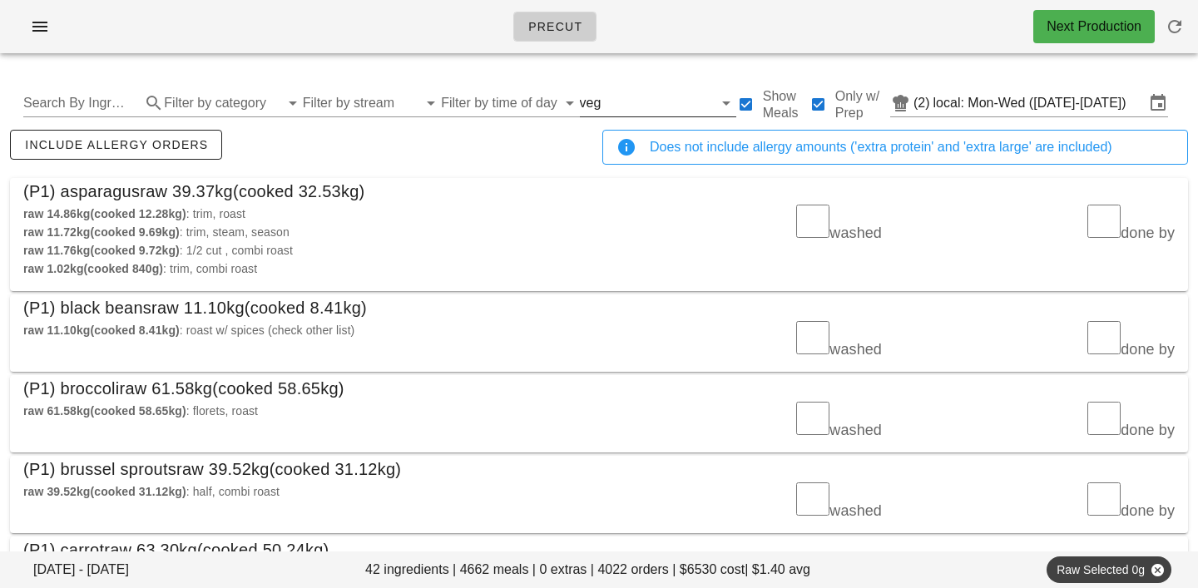
click at [606, 103] on input "text" at bounding box center [658, 103] width 108 height 27
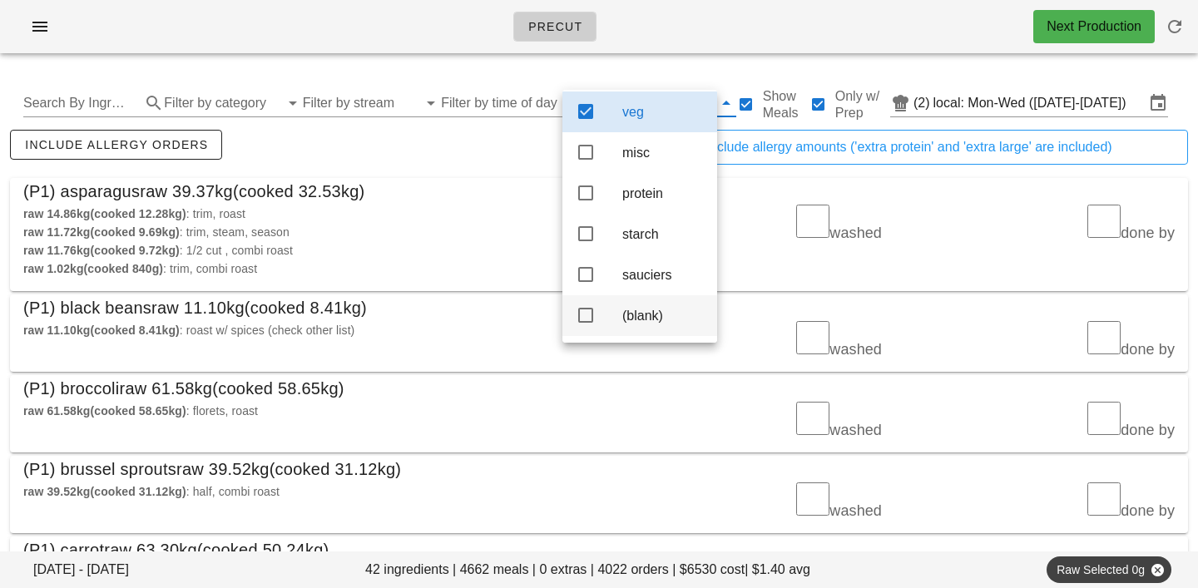
click at [632, 314] on div "(blank)" at bounding box center [663, 316] width 82 height 16
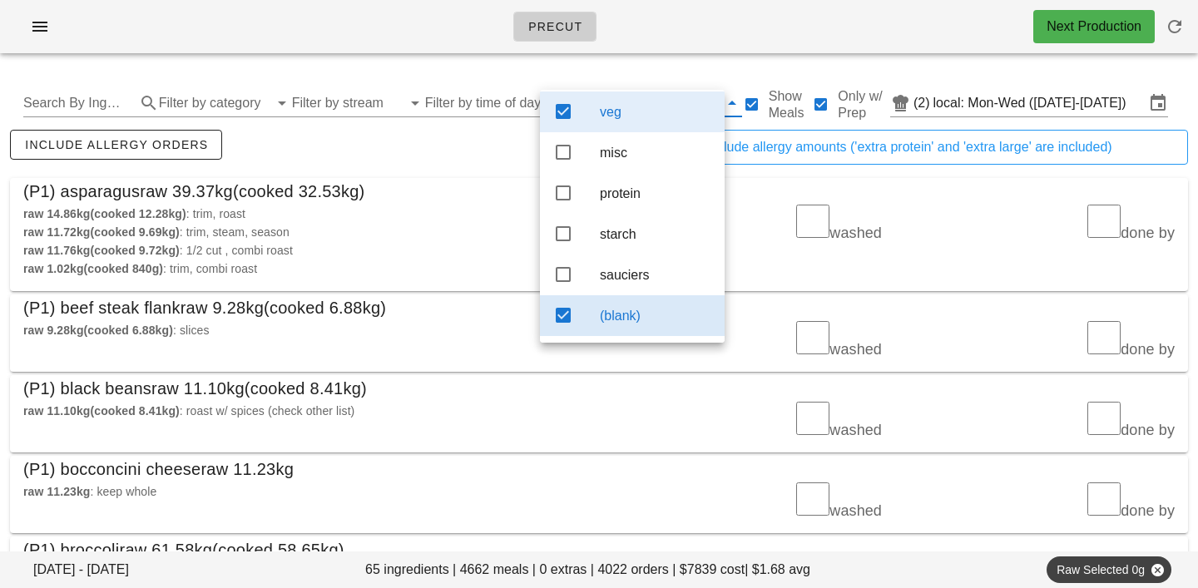
click at [640, 104] on div "veg" at bounding box center [655, 112] width 111 height 16
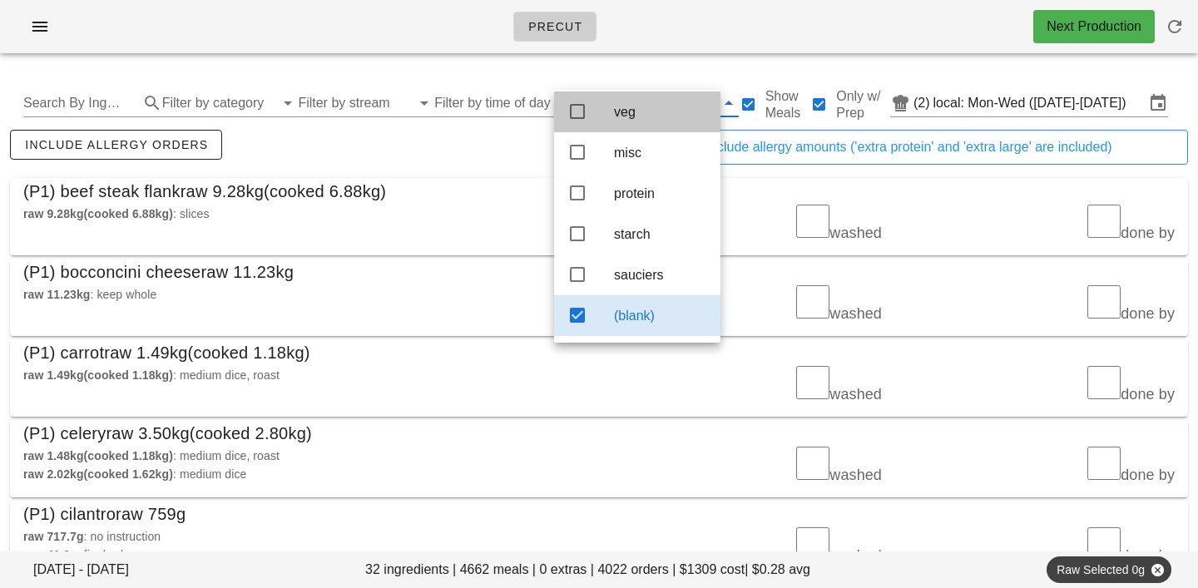
scroll to position [5, 0]
click at [487, 153] on div "include allergy orders" at bounding box center [303, 153] width 592 height 55
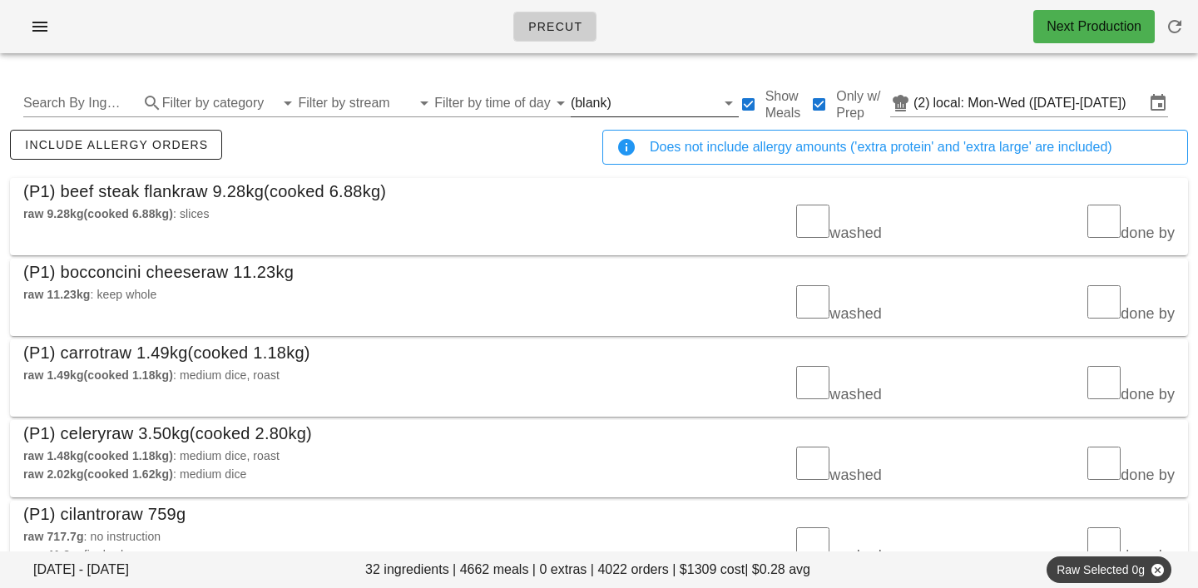
click at [615, 103] on input "text" at bounding box center [665, 103] width 101 height 27
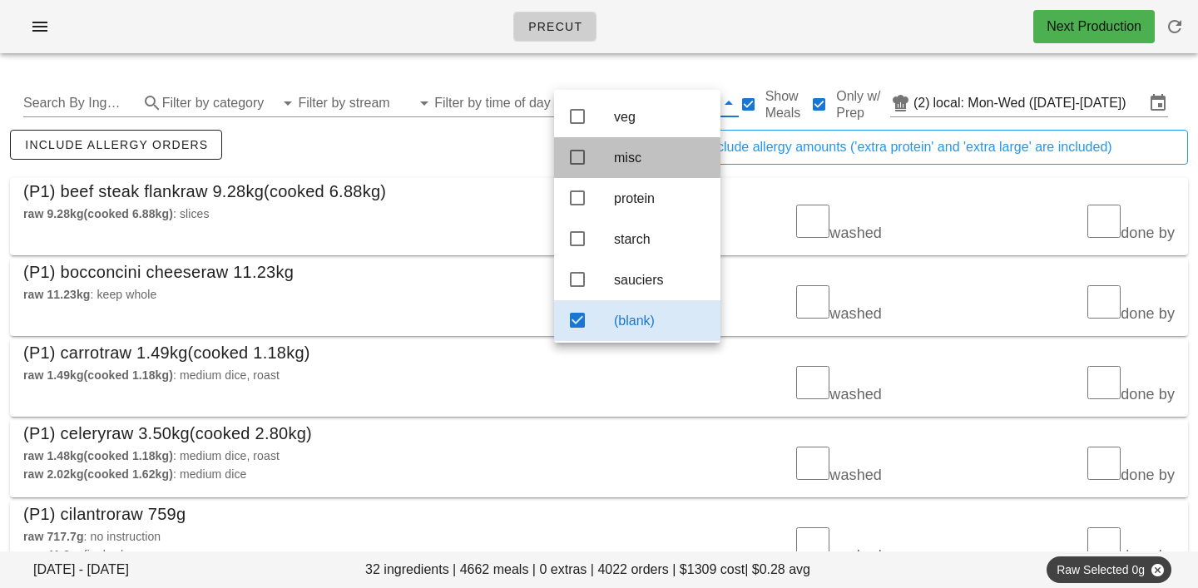
click at [615, 151] on div "misc" at bounding box center [660, 158] width 93 height 36
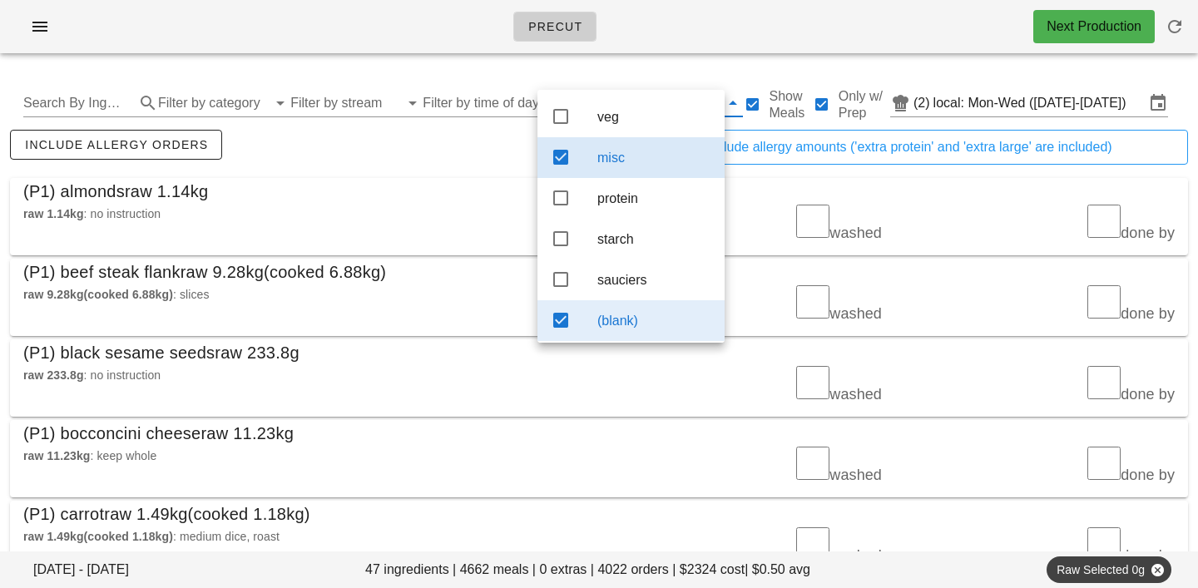
click at [595, 324] on div "(blank)" at bounding box center [630, 320] width 187 height 41
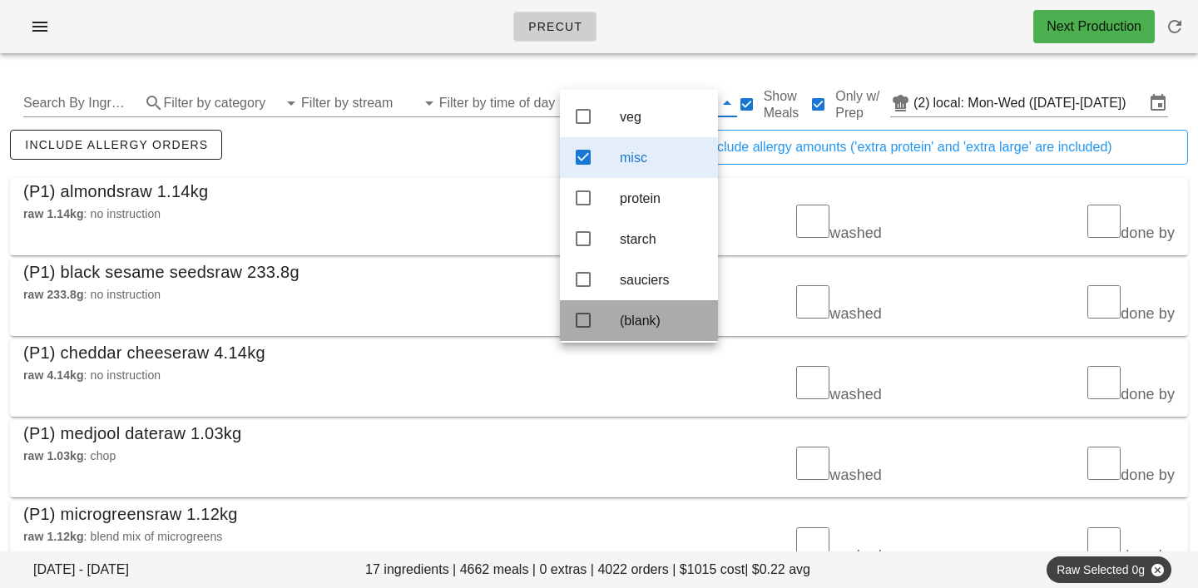
scroll to position [15, 0]
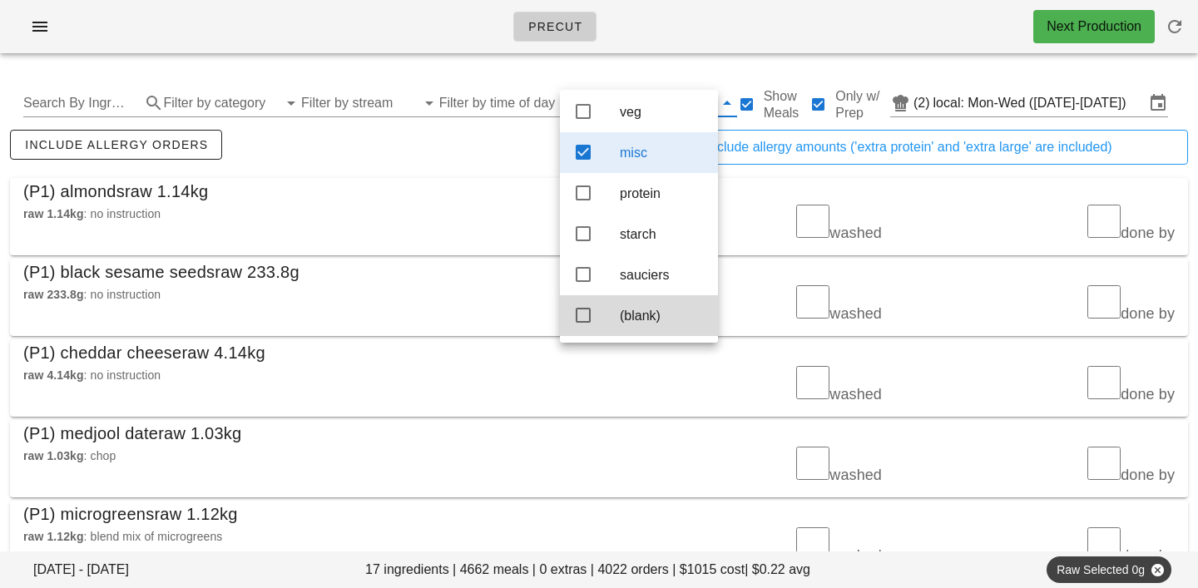
click at [477, 197] on div "raw 1.14kg : no instruction" at bounding box center [306, 223] width 586 height 57
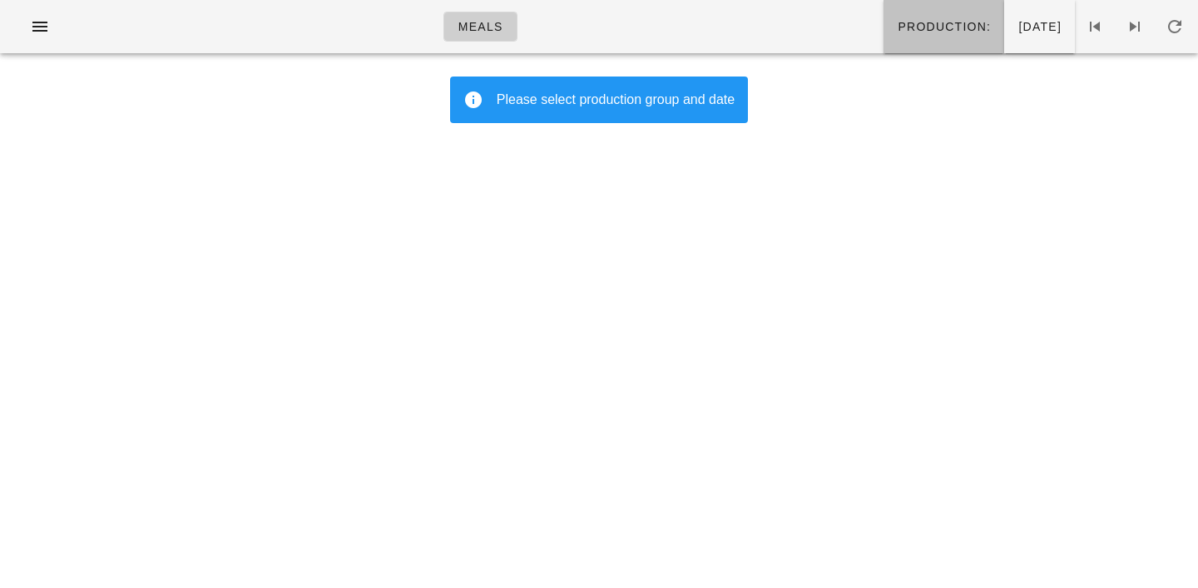
click at [916, 37] on button "Production:" at bounding box center [943, 26] width 121 height 53
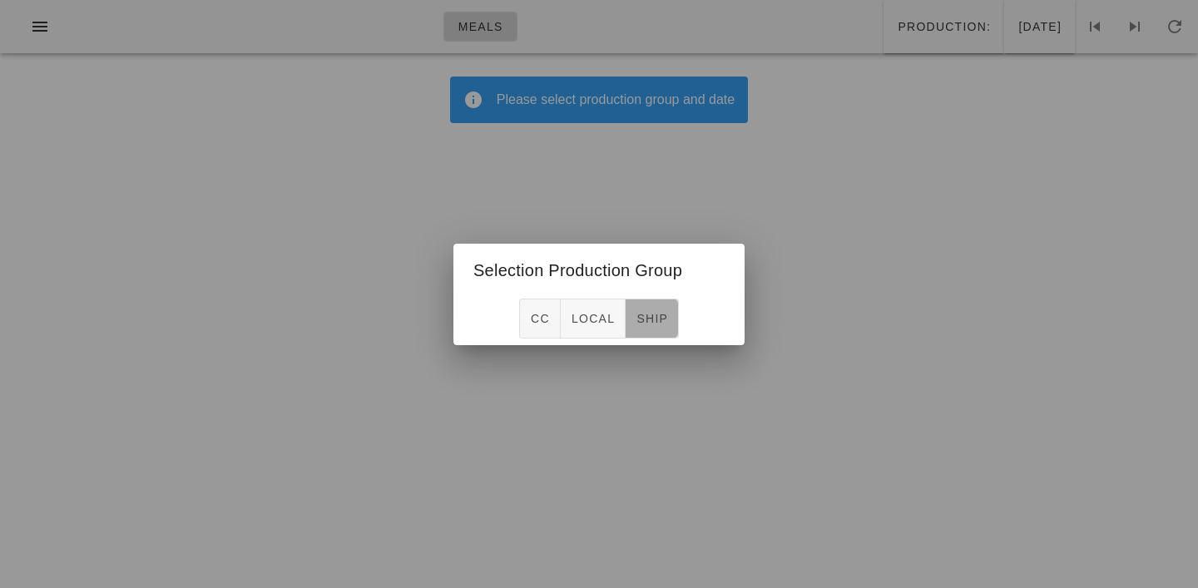
click at [660, 314] on span "ship" at bounding box center [651, 318] width 32 height 13
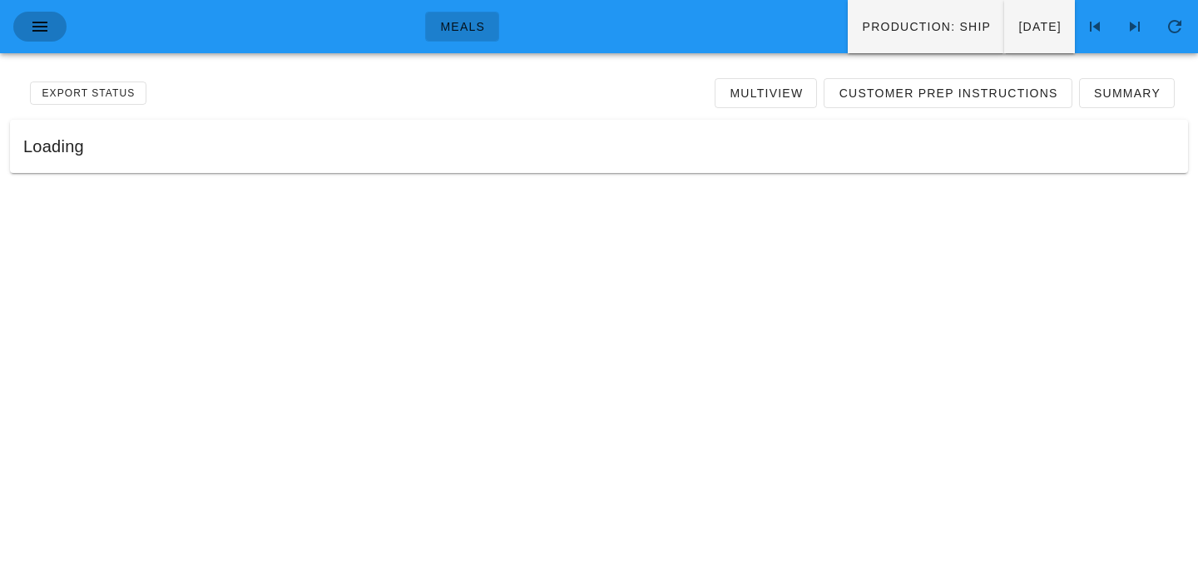
click at [34, 27] on icon "button" at bounding box center [40, 27] width 20 height 20
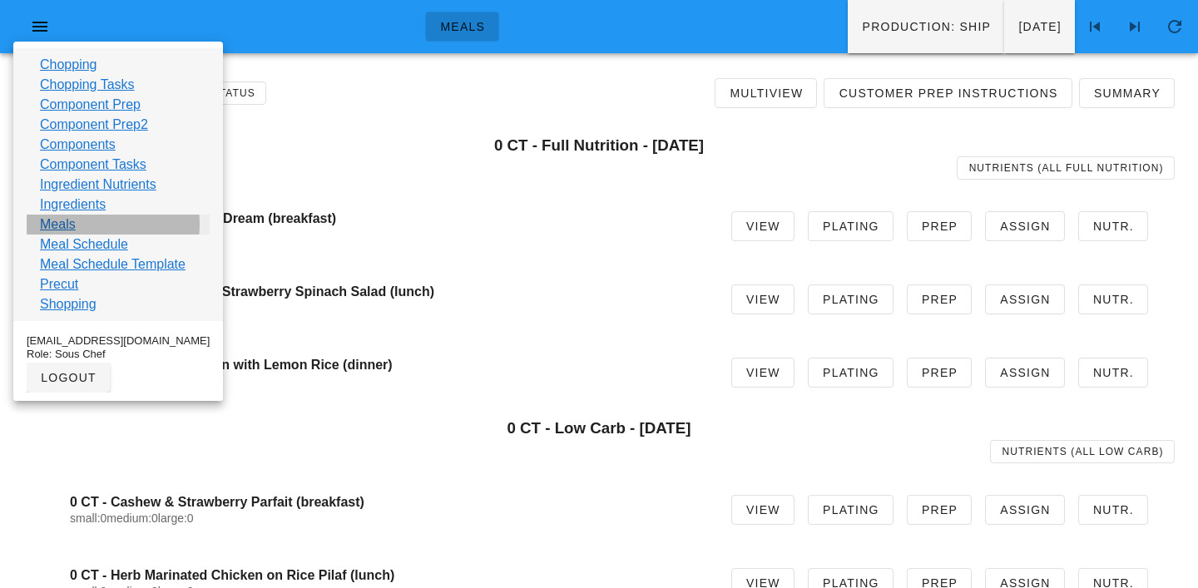
click at [68, 225] on link "Meals" at bounding box center [58, 225] width 36 height 20
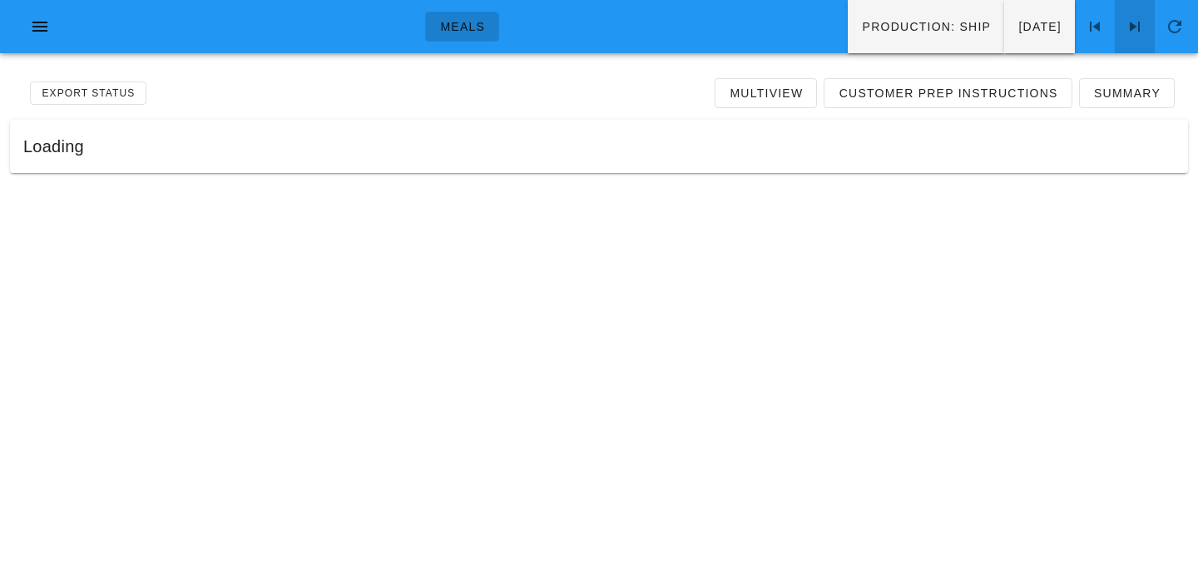
click at [1125, 24] on icon at bounding box center [1134, 27] width 20 height 20
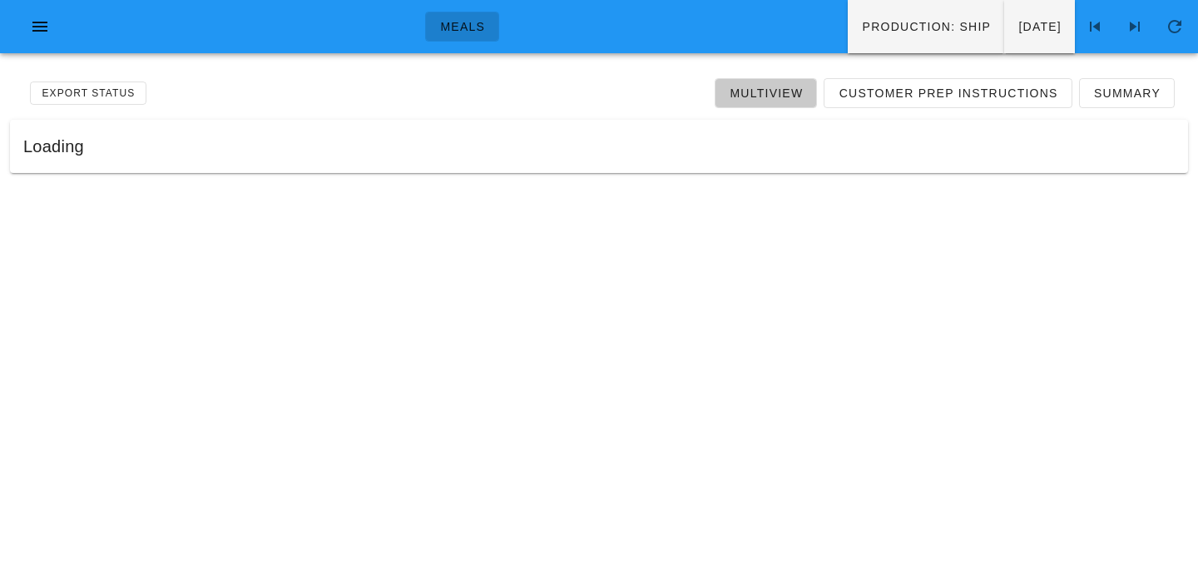
click at [770, 88] on span "Multiview" at bounding box center [766, 92] width 74 height 13
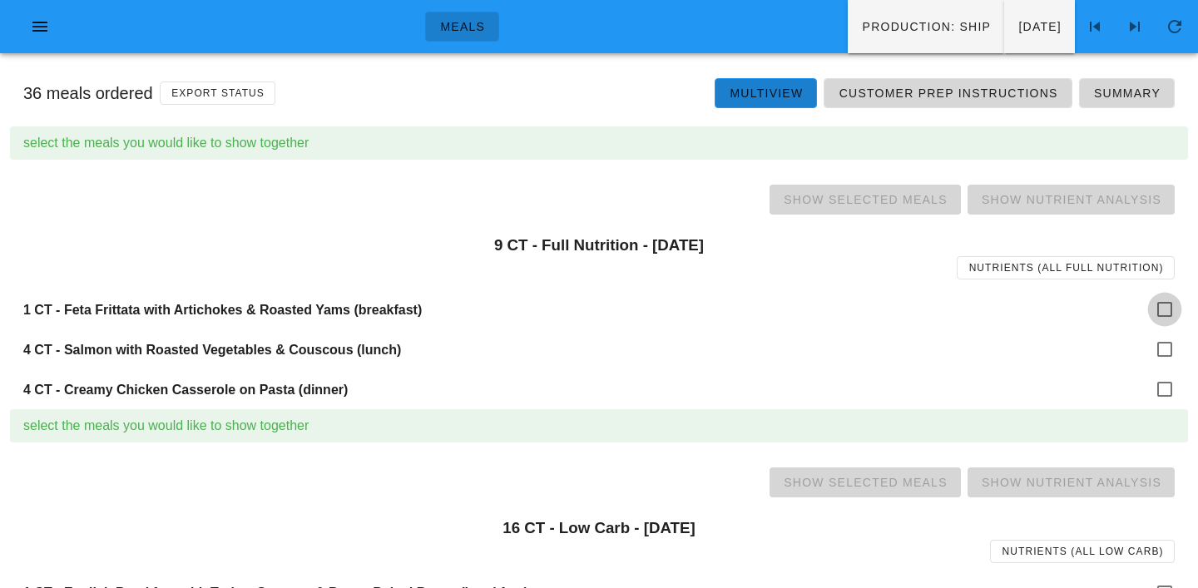
click at [1166, 309] on div at bounding box center [1164, 309] width 28 height 28
checkbox input "true"
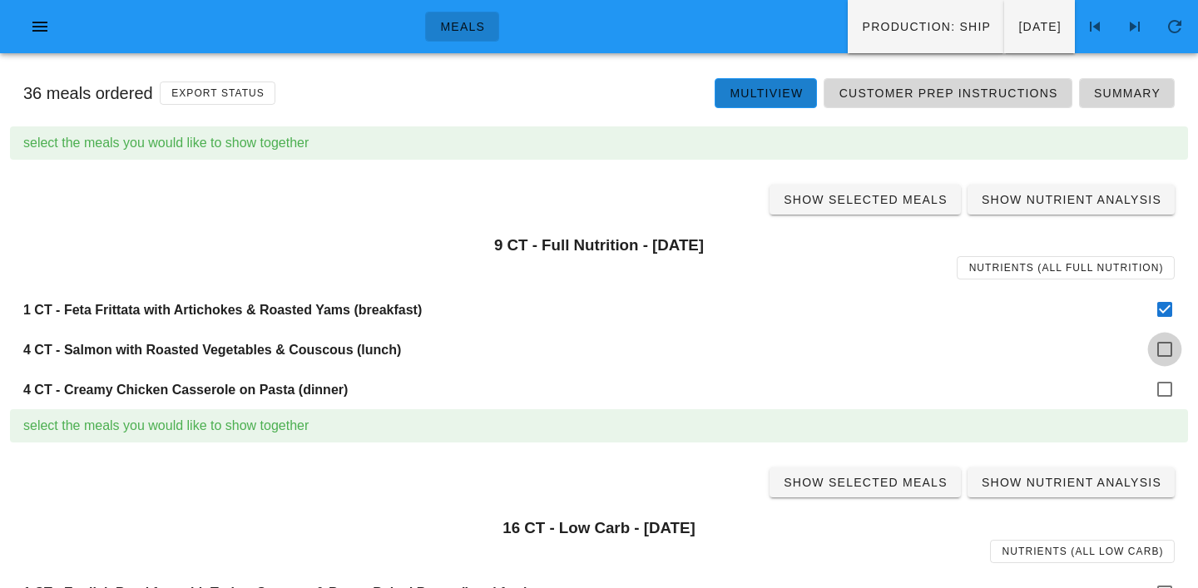
click at [1165, 349] on div at bounding box center [1164, 349] width 28 height 28
checkbox input "true"
click at [1176, 402] on div "4 CT - Creamy Chicken Casserole on Pasta (dinner)" at bounding box center [599, 389] width 1178 height 40
click at [1172, 395] on div at bounding box center [1164, 389] width 28 height 28
checkbox input "true"
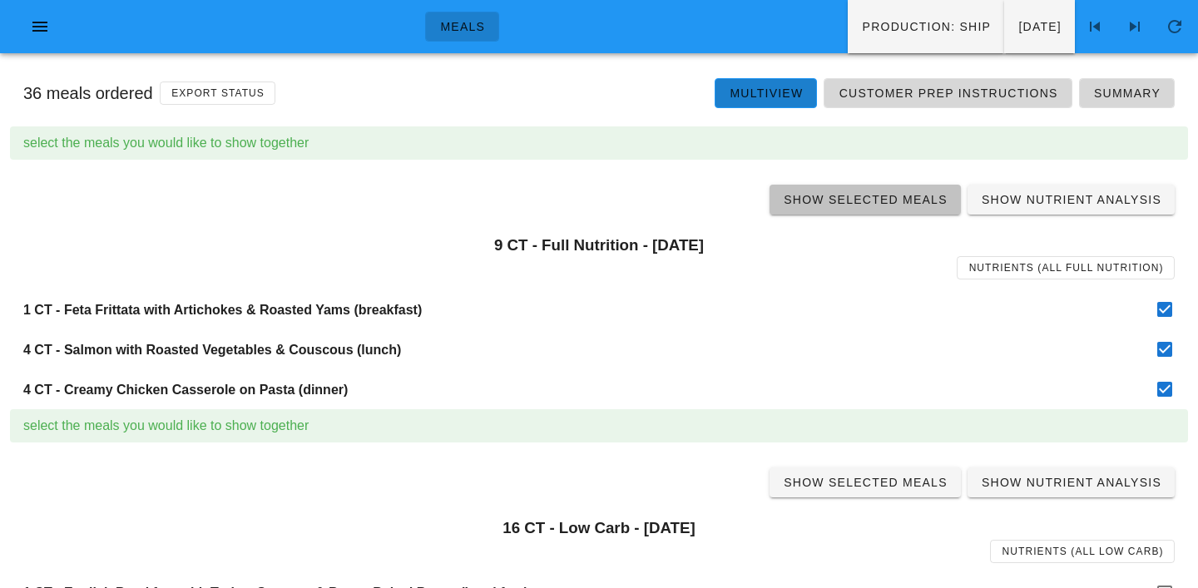
click at [868, 206] on span "Show Selected Meals" at bounding box center [865, 199] width 165 height 13
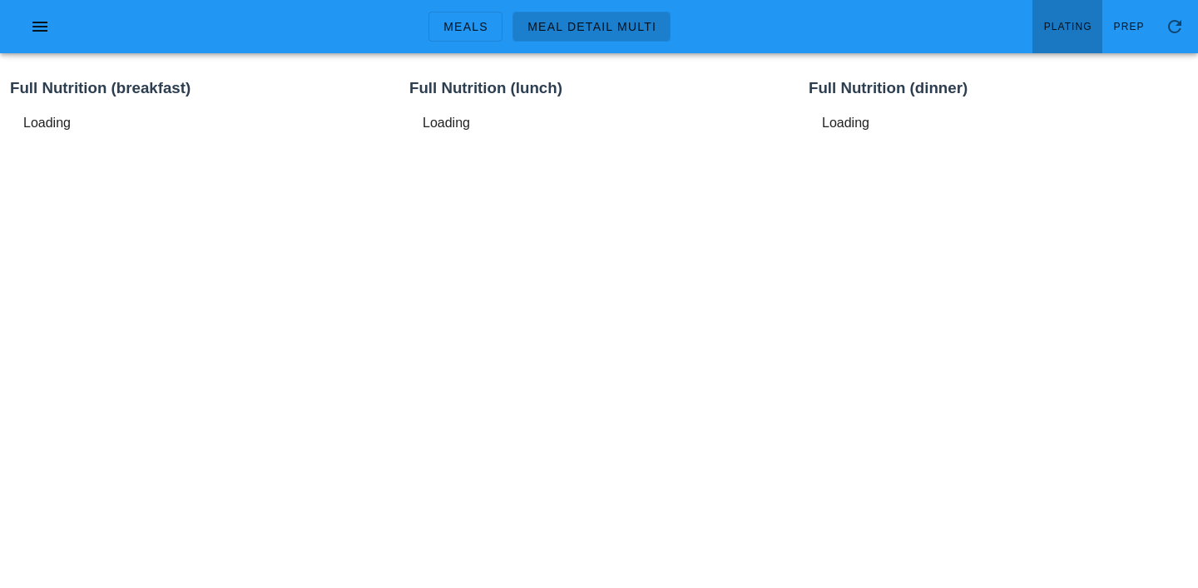
click at [1065, 34] on link "Plating" at bounding box center [1067, 26] width 70 height 53
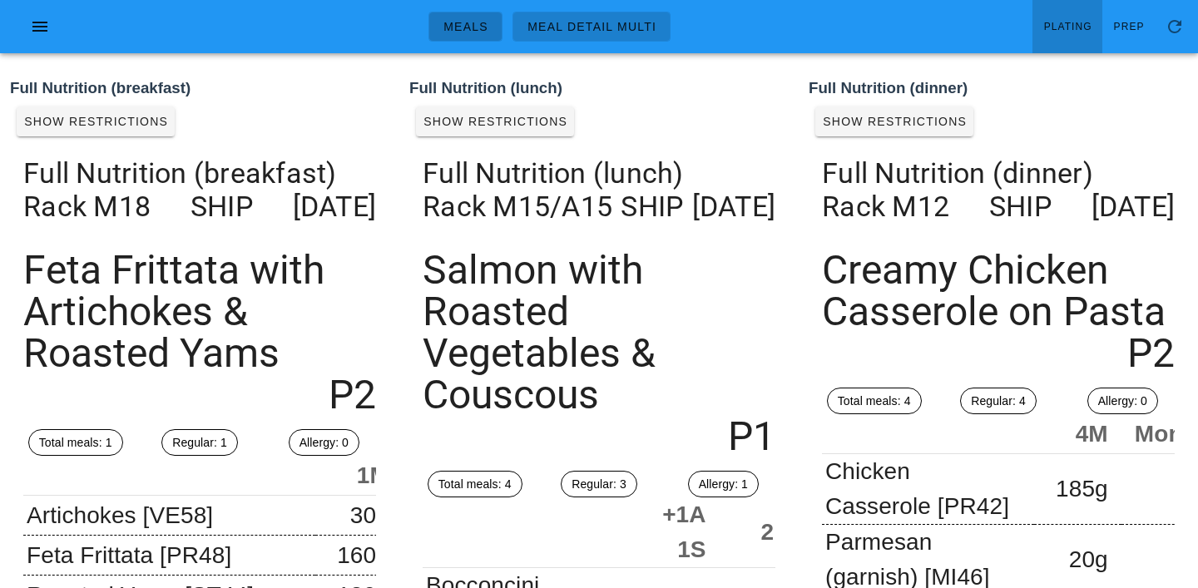
click at [462, 28] on span "Meals" at bounding box center [465, 26] width 46 height 13
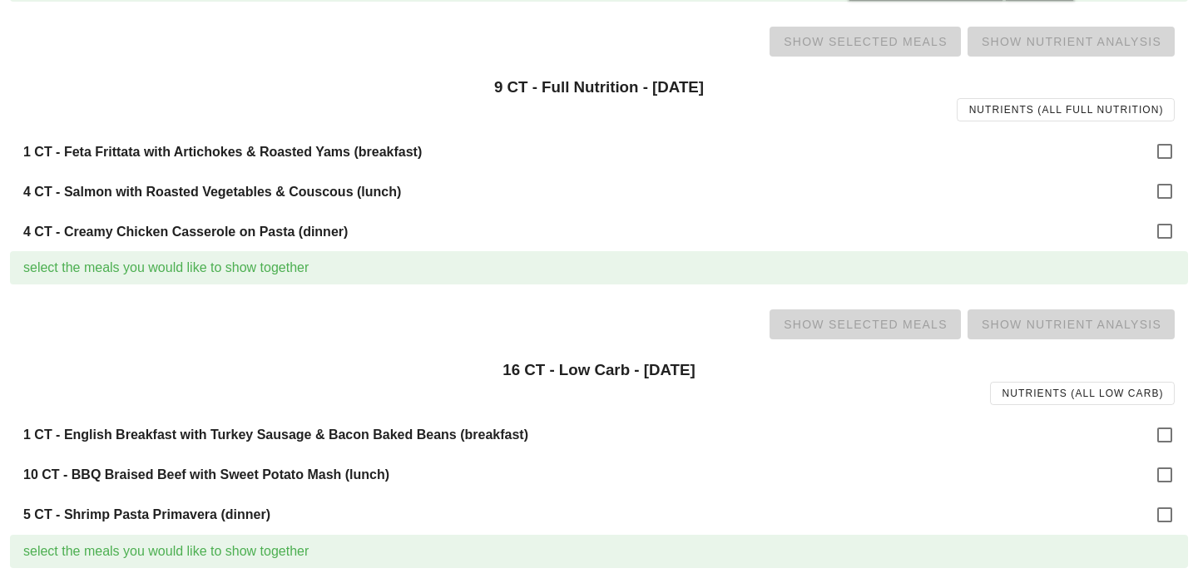
scroll to position [173, 0]
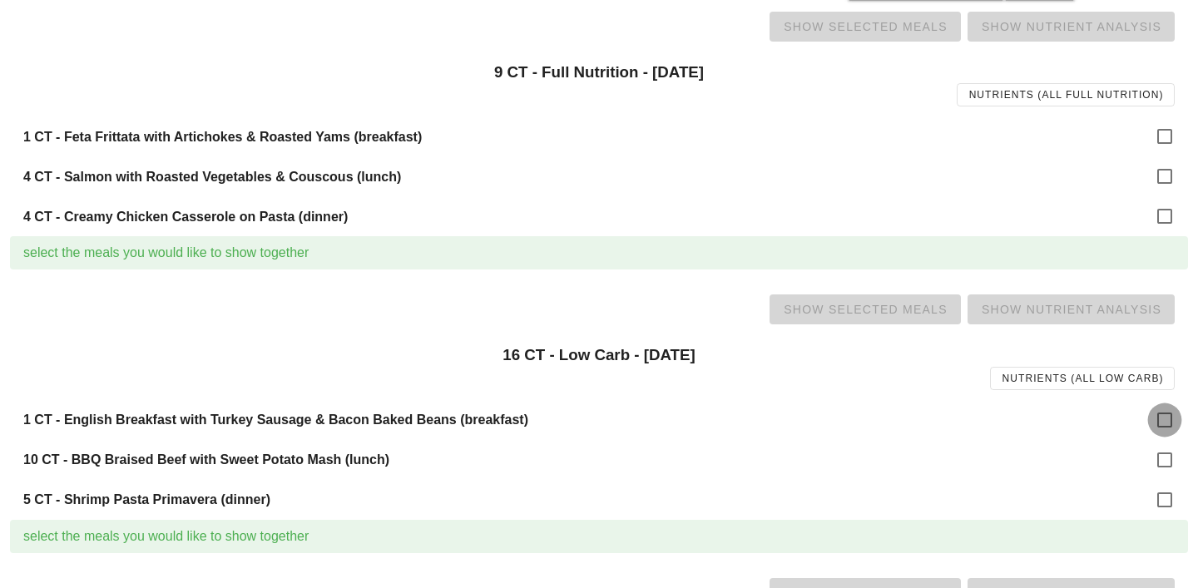
click at [1164, 427] on div at bounding box center [1164, 420] width 28 height 28
checkbox input "true"
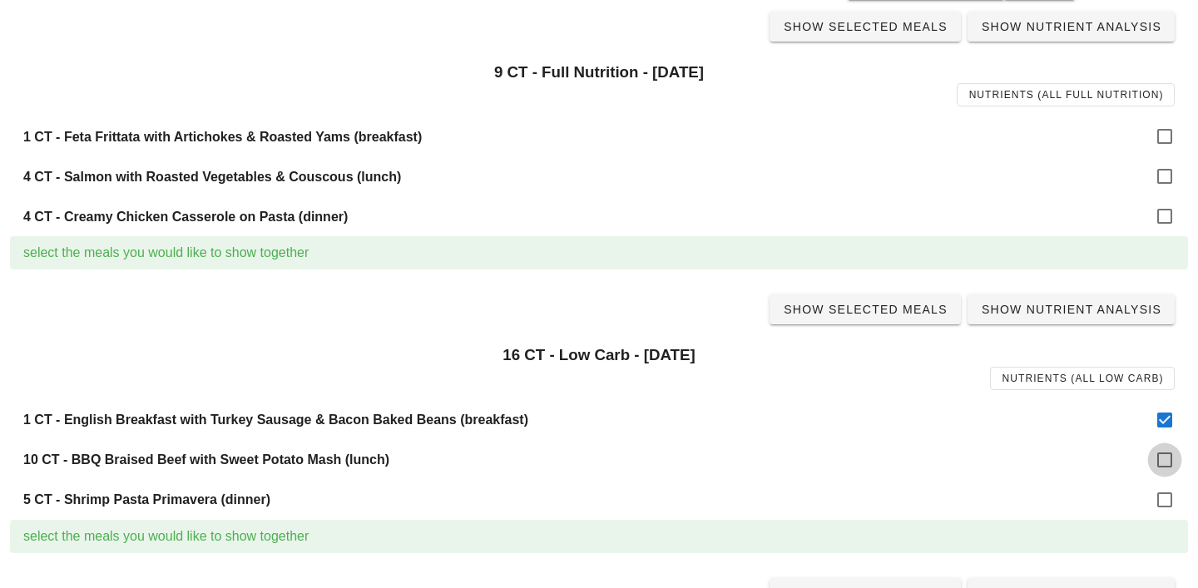
click at [1162, 453] on div at bounding box center [1164, 460] width 28 height 28
checkbox input "true"
click at [1162, 502] on div at bounding box center [1164, 500] width 28 height 28
checkbox input "true"
click at [899, 315] on span "Show Selected Meals" at bounding box center [865, 309] width 165 height 13
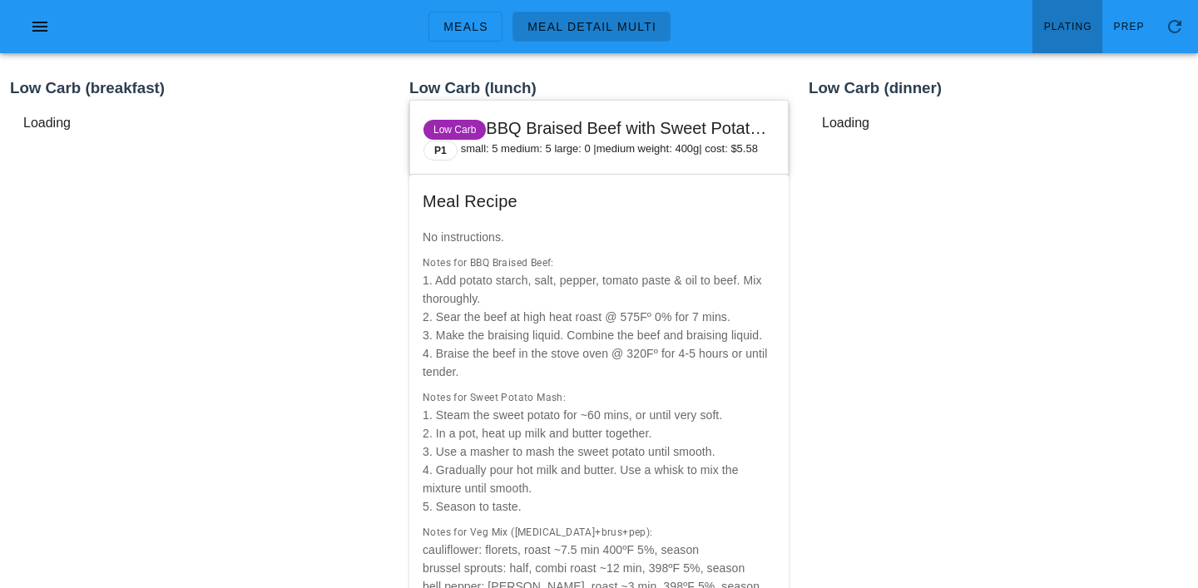
click at [1065, 23] on span "Plating" at bounding box center [1067, 27] width 49 height 12
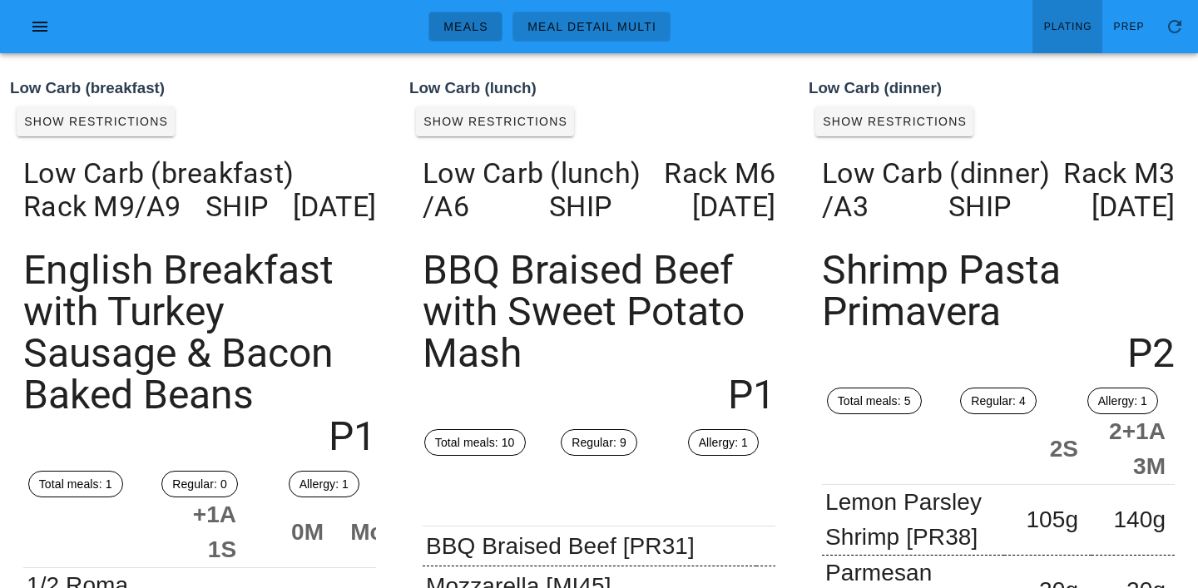
click at [461, 20] on span "Meals" at bounding box center [465, 26] width 46 height 13
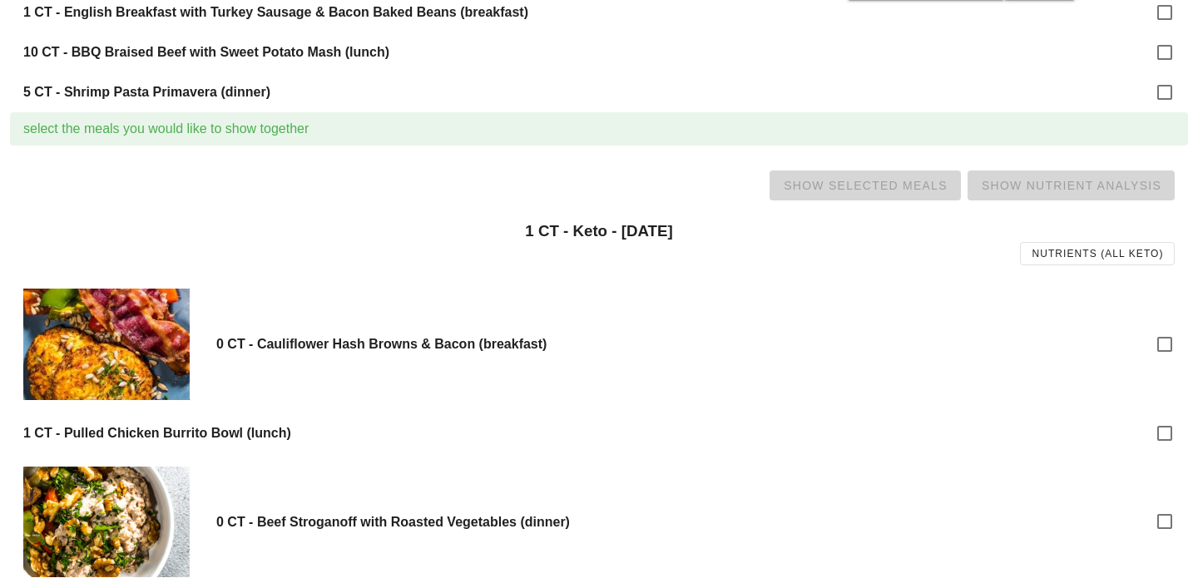
scroll to position [595, 0]
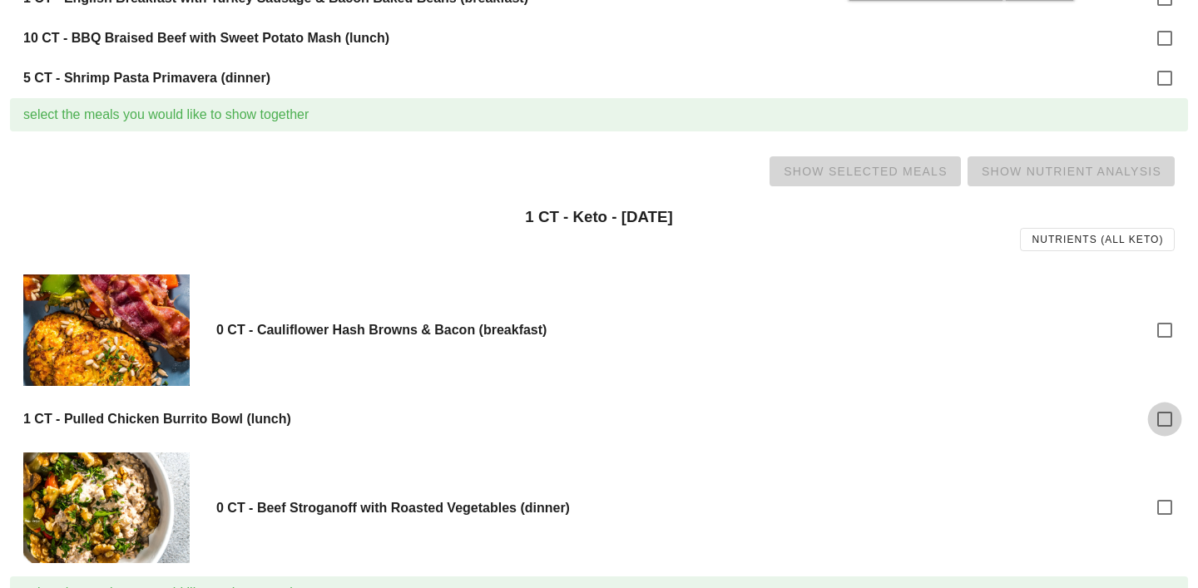
click at [1161, 417] on div at bounding box center [1164, 419] width 28 height 28
checkbox input "true"
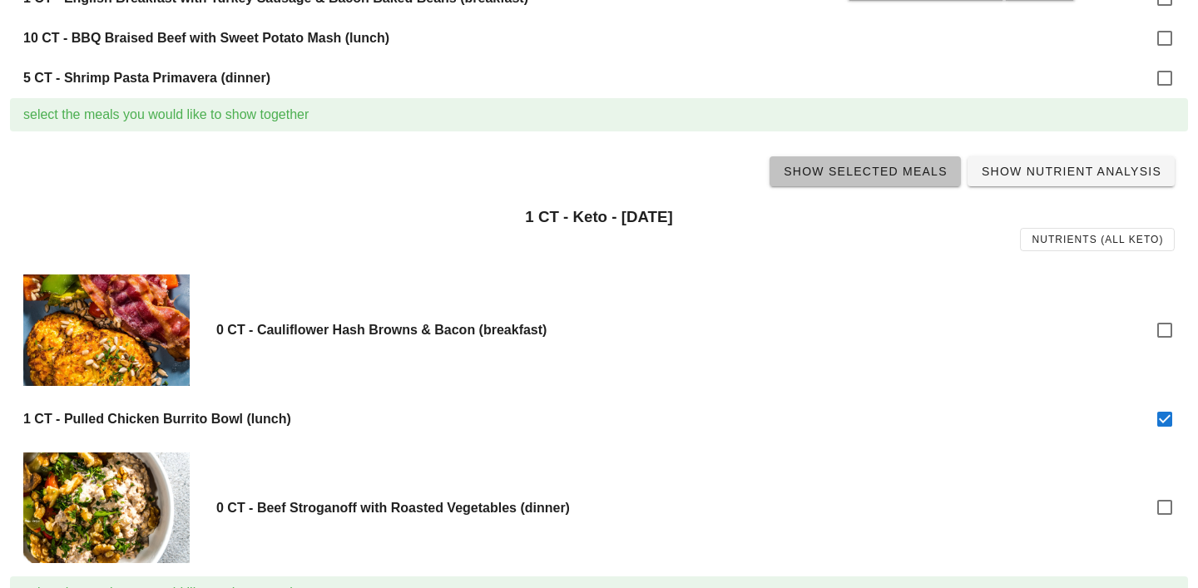
click at [882, 170] on span "Show Selected Meals" at bounding box center [865, 171] width 165 height 13
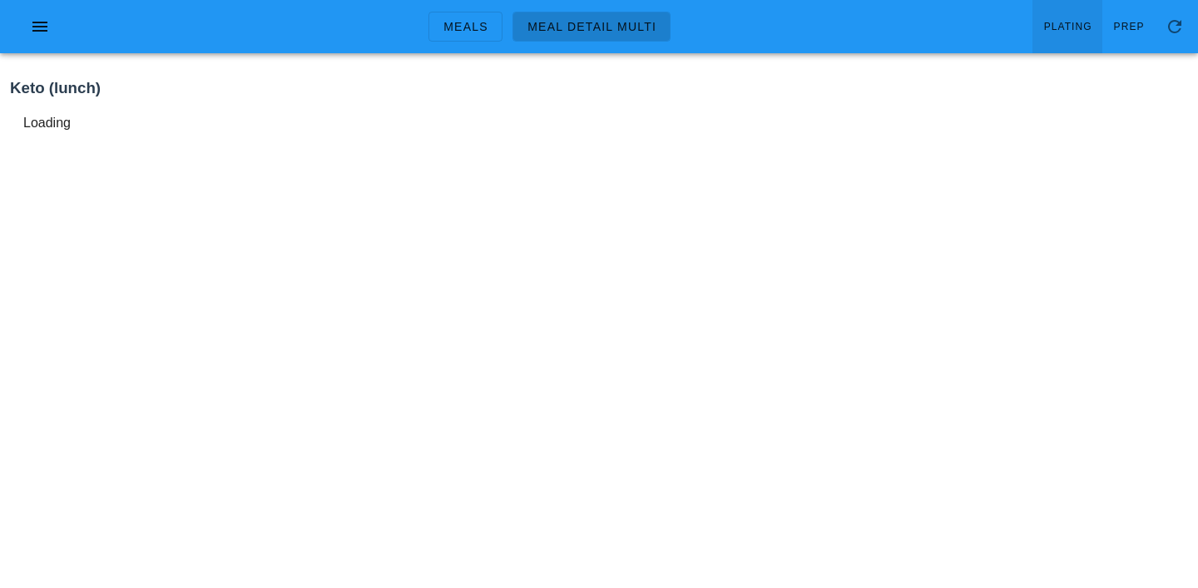
click at [1065, 40] on link "Plating" at bounding box center [1067, 26] width 70 height 53
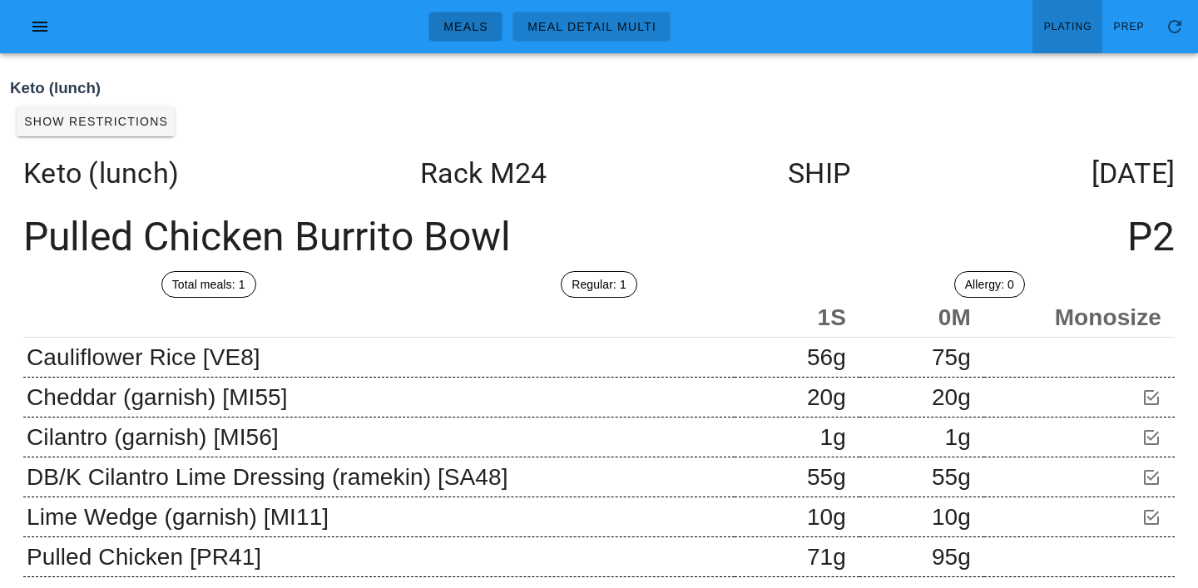
click at [471, 32] on span "Meals" at bounding box center [465, 26] width 46 height 13
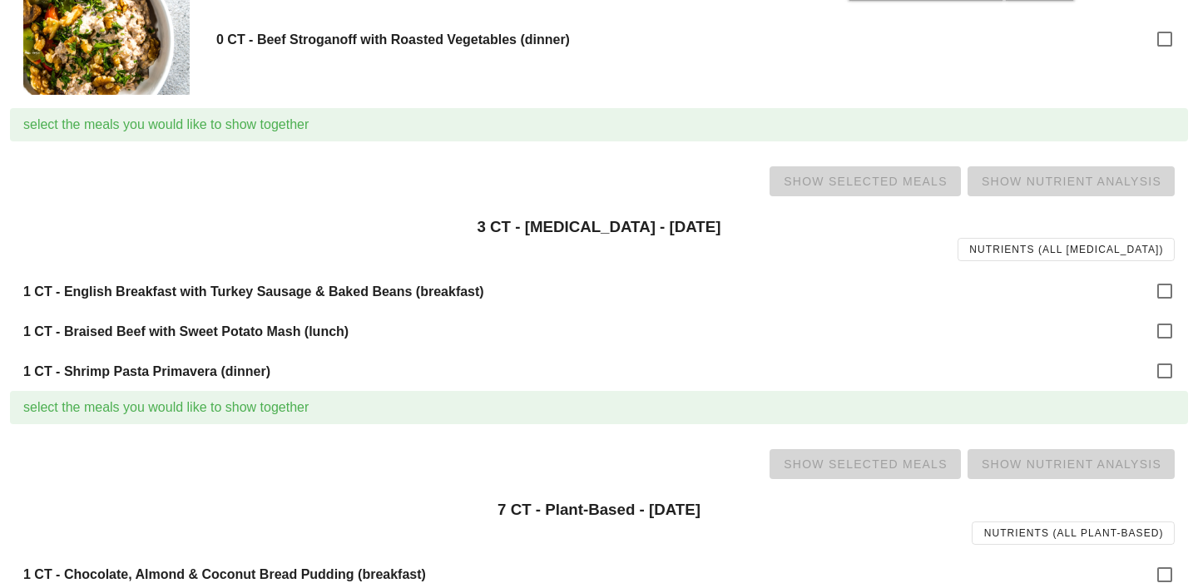
scroll to position [1074, 0]
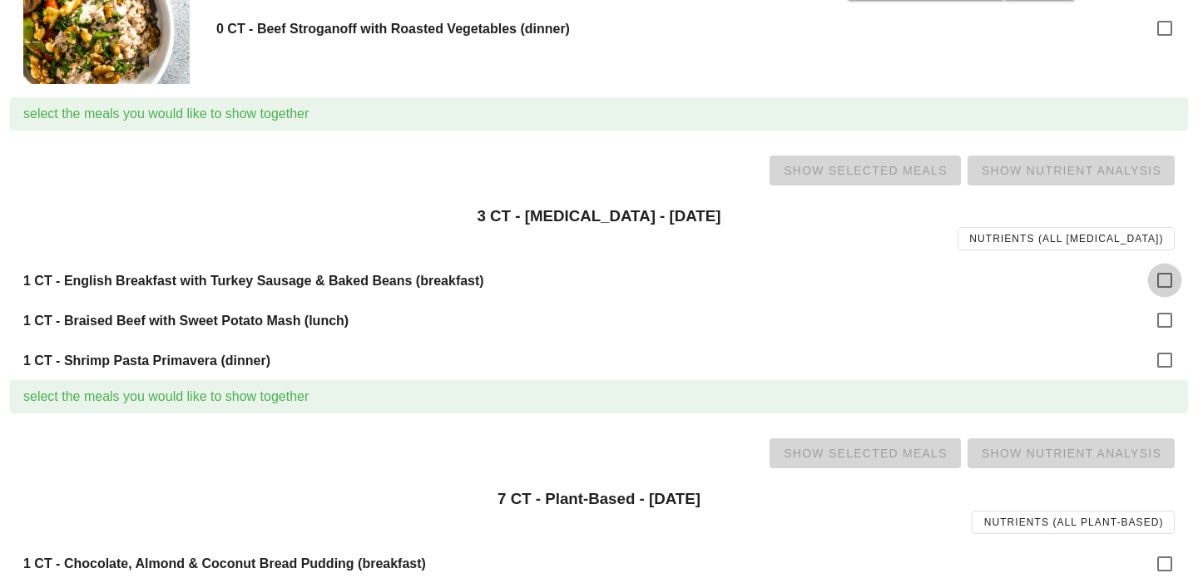
click at [1157, 271] on div at bounding box center [1164, 280] width 28 height 28
checkbox input "true"
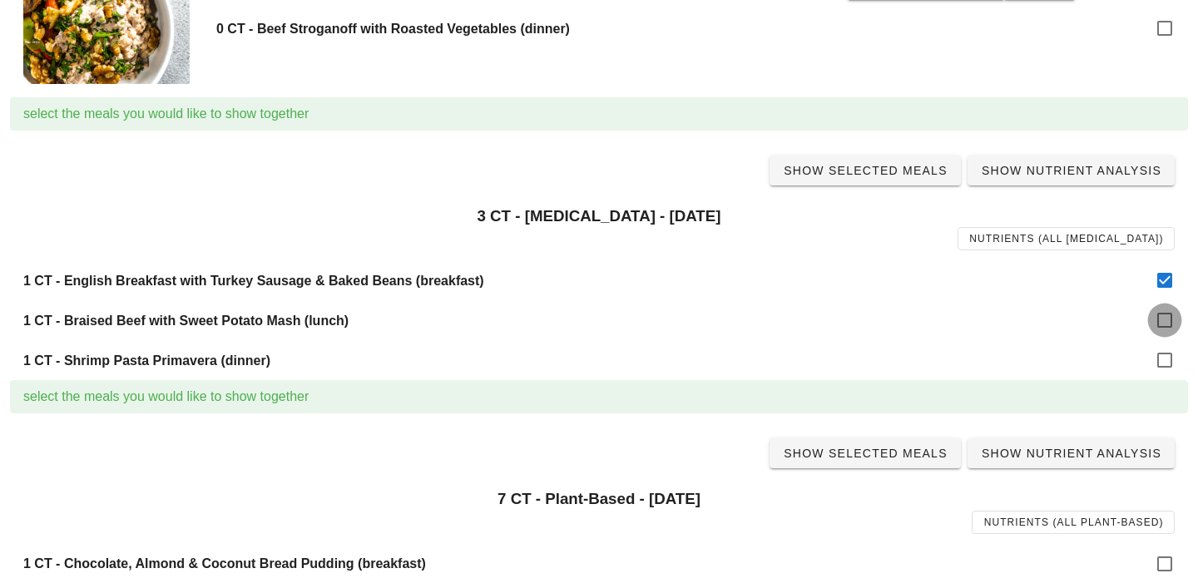
click at [1160, 316] on div at bounding box center [1164, 320] width 28 height 28
checkbox input "true"
click at [1161, 368] on div at bounding box center [1164, 360] width 28 height 28
checkbox input "true"
click at [904, 179] on link "Show Selected Meals" at bounding box center [864, 171] width 191 height 30
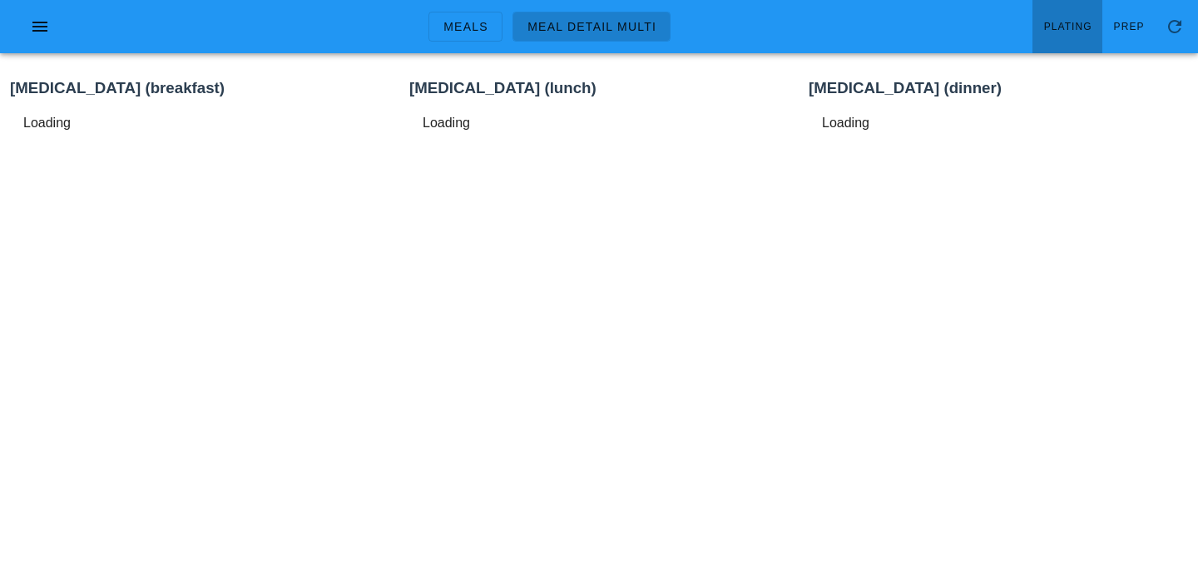
click at [1071, 24] on span "Plating" at bounding box center [1067, 27] width 49 height 12
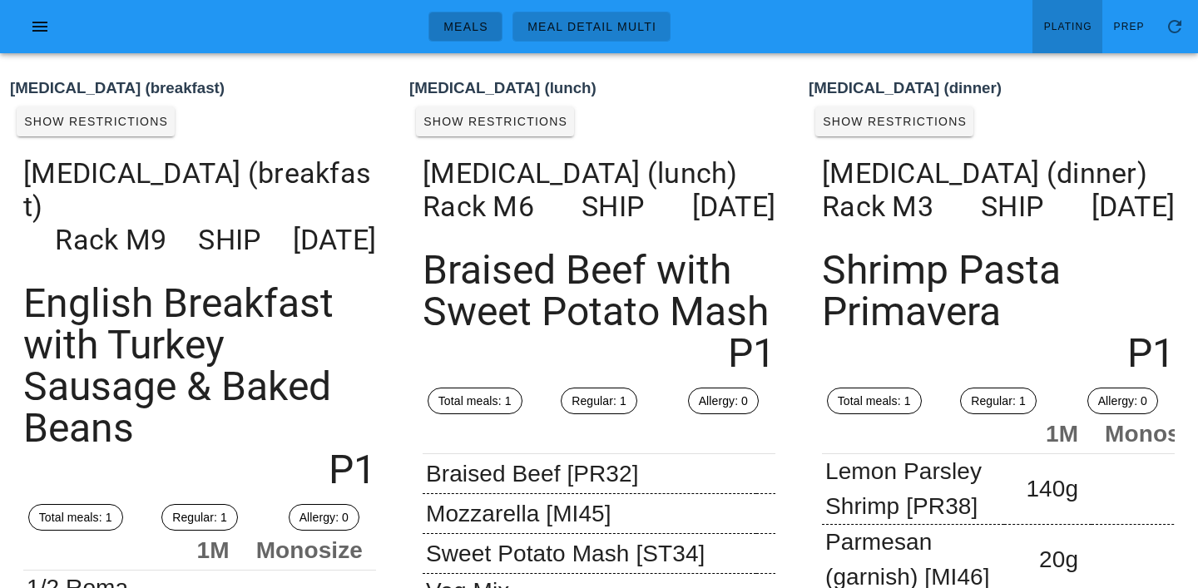
click at [471, 24] on span "Meals" at bounding box center [465, 26] width 46 height 13
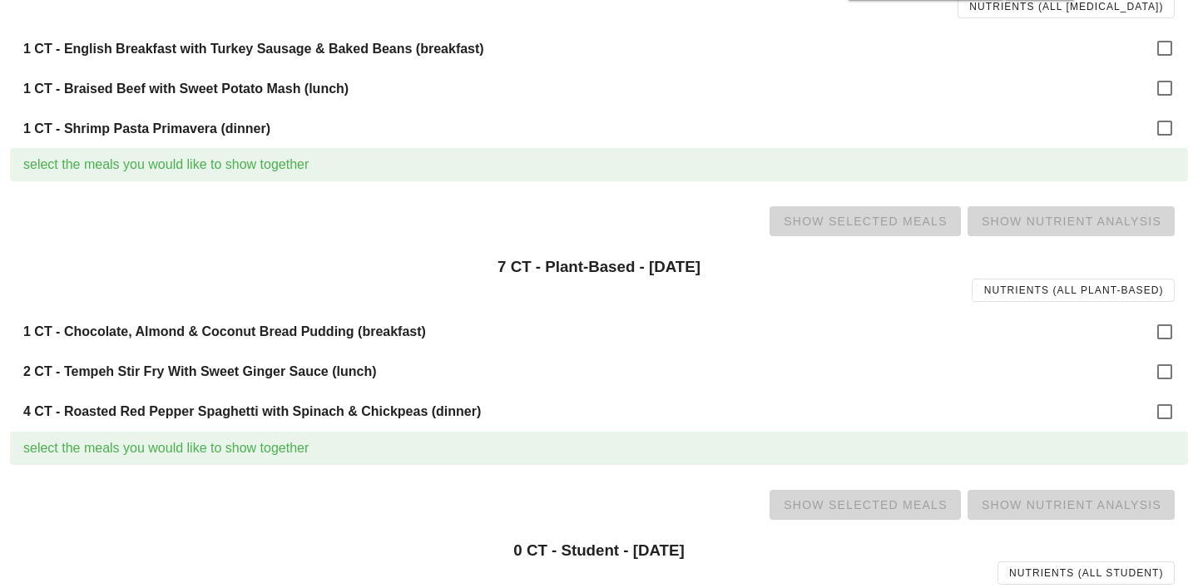
scroll to position [1449, 0]
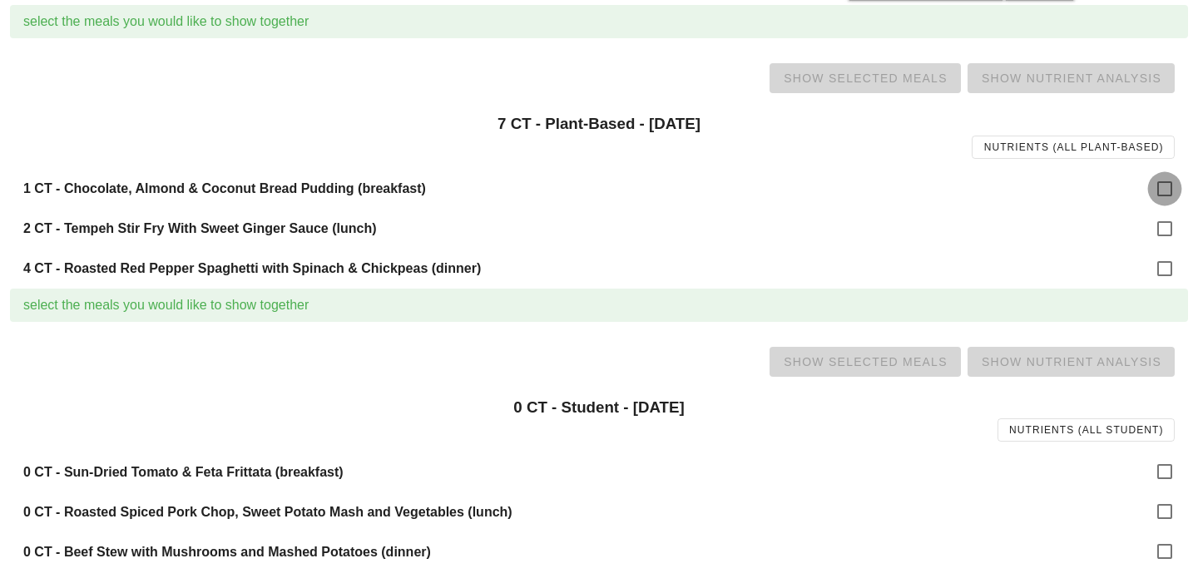
click at [1175, 185] on div at bounding box center [1164, 189] width 28 height 28
checkbox input "true"
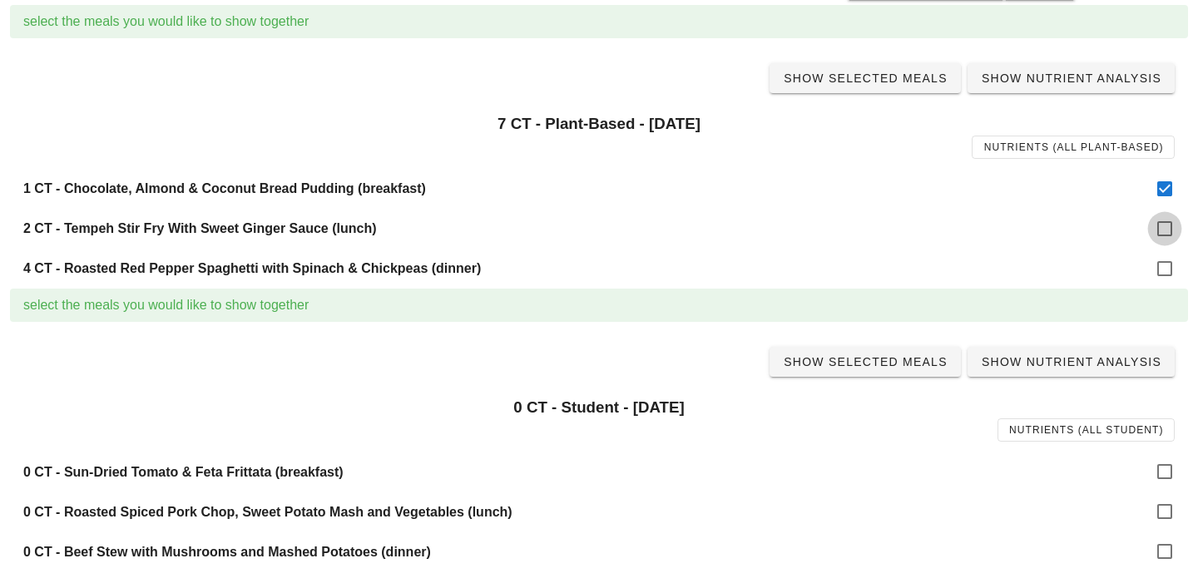
click at [1158, 230] on div at bounding box center [1164, 229] width 28 height 28
checkbox input "true"
click at [1158, 259] on div at bounding box center [1164, 269] width 28 height 28
checkbox input "true"
click at [908, 81] on span "Show Selected Meals" at bounding box center [865, 78] width 165 height 13
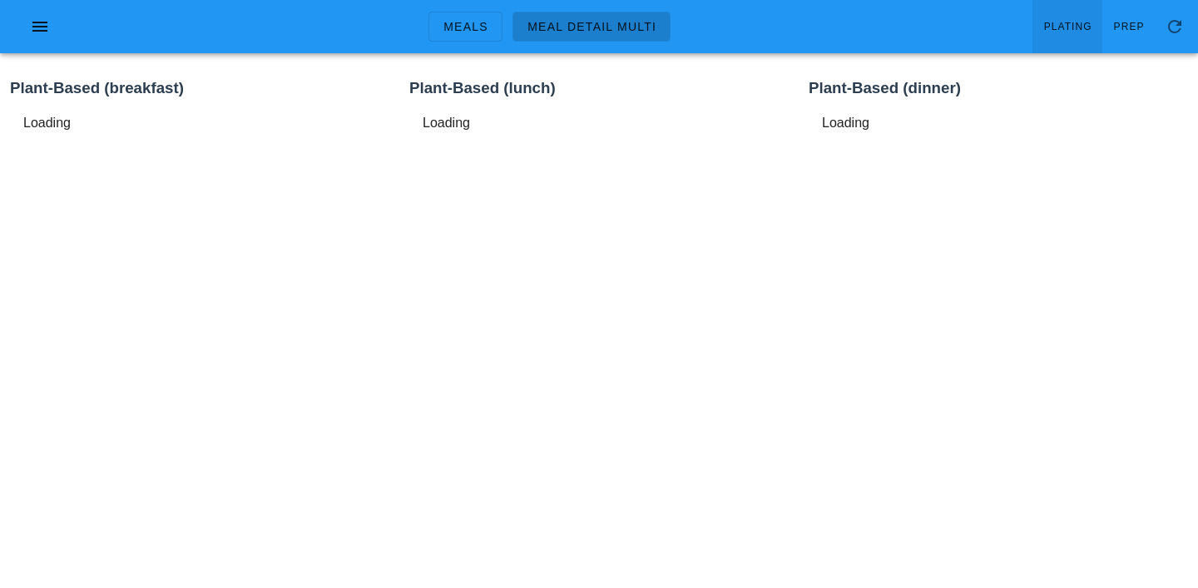
click at [1081, 22] on span "Plating" at bounding box center [1067, 27] width 49 height 12
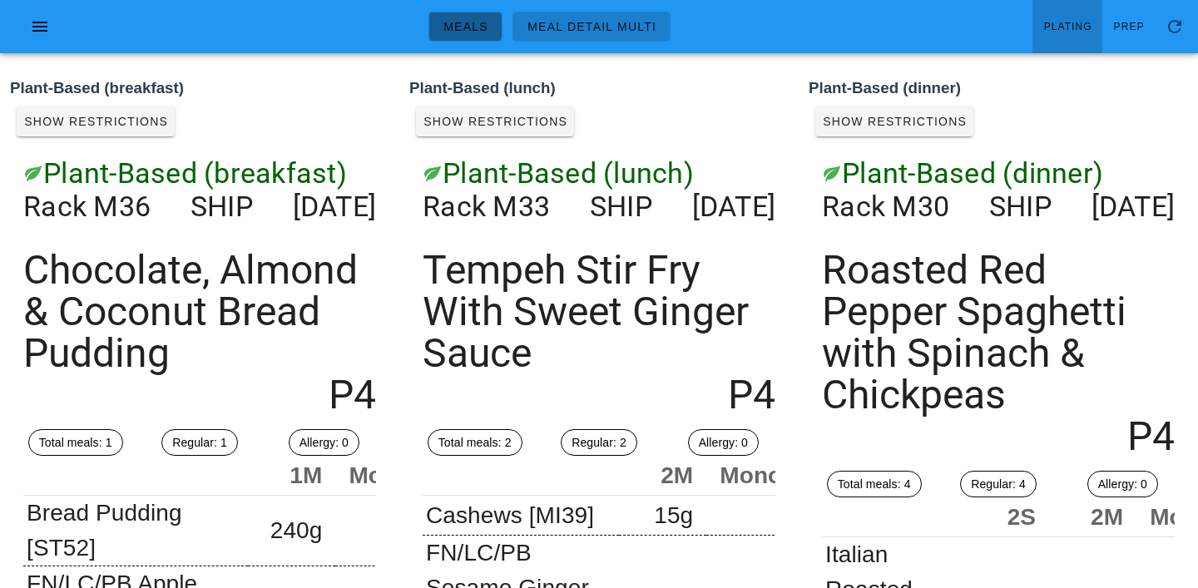
click at [454, 39] on link "Meals" at bounding box center [465, 27] width 74 height 30
